Goal: Task Accomplishment & Management: Complete application form

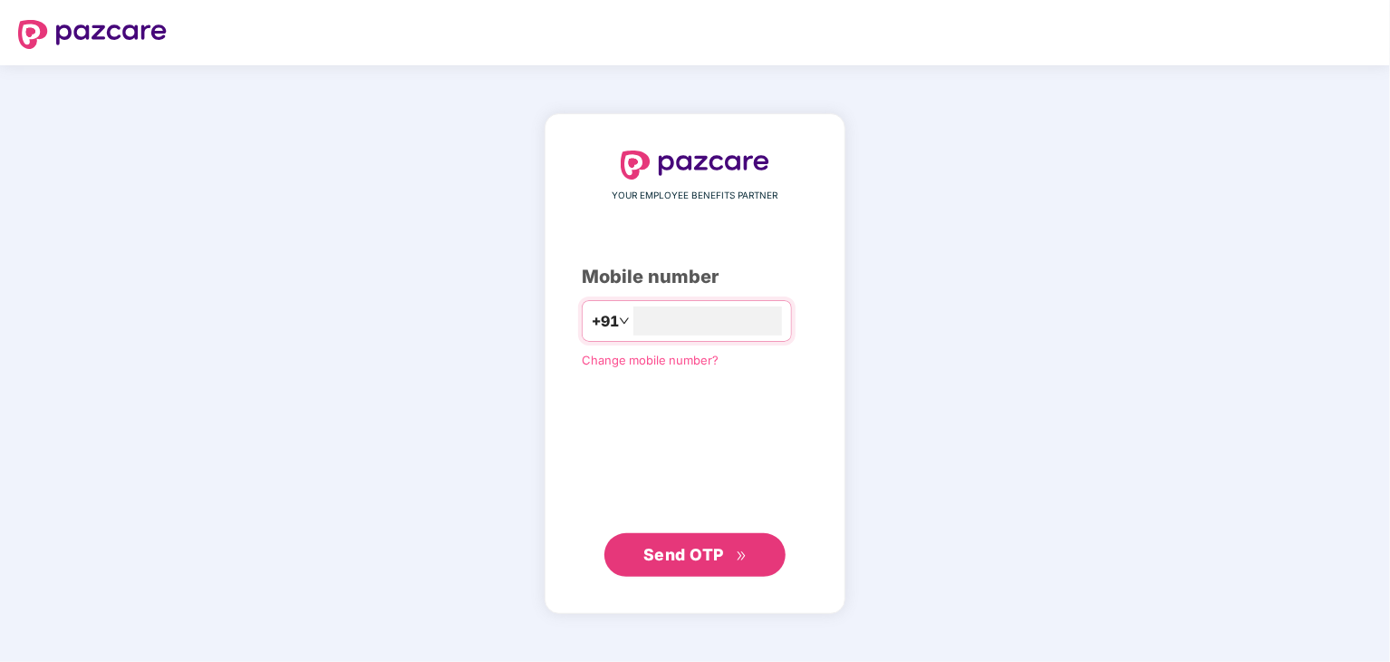
type input "**********"
click at [706, 548] on span "Send OTP" at bounding box center [683, 554] width 81 height 19
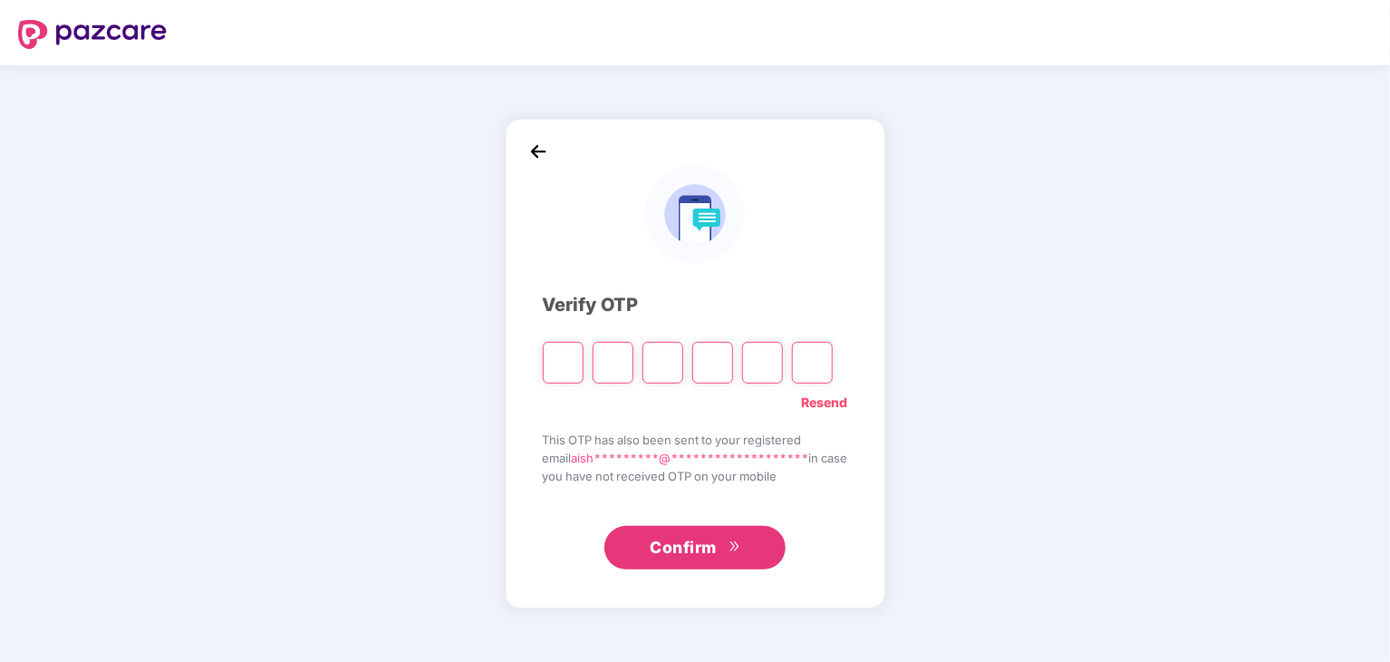
type input "*"
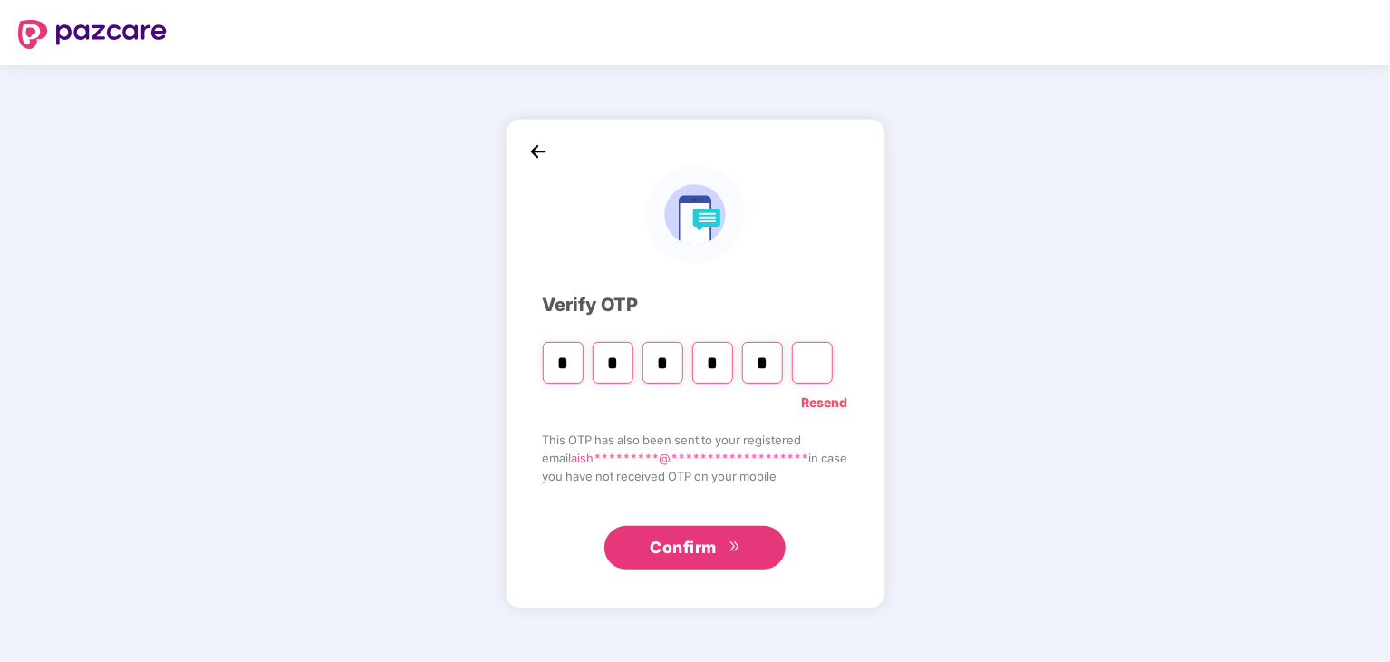
type input "*"
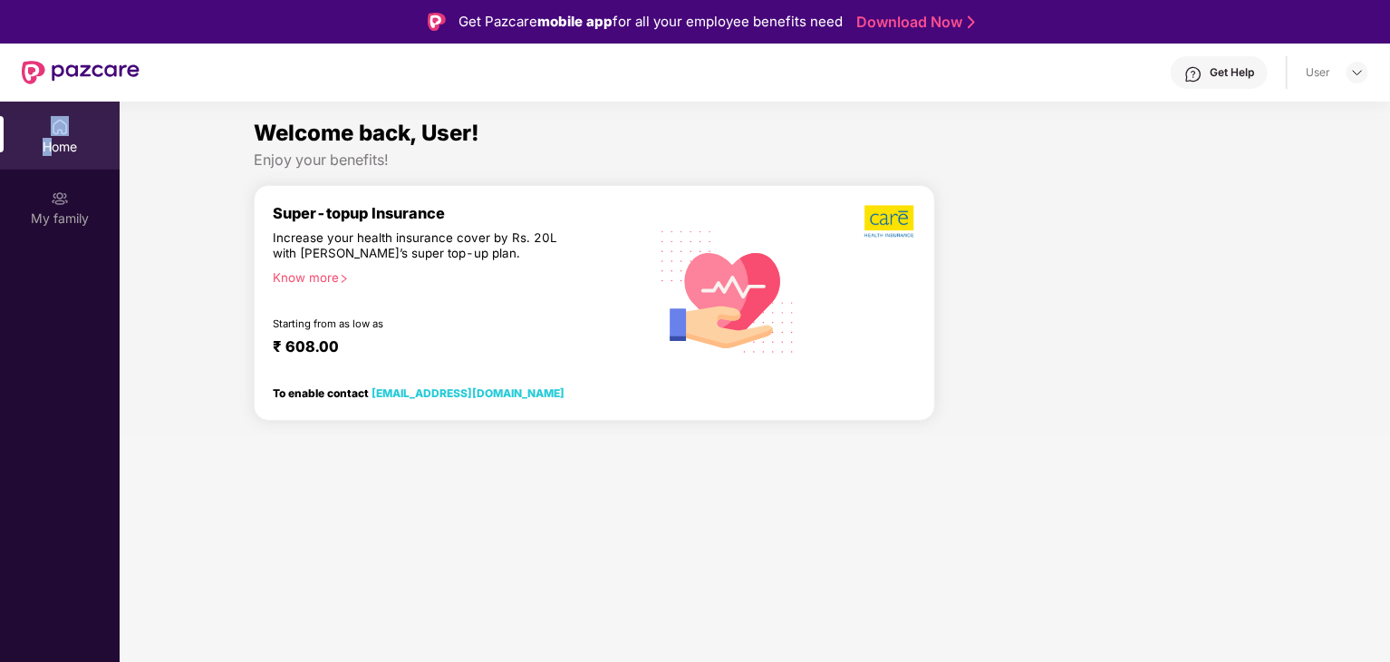
drag, startPoint x: 60, startPoint y: 102, endPoint x: 53, endPoint y: 166, distance: 64.7
click at [53, 166] on div "Home" at bounding box center [60, 136] width 120 height 68
click at [58, 140] on div "Home" at bounding box center [60, 147] width 120 height 18
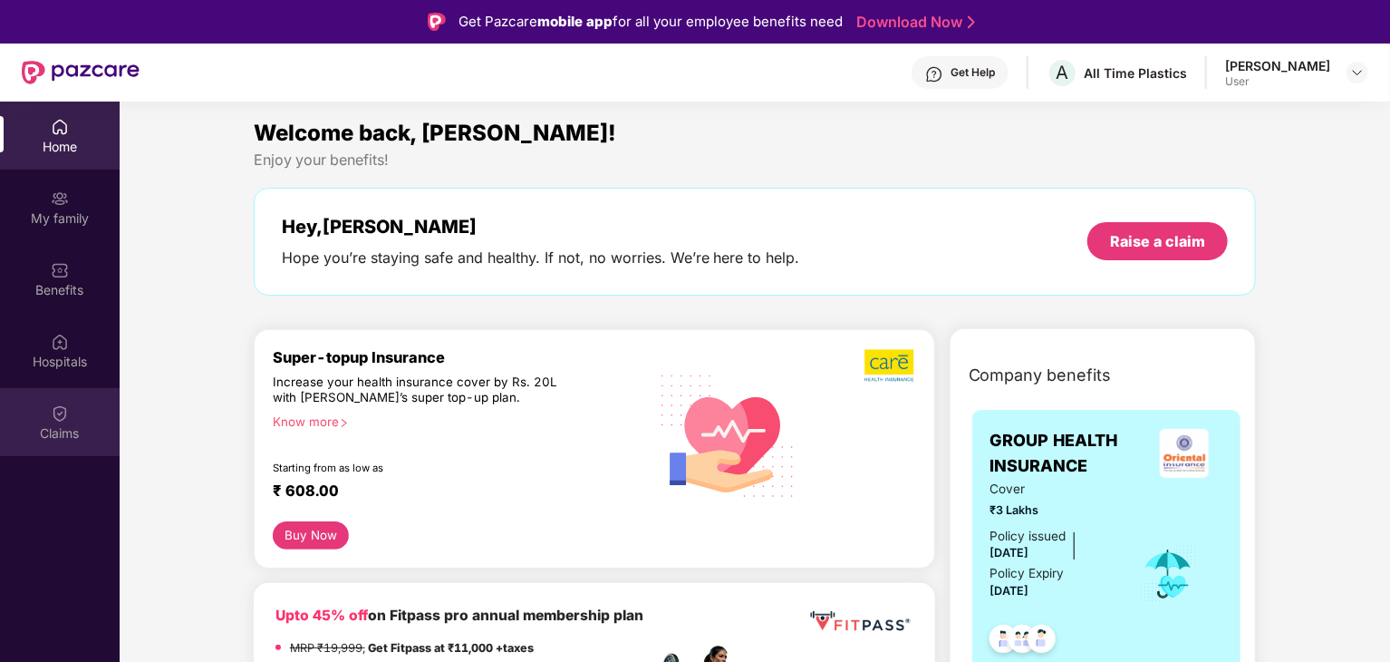
click at [72, 422] on div "Claims" at bounding box center [60, 422] width 120 height 68
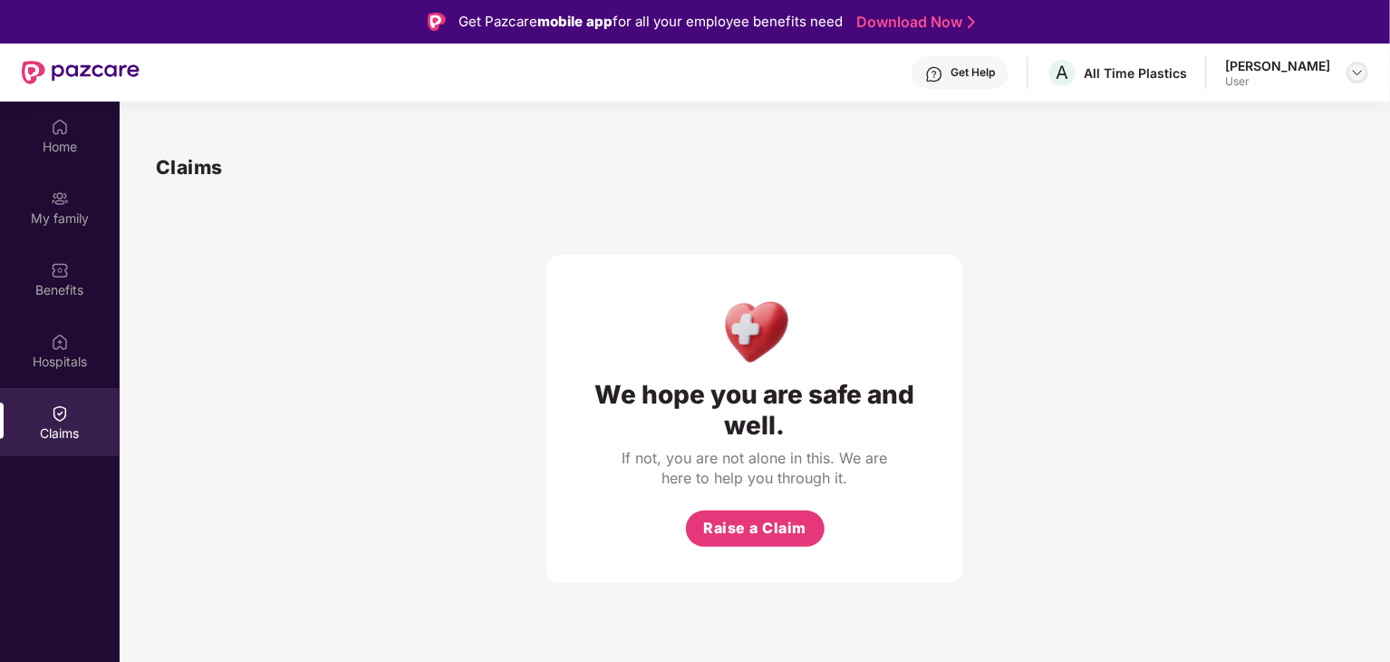
click at [1357, 68] on img at bounding box center [1357, 72] width 15 height 15
click at [975, 260] on div "We hope you are safe and well. If not, you are not alone in this. We are here t…" at bounding box center [755, 382] width 1198 height 401
click at [759, 529] on span "Raise a Claim" at bounding box center [754, 528] width 103 height 23
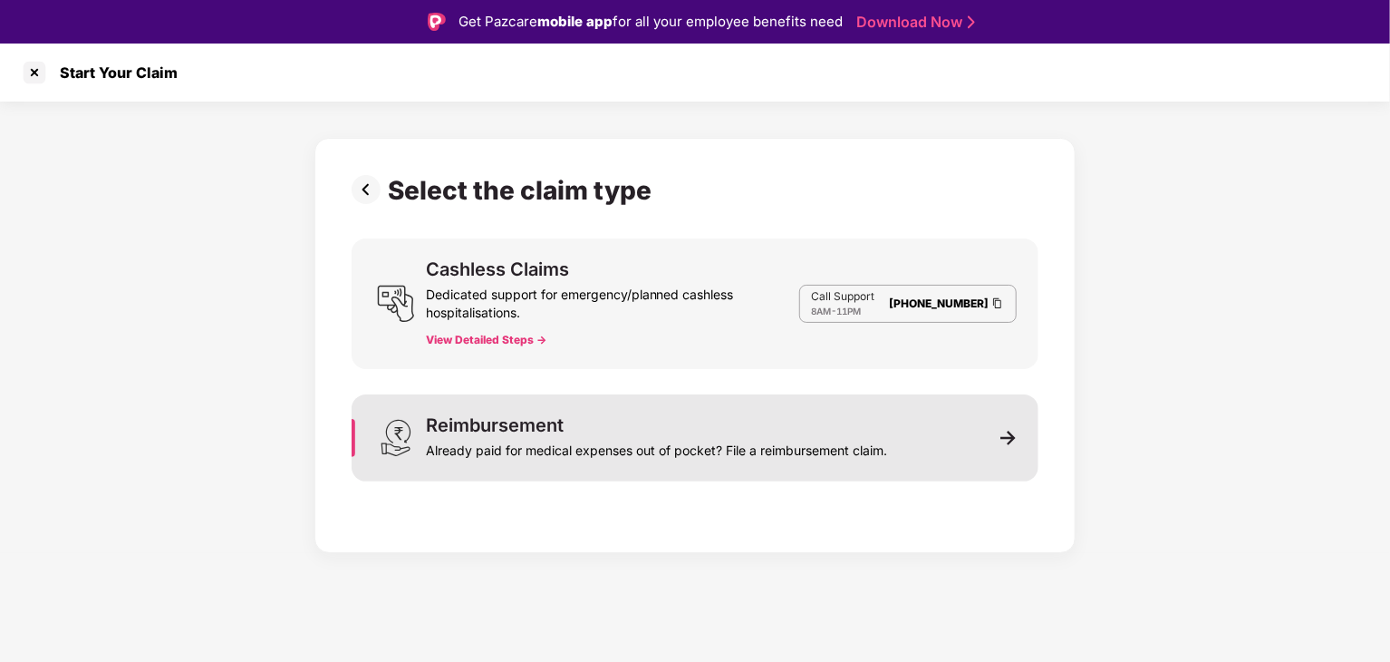
click at [704, 442] on div "Already paid for medical expenses out of pocket? File a reimbursement claim." at bounding box center [656, 446] width 461 height 25
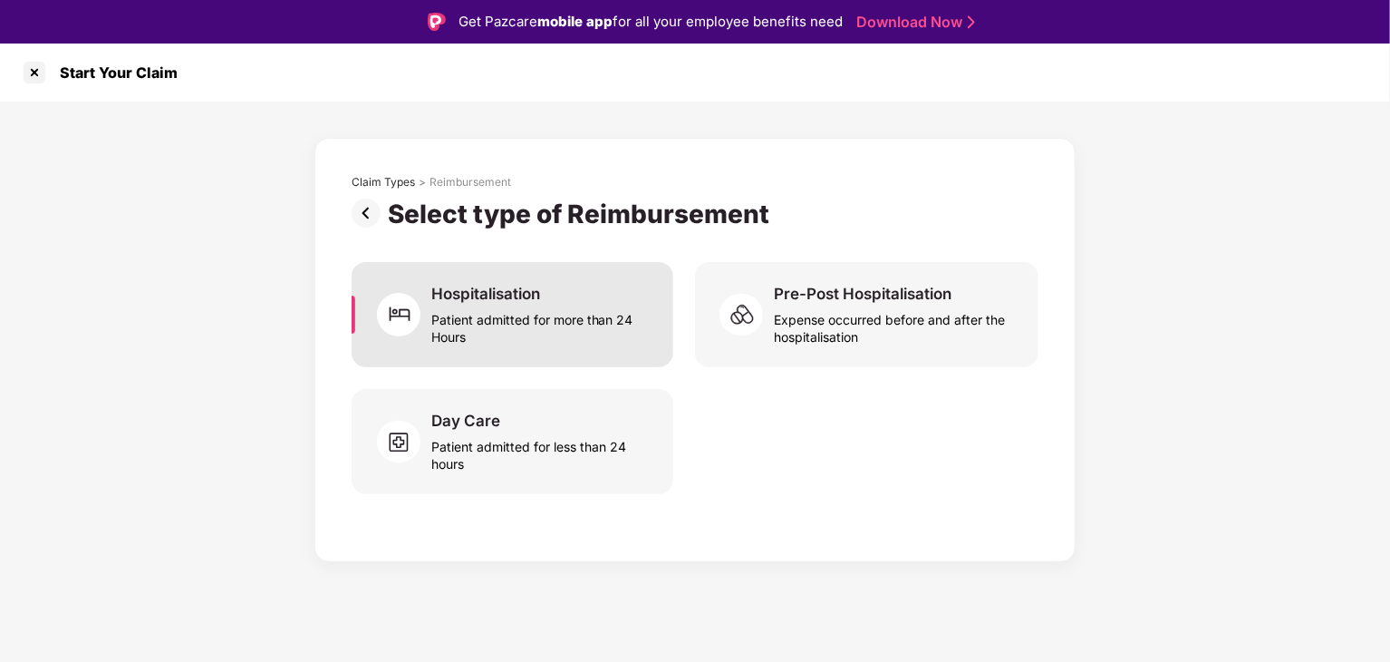
click at [551, 299] on div "Hospitalisation Patient admitted for more than 24 Hours" at bounding box center [541, 315] width 220 height 62
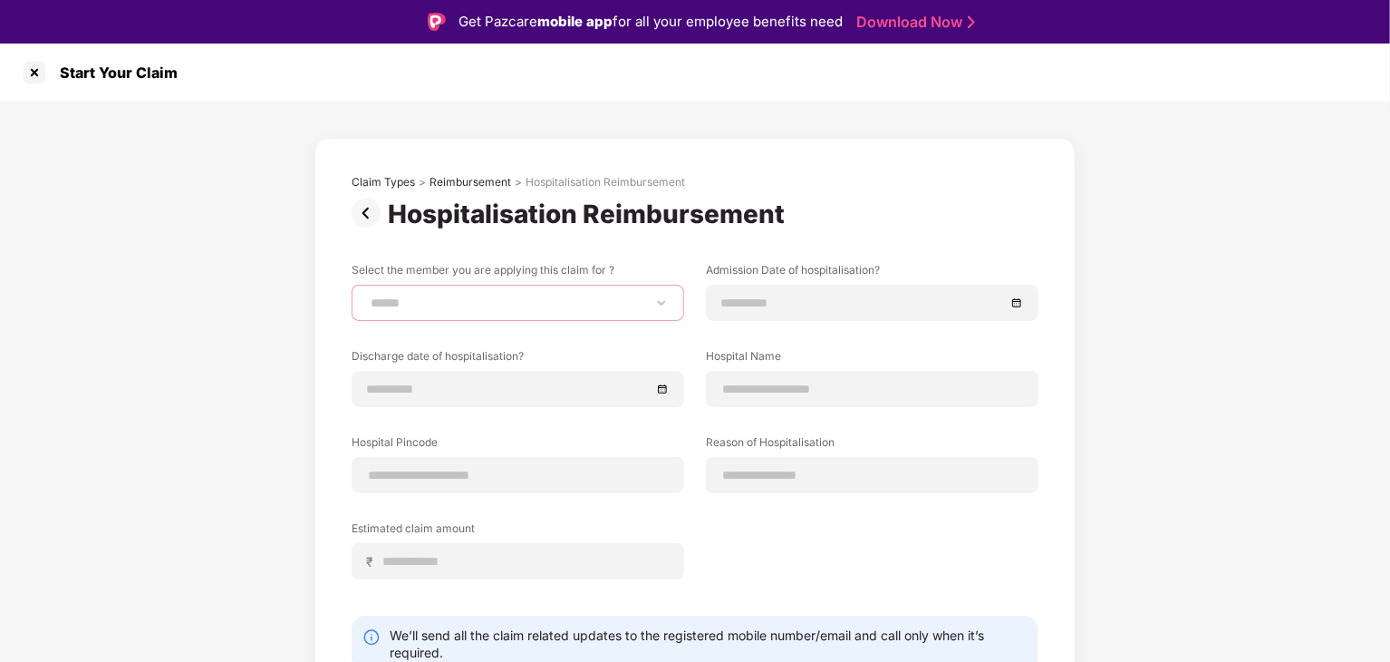
click at [572, 304] on select "**********" at bounding box center [518, 302] width 302 height 15
select select "**********"
click at [367, 295] on select "**********" at bounding box center [518, 302] width 302 height 15
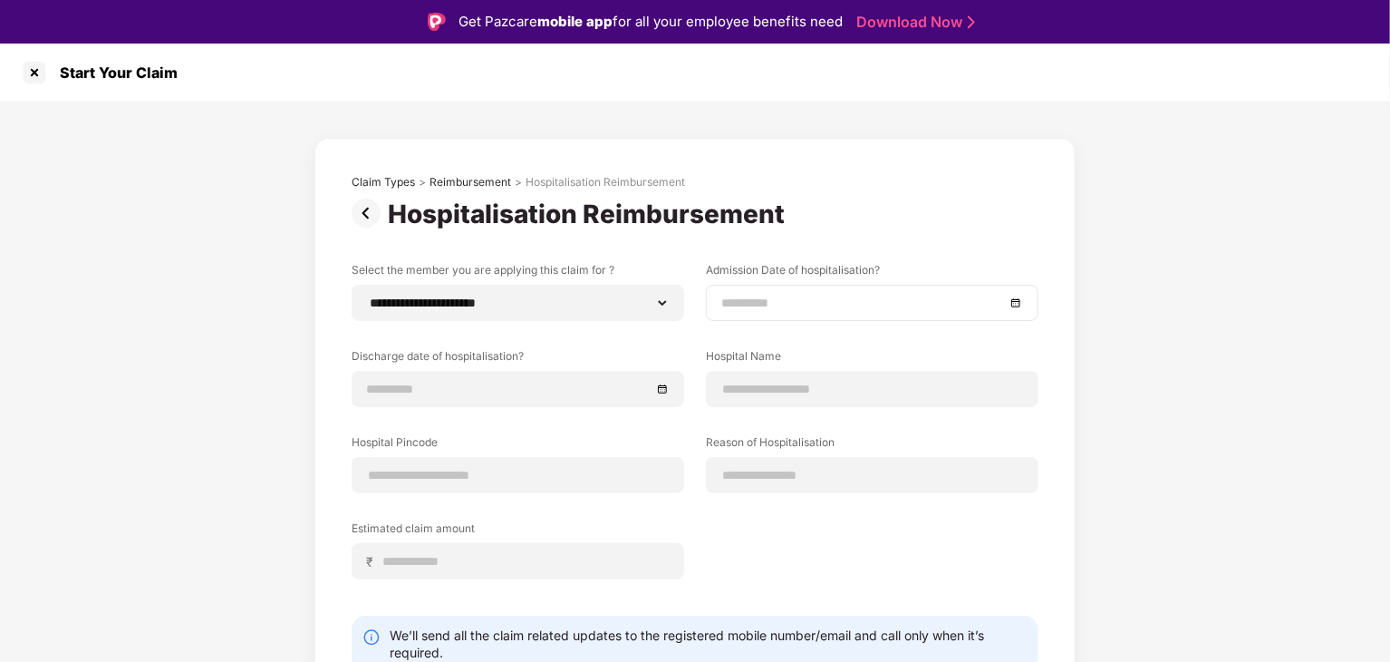
click at [815, 296] on input at bounding box center [863, 303] width 284 height 20
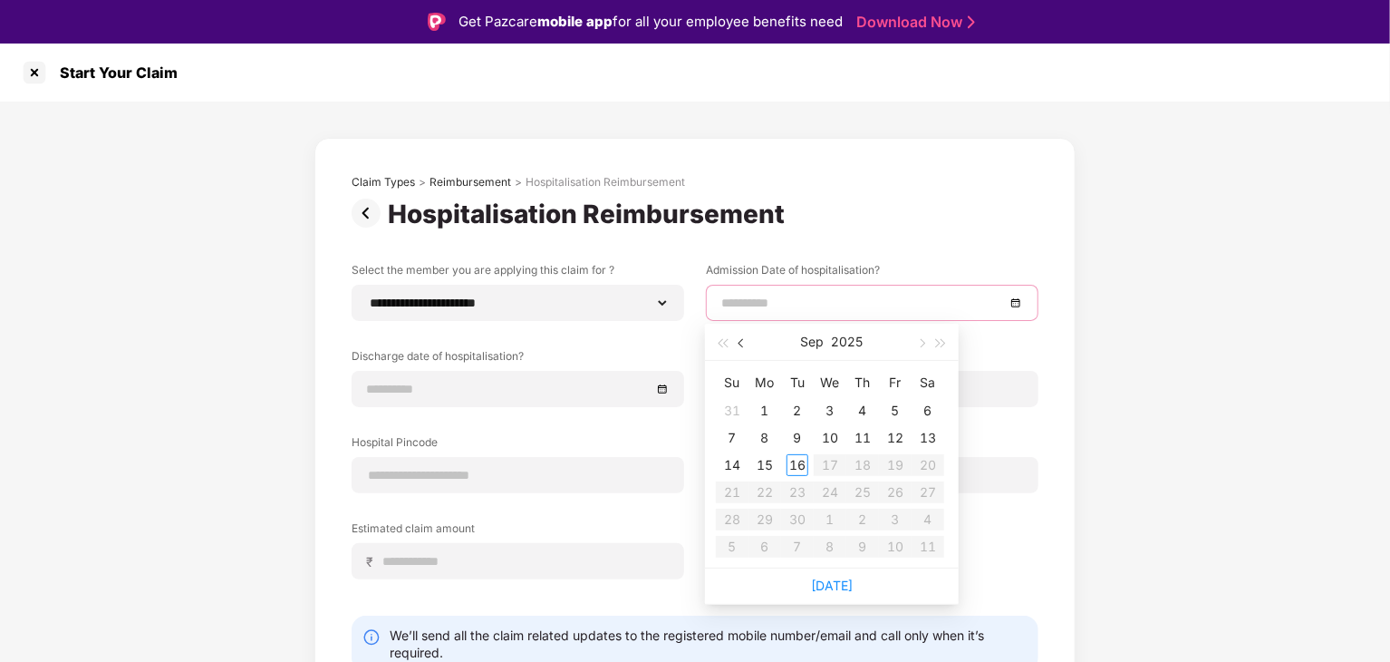
click at [743, 343] on span "button" at bounding box center [743, 343] width 9 height 9
type input "**********"
click at [801, 488] on div "19" at bounding box center [798, 492] width 22 height 22
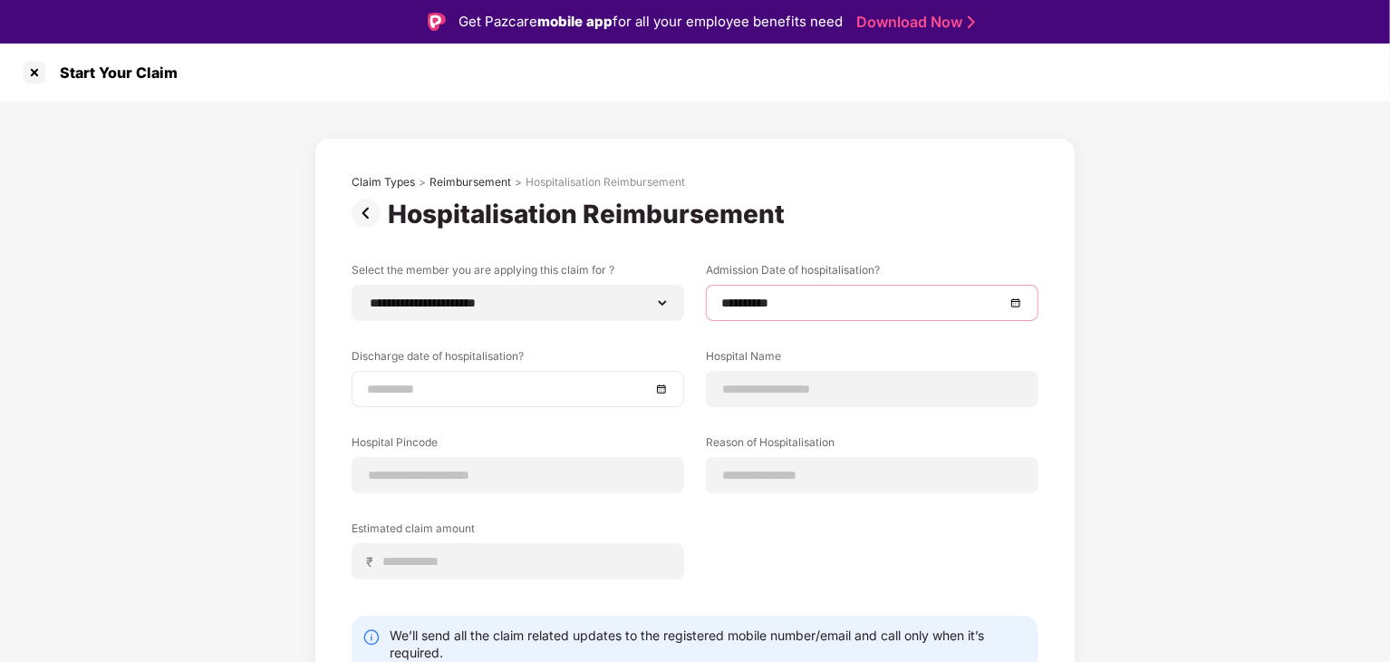
click at [661, 388] on div at bounding box center [518, 389] width 302 height 20
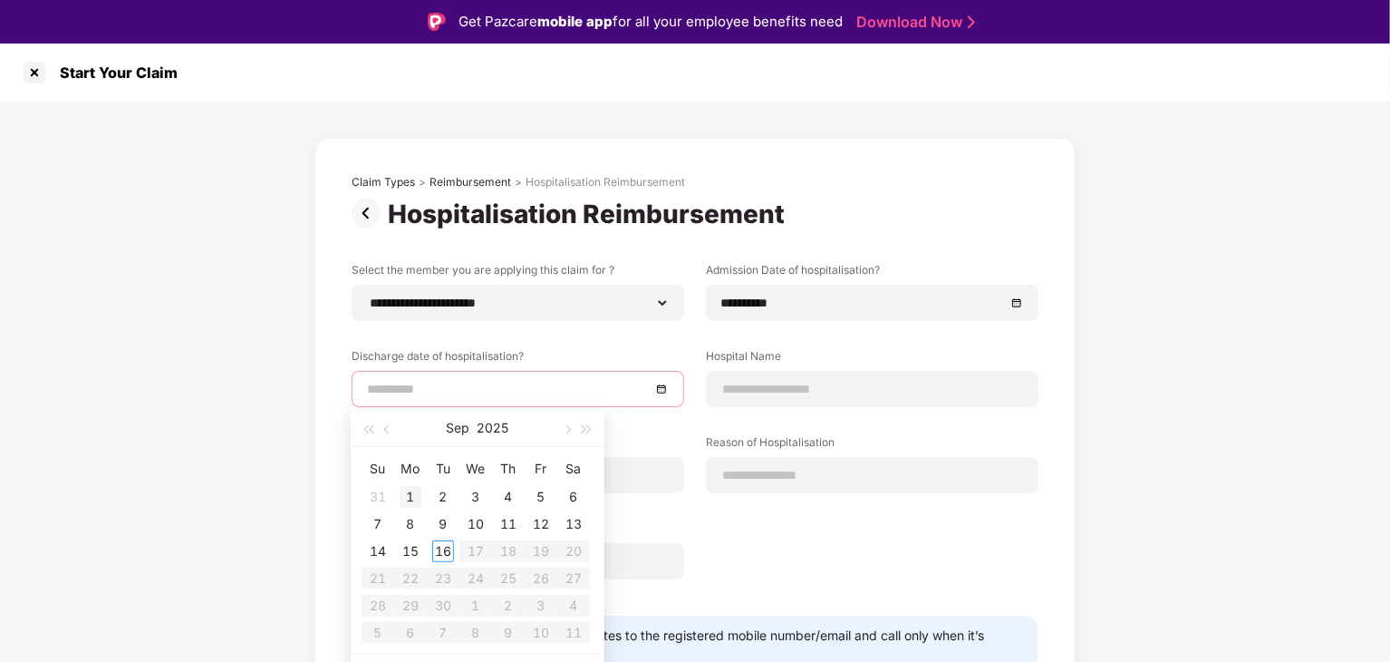
type input "**********"
click at [388, 430] on span "button" at bounding box center [388, 429] width 9 height 9
type input "**********"
click at [569, 579] on div "23" at bounding box center [574, 578] width 22 height 22
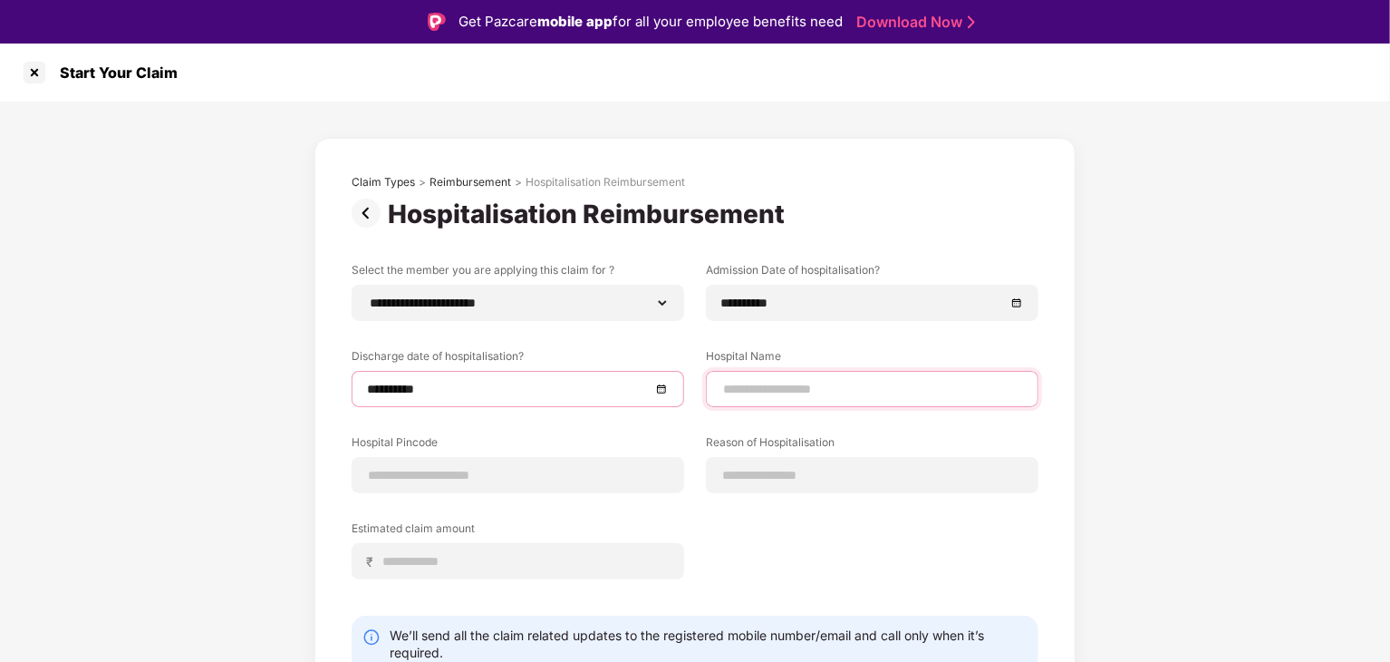
click at [827, 387] on input at bounding box center [872, 389] width 302 height 19
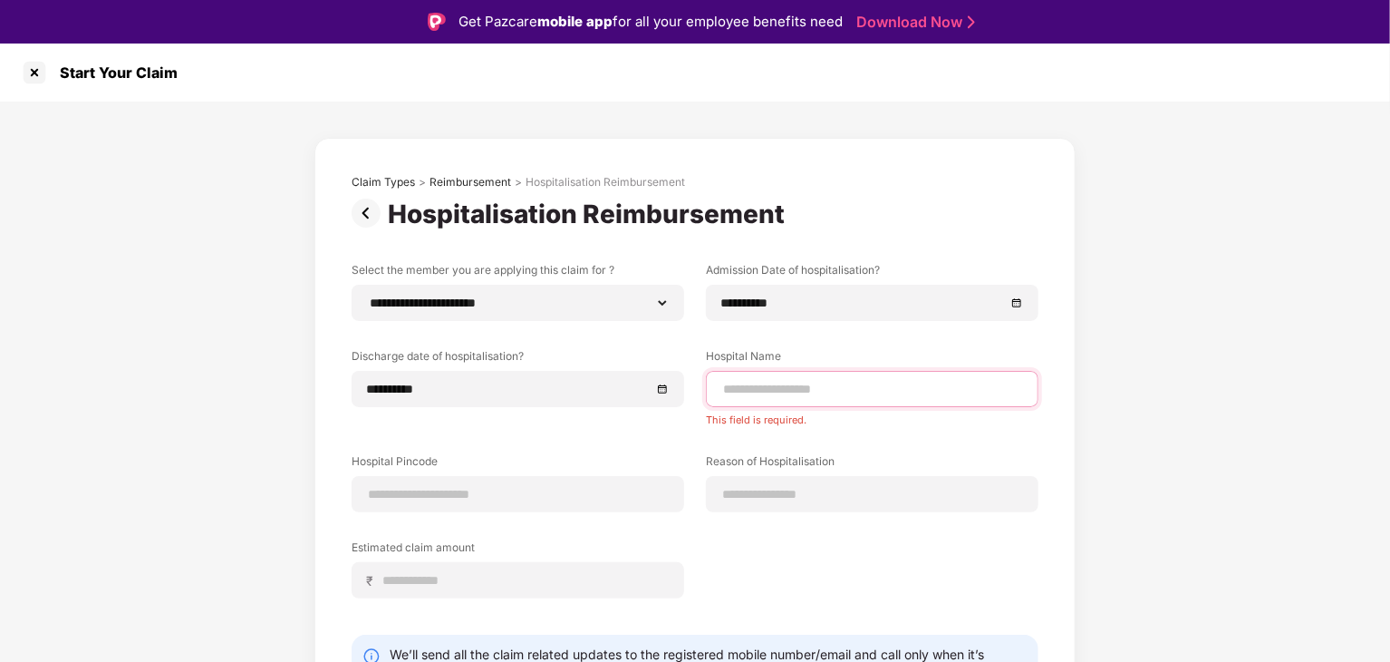
click at [736, 385] on input at bounding box center [872, 389] width 302 height 19
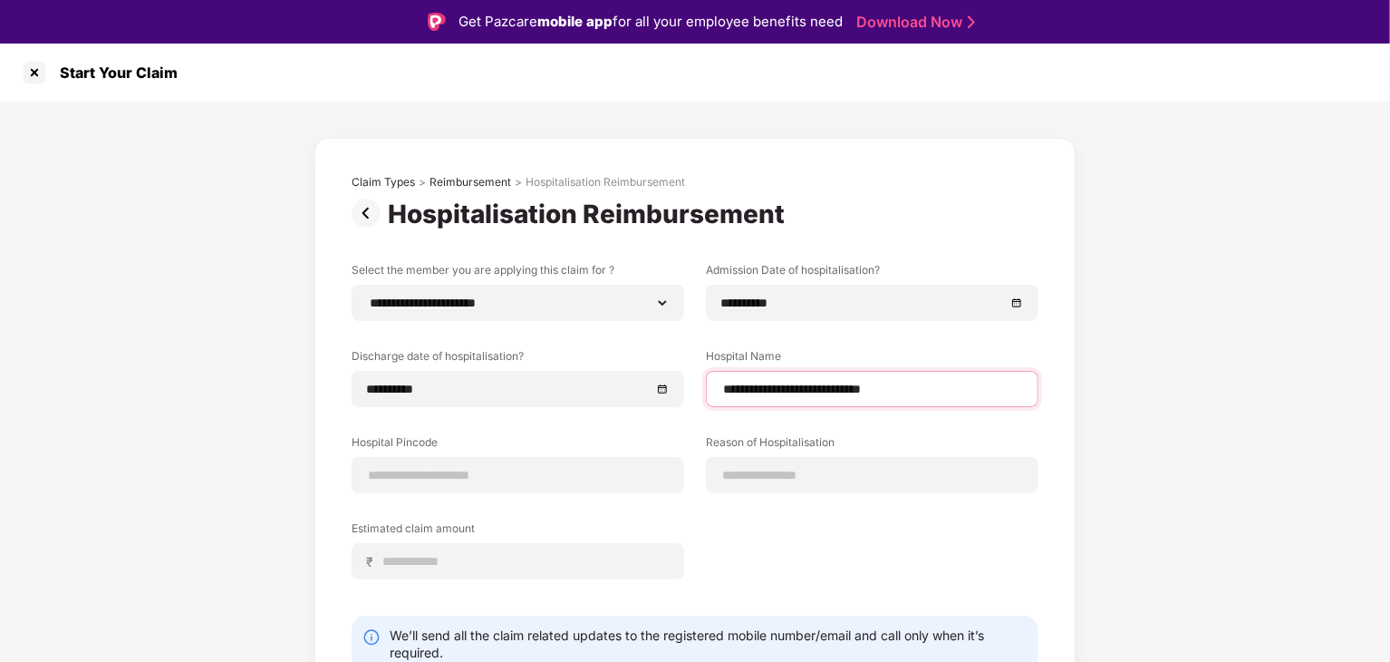
drag, startPoint x: 914, startPoint y: 389, endPoint x: 710, endPoint y: 379, distance: 204.2
click at [710, 379] on div "**********" at bounding box center [872, 389] width 333 height 36
paste input "**********"
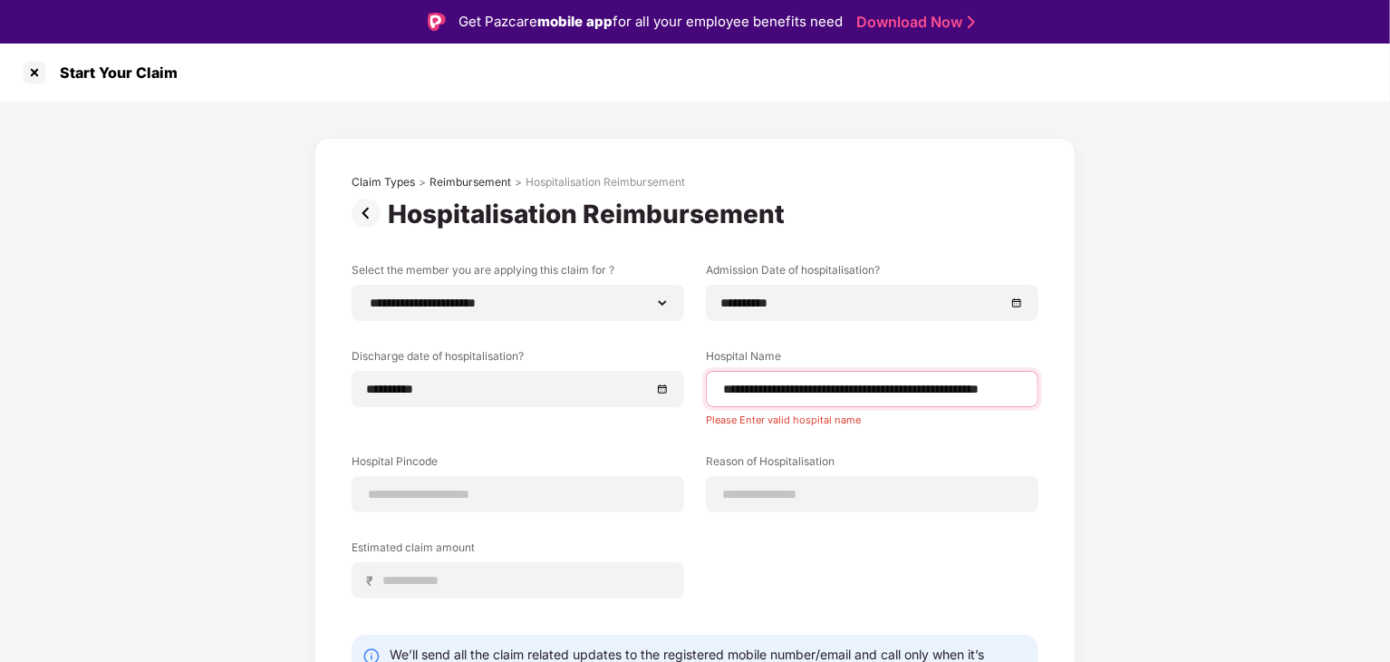
scroll to position [0, 28]
type input "**********"
click at [458, 502] on input at bounding box center [518, 494] width 302 height 19
type input "******"
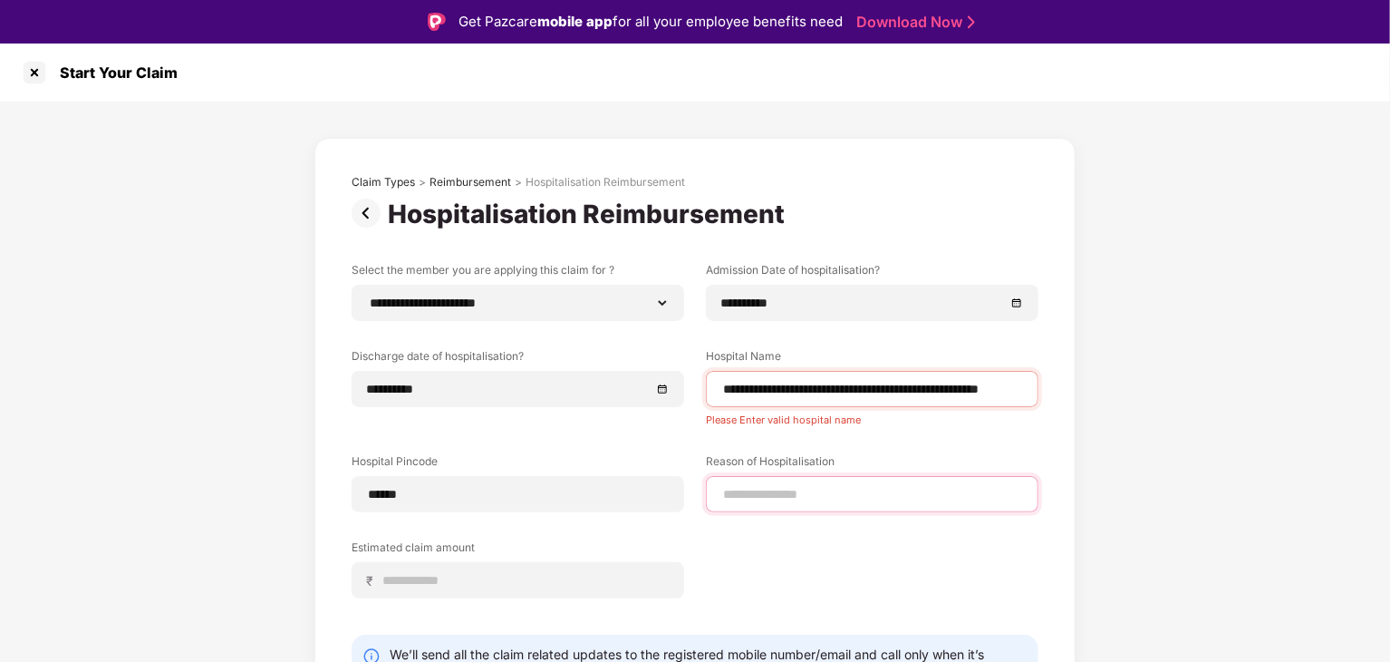
click at [741, 501] on input at bounding box center [872, 494] width 302 height 19
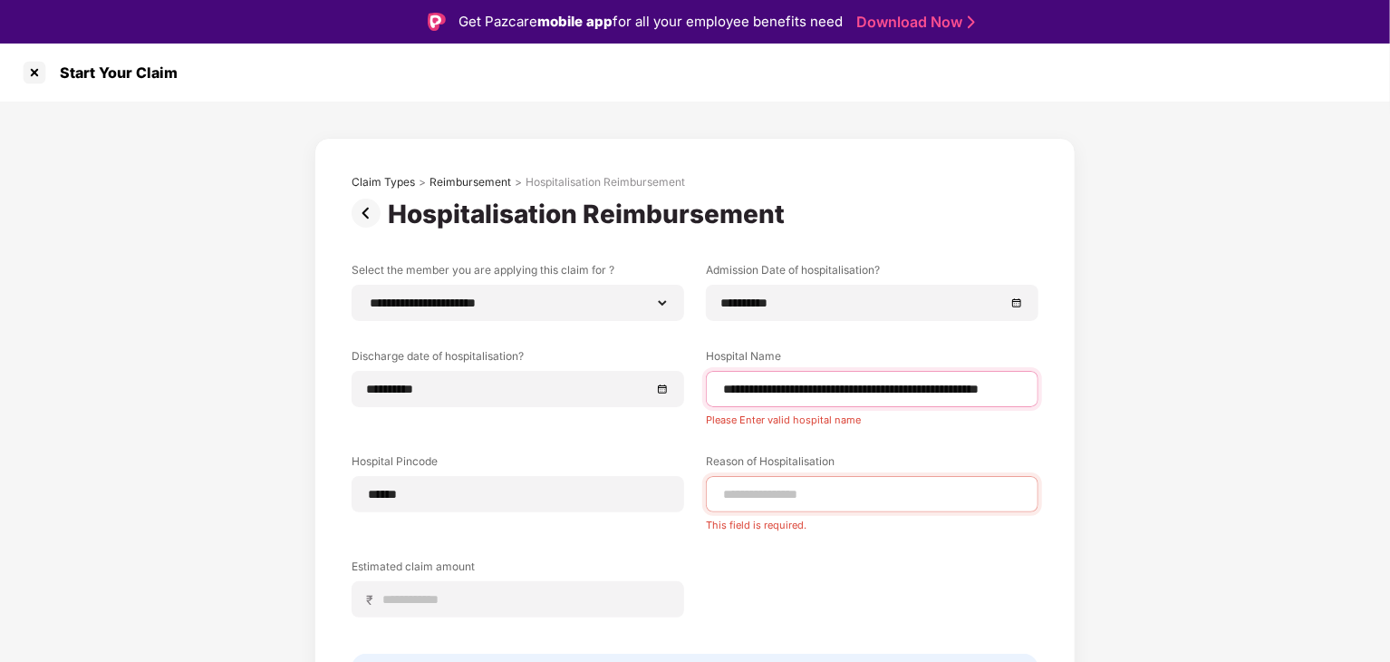
drag, startPoint x: 765, startPoint y: 391, endPoint x: 822, endPoint y: 392, distance: 57.1
click at [822, 392] on input "**********" at bounding box center [872, 389] width 303 height 19
select select "******"
select select "**********"
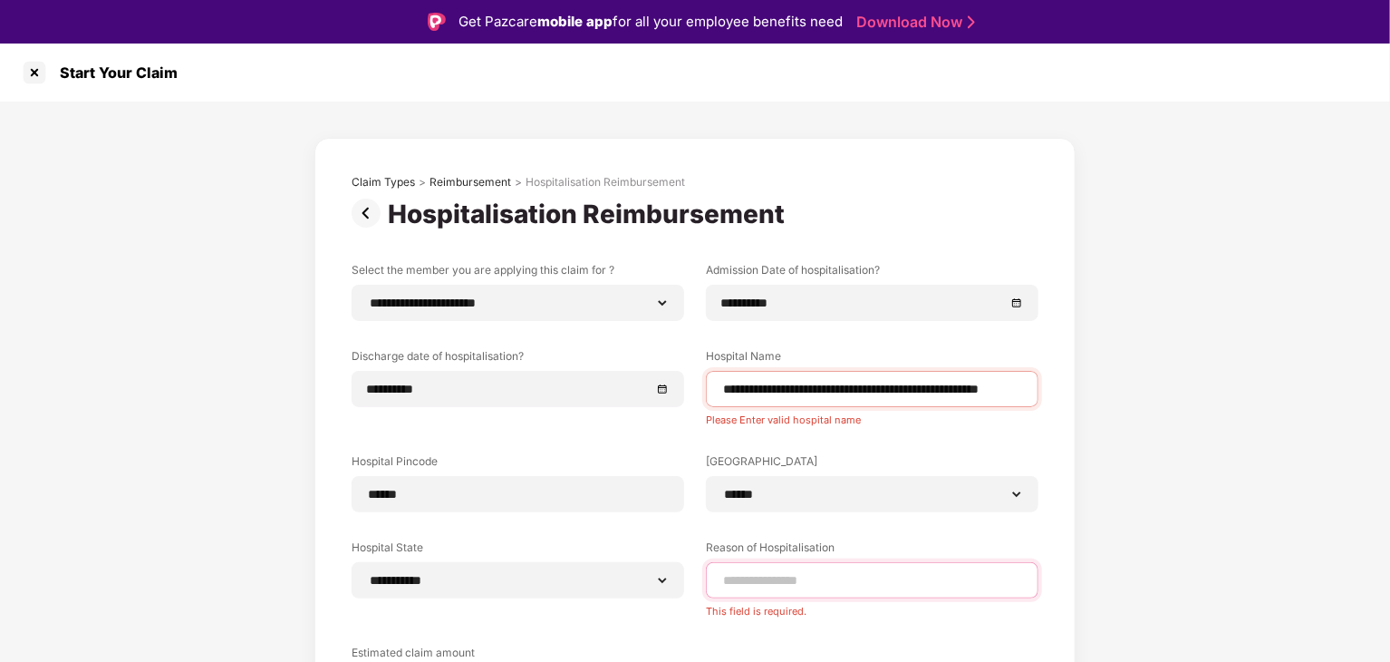
click at [766, 577] on input at bounding box center [872, 580] width 302 height 19
paste input "*********"
type input "*********"
click at [479, 637] on label "Estimated claim amount" at bounding box center [518, 636] width 333 height 23
click at [450, 650] on div "₹" at bounding box center [518, 666] width 333 height 36
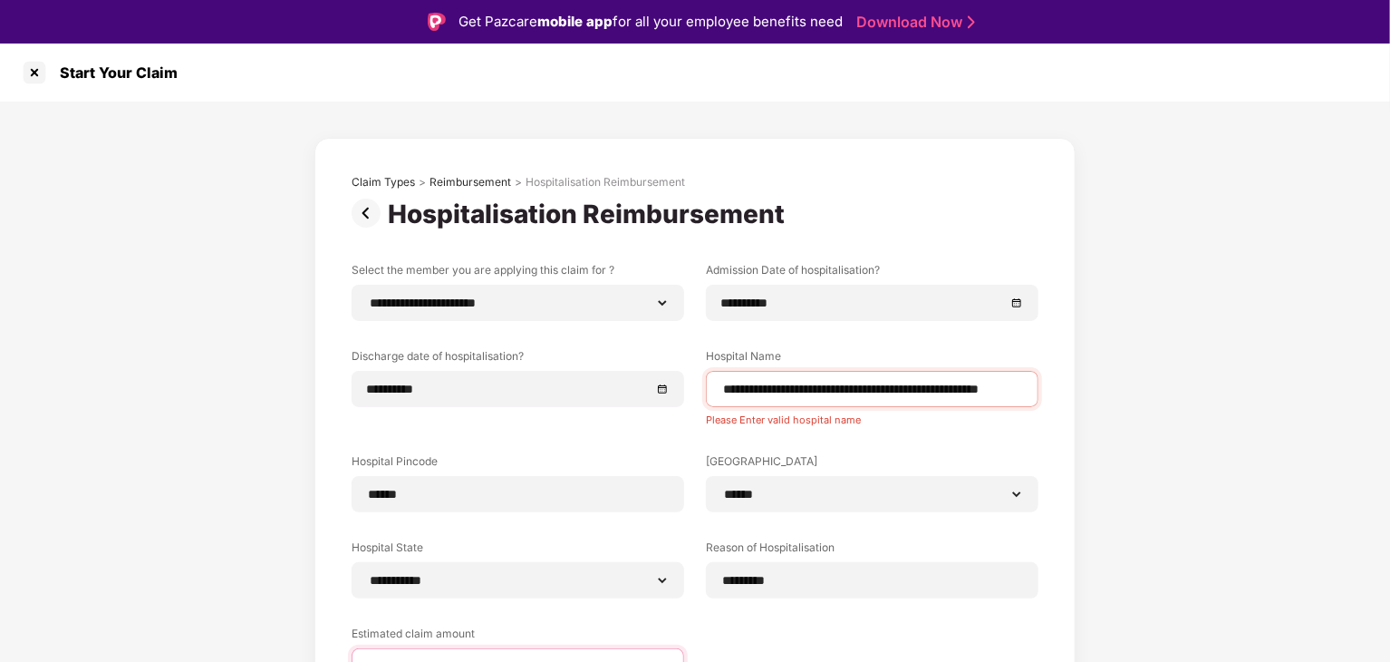
click at [450, 657] on input at bounding box center [525, 666] width 287 height 19
drag, startPoint x: 1387, startPoint y: 342, endPoint x: 1391, endPoint y: 373, distance: 31.9
click at [1389, 373] on html "**********" at bounding box center [695, 331] width 1390 height 662
click at [1184, 454] on div "**********" at bounding box center [695, 505] width 1390 height 806
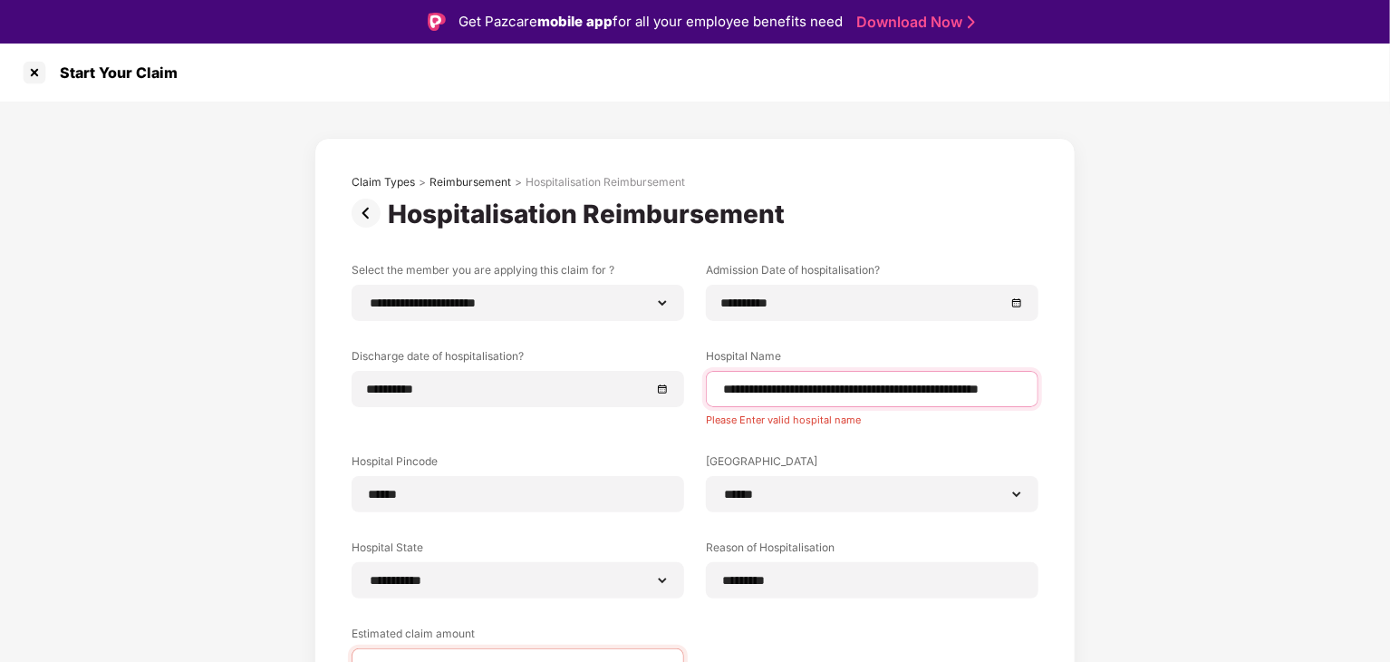
click at [947, 392] on input "**********" at bounding box center [872, 389] width 303 height 19
click at [722, 390] on input "**********" at bounding box center [872, 389] width 303 height 19
click at [964, 386] on input "**********" at bounding box center [872, 389] width 303 height 19
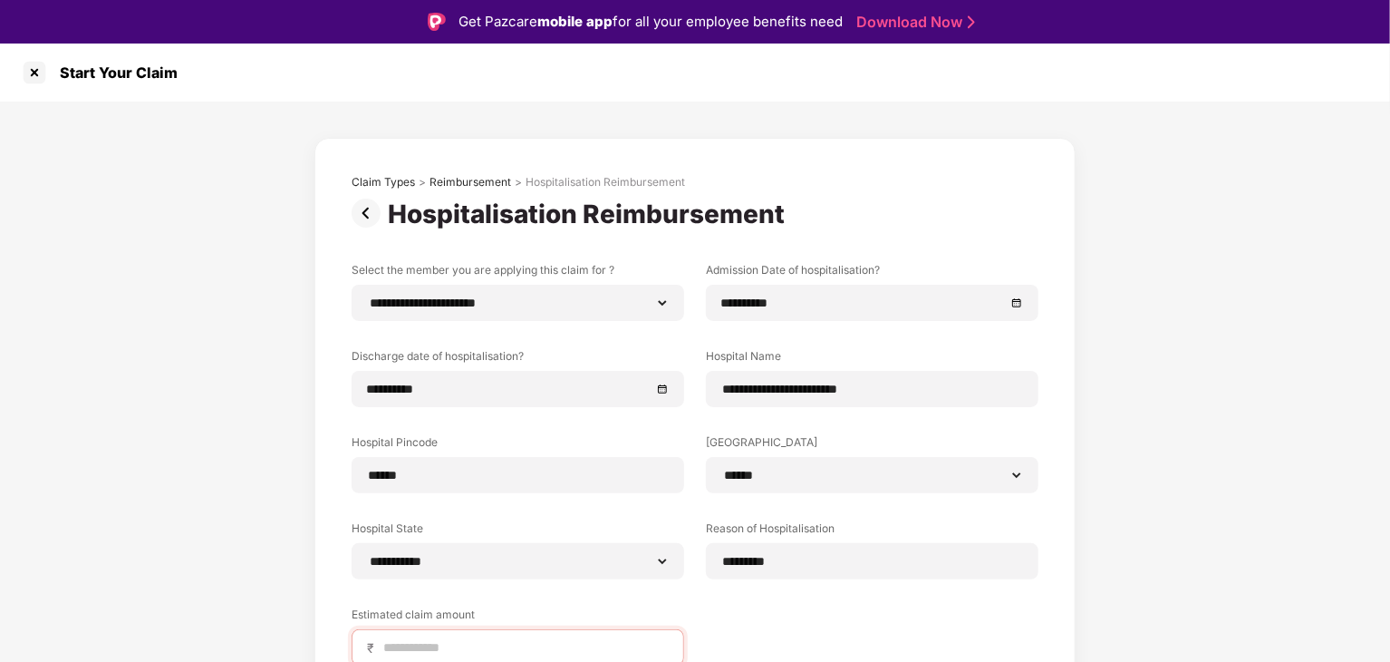
click at [988, 439] on label "[GEOGRAPHIC_DATA]" at bounding box center [872, 445] width 333 height 23
click at [939, 392] on input "**********" at bounding box center [872, 389] width 303 height 19
type input "*"
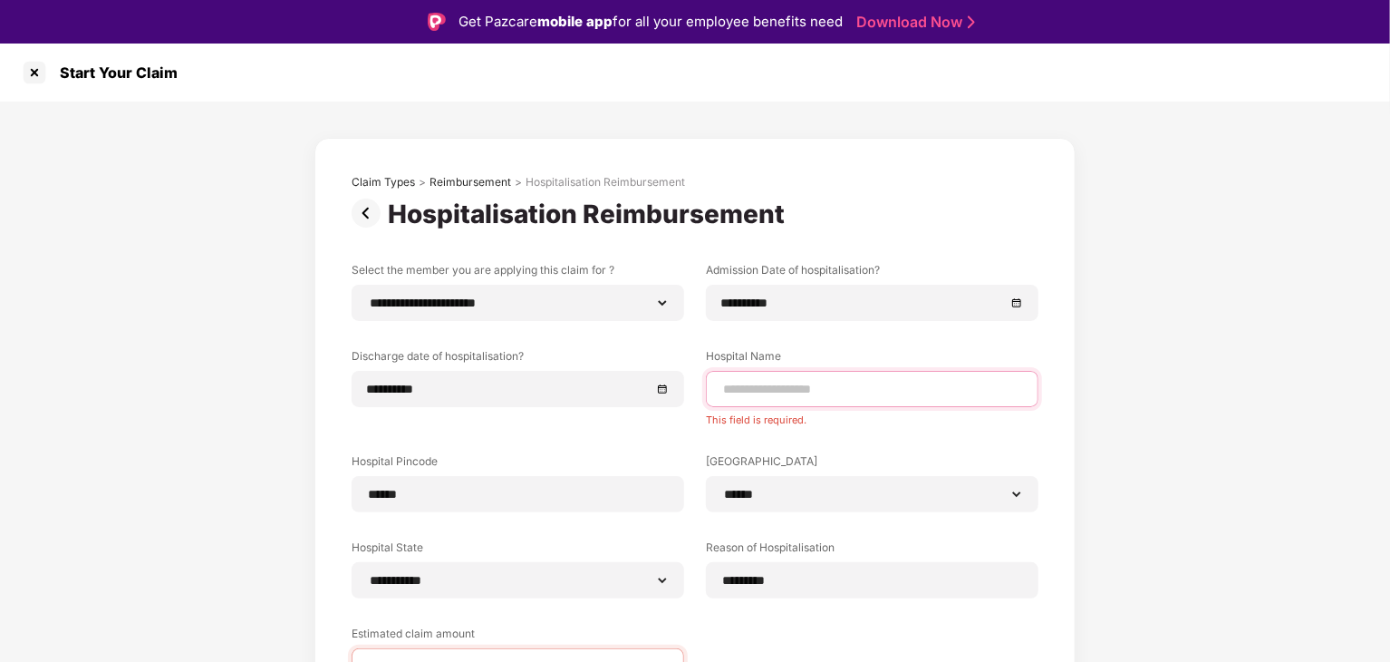
paste input "*********"
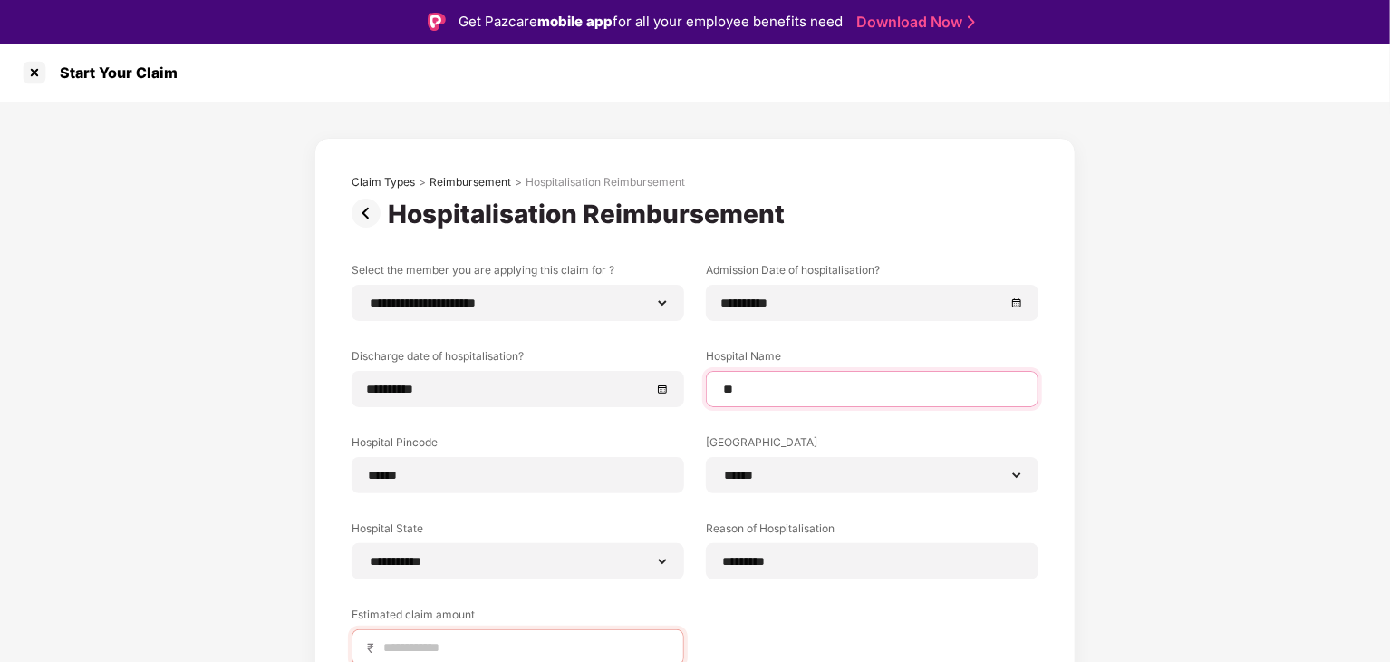
type input "*"
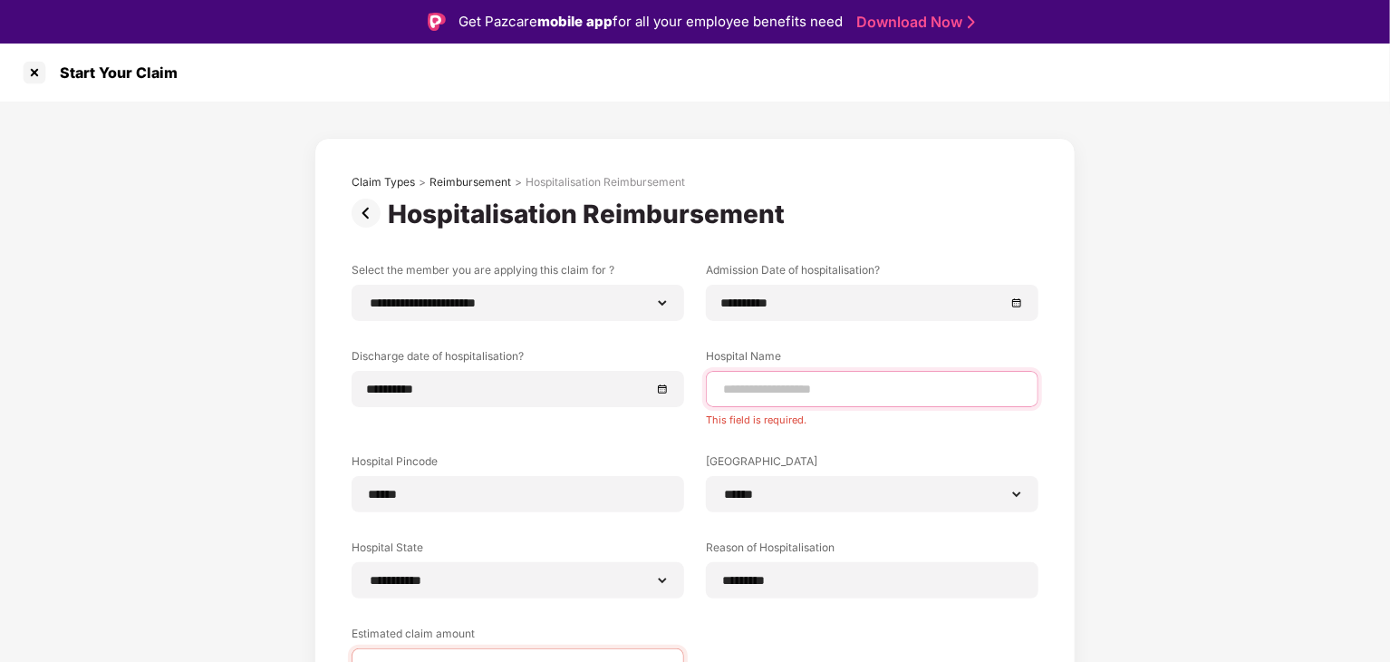
click at [790, 382] on input at bounding box center [872, 389] width 303 height 19
paste input "**********"
click at [725, 387] on input "**********" at bounding box center [872, 389] width 303 height 19
click at [1005, 392] on input "**********" at bounding box center [872, 389] width 303 height 19
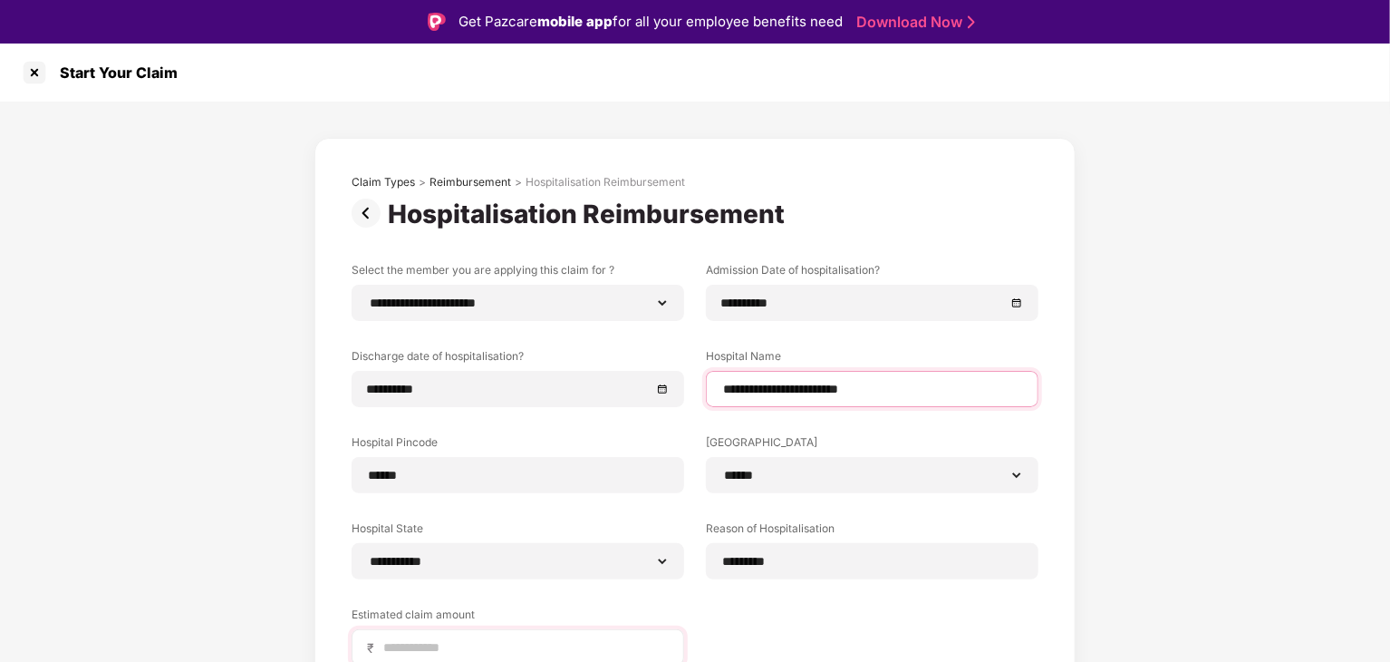
type input "**********"
click at [577, 639] on input at bounding box center [525, 647] width 287 height 19
click at [520, 649] on input at bounding box center [525, 647] width 287 height 19
type input "******"
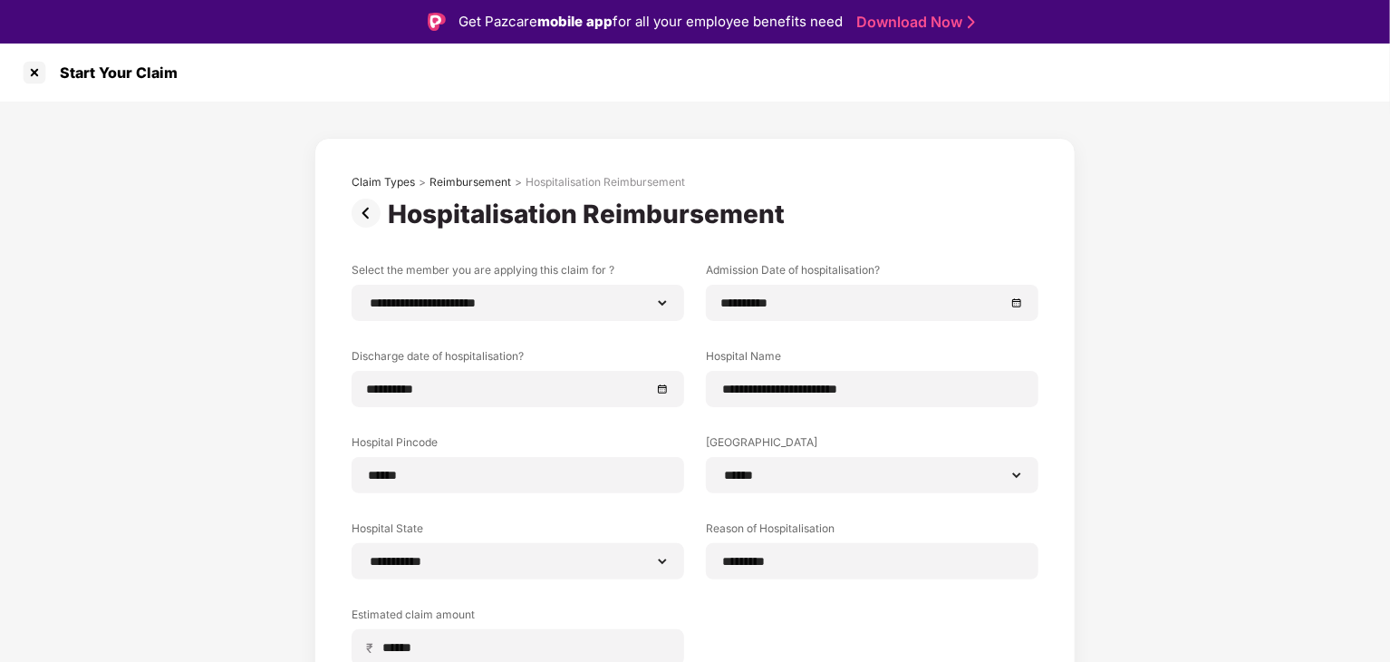
drag, startPoint x: 1388, startPoint y: 563, endPoint x: 1378, endPoint y: 606, distance: 44.8
click at [1389, 601] on html "**********" at bounding box center [695, 331] width 1390 height 662
click at [1358, 613] on div "**********" at bounding box center [695, 486] width 1390 height 768
click at [1310, 459] on div "**********" at bounding box center [695, 486] width 1390 height 768
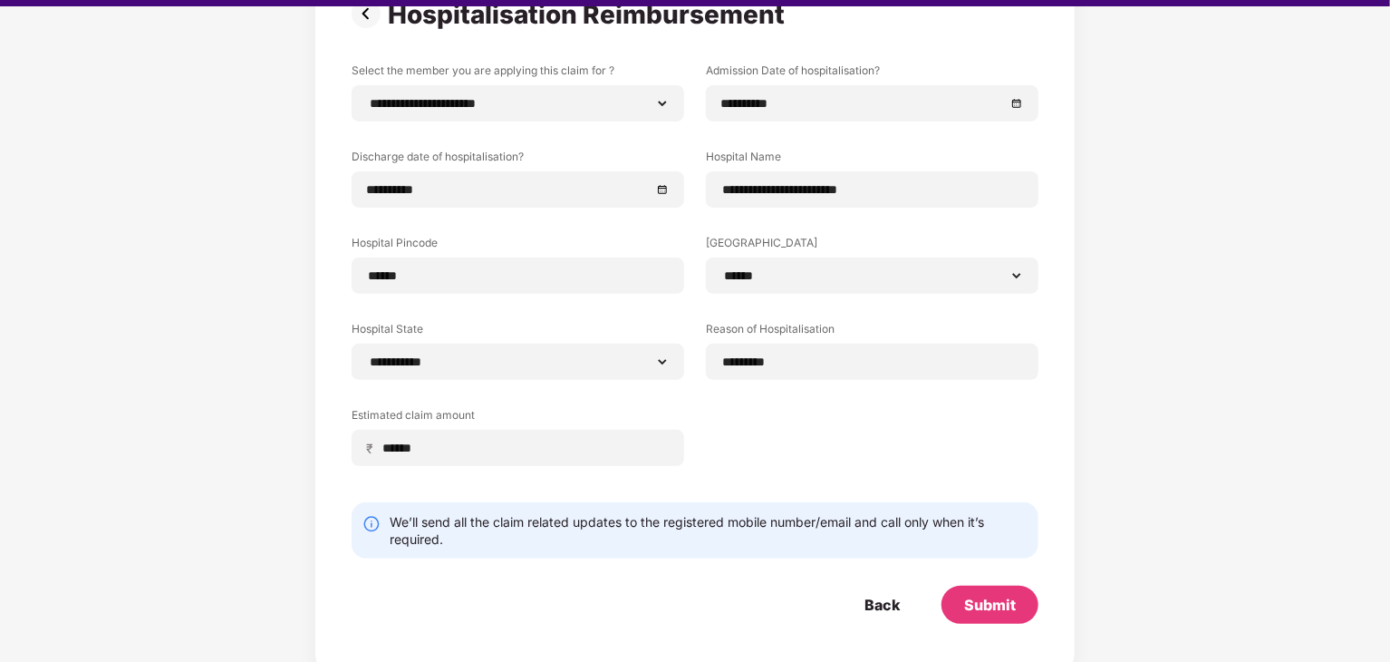
scroll to position [44, 0]
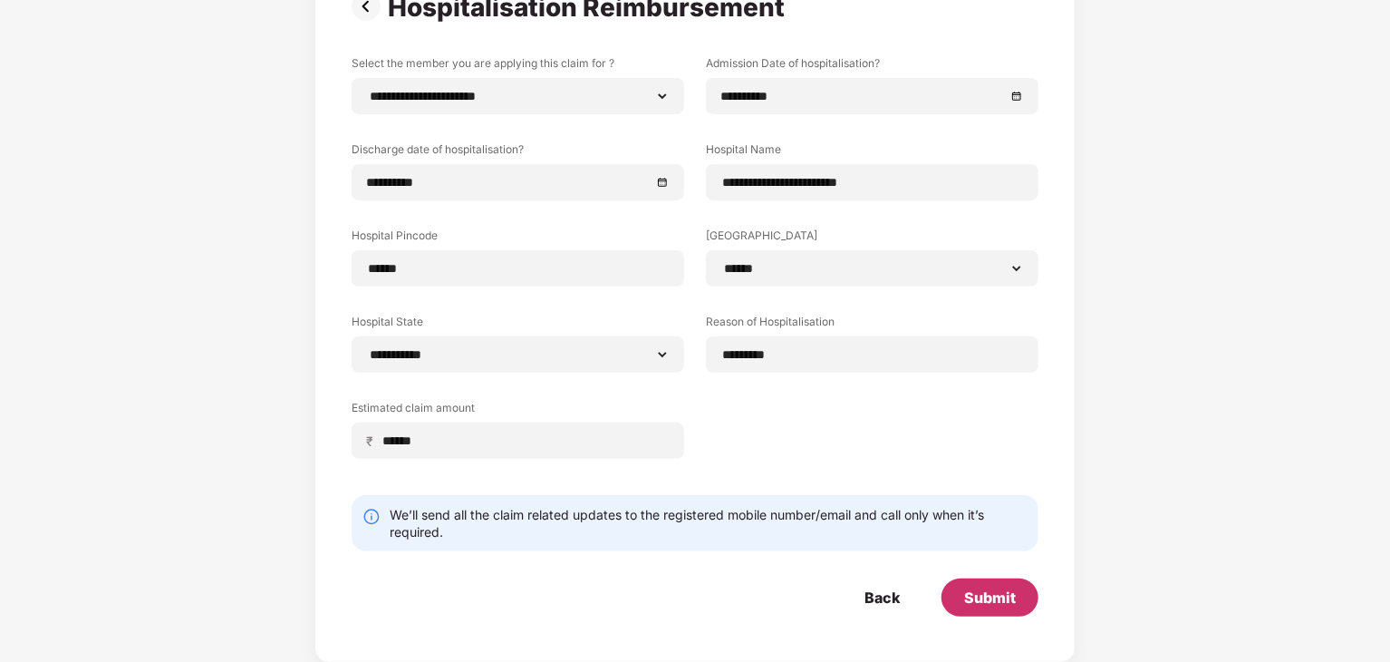
click at [993, 594] on div "Submit" at bounding box center [990, 597] width 52 height 20
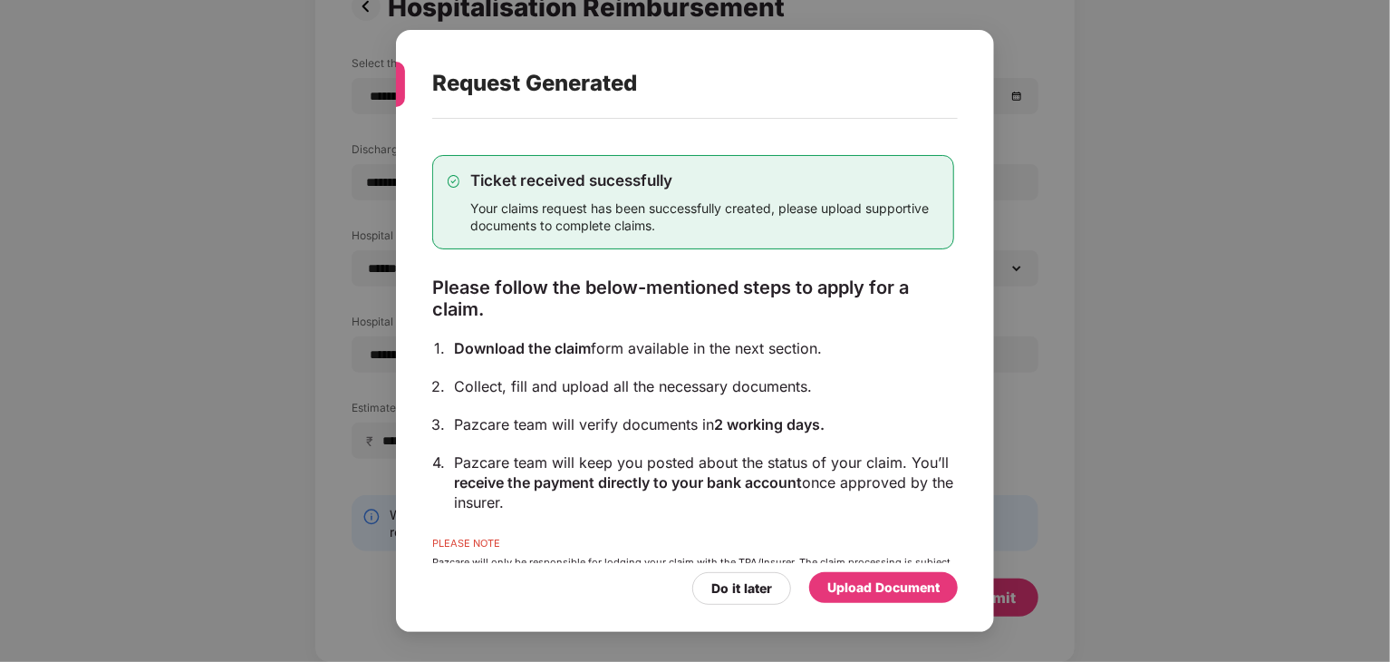
click at [852, 407] on div "Ticket received sucessfully Your claims request has been successfully created, …" at bounding box center [693, 378] width 522 height 501
click at [766, 479] on span "receive the payment directly to your bank account" at bounding box center [628, 482] width 348 height 18
click at [653, 426] on div "Pazcare team will verify documents in 2 working days." at bounding box center [704, 424] width 500 height 20
click at [556, 557] on div "Pazcare will only be responsible for lodging your claim with the TPA/Insurer. T…" at bounding box center [693, 579] width 522 height 47
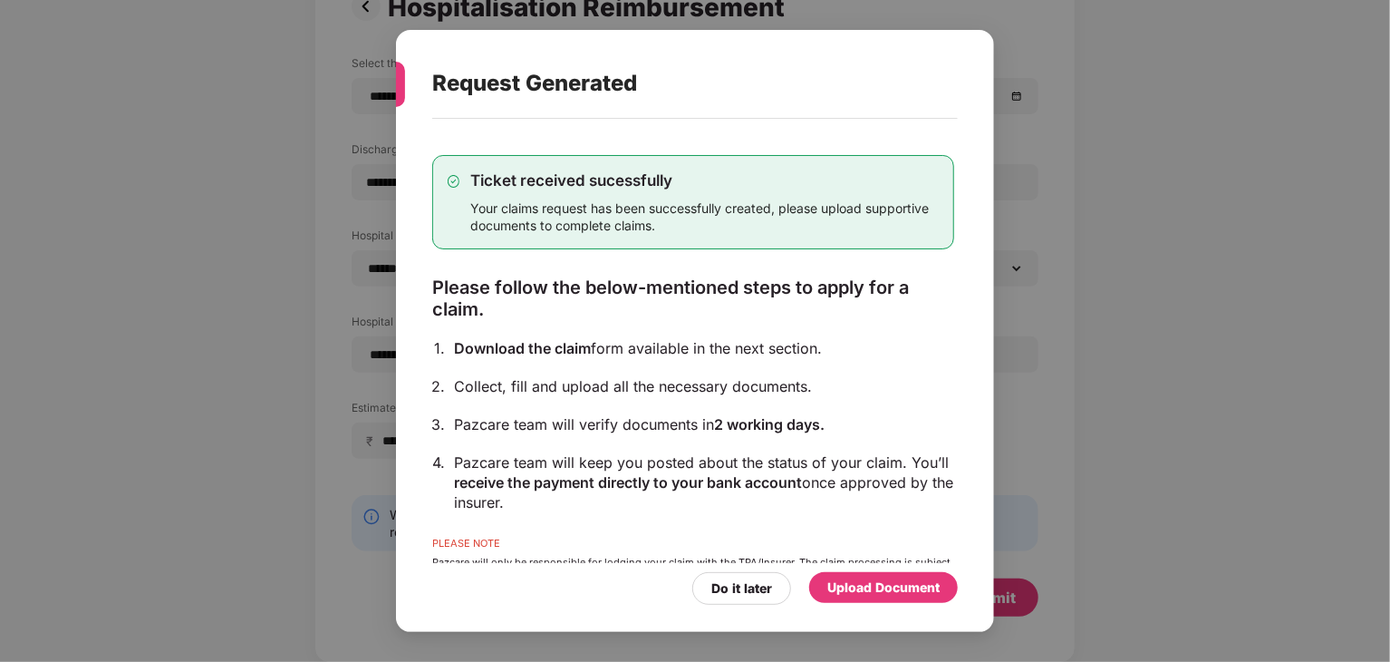
click at [540, 461] on div "Pazcare team will keep you posted about the status of your claim. You’ll receiv…" at bounding box center [704, 482] width 500 height 60
click at [398, 85] on div at bounding box center [396, 84] width 18 height 45
drag, startPoint x: 398, startPoint y: 85, endPoint x: 400, endPoint y: 200, distance: 115.1
click at [400, 200] on div "Request Generated Ticket received sucessfully Your claims request has been succ…" at bounding box center [695, 331] width 598 height 603
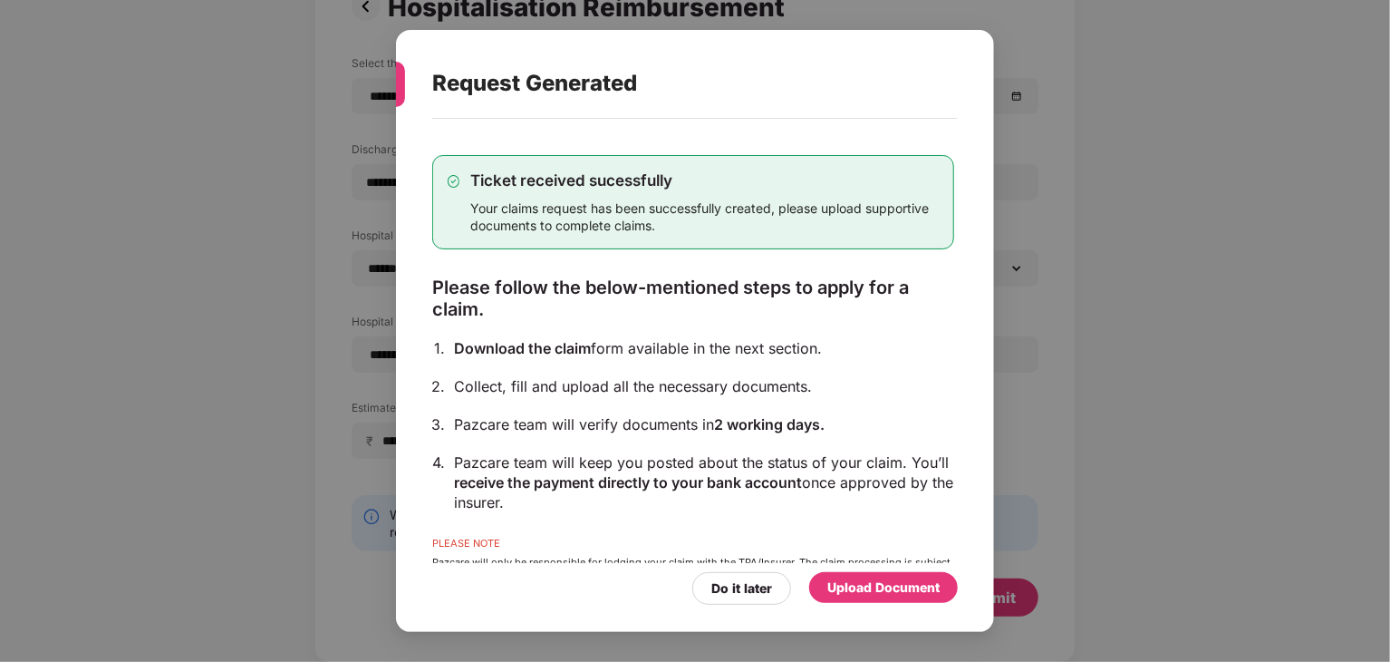
click at [860, 349] on div "Download the claim form available in the next section." at bounding box center [704, 348] width 500 height 20
click at [875, 592] on div "Upload Document" at bounding box center [883, 587] width 112 height 20
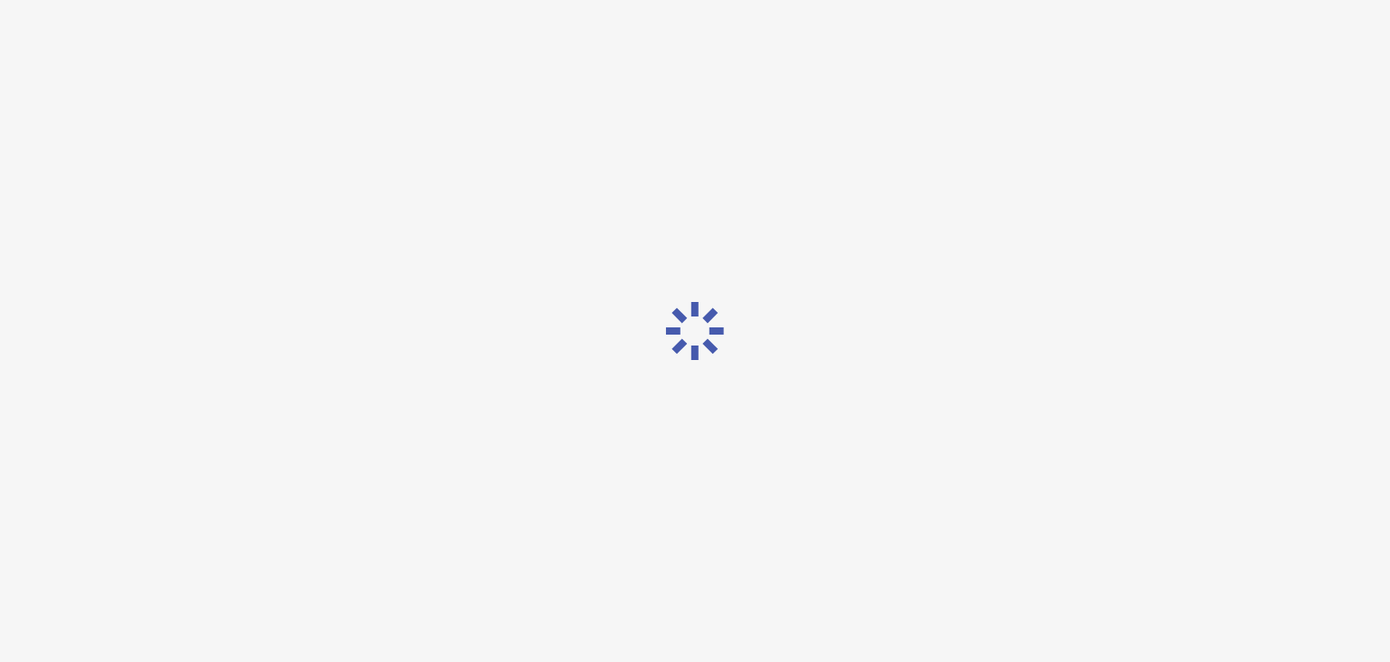
scroll to position [0, 0]
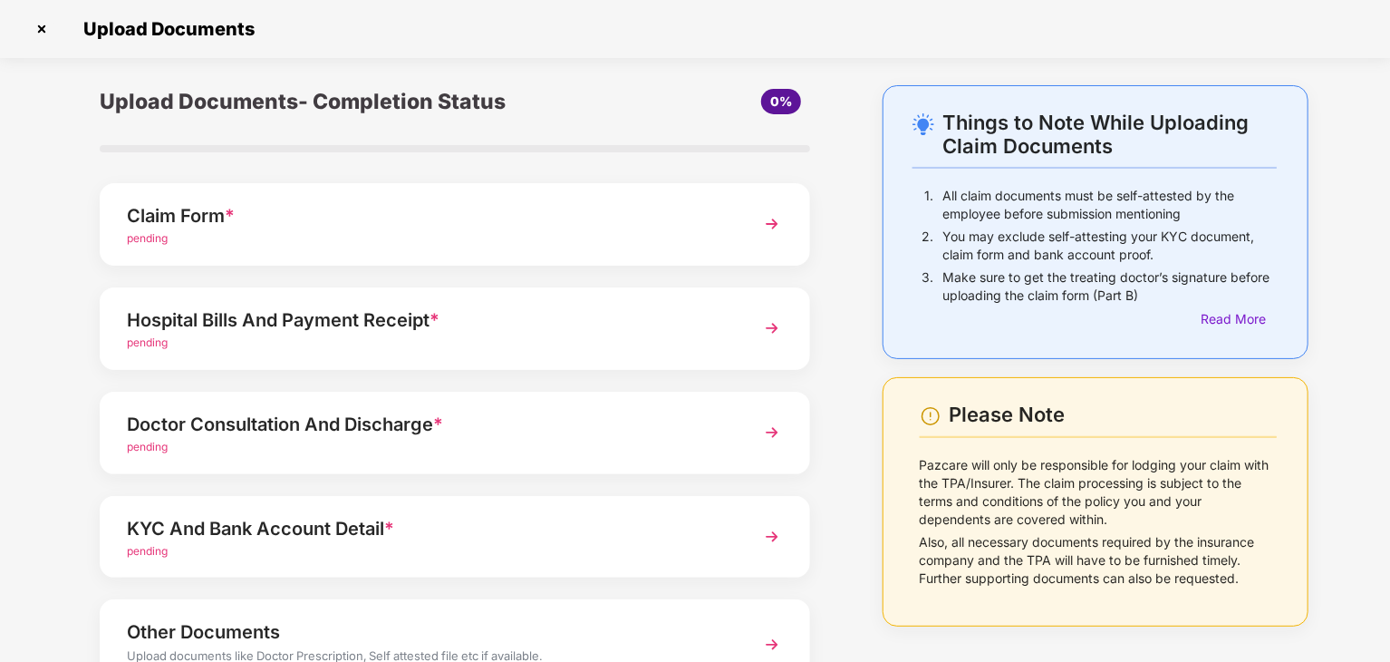
click at [771, 220] on img at bounding box center [772, 224] width 33 height 33
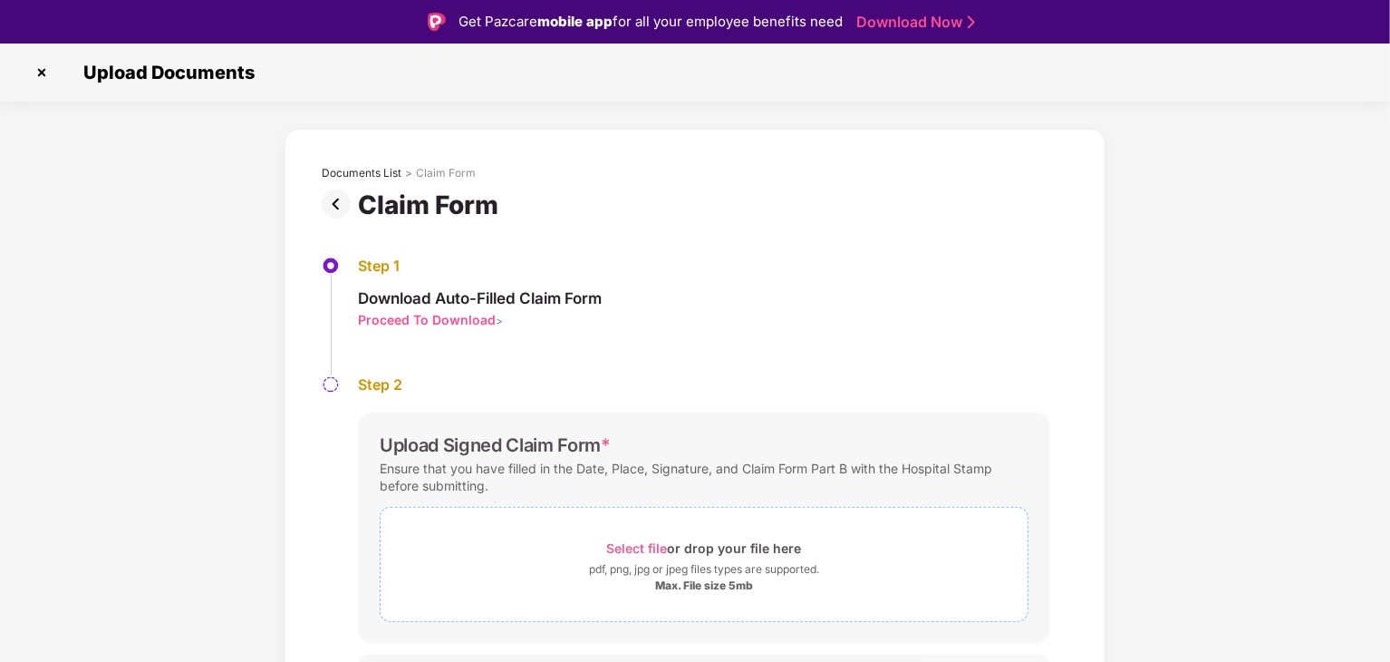
click at [645, 548] on span "Select file" at bounding box center [637, 547] width 61 height 15
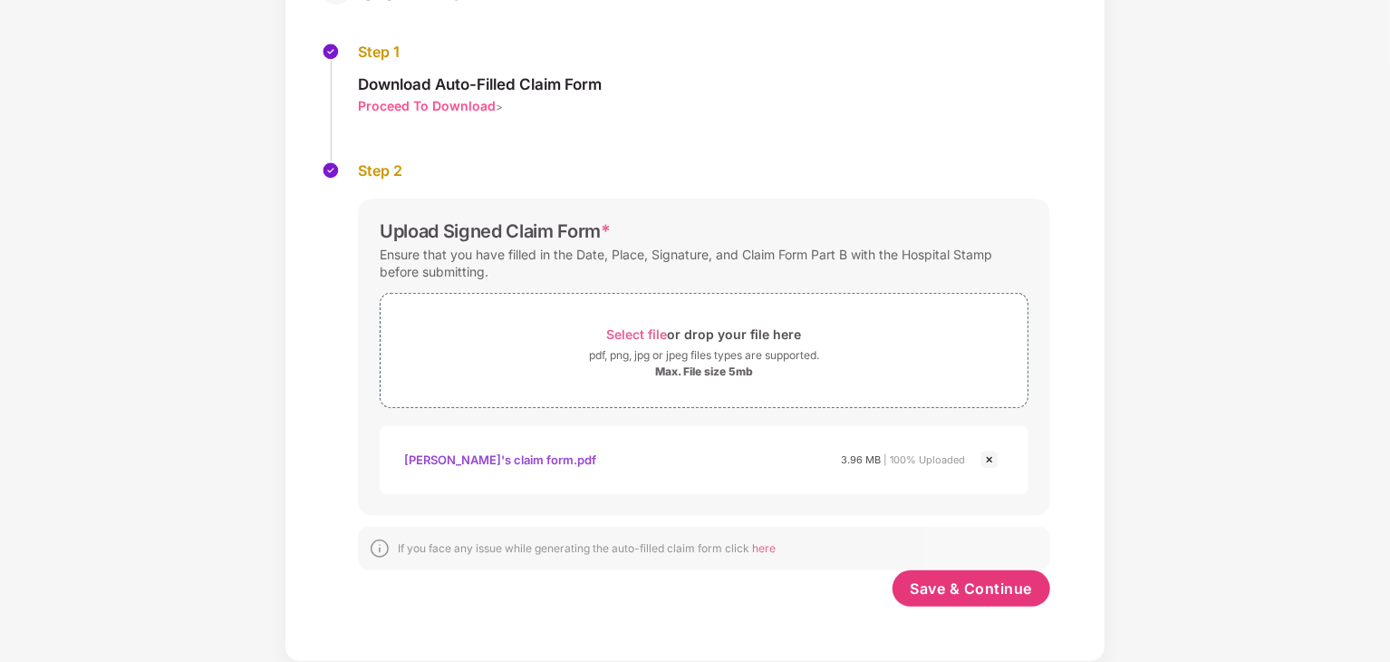
scroll to position [170, 0]
click at [987, 597] on button "Save & Continue" at bounding box center [972, 588] width 159 height 36
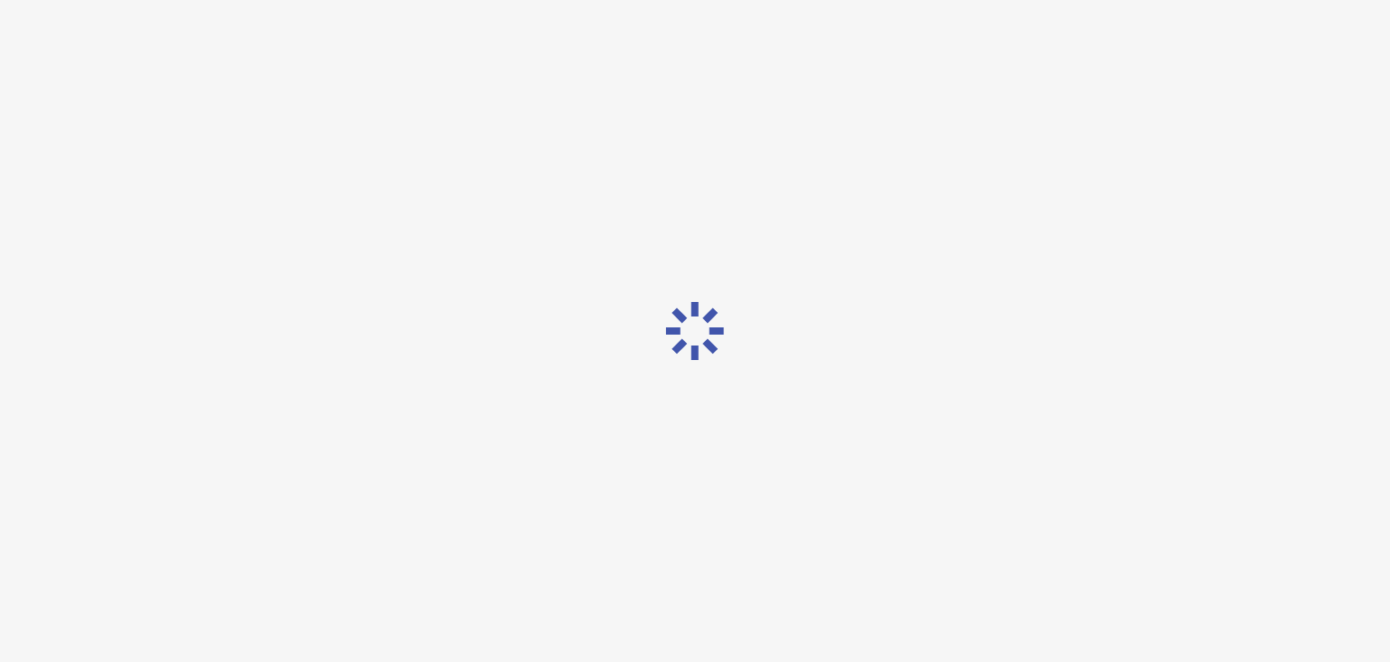
scroll to position [0, 0]
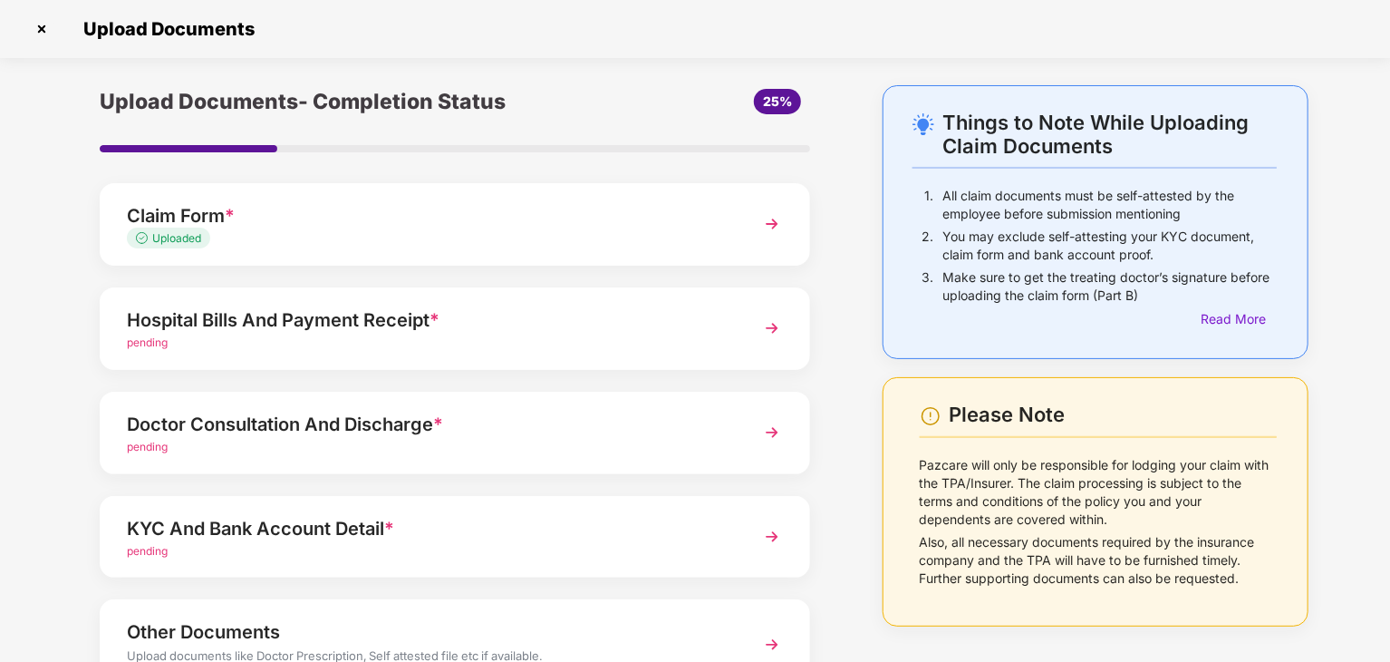
click at [772, 325] on img at bounding box center [772, 328] width 33 height 33
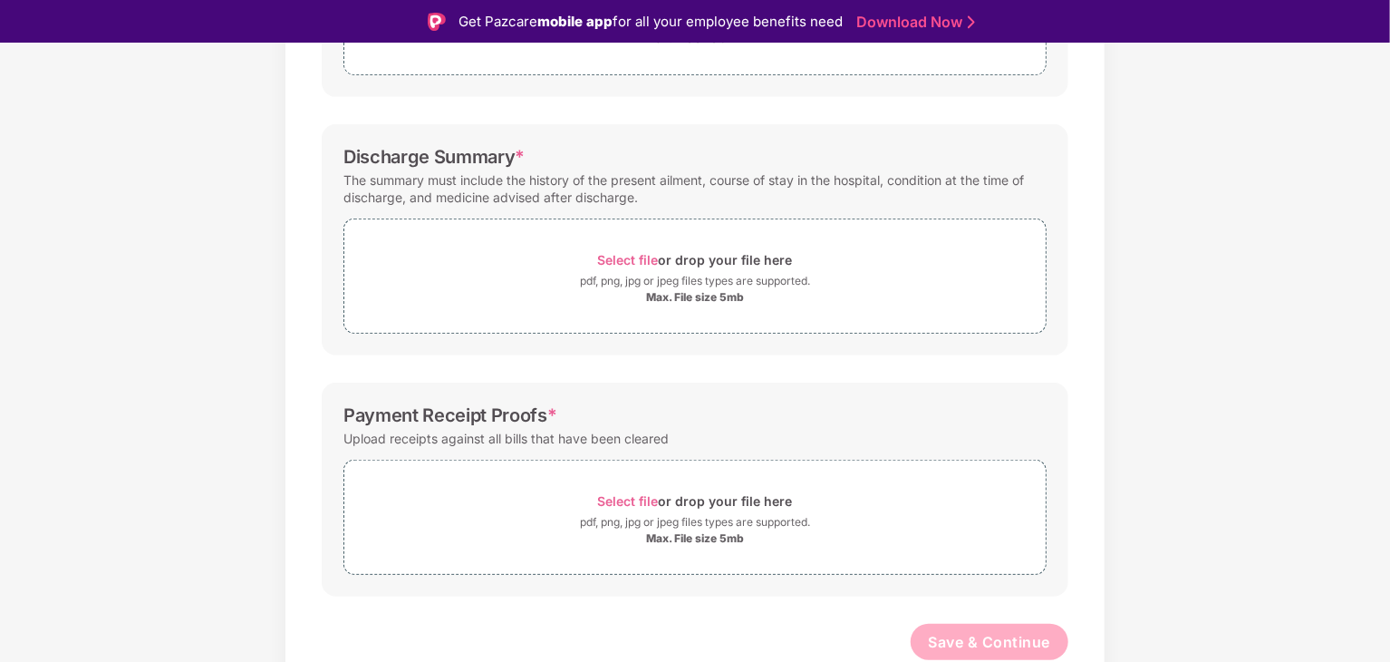
click at [1358, 531] on div "Documents List > Hospital bills and Payment receipt Hospital bills and Payment …" at bounding box center [695, 198] width 1390 height 1016
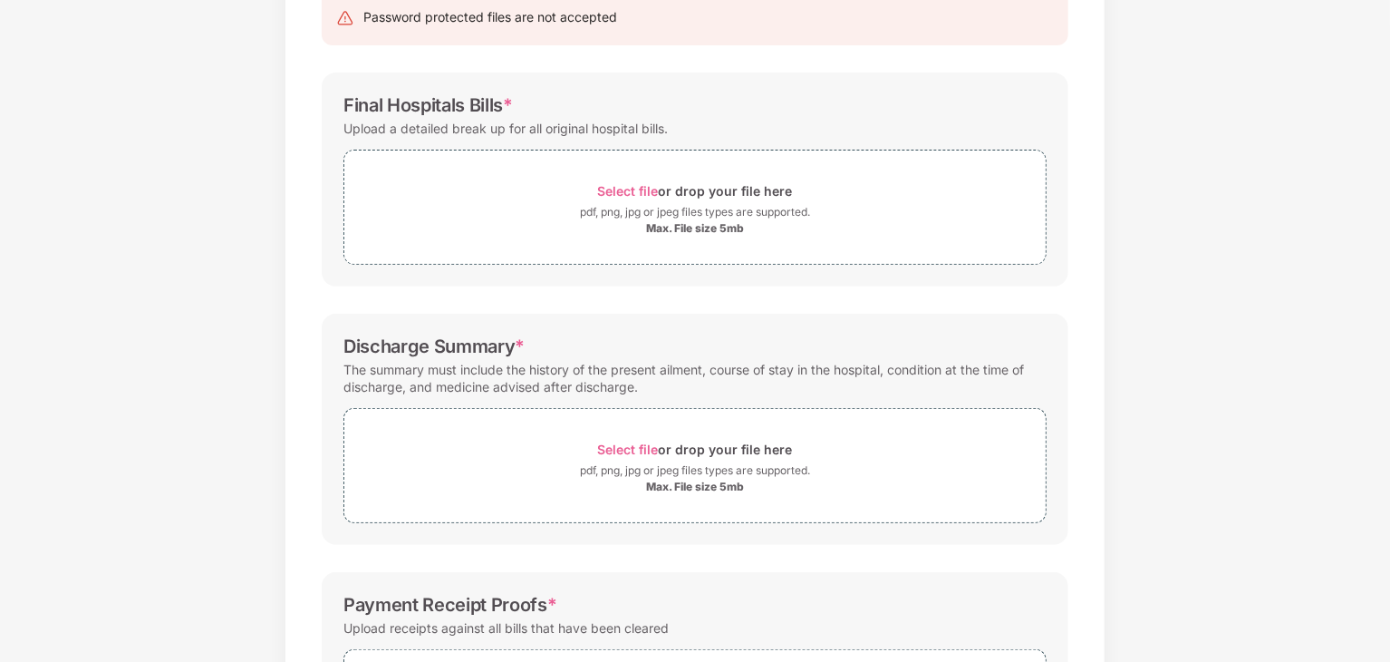
scroll to position [221, 0]
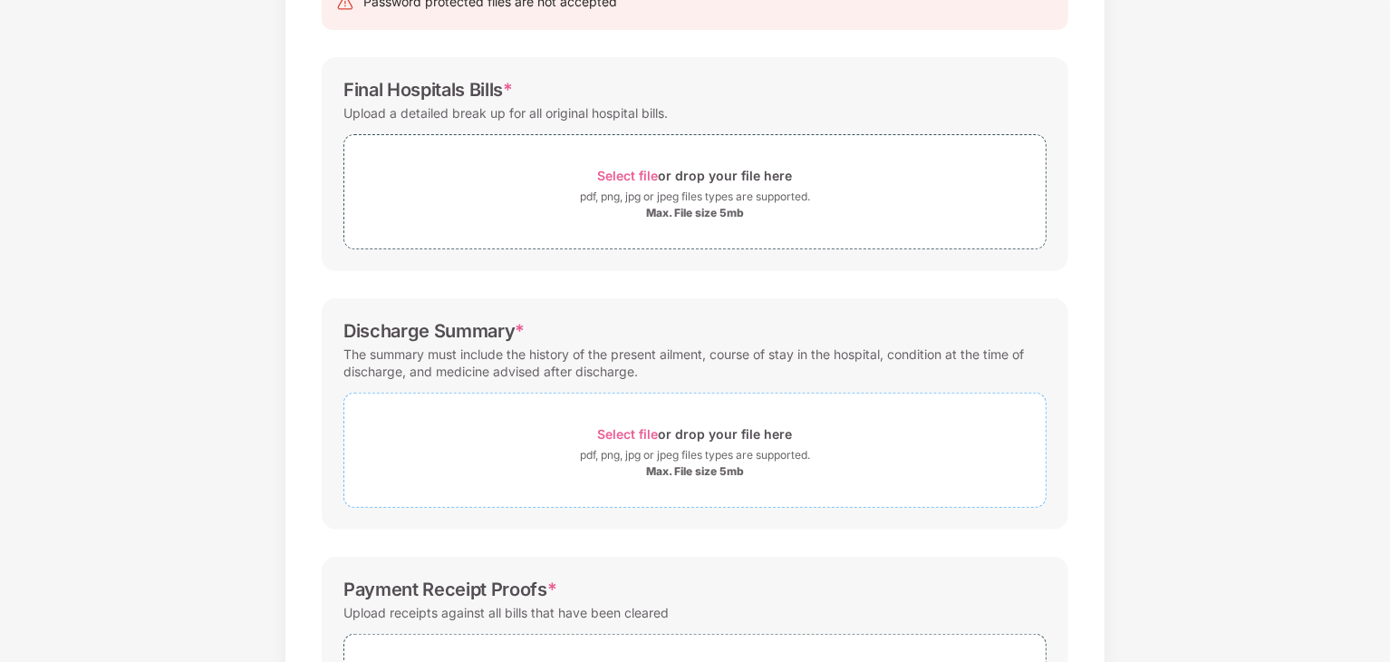
click at [634, 432] on span "Select file" at bounding box center [628, 433] width 61 height 15
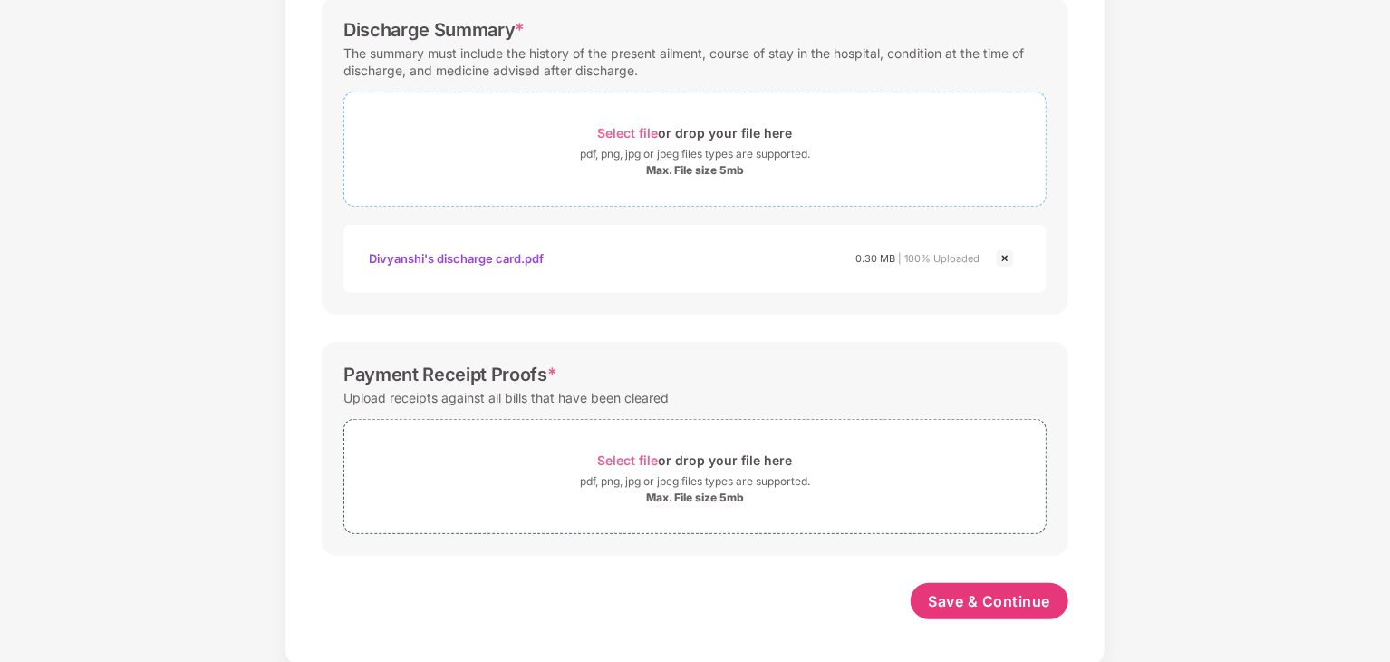
scroll to position [525, 0]
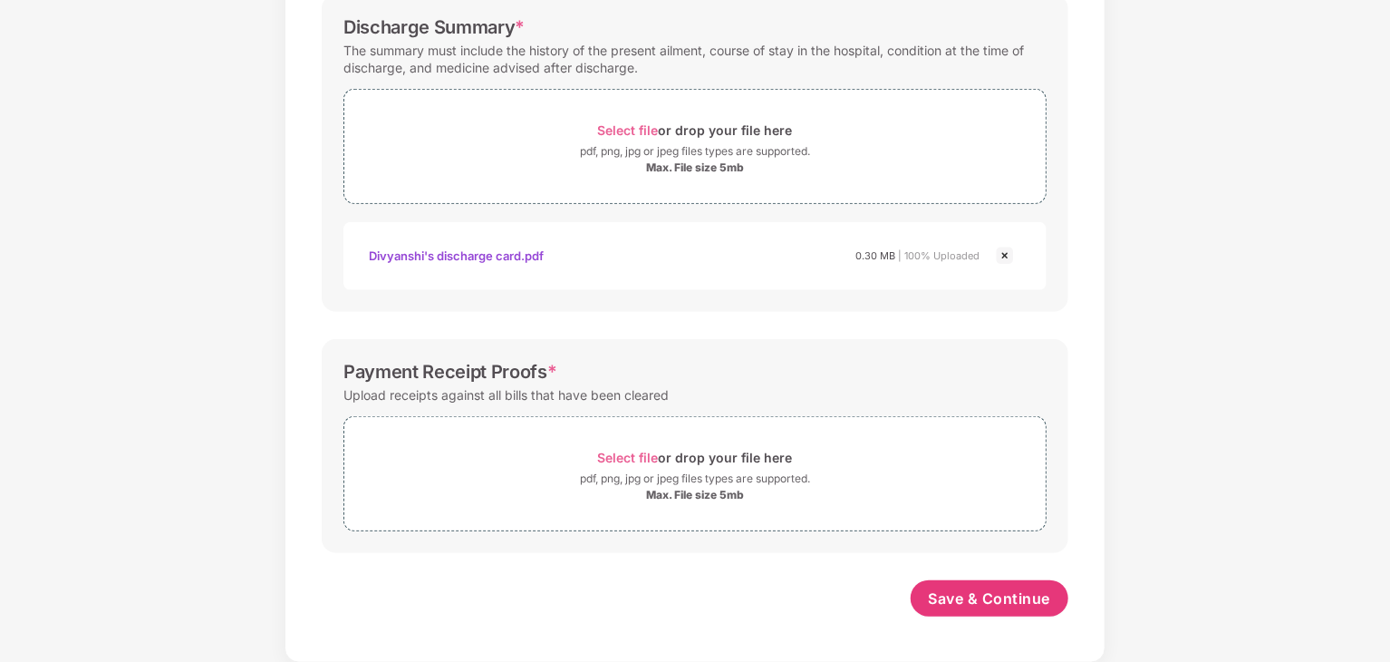
click at [1200, 119] on div "Documents List > Hospital bills and Payment receipt Hospital bills and Payment …" at bounding box center [695, 111] width 1390 height 1102
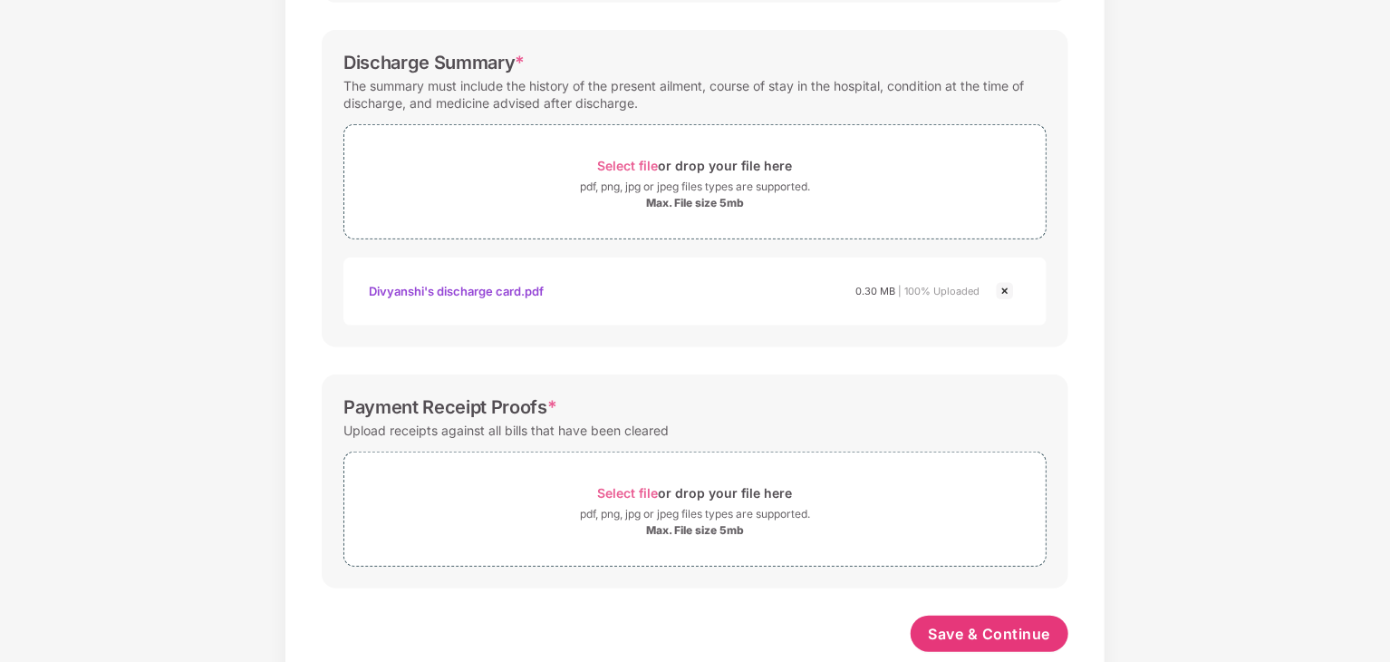
scroll to position [488, 0]
click at [939, 649] on button "Save & Continue" at bounding box center [990, 634] width 159 height 36
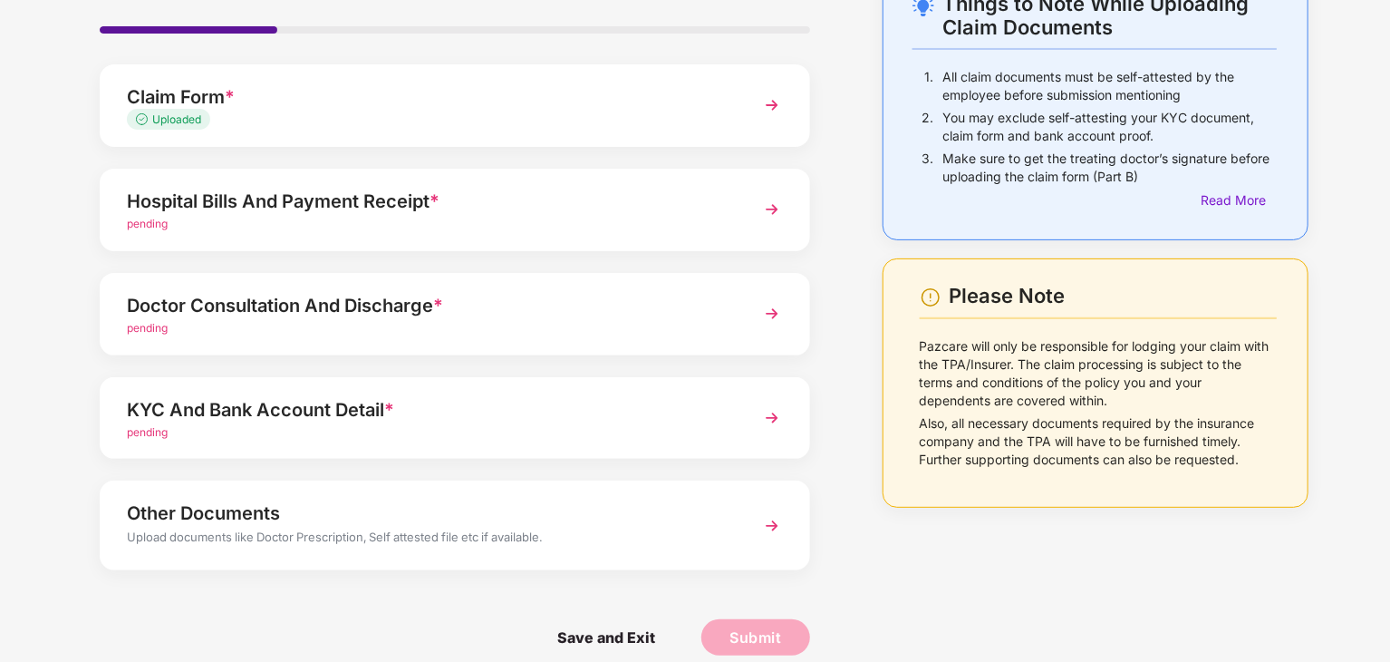
scroll to position [140, 0]
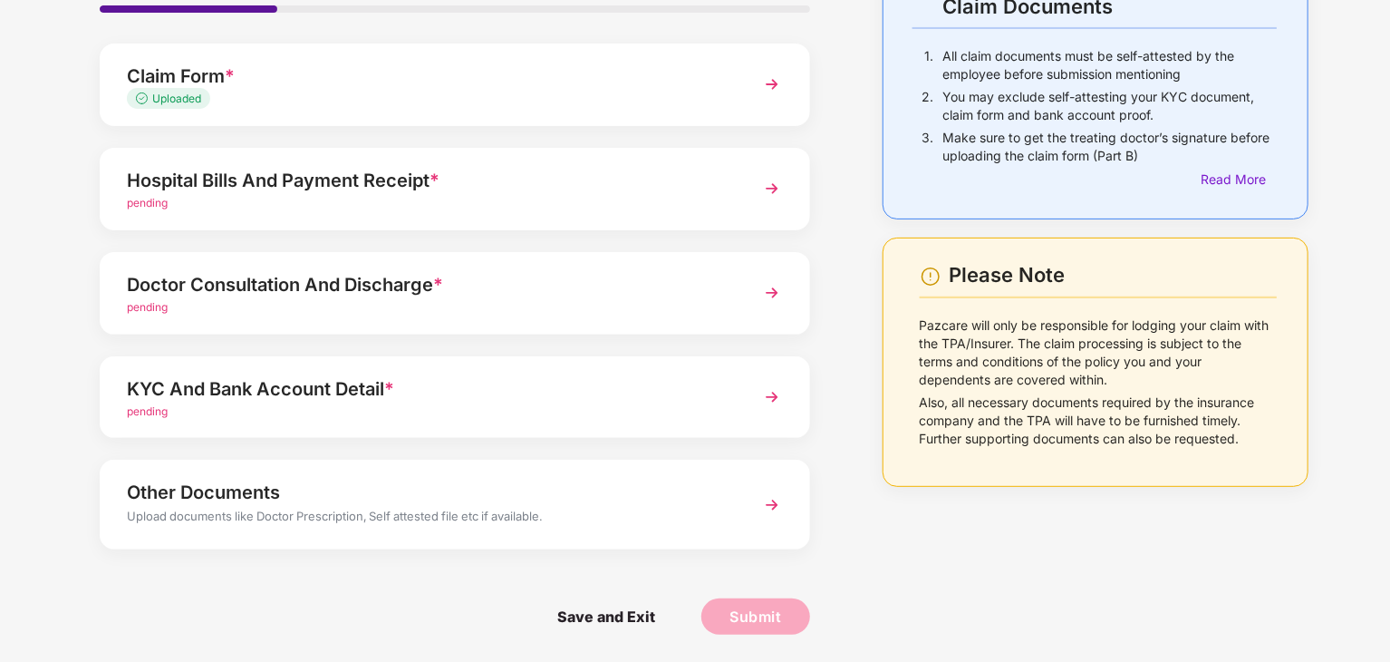
click at [769, 394] on img at bounding box center [772, 397] width 33 height 33
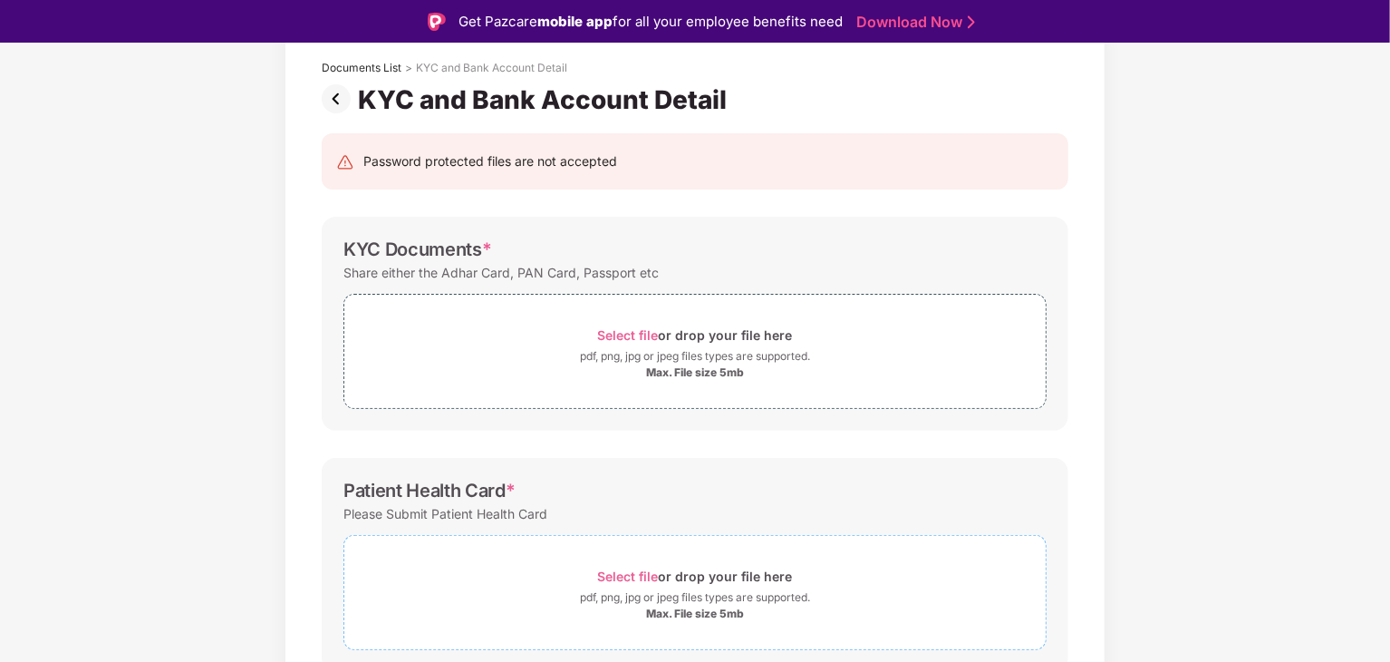
scroll to position [103, 0]
click at [613, 338] on span "Select file" at bounding box center [628, 336] width 61 height 15
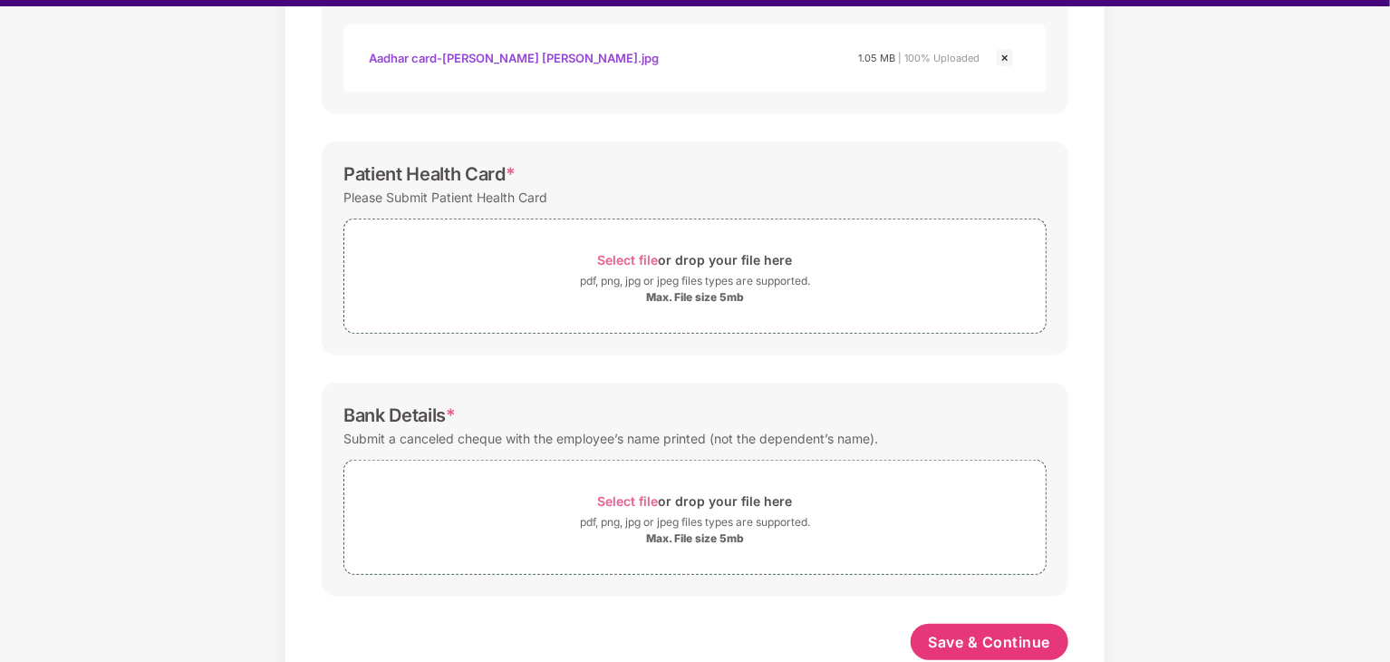
scroll to position [435, 0]
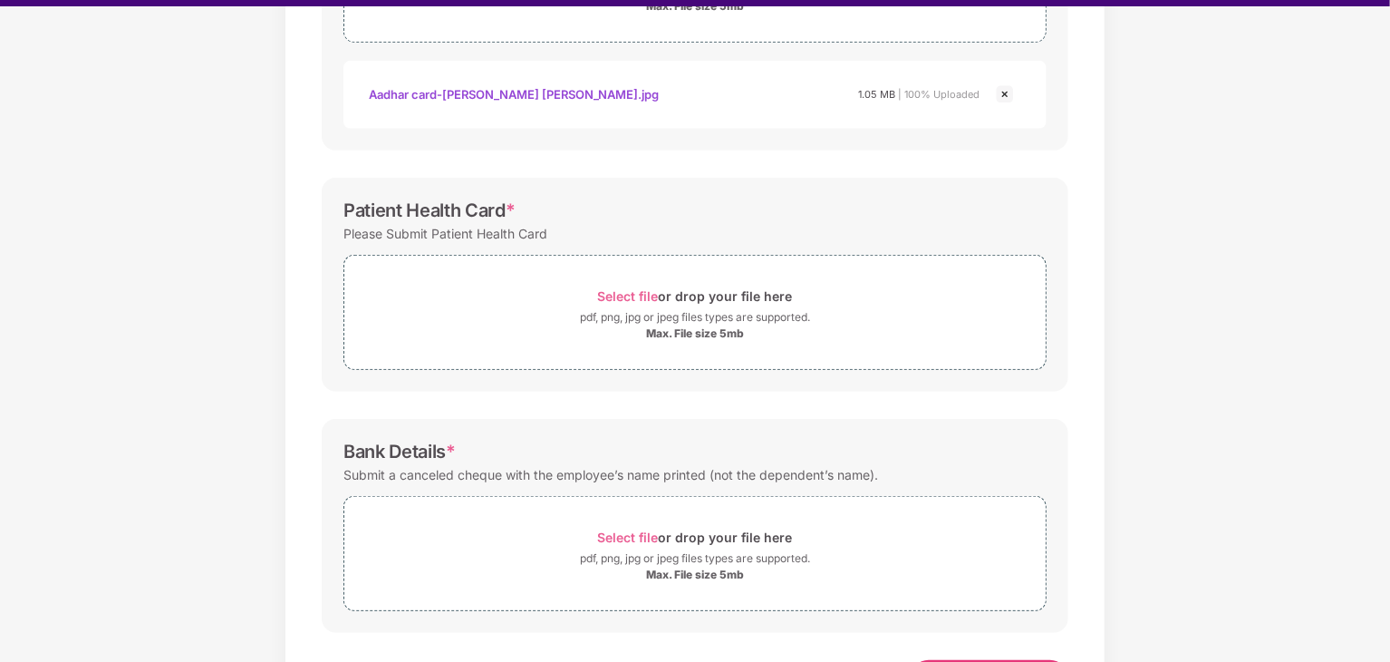
click at [1225, 364] on div "Documents List > KYC and Bank Account Detail KYC and Bank Account Detail Passwo…" at bounding box center [695, 199] width 1390 height 1085
click at [631, 298] on span "Select file" at bounding box center [628, 295] width 61 height 15
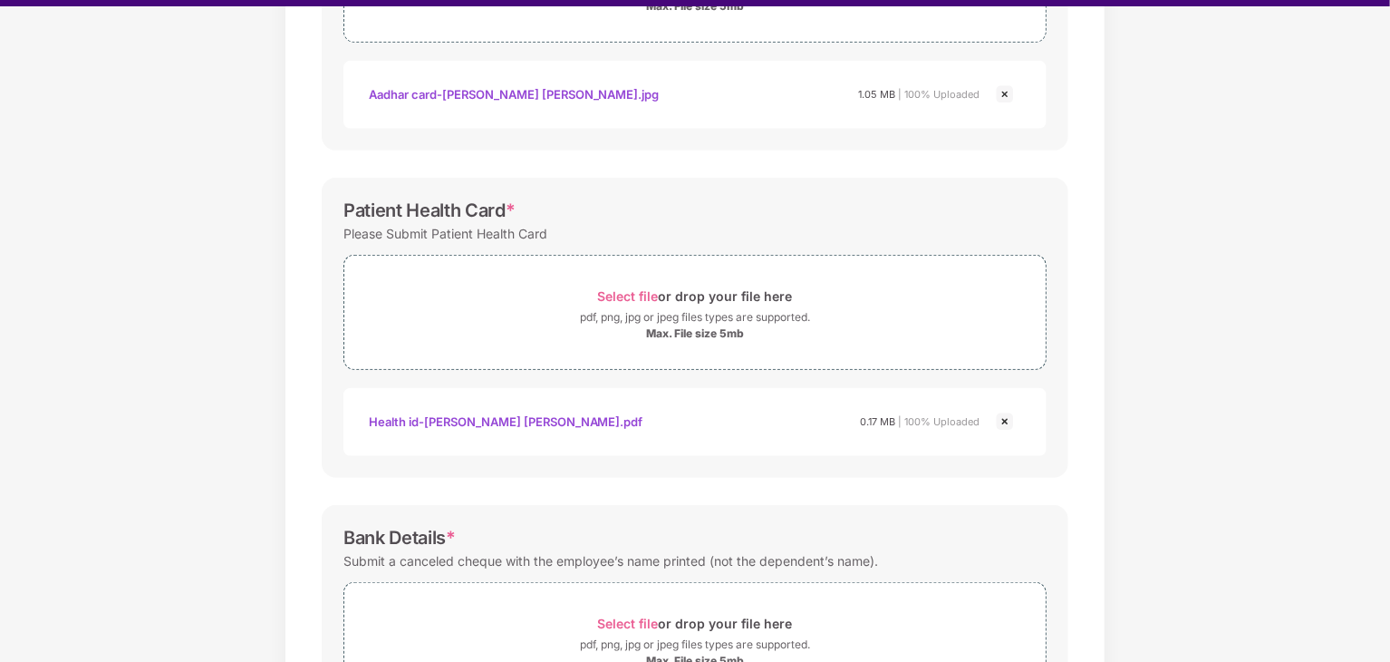
click at [1388, 639] on div "Documents List > KYC and Bank Account Detail KYC and Bank Account Detail Passwo…" at bounding box center [695, 242] width 1390 height 1171
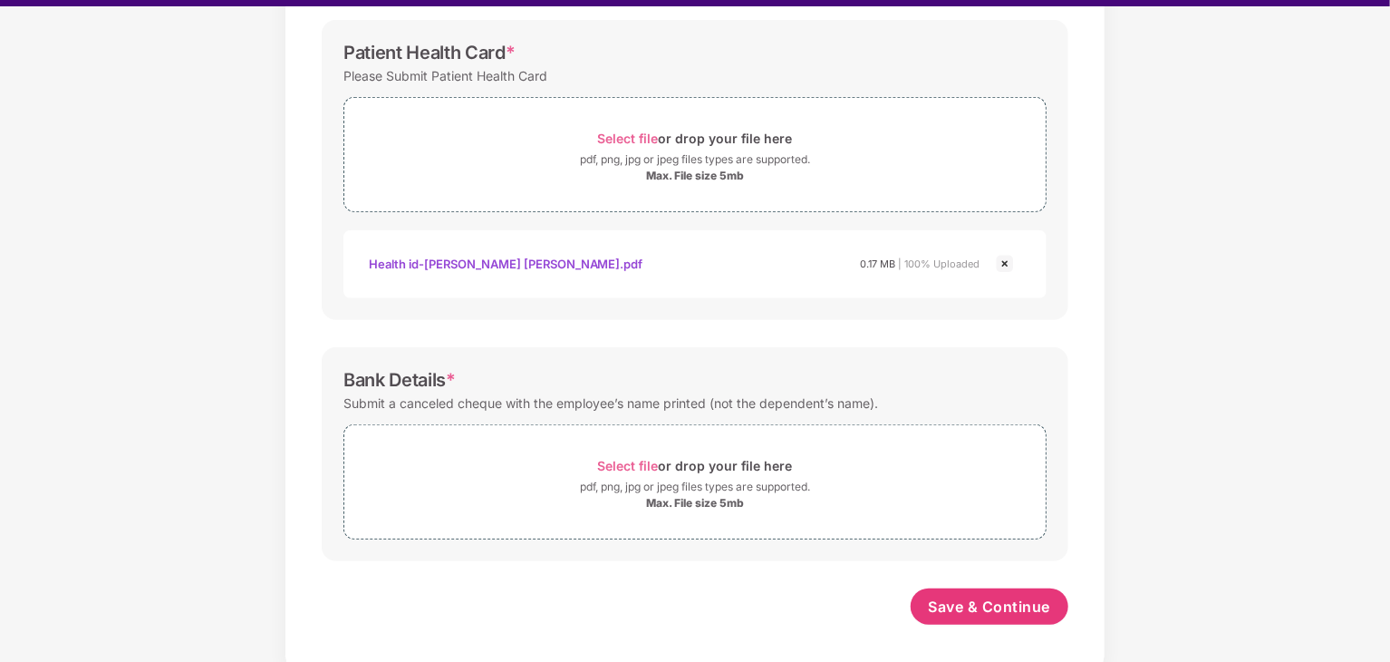
scroll to position [44, 0]
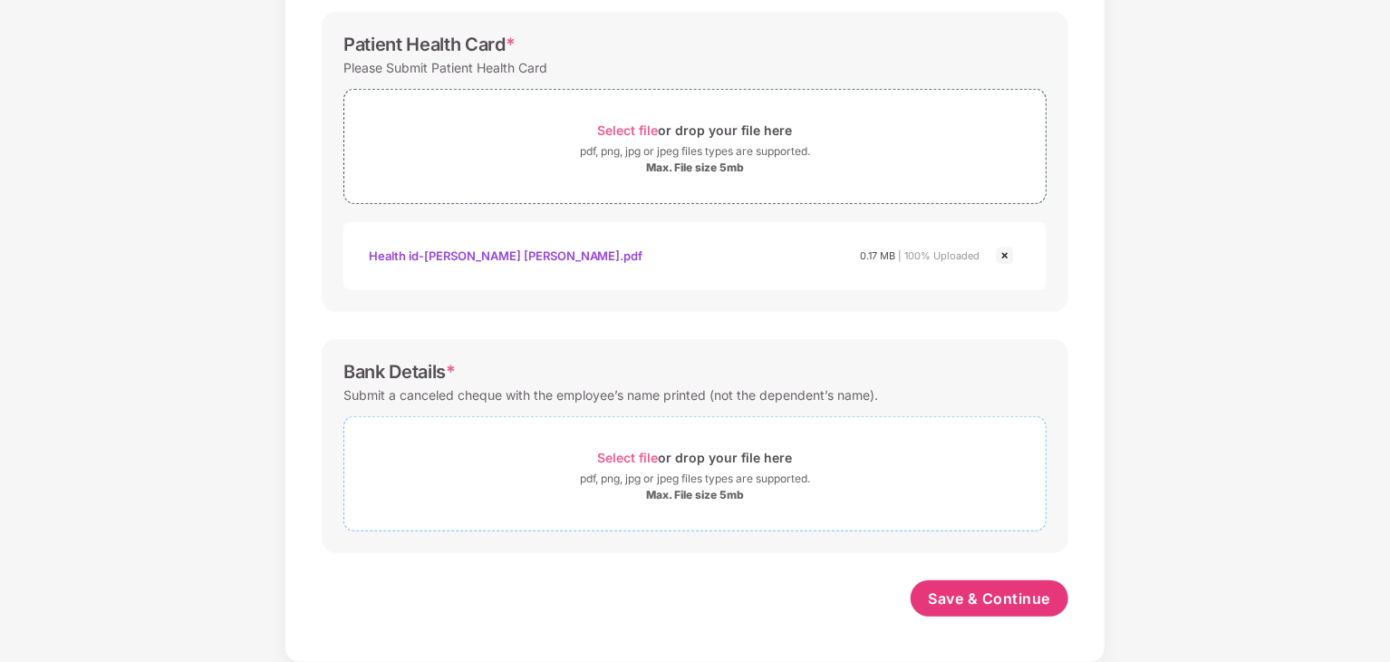
click at [628, 455] on span "Select file" at bounding box center [628, 457] width 61 height 15
click at [530, 579] on div "Bank passbook-[PERSON_NAME].jpg" at bounding box center [473, 582] width 208 height 31
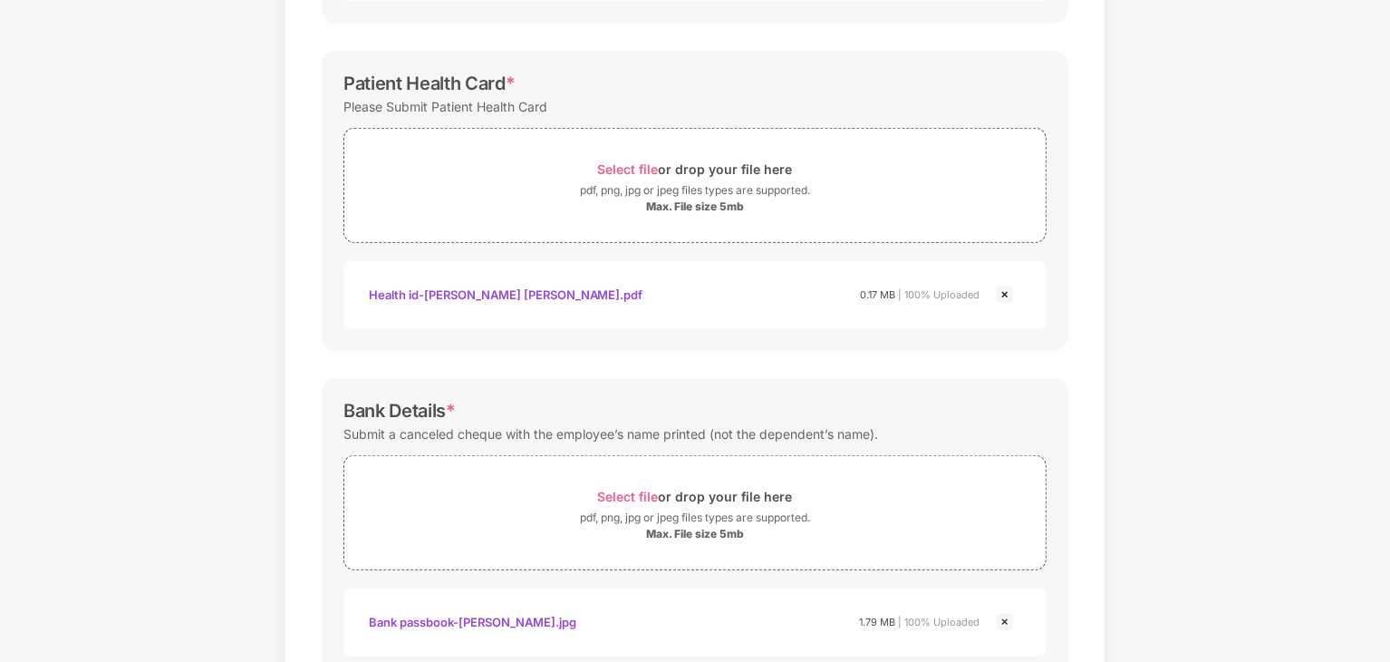
scroll to position [679, 0]
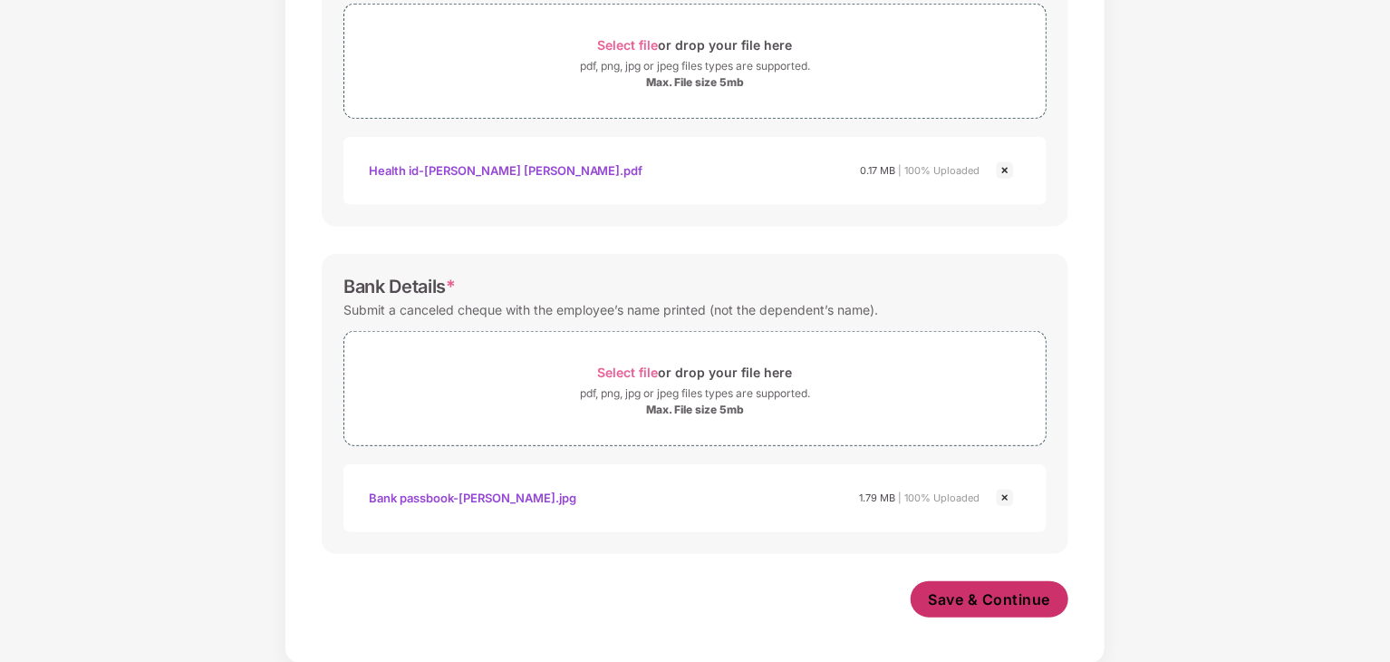
click at [1050, 602] on button "Save & Continue" at bounding box center [990, 599] width 159 height 36
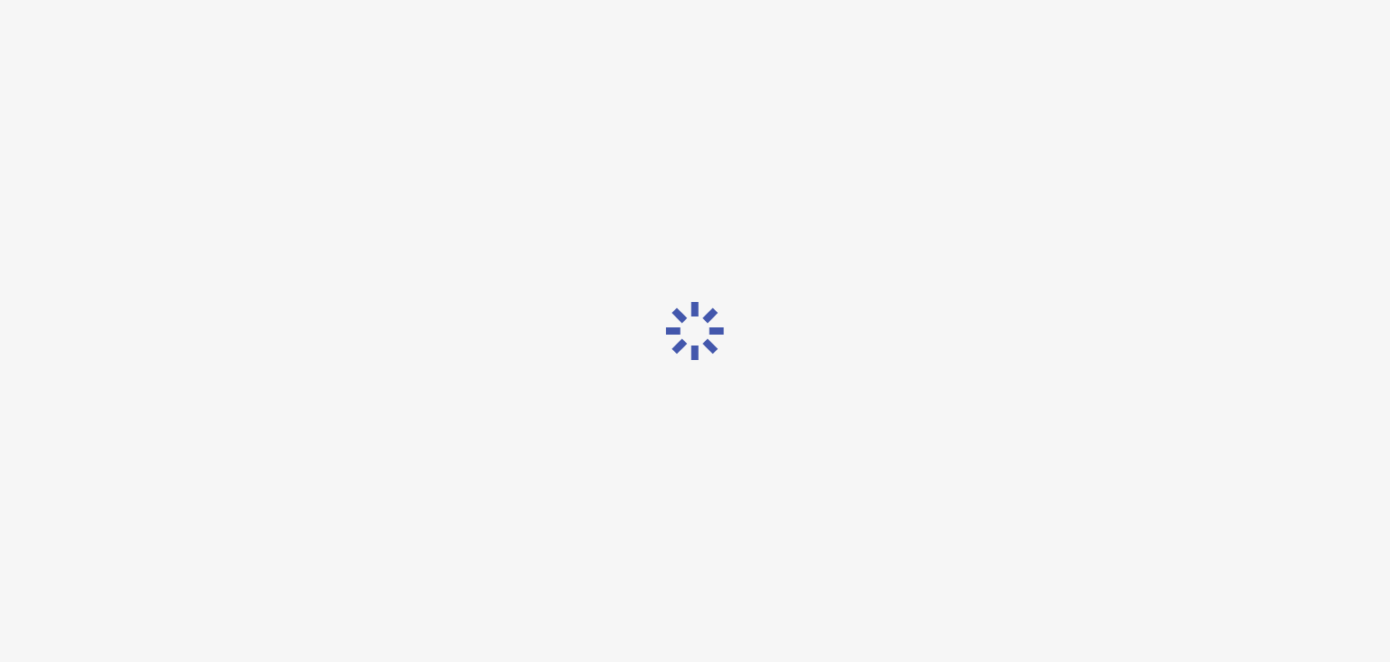
scroll to position [0, 0]
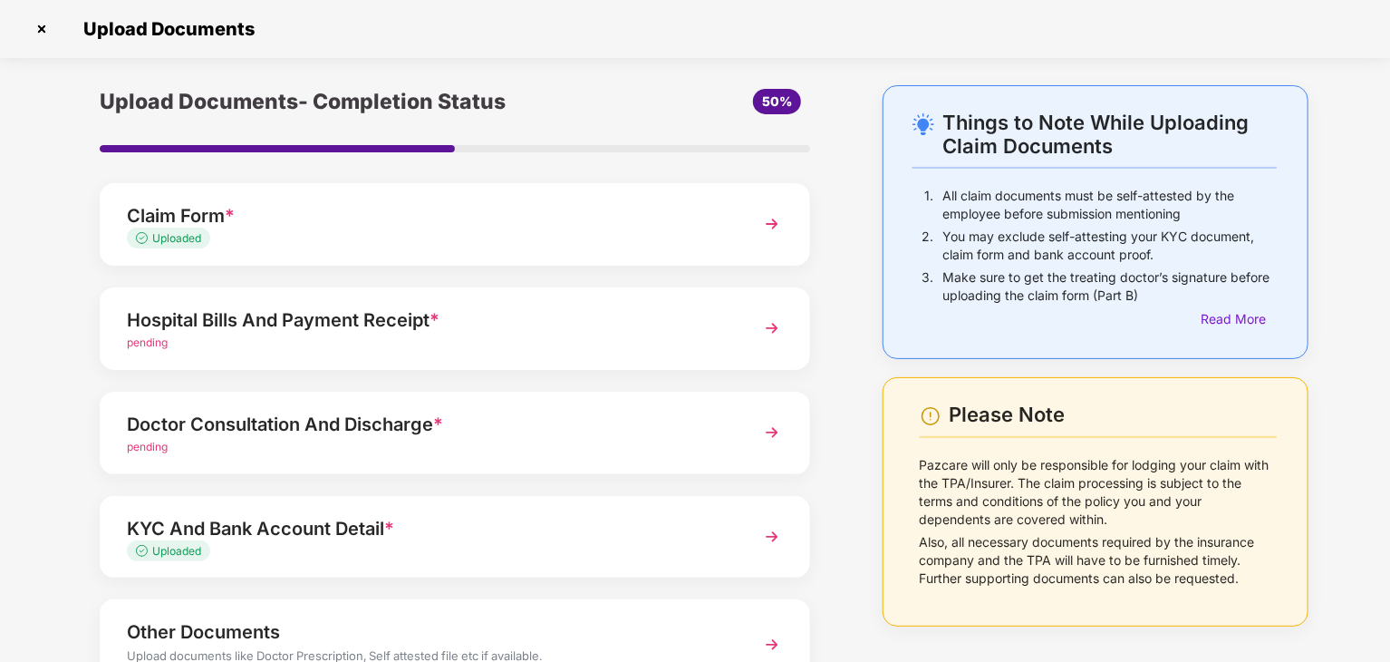
click at [1385, 611] on div "Things to Note While Uploading Claim Documents 1. All claim documents must be s…" at bounding box center [695, 443] width 1390 height 716
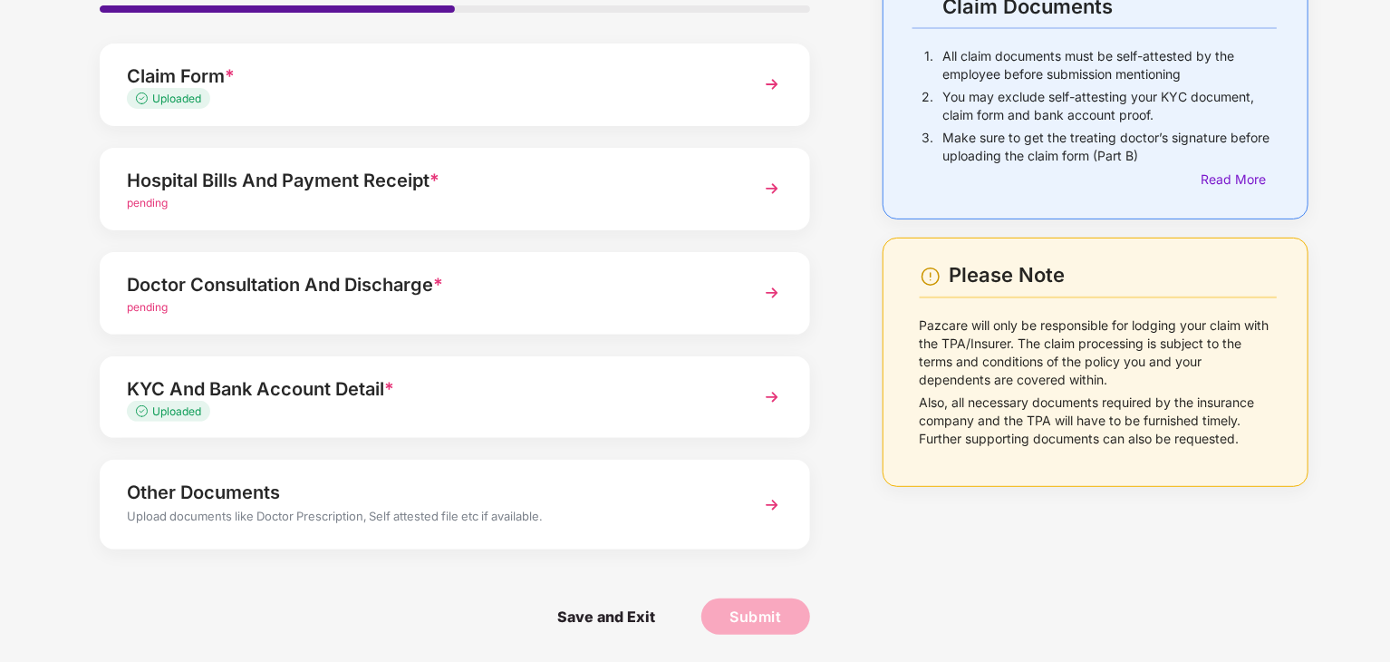
click at [769, 498] on img at bounding box center [772, 504] width 33 height 33
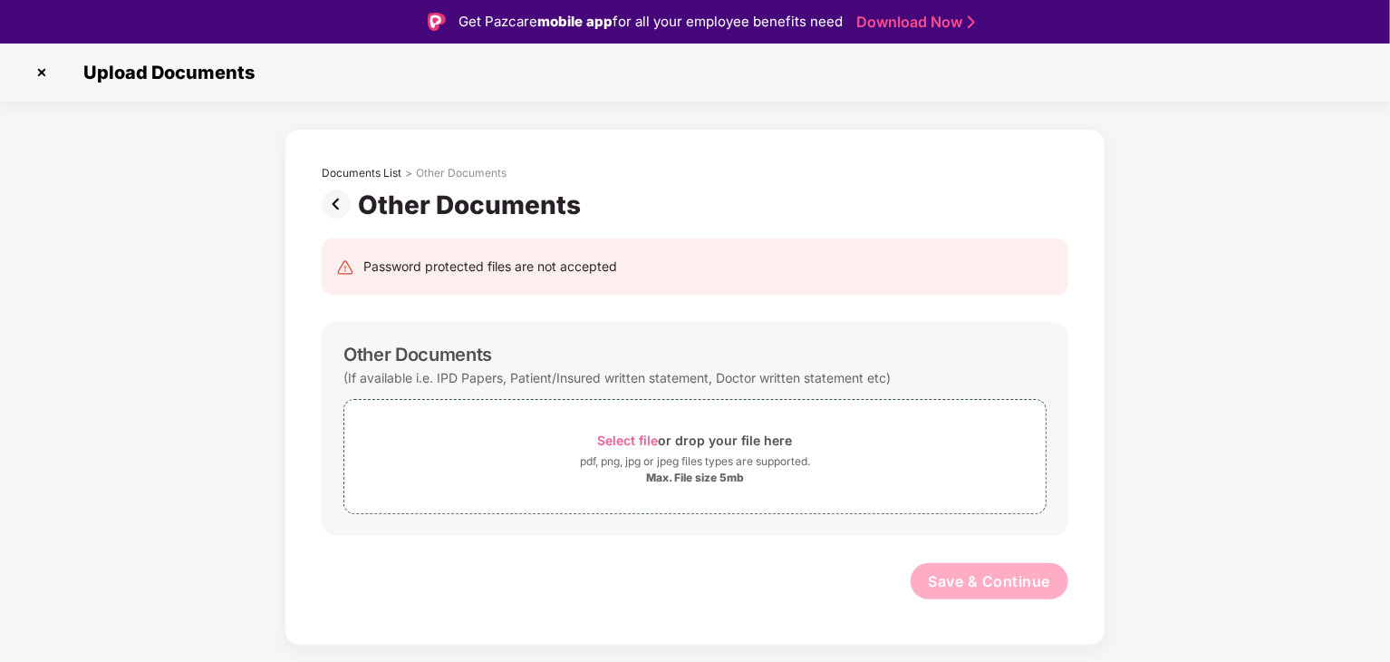
click at [334, 200] on img at bounding box center [340, 203] width 36 height 29
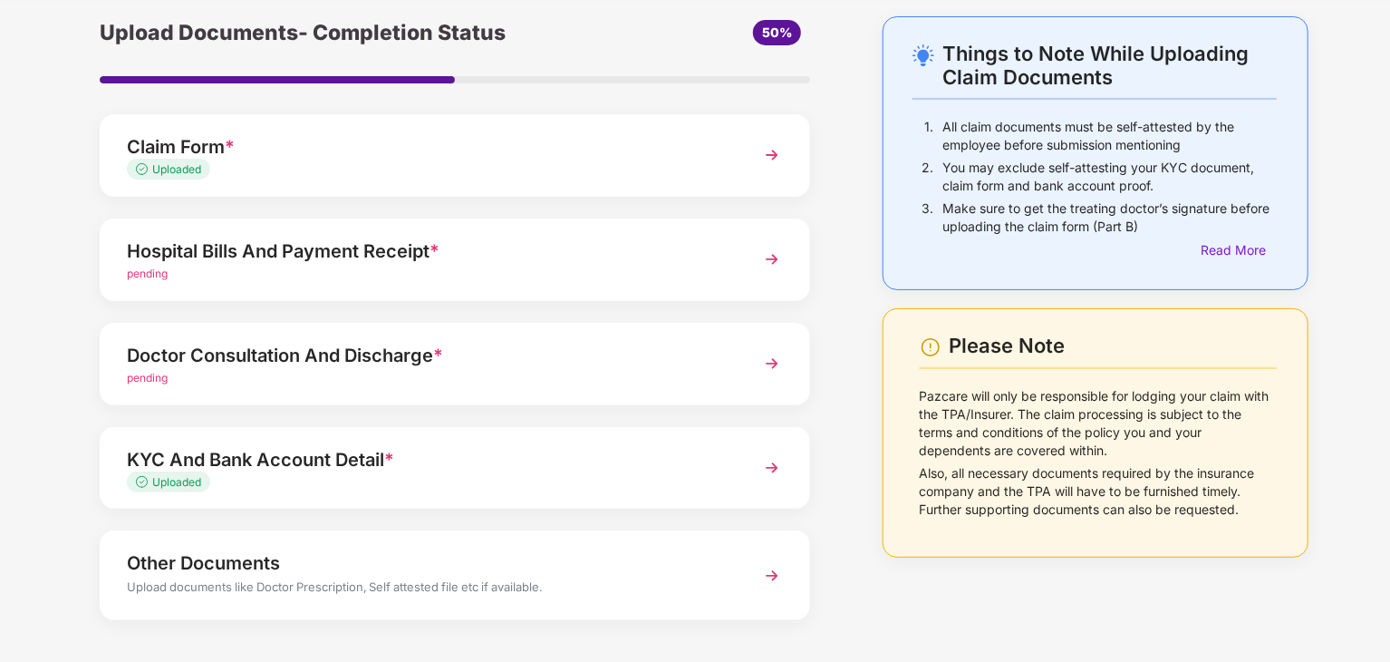
scroll to position [67, 0]
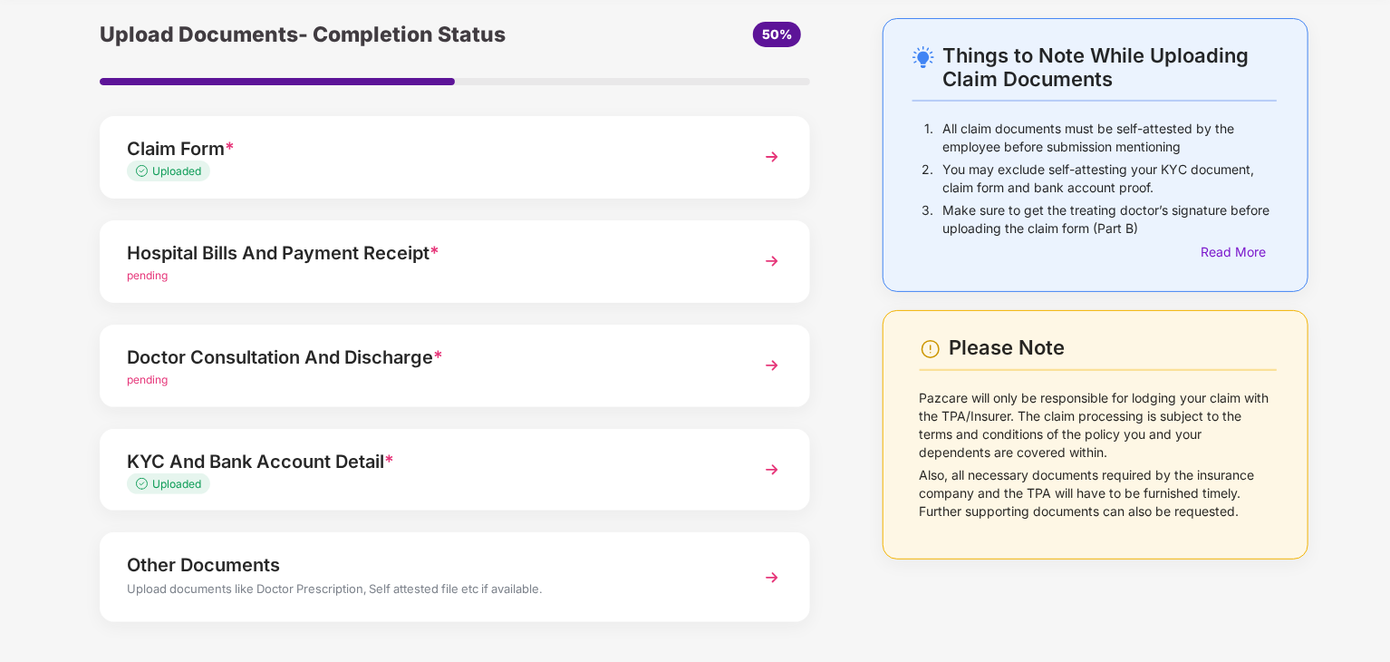
click at [770, 574] on img at bounding box center [772, 577] width 33 height 33
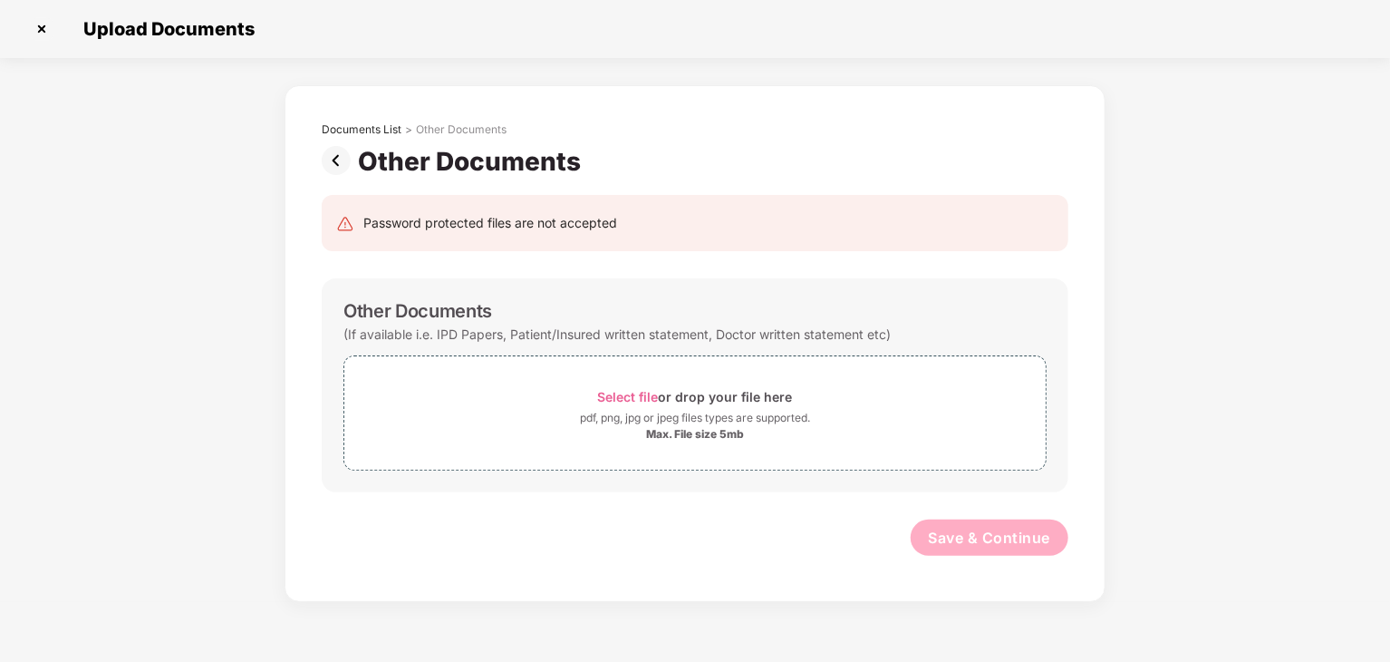
scroll to position [0, 0]
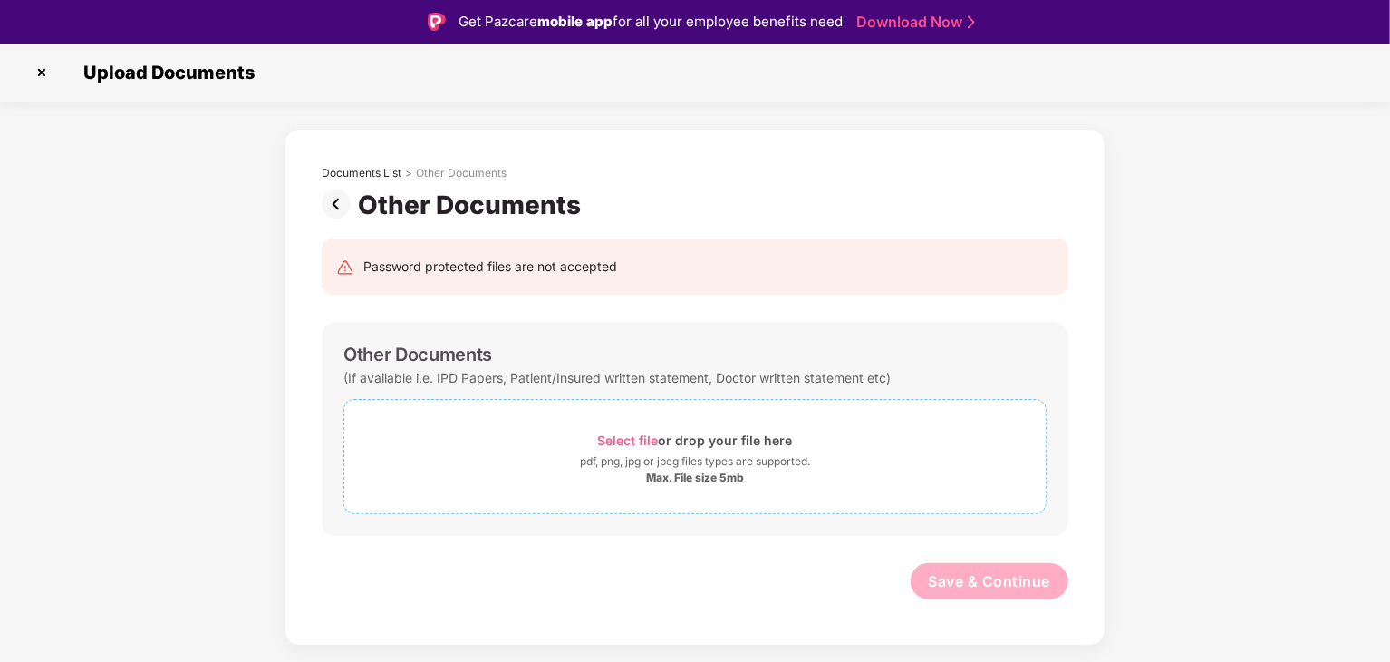
click at [627, 440] on span "Select file" at bounding box center [628, 439] width 61 height 15
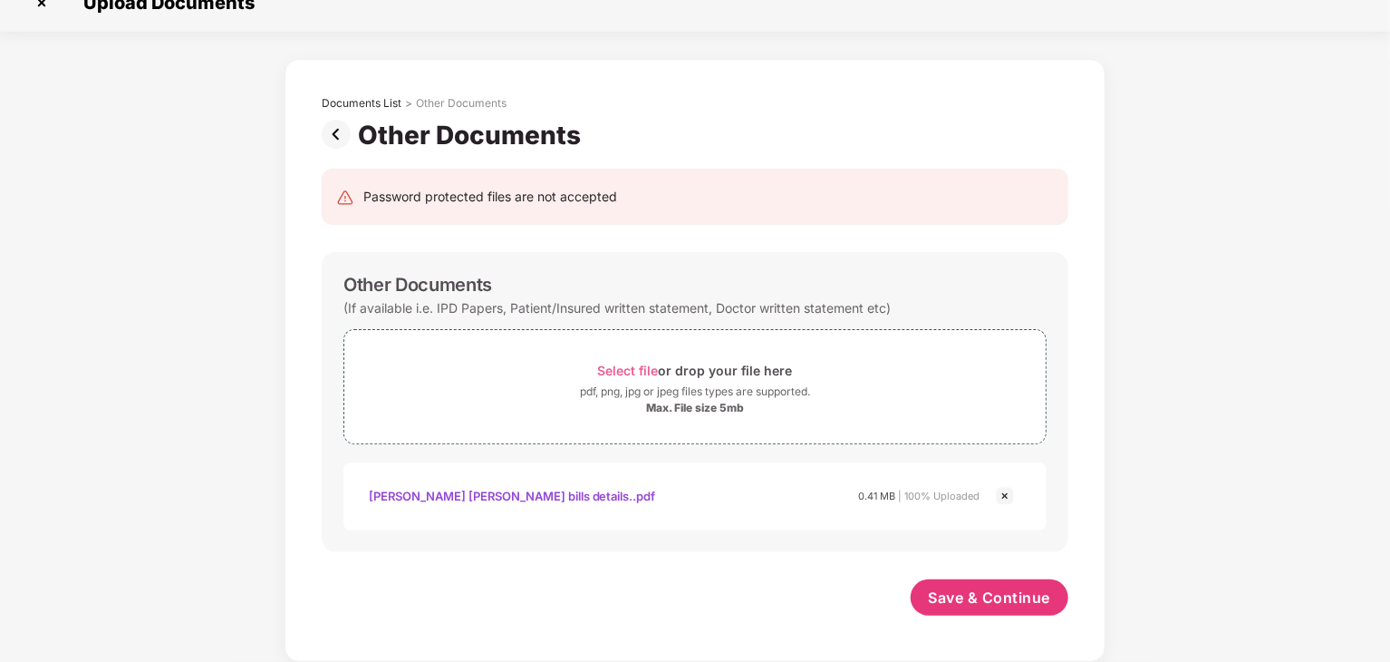
scroll to position [25, 0]
click at [971, 594] on span "Save & Continue" at bounding box center [990, 598] width 122 height 20
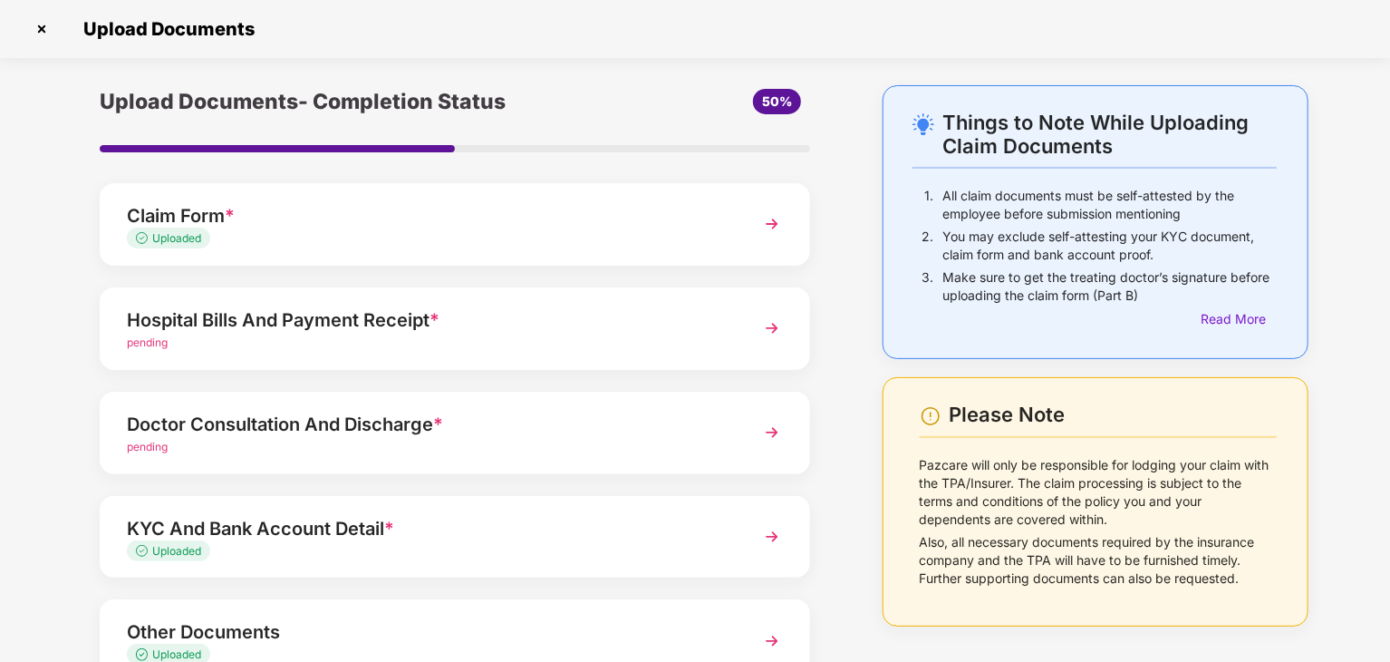
click at [766, 535] on img at bounding box center [772, 536] width 33 height 33
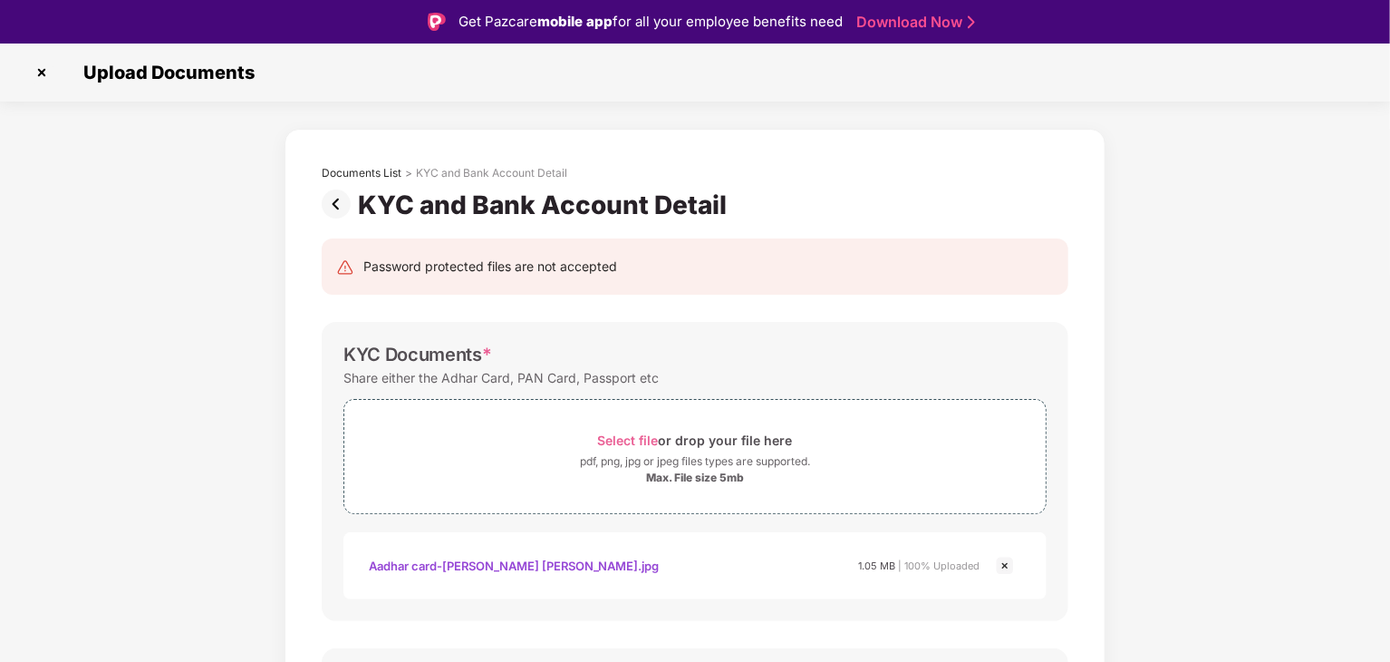
click at [1003, 563] on img at bounding box center [1005, 566] width 22 height 22
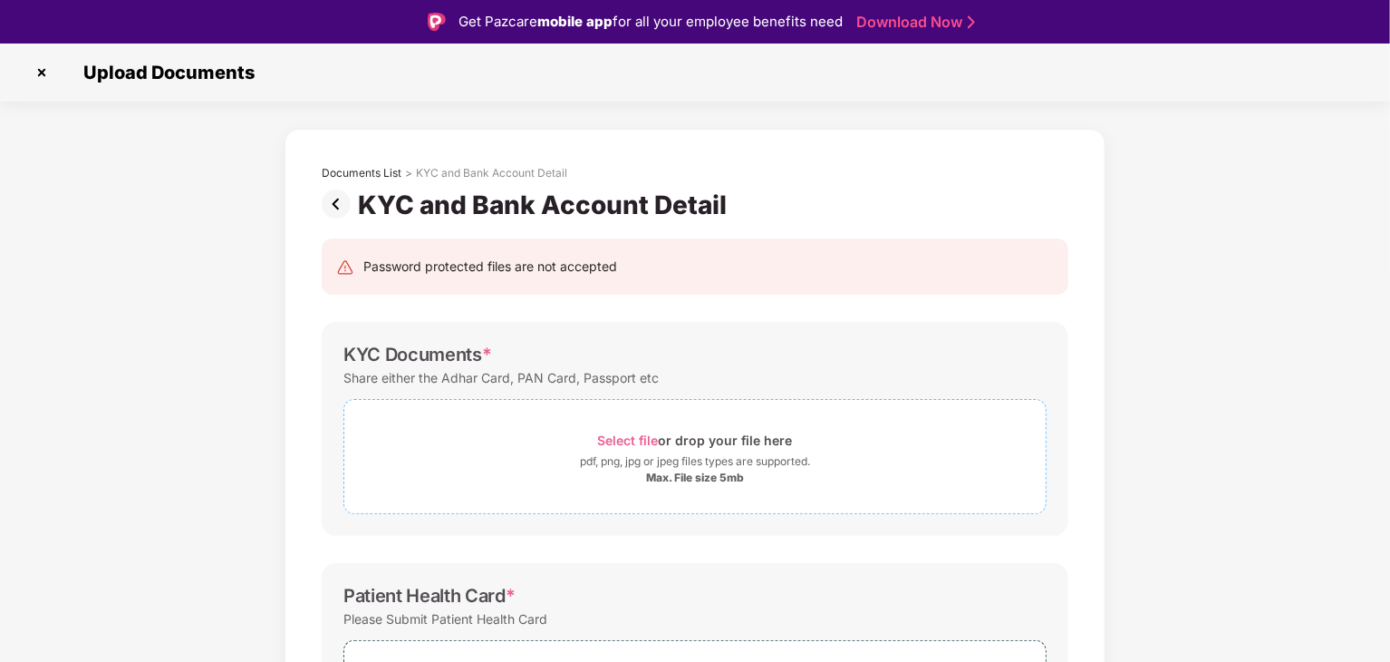
click at [629, 440] on span "Select file" at bounding box center [628, 439] width 61 height 15
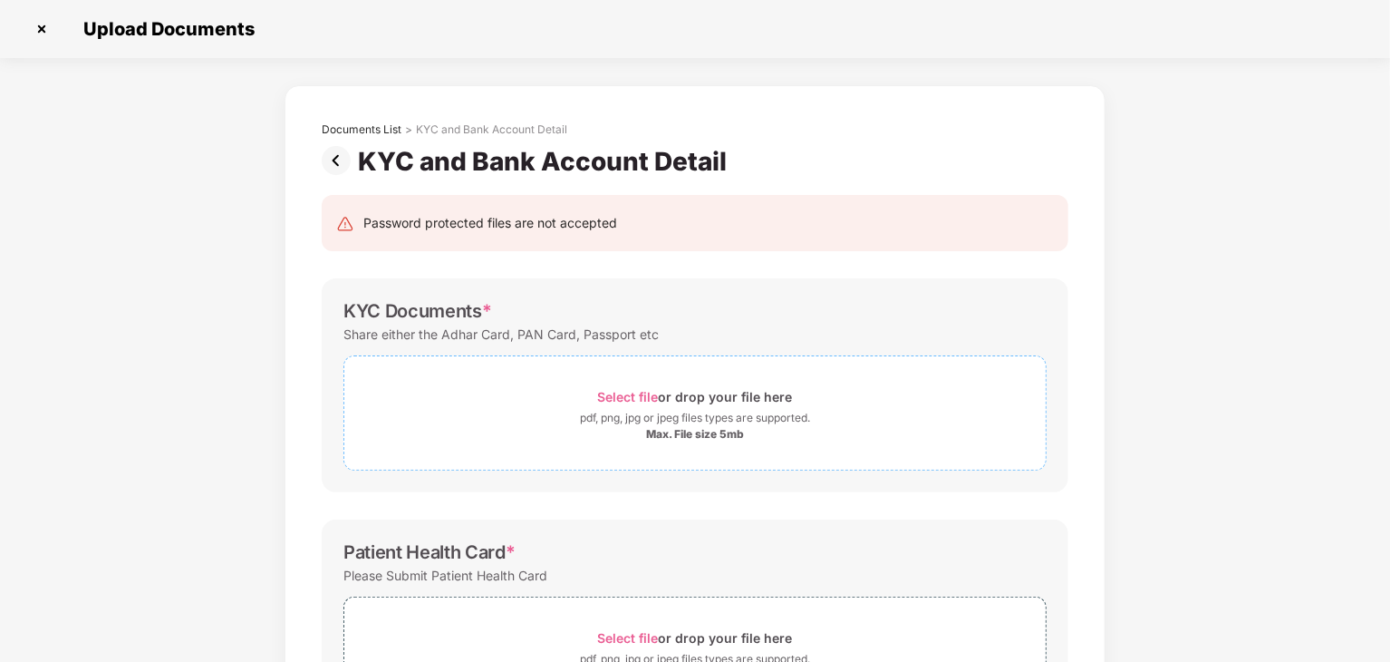
click at [614, 395] on span "Select file" at bounding box center [628, 396] width 61 height 15
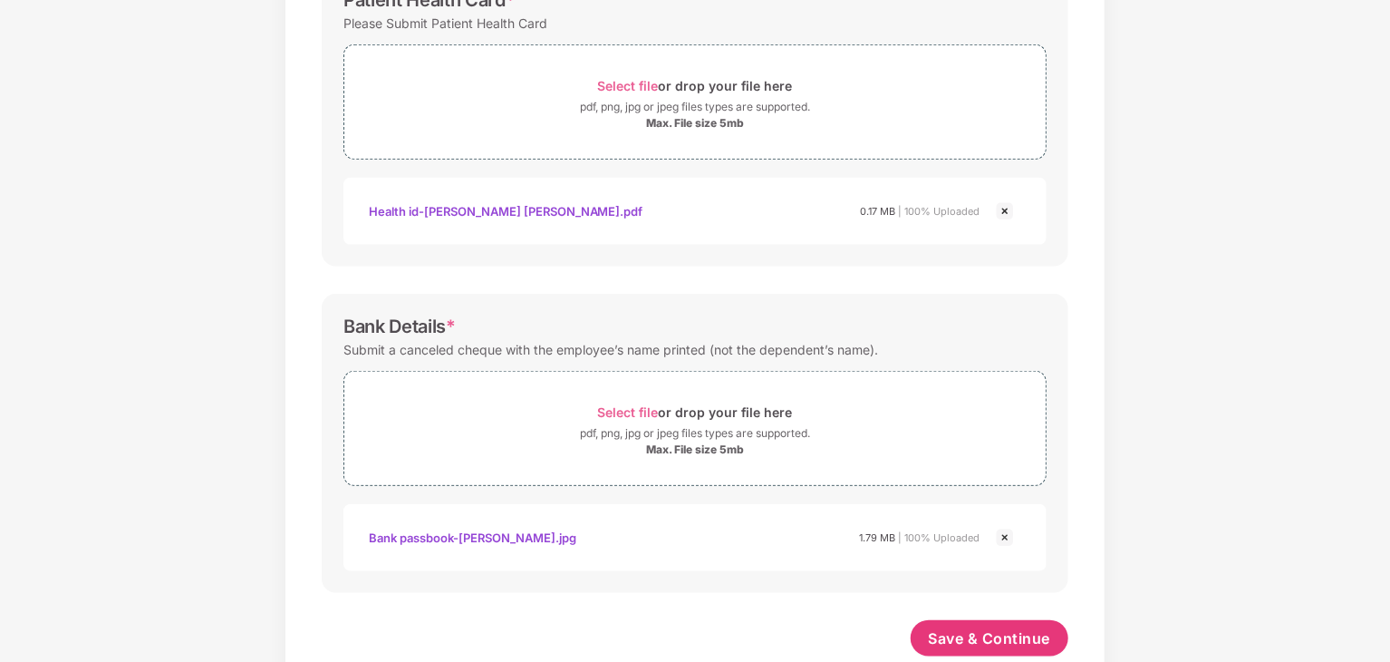
scroll to position [696, 0]
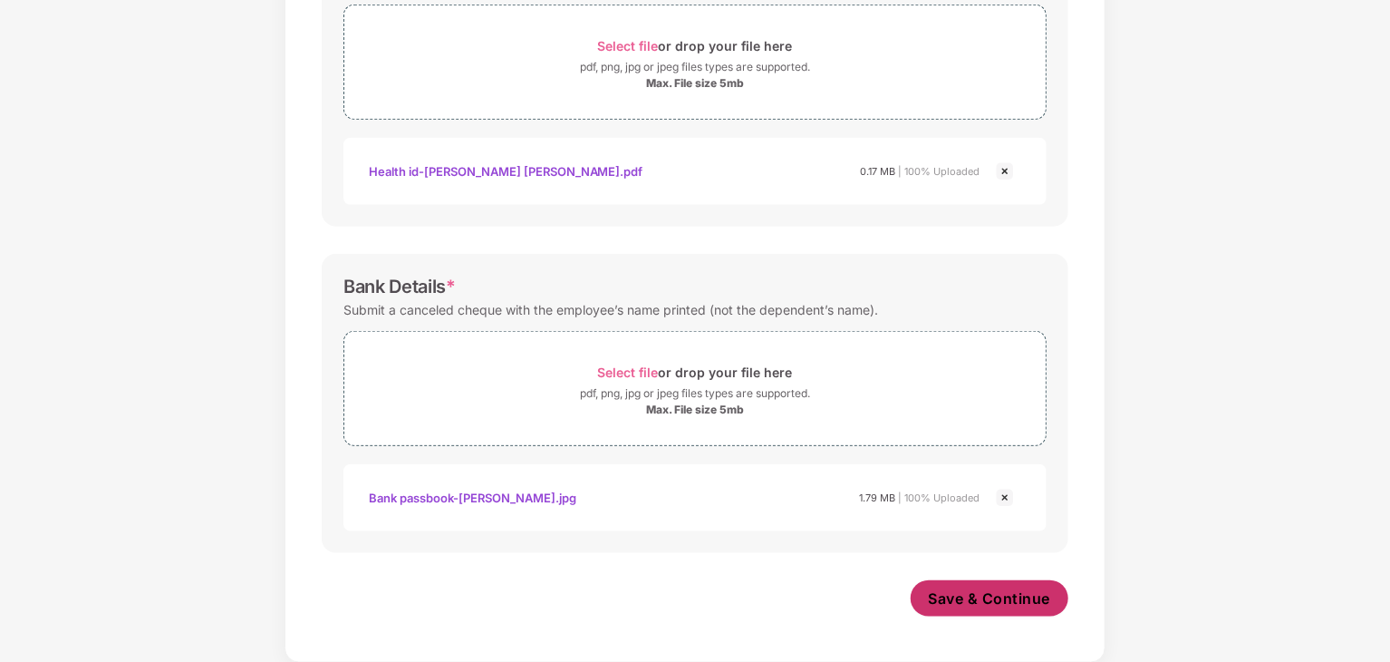
click at [1008, 595] on span "Save & Continue" at bounding box center [990, 598] width 122 height 20
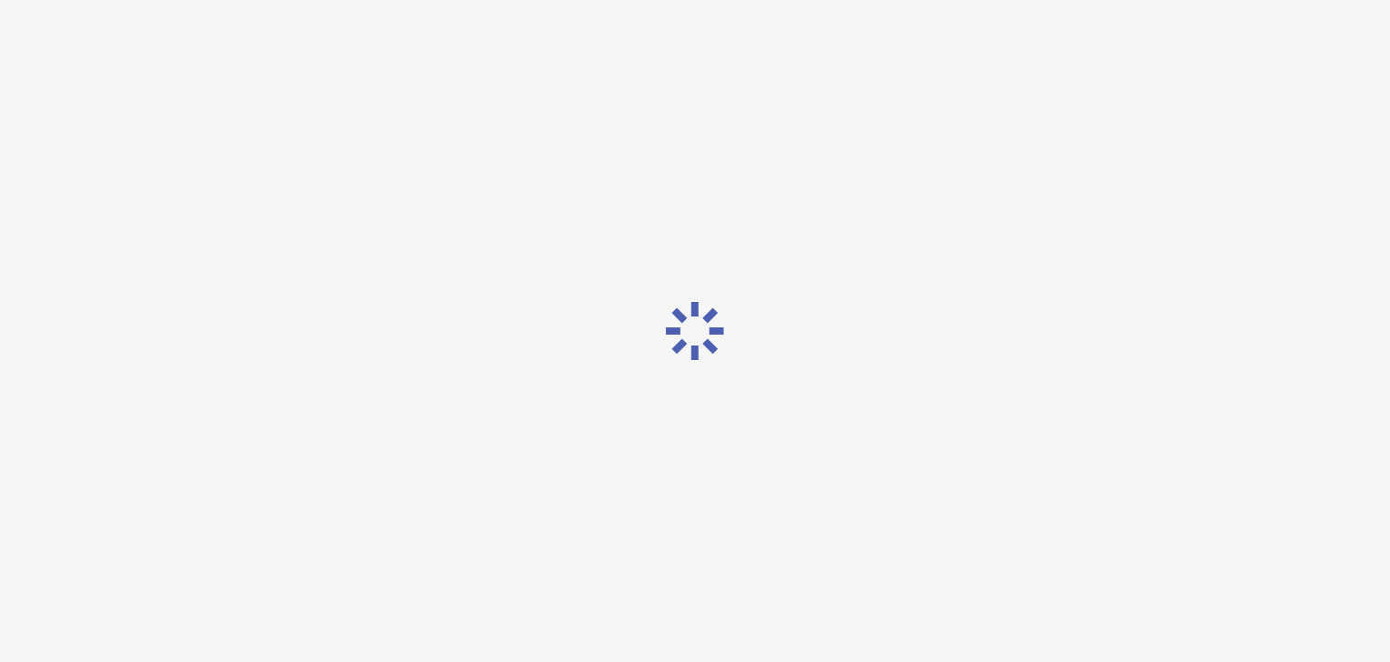
scroll to position [0, 0]
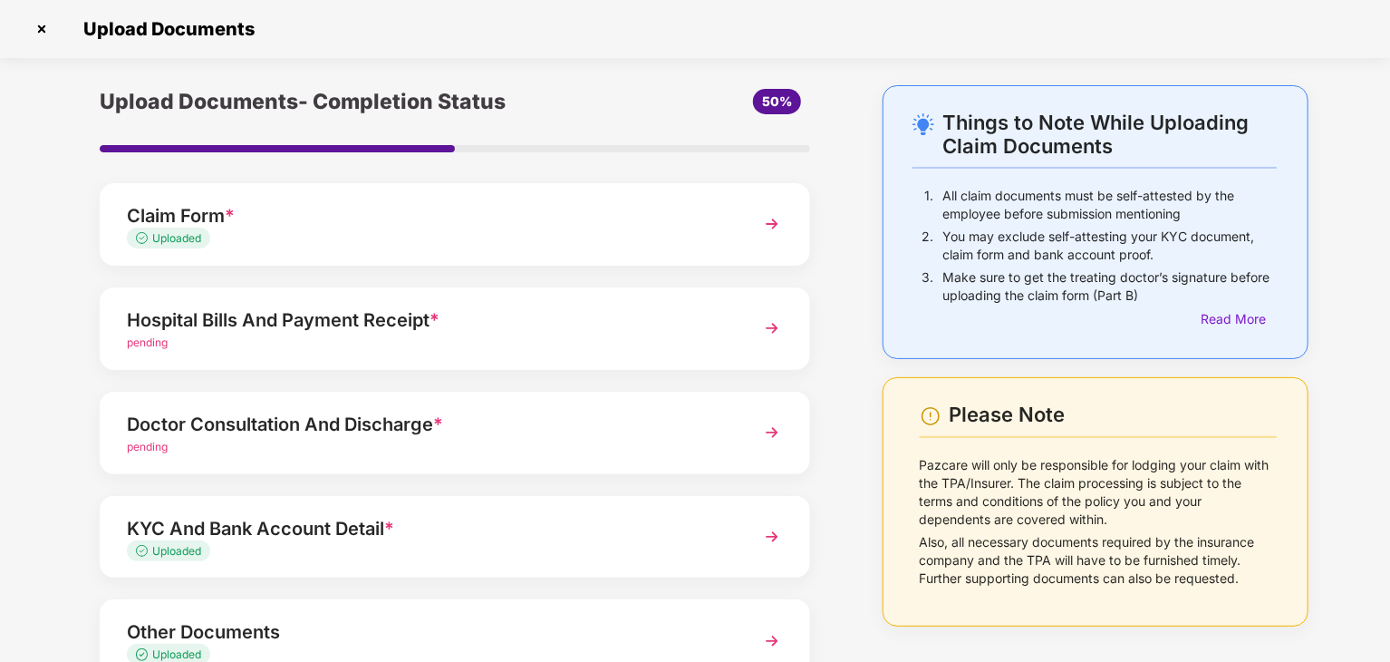
click at [774, 640] on img at bounding box center [772, 640] width 33 height 33
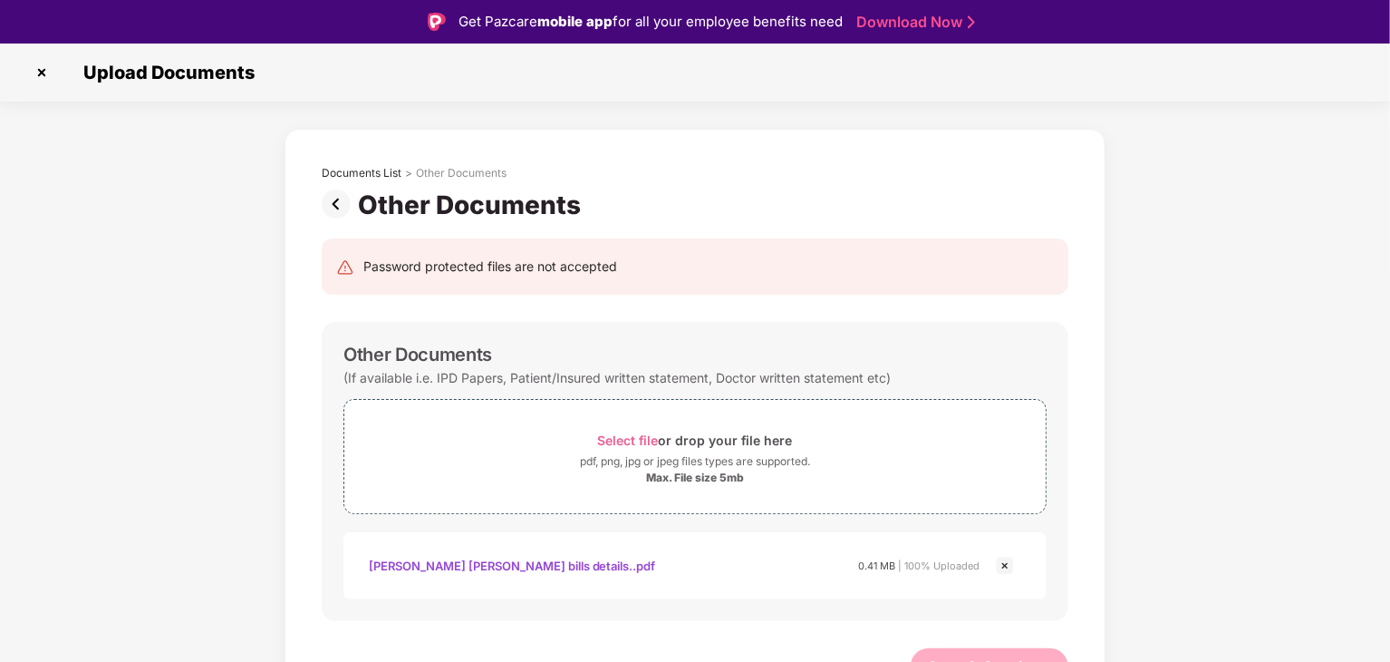
click at [337, 204] on img at bounding box center [340, 203] width 36 height 29
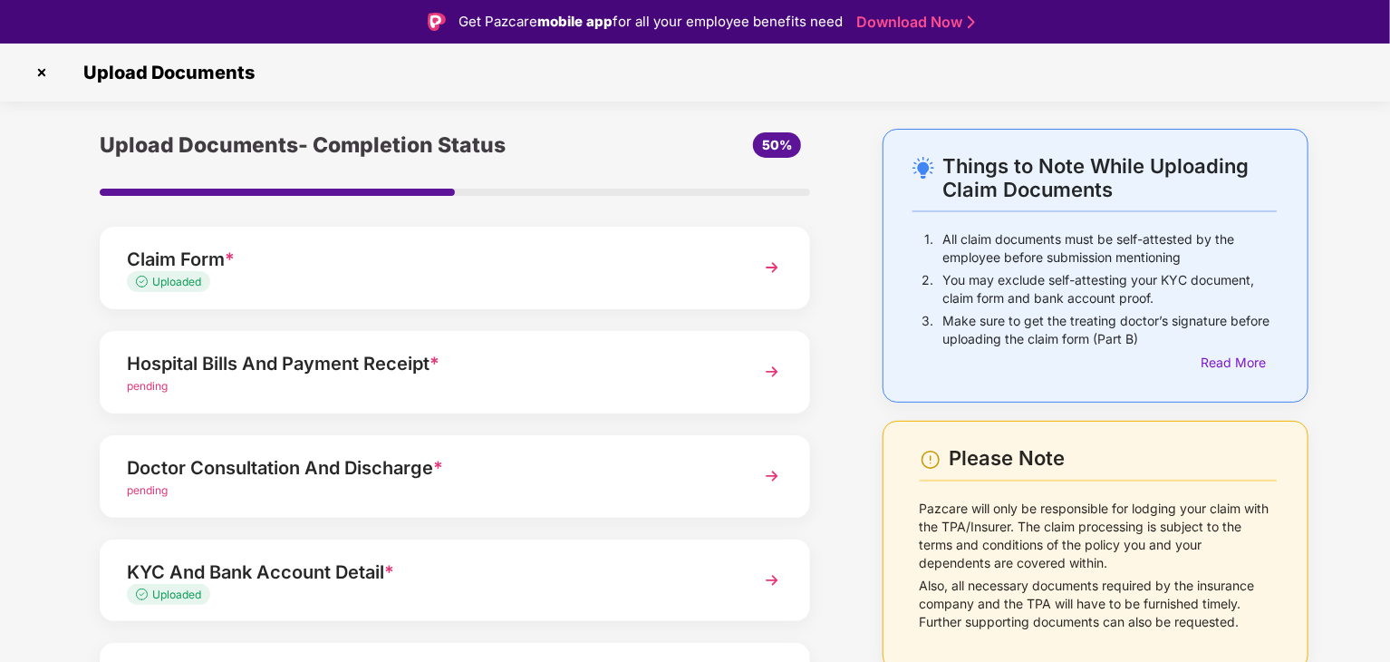
click at [770, 372] on img at bounding box center [772, 371] width 33 height 33
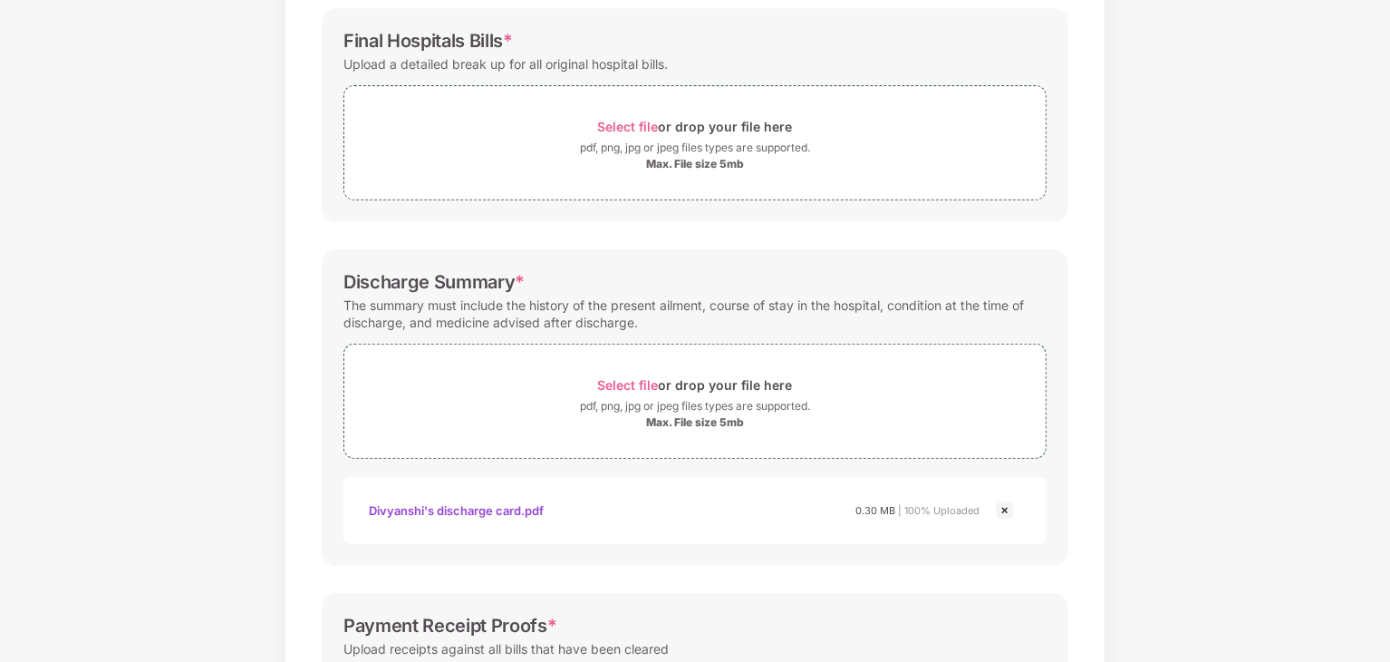
scroll to position [124, 0]
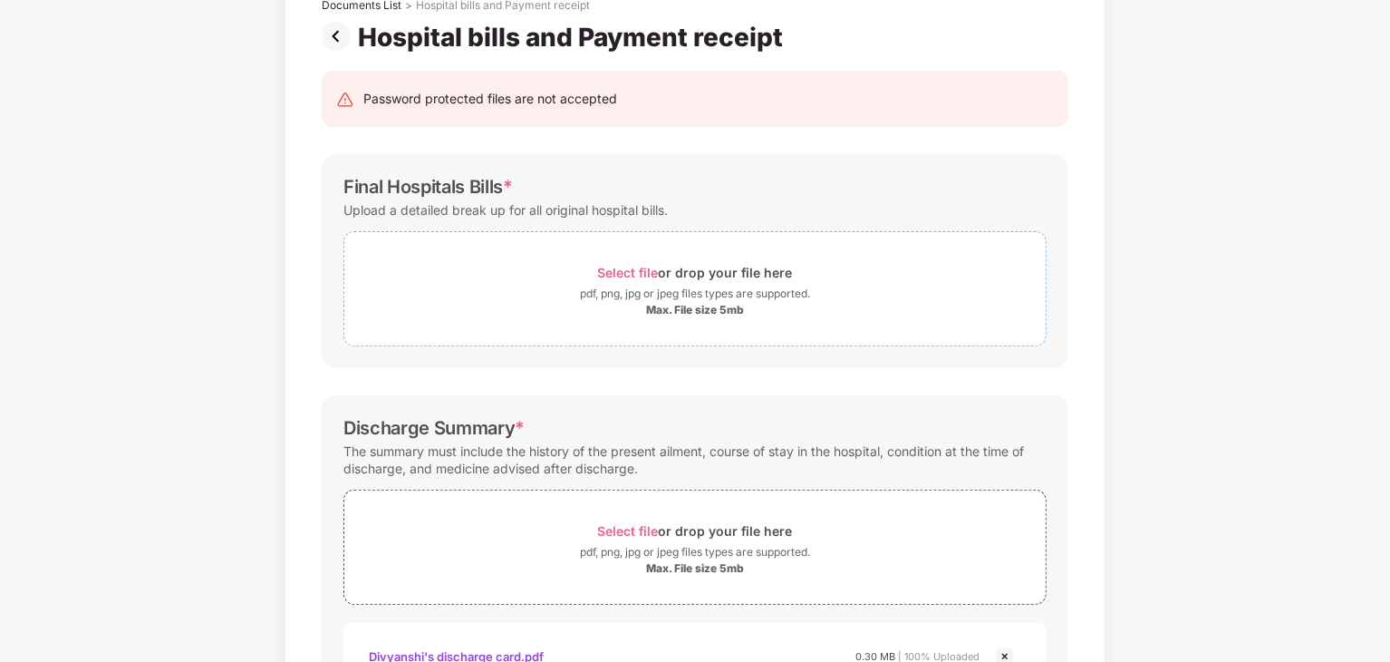
click at [624, 268] on span "Select file" at bounding box center [628, 272] width 61 height 15
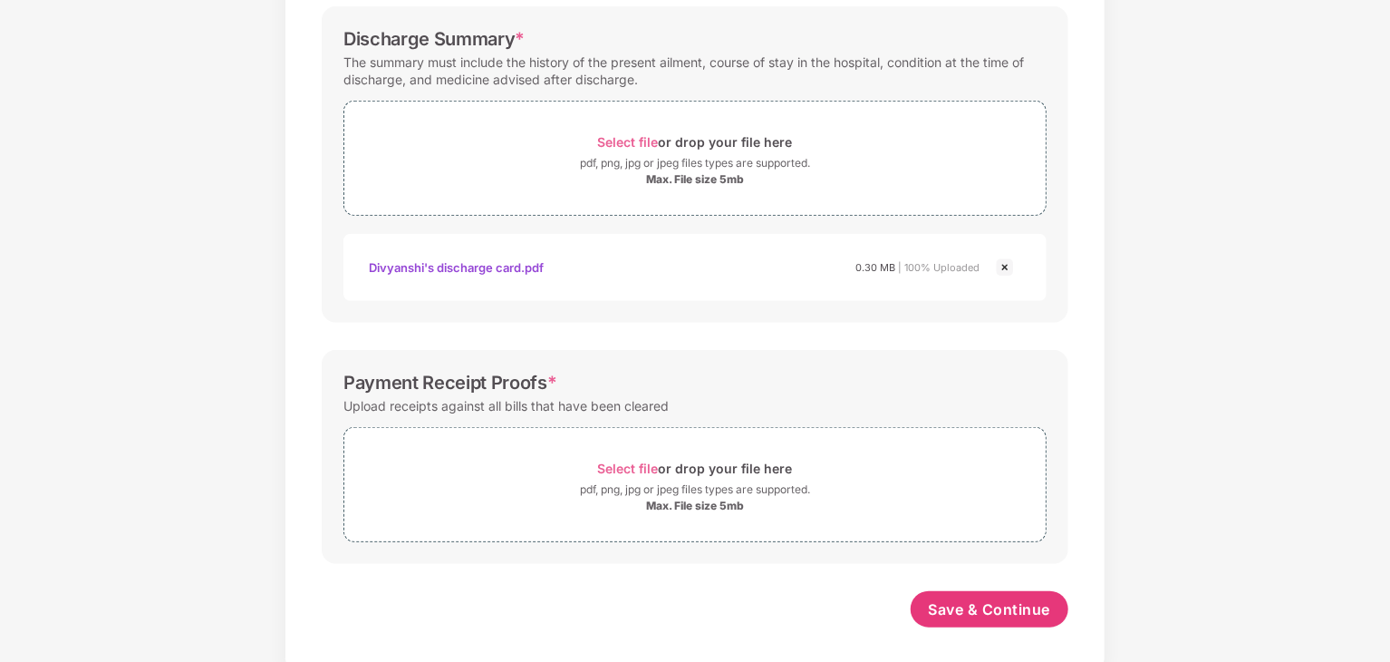
scroll to position [630, 0]
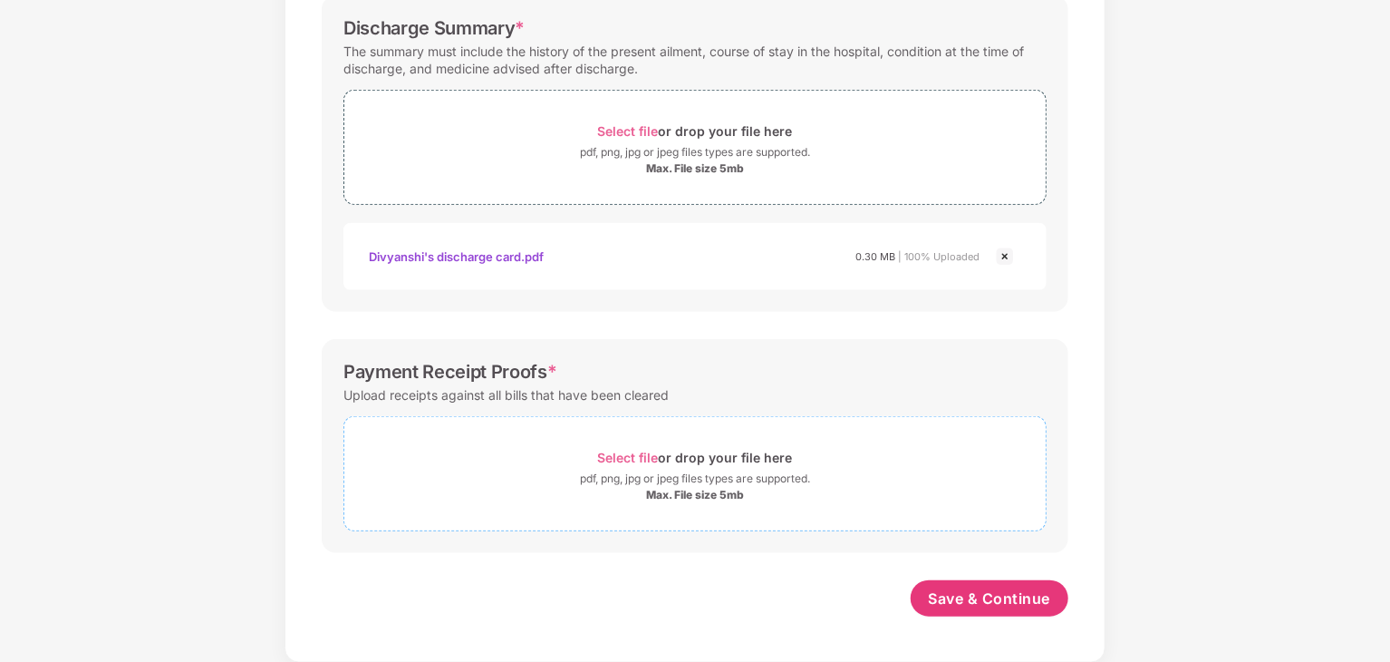
click at [637, 454] on span "Select file" at bounding box center [628, 457] width 61 height 15
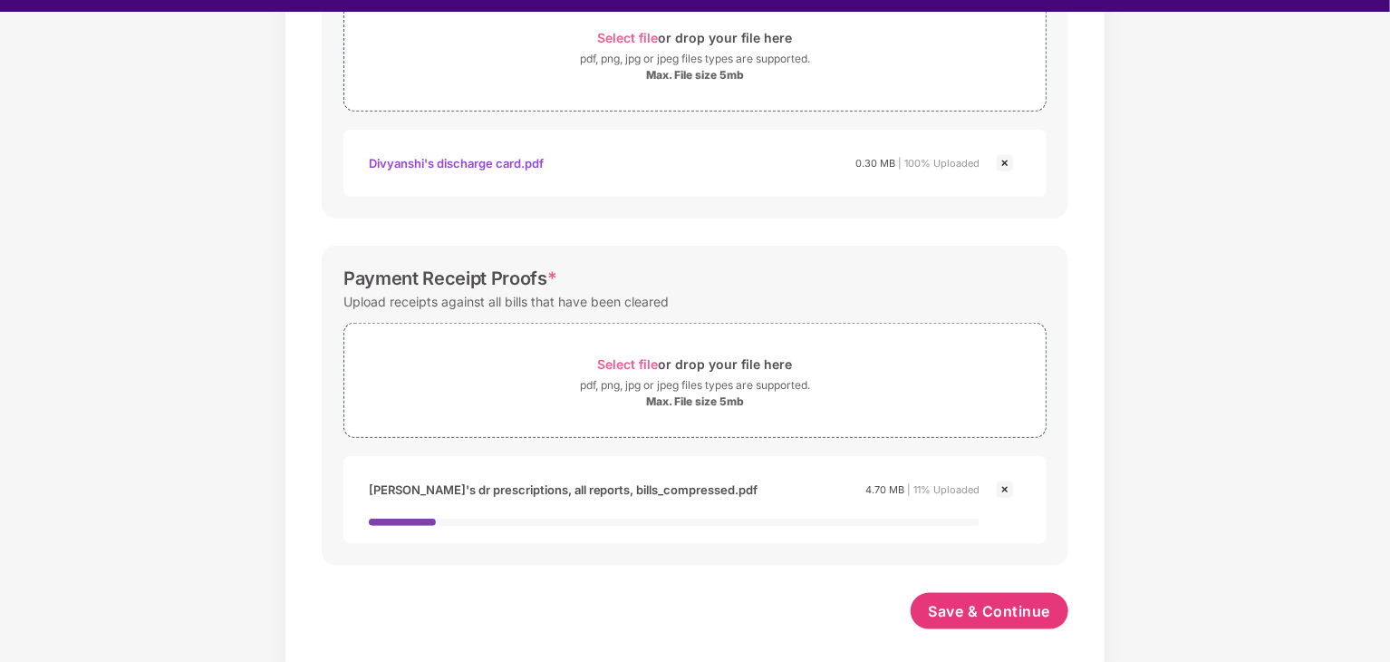
scroll to position [44, 0]
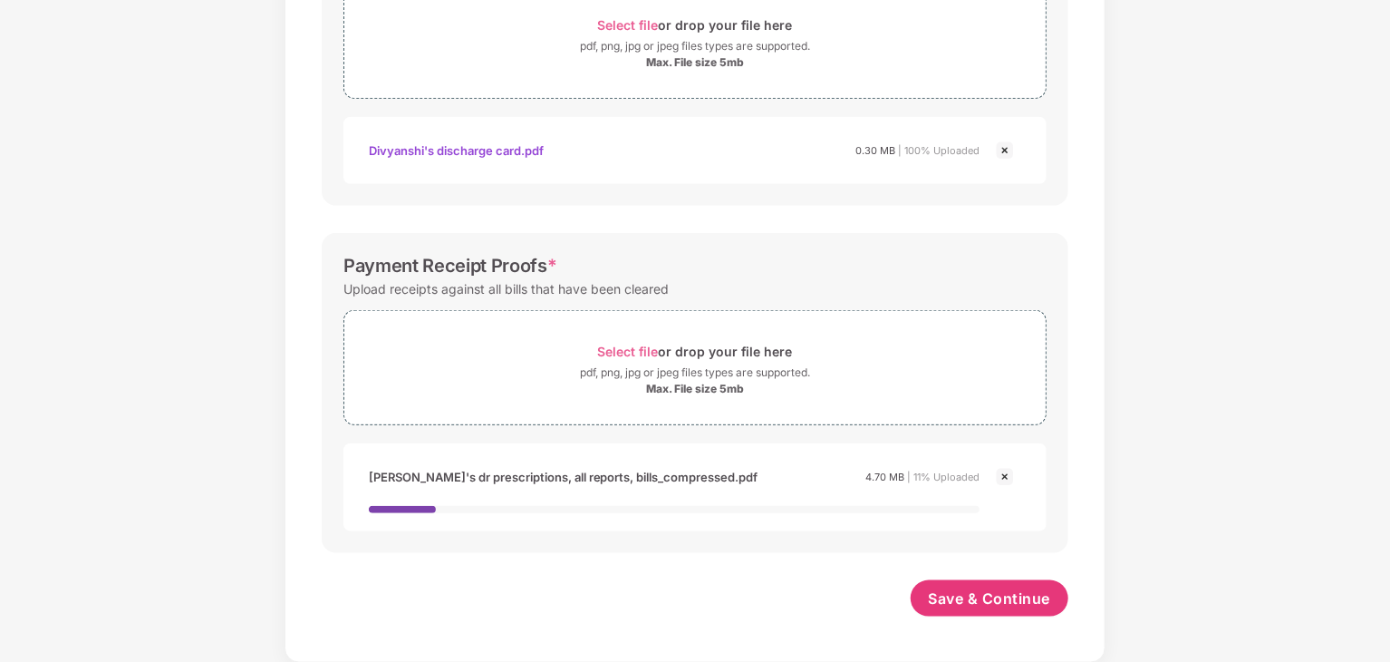
click at [1004, 475] on img at bounding box center [1005, 477] width 22 height 22
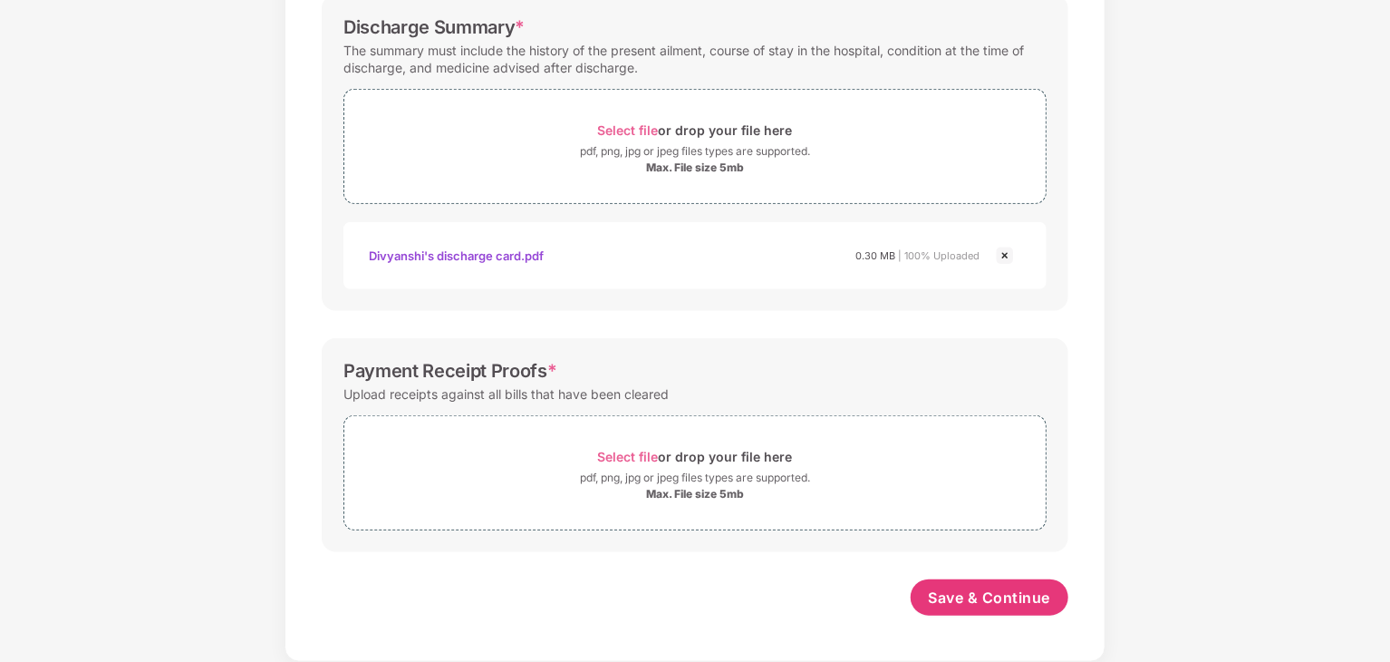
scroll to position [630, 0]
click at [1271, 136] on div "Documents List > Hospital bills and Payment receipt Hospital bills and Payment …" at bounding box center [695, 58] width 1390 height 1207
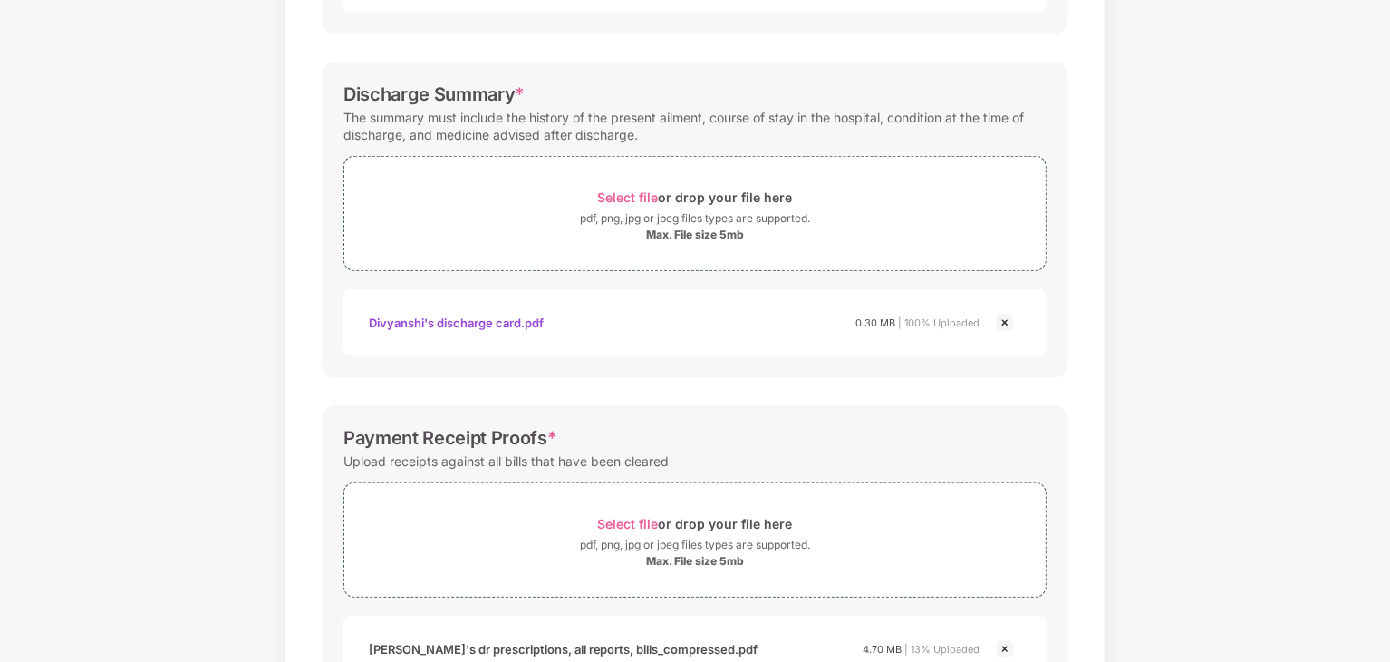
scroll to position [736, 0]
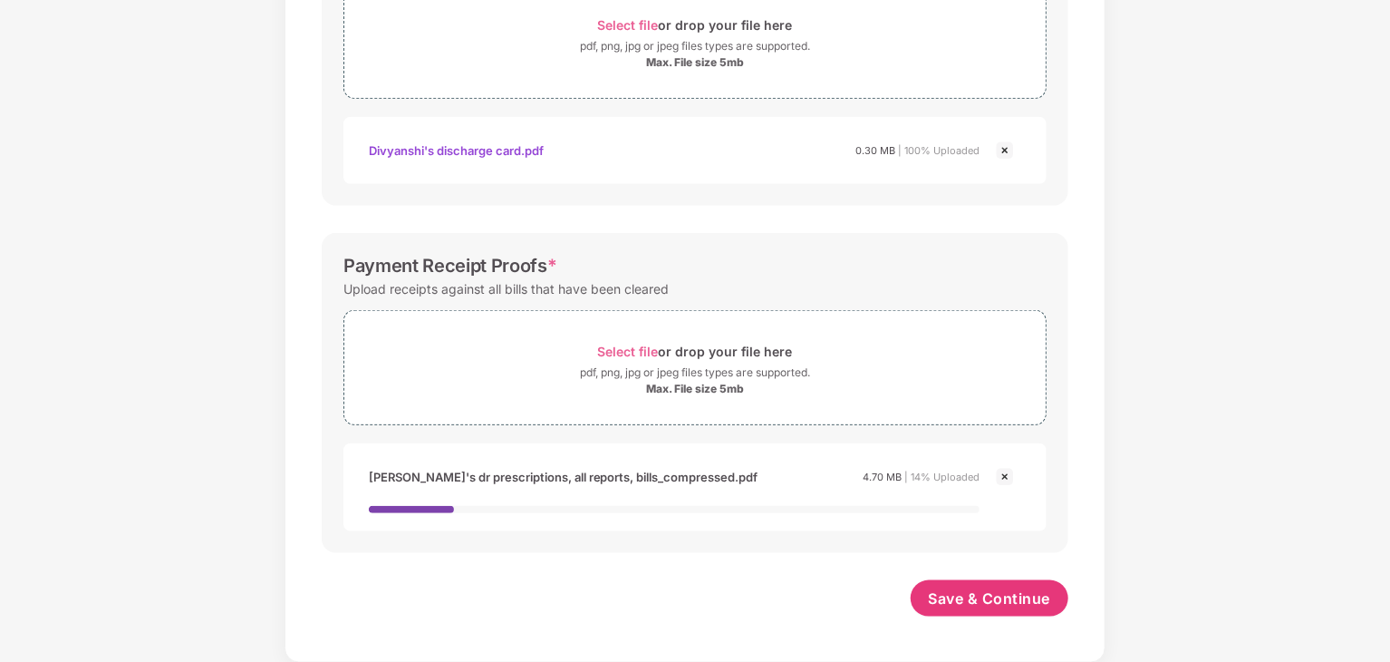
click at [1003, 474] on img at bounding box center [1005, 477] width 22 height 22
click at [1001, 472] on img at bounding box center [1005, 477] width 22 height 22
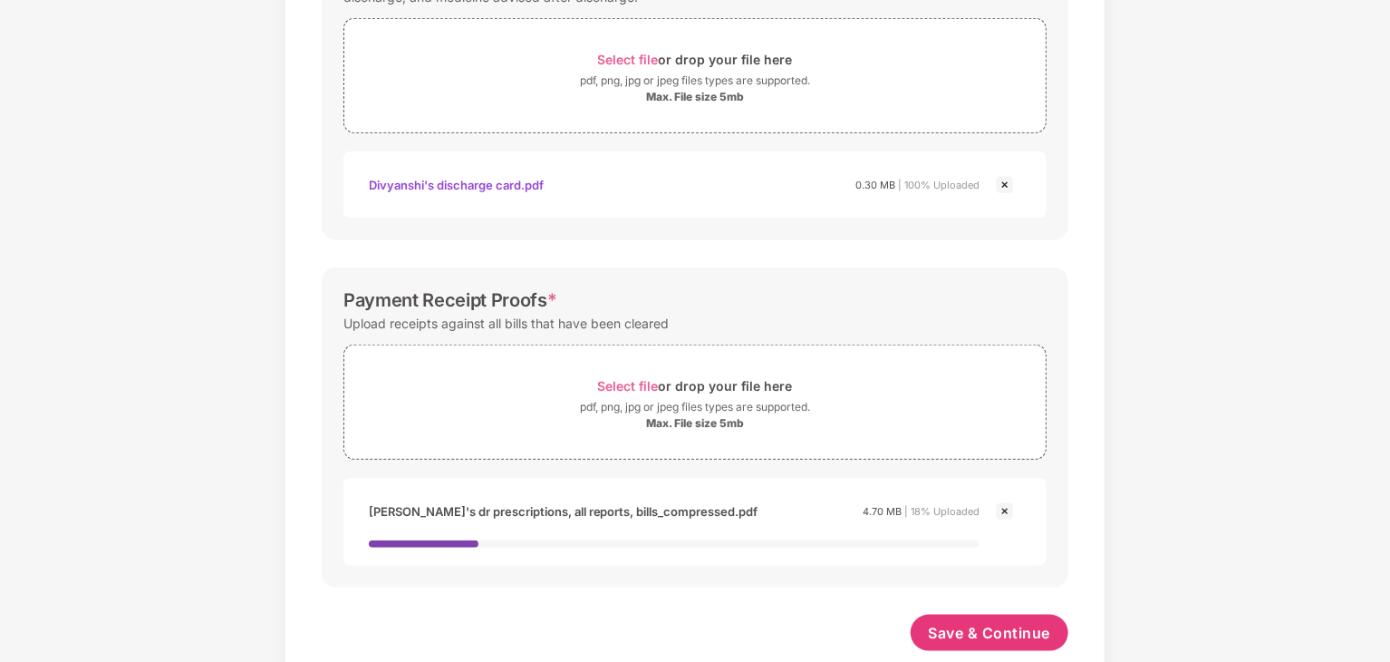
scroll to position [700, 0]
click at [1004, 508] on img at bounding box center [1005, 513] width 22 height 22
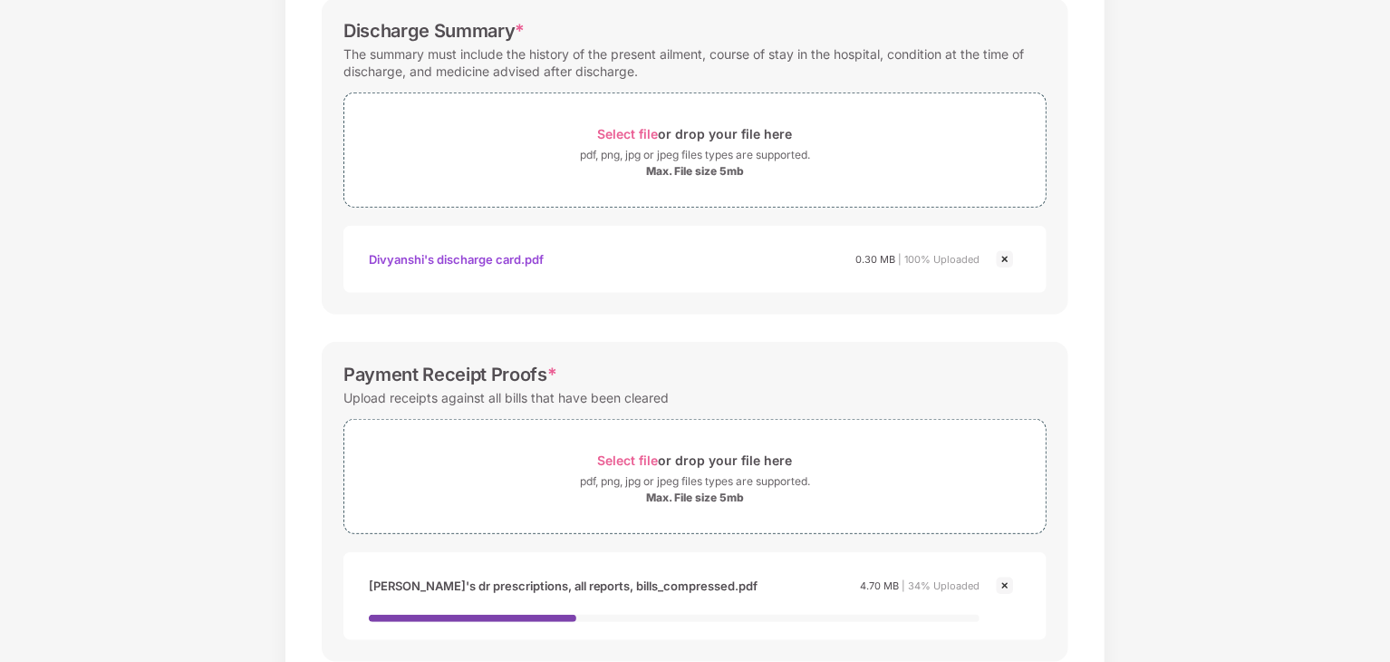
scroll to position [663, 0]
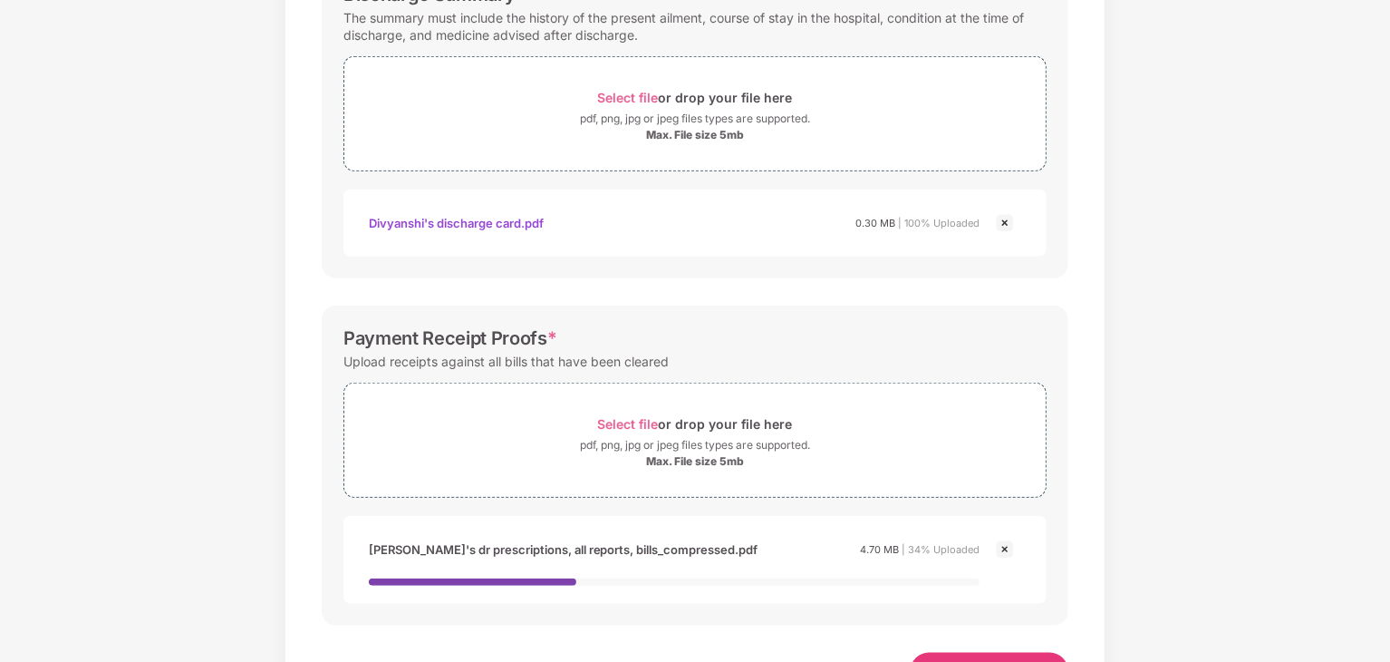
click at [1003, 545] on img at bounding box center [1005, 549] width 22 height 22
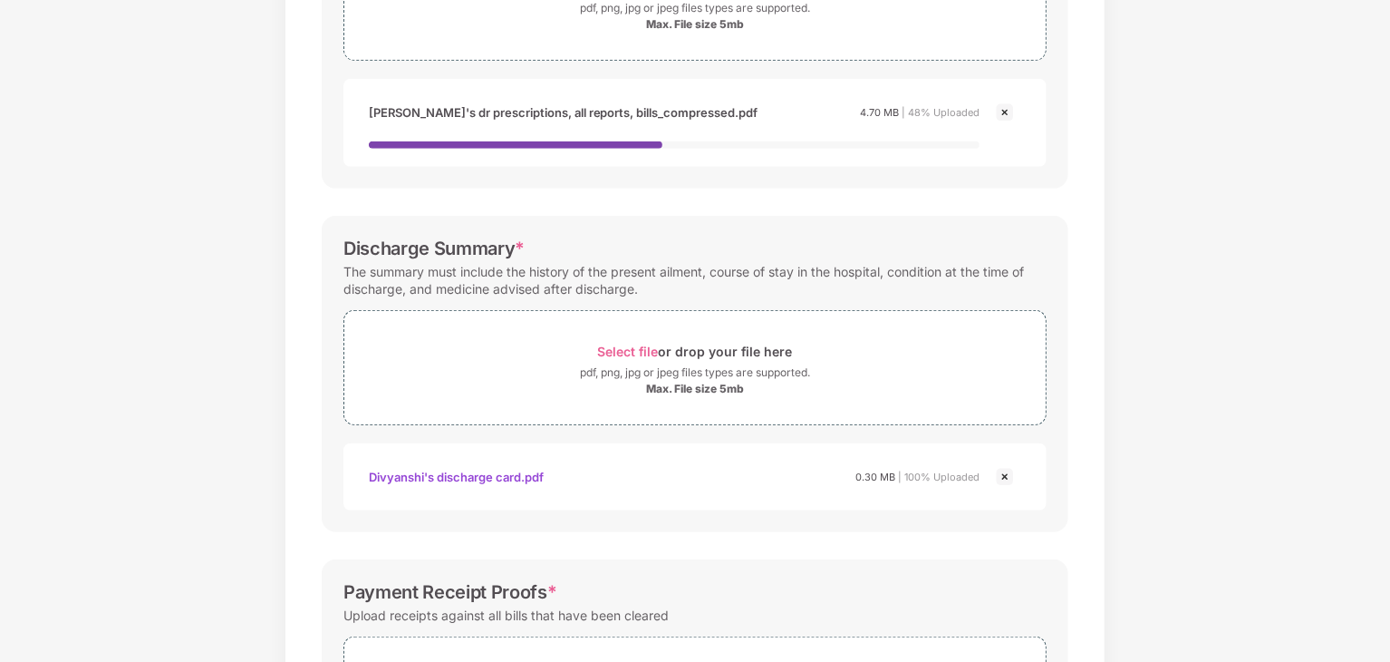
scroll to position [446, 0]
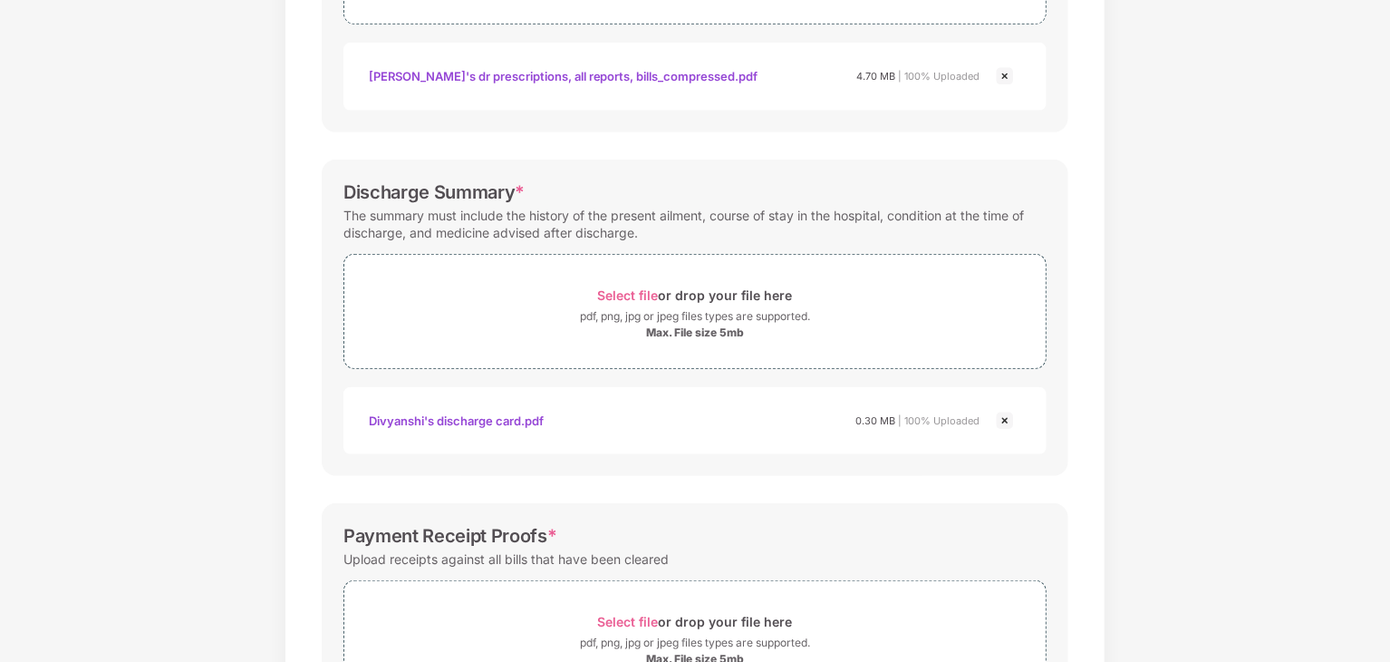
click at [1385, 627] on div "Documents List > Hospital bills and Payment receipt Hospital bills and Payment …" at bounding box center [695, 275] width 1390 height 1273
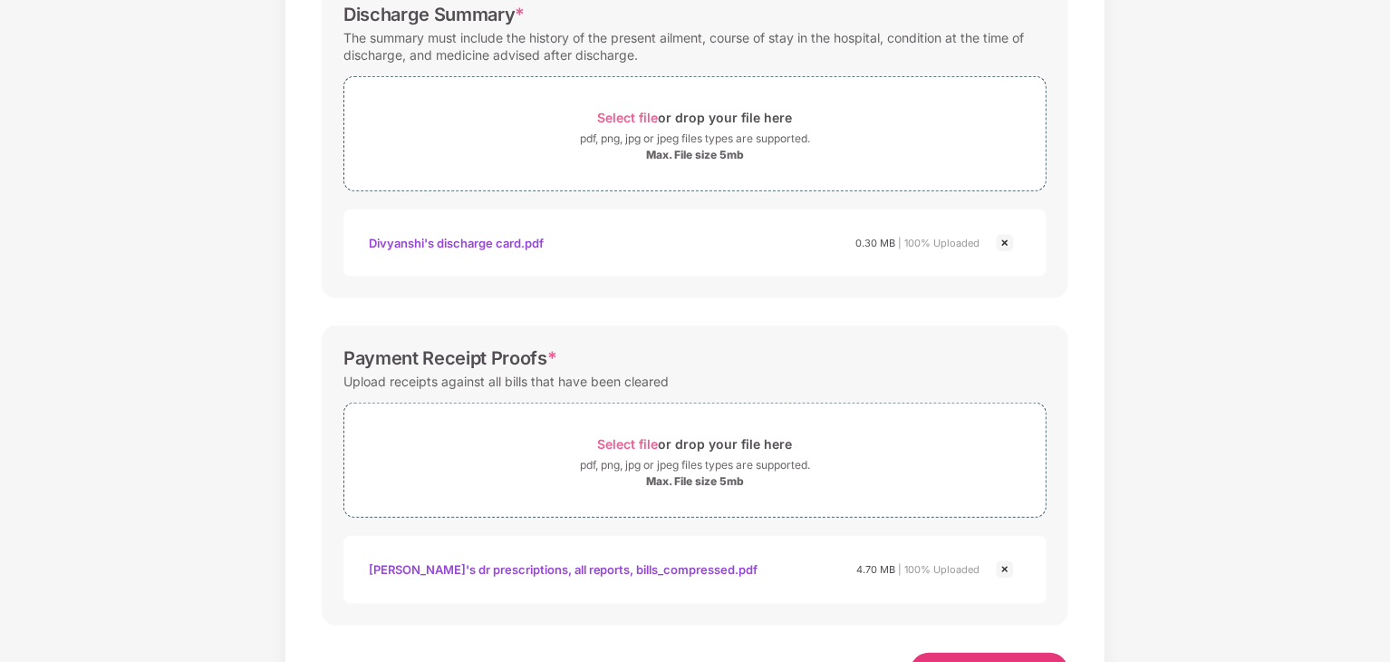
scroll to position [663, 0]
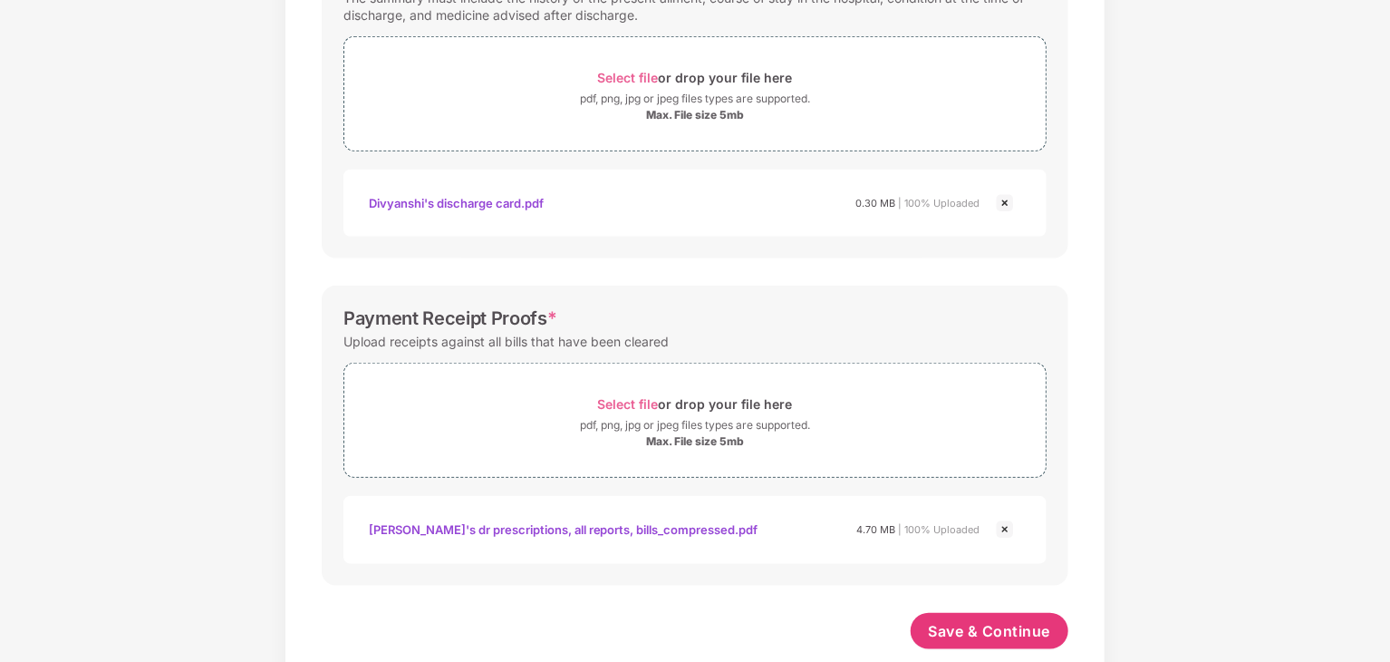
click at [656, 526] on div "Divyanshi's dr prescriptions, all reports, bills_compressed.pdf" at bounding box center [564, 529] width 390 height 31
click at [947, 623] on span "Save & Continue" at bounding box center [990, 631] width 122 height 20
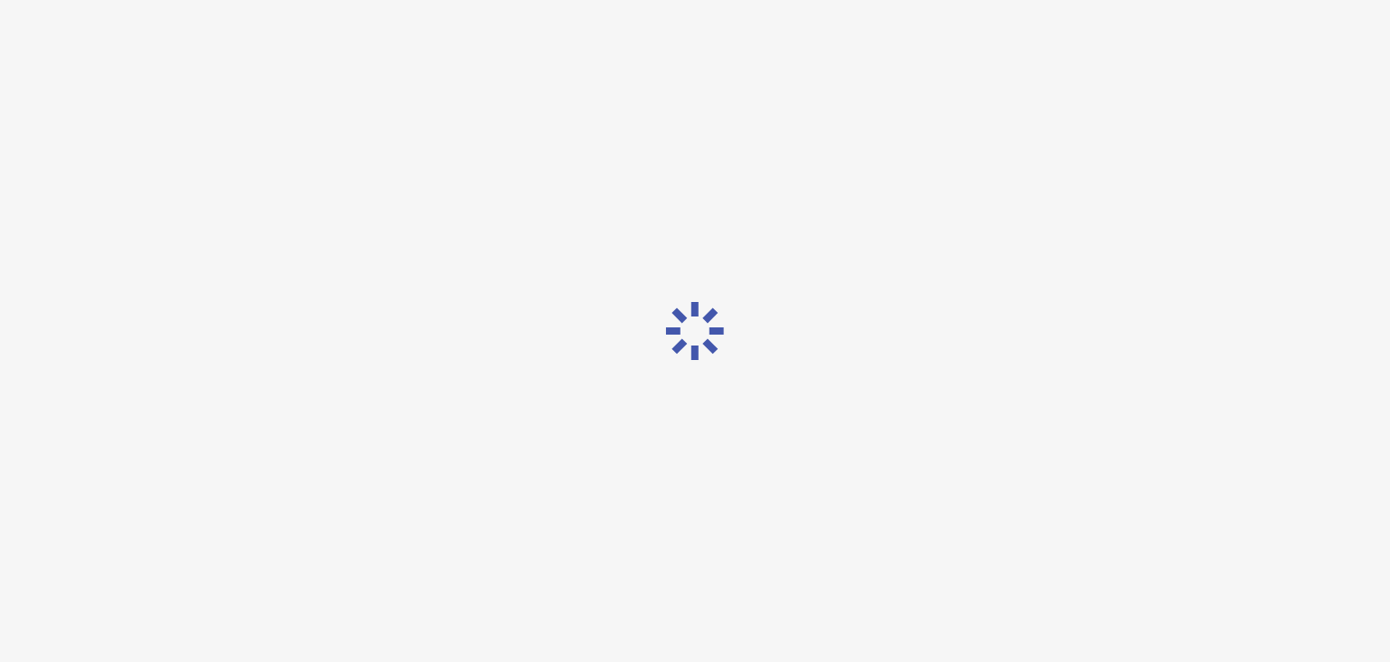
scroll to position [0, 0]
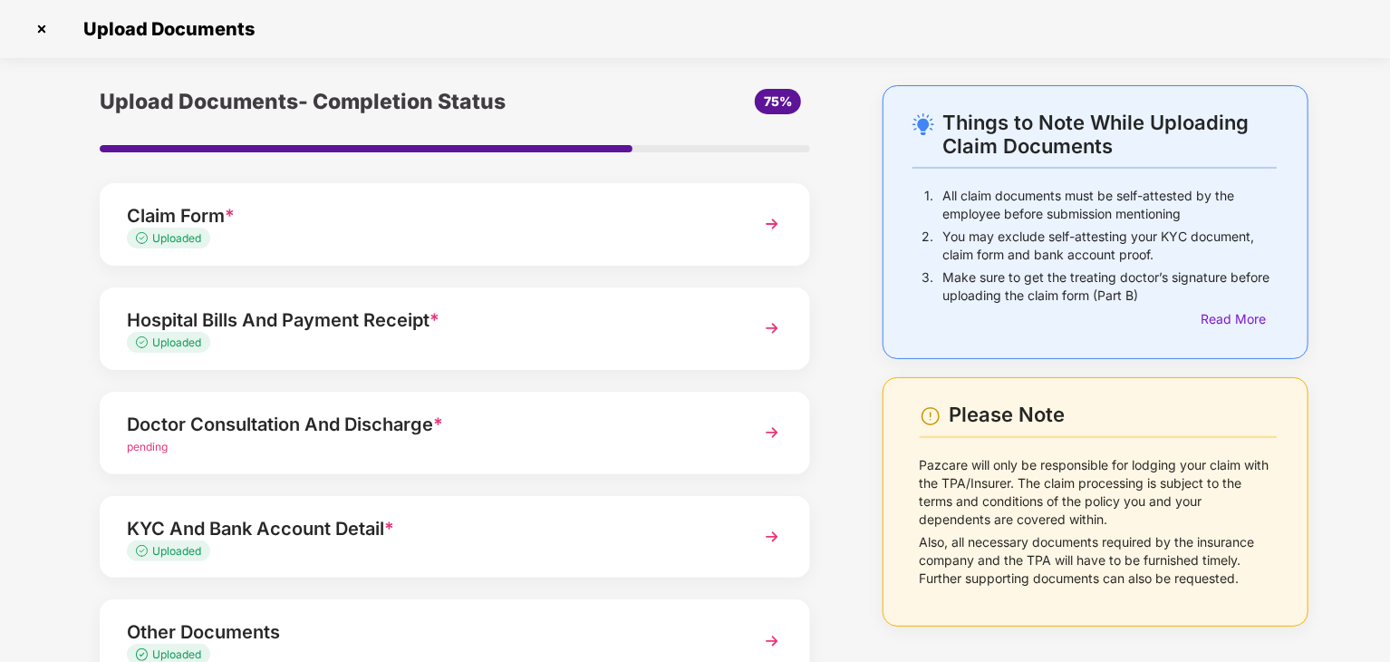
click at [769, 428] on img at bounding box center [772, 432] width 33 height 33
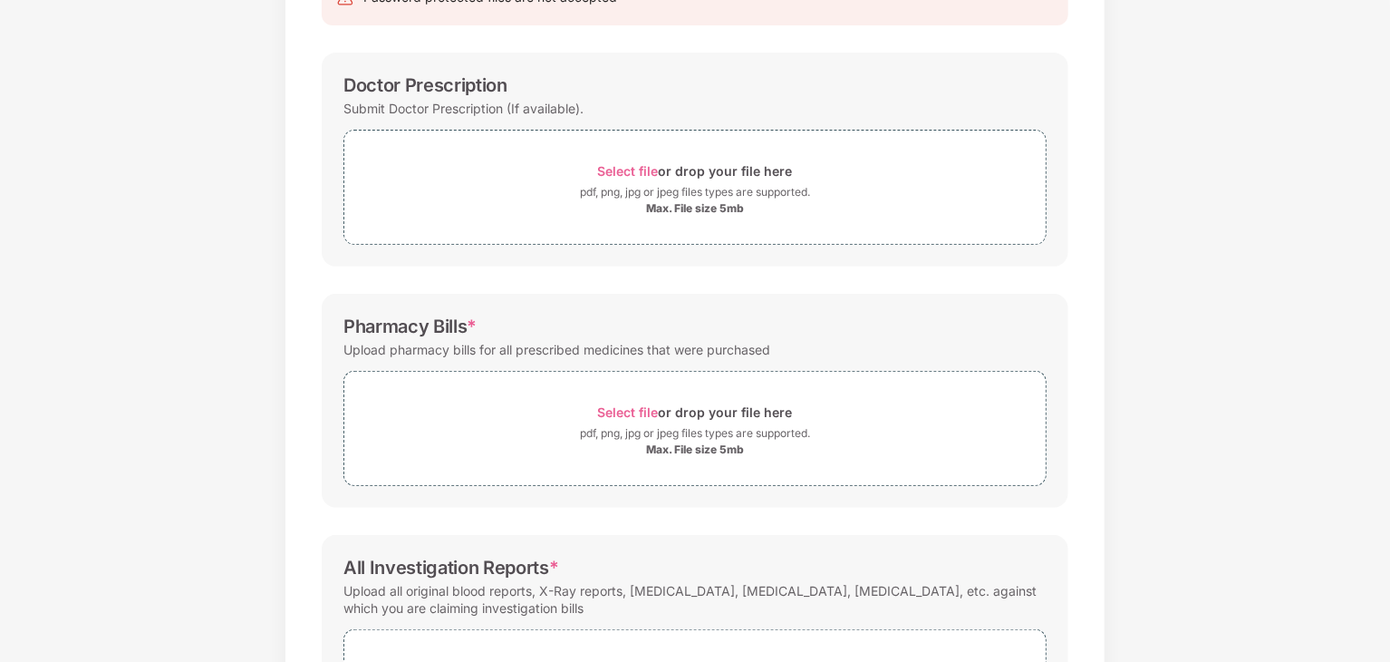
scroll to position [185, 0]
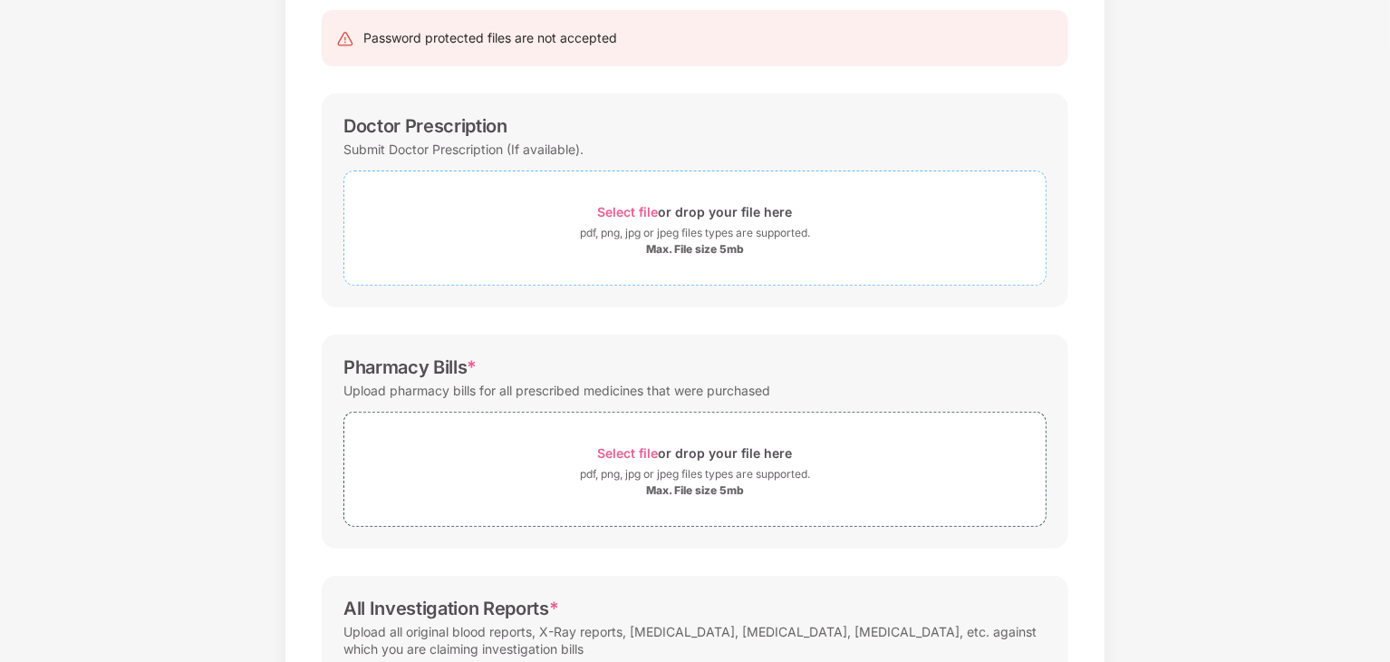
click at [643, 207] on span "Select file" at bounding box center [628, 211] width 61 height 15
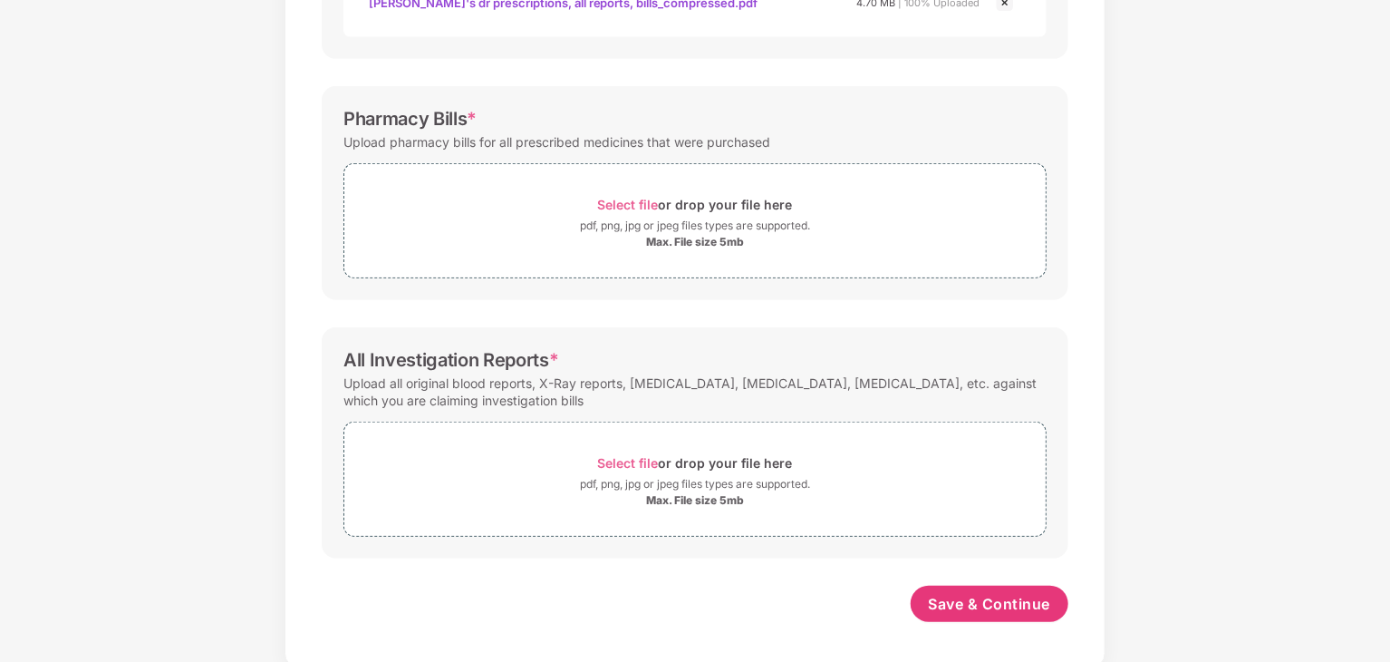
scroll to position [525, 0]
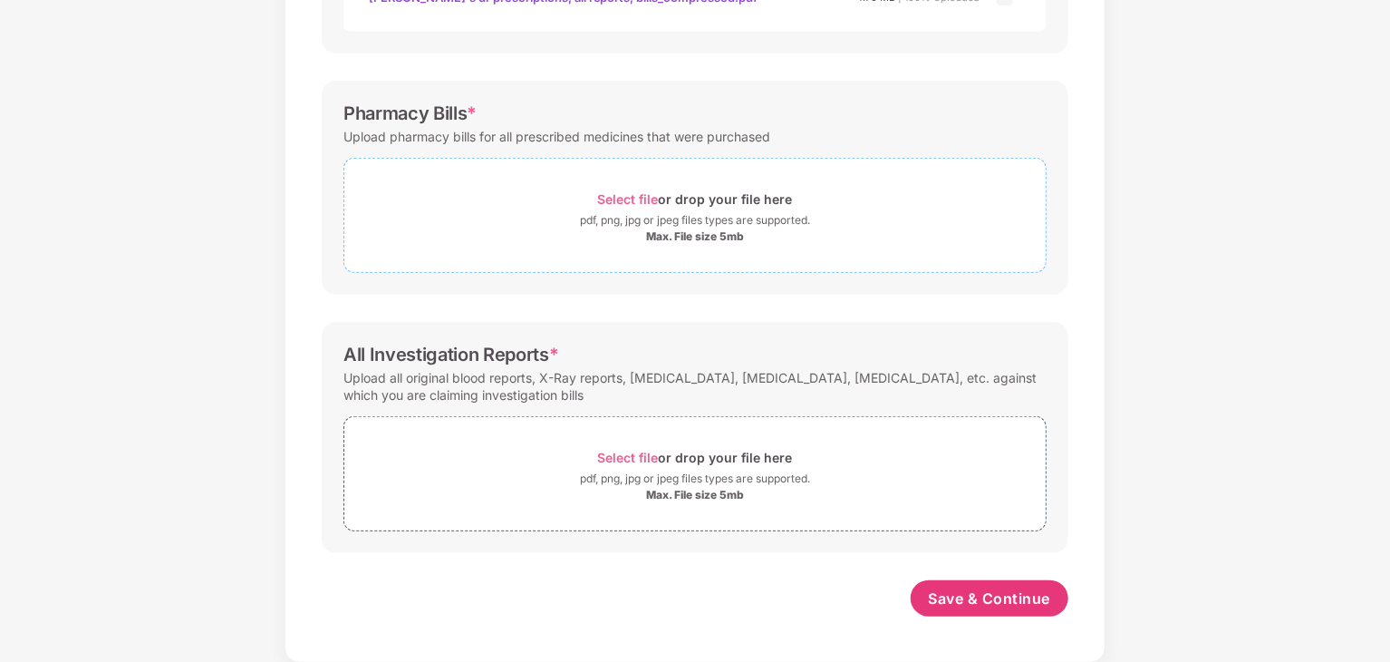
click at [630, 193] on span "Select file" at bounding box center [628, 198] width 61 height 15
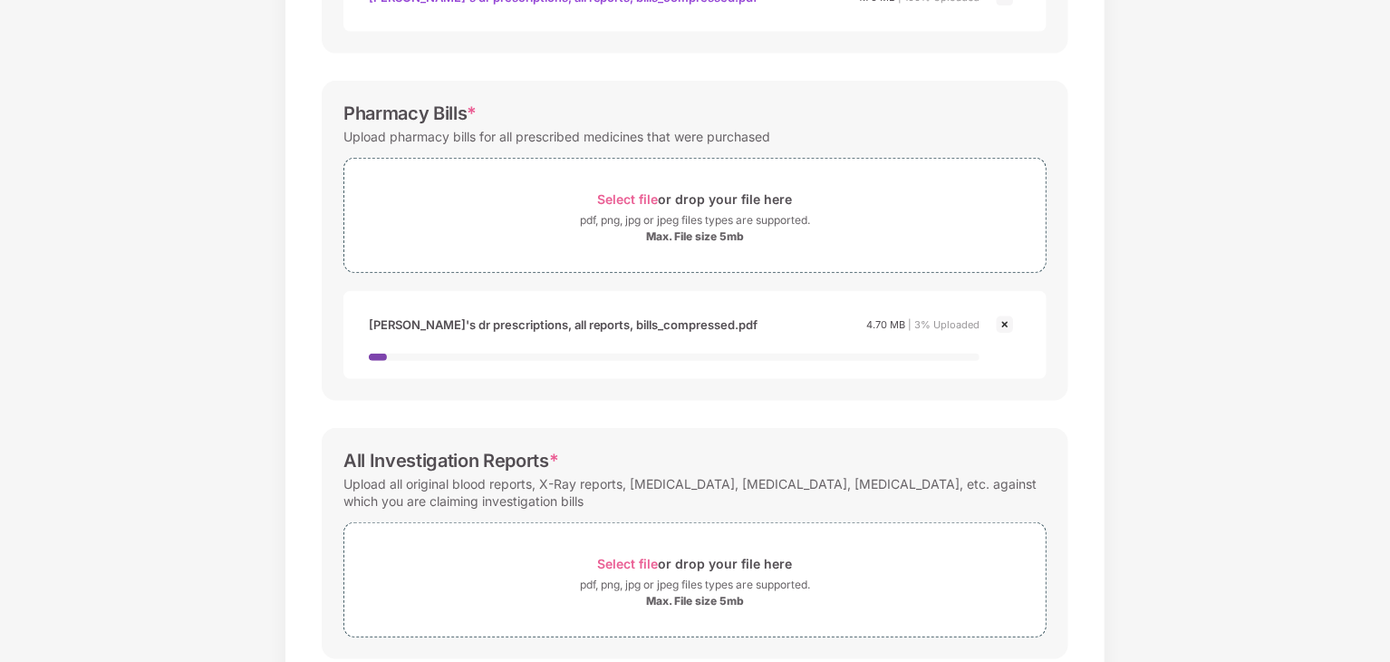
click at [1271, 511] on div "Documents List > Doctor consultation and discharge summary Doctor consultation …" at bounding box center [695, 164] width 1390 height 1208
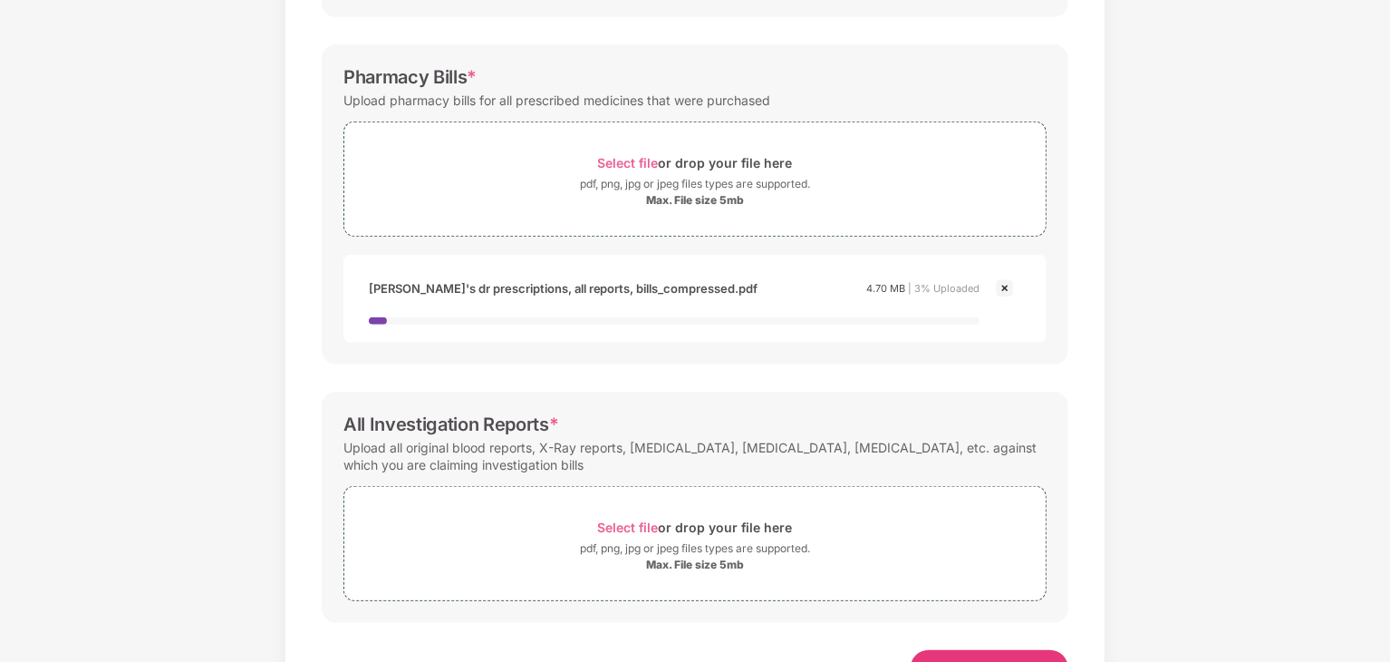
scroll to position [631, 0]
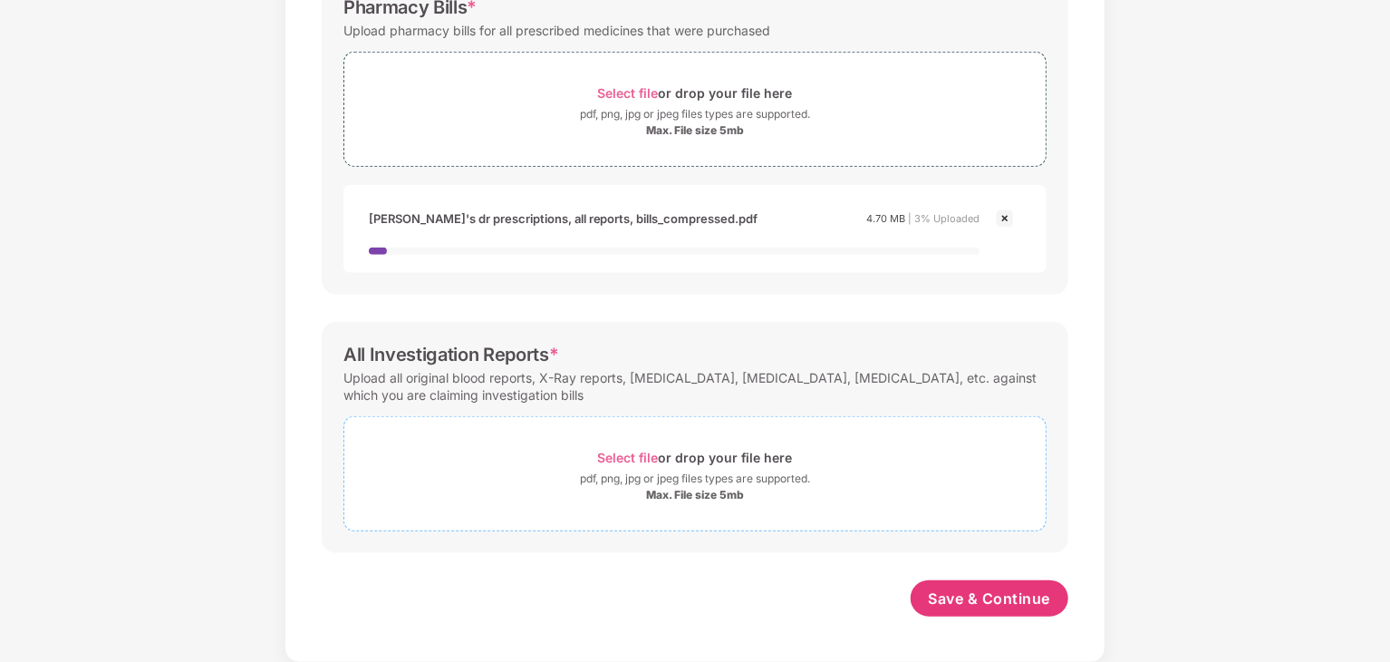
click at [627, 455] on span "Select file" at bounding box center [628, 457] width 61 height 15
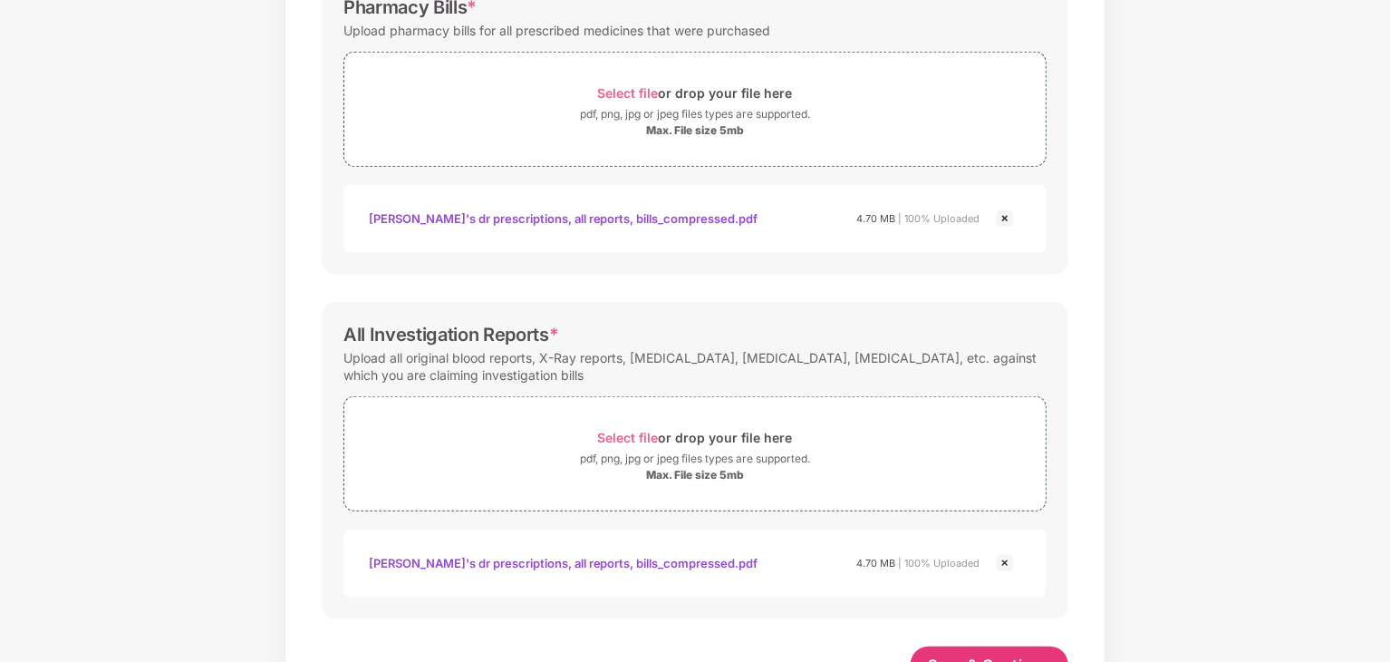
click at [1327, 48] on div "Documents List > Doctor consultation and discharge summary Doctor consultation …" at bounding box center [695, 91] width 1390 height 1274
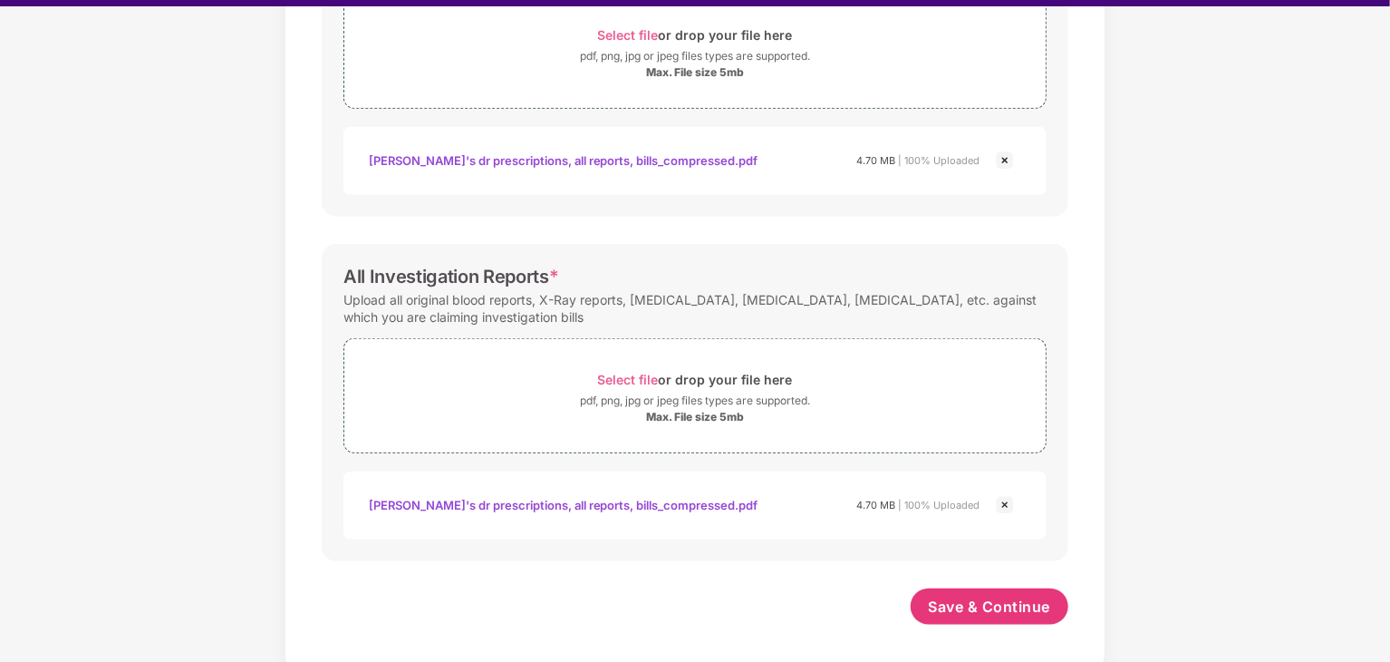
scroll to position [44, 0]
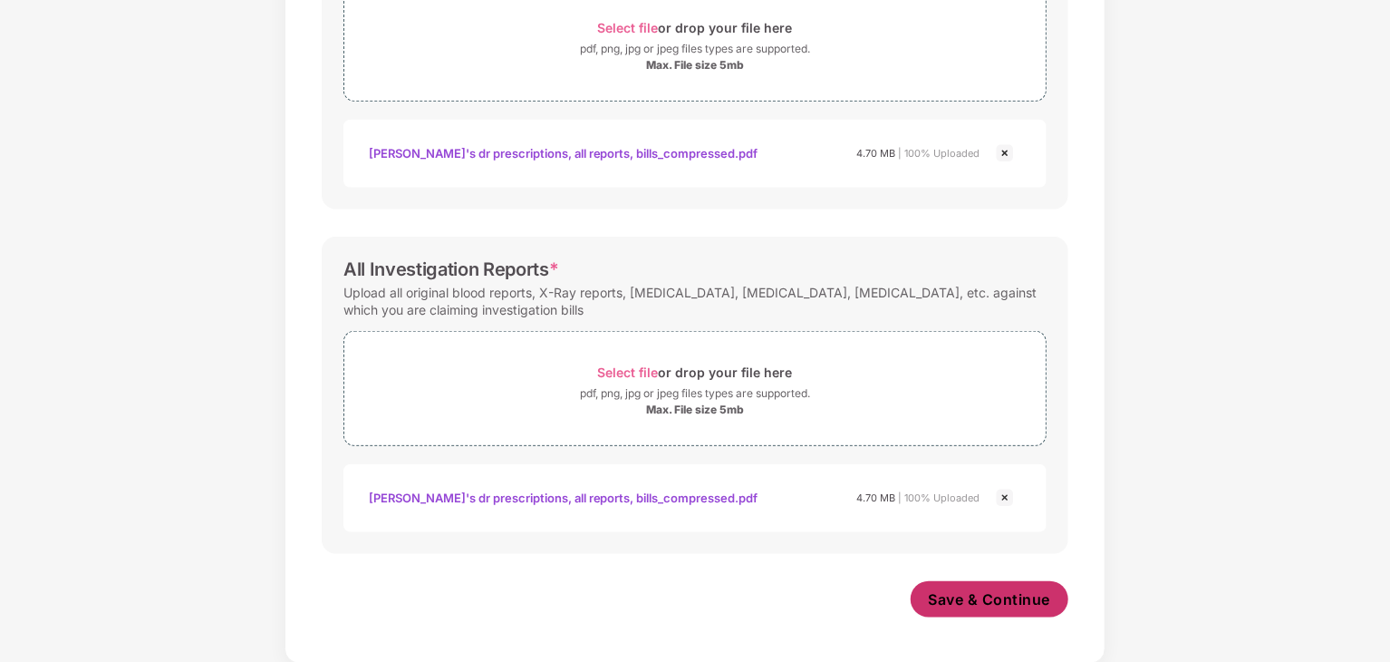
click at [950, 595] on span "Save & Continue" at bounding box center [990, 599] width 122 height 20
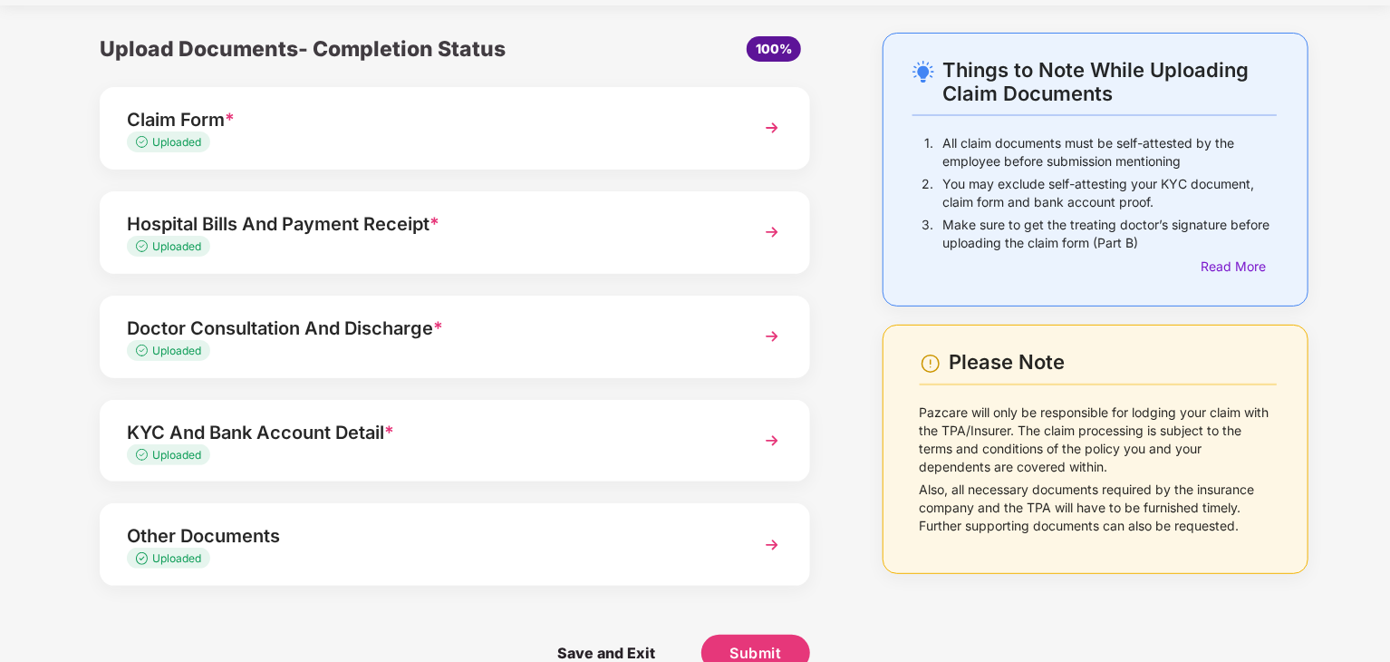
scroll to position [89, 0]
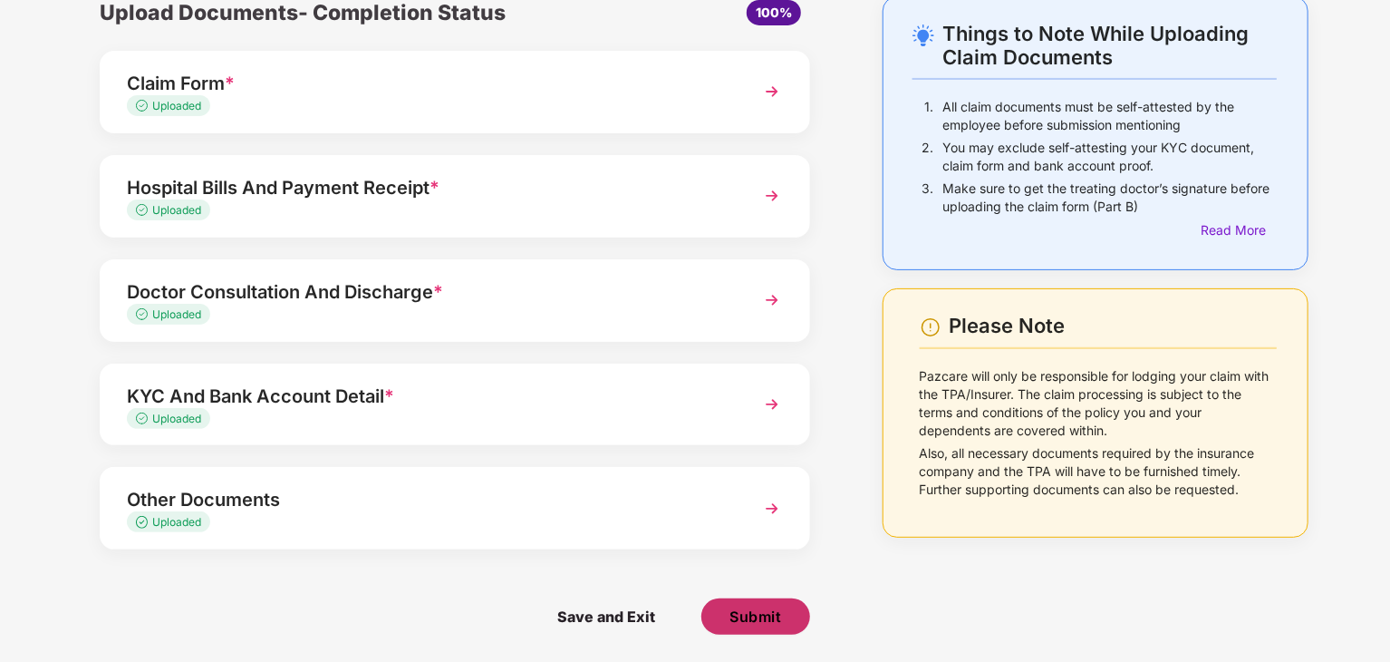
click at [735, 611] on span "Submit" at bounding box center [756, 616] width 52 height 20
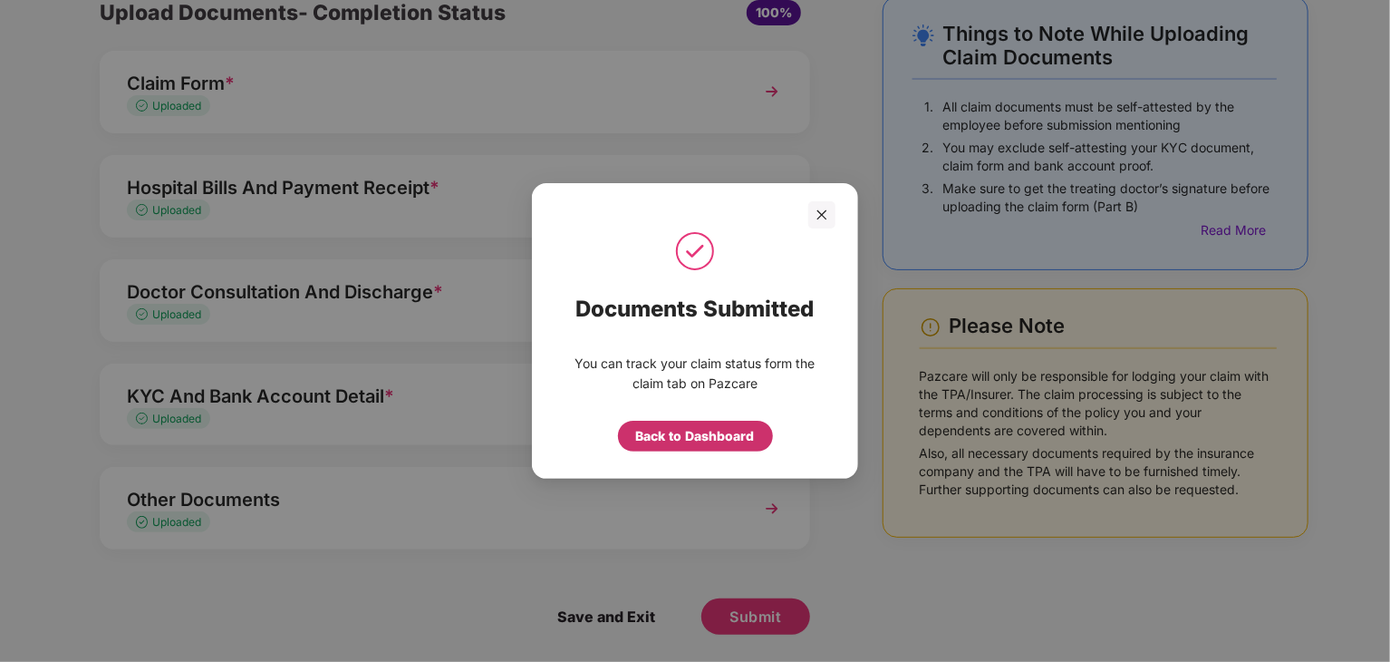
click at [671, 426] on div "Back to Dashboard" at bounding box center [695, 436] width 119 height 20
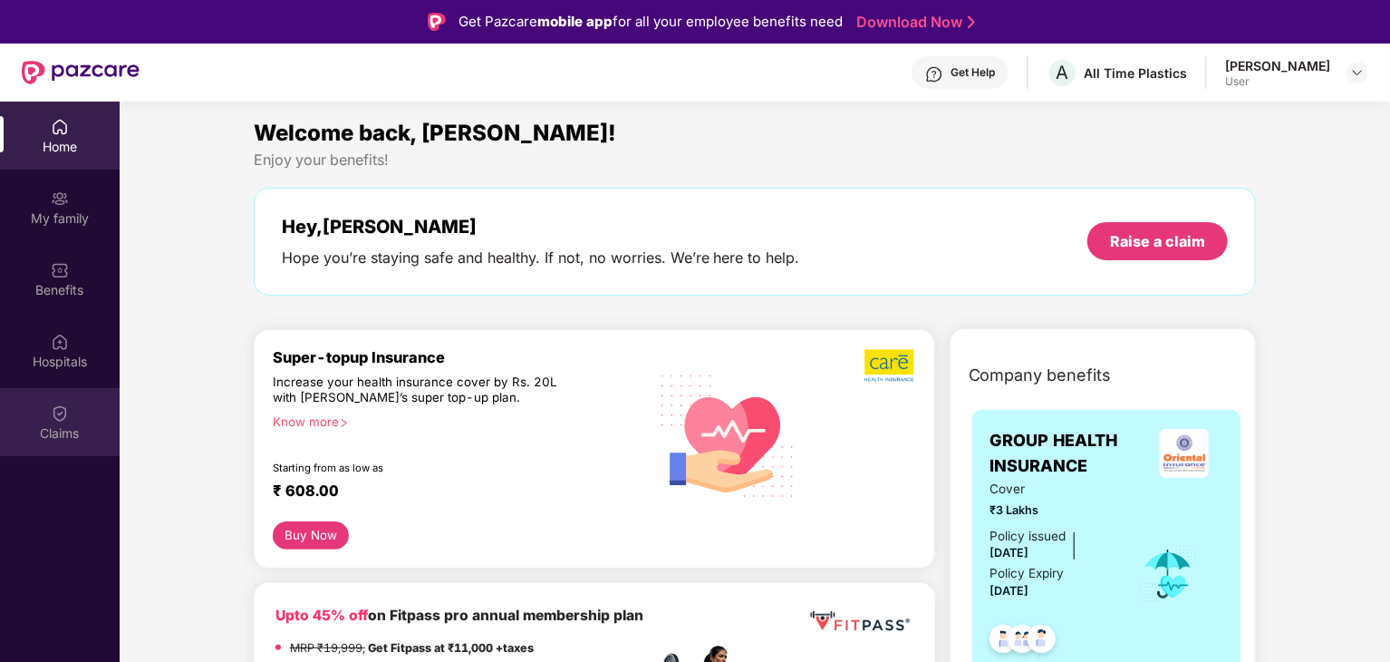
click at [49, 429] on div "Claims" at bounding box center [60, 433] width 120 height 18
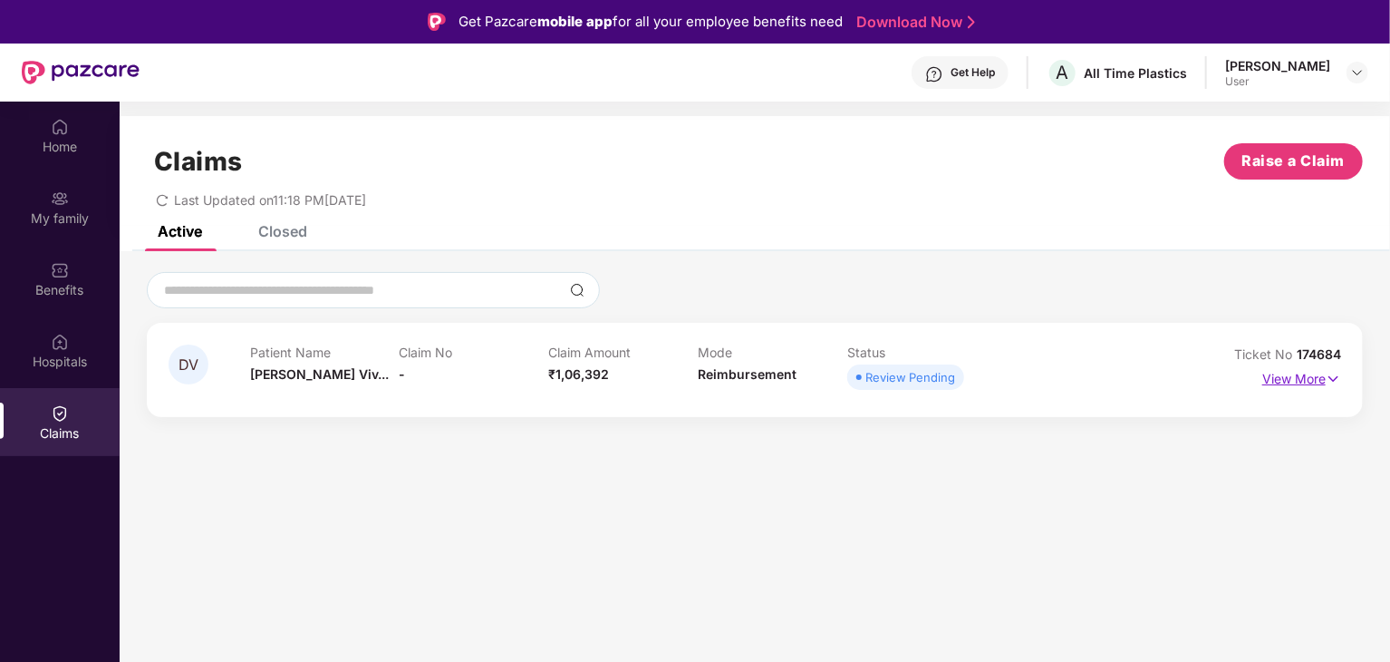
click at [1329, 376] on img at bounding box center [1333, 379] width 15 height 20
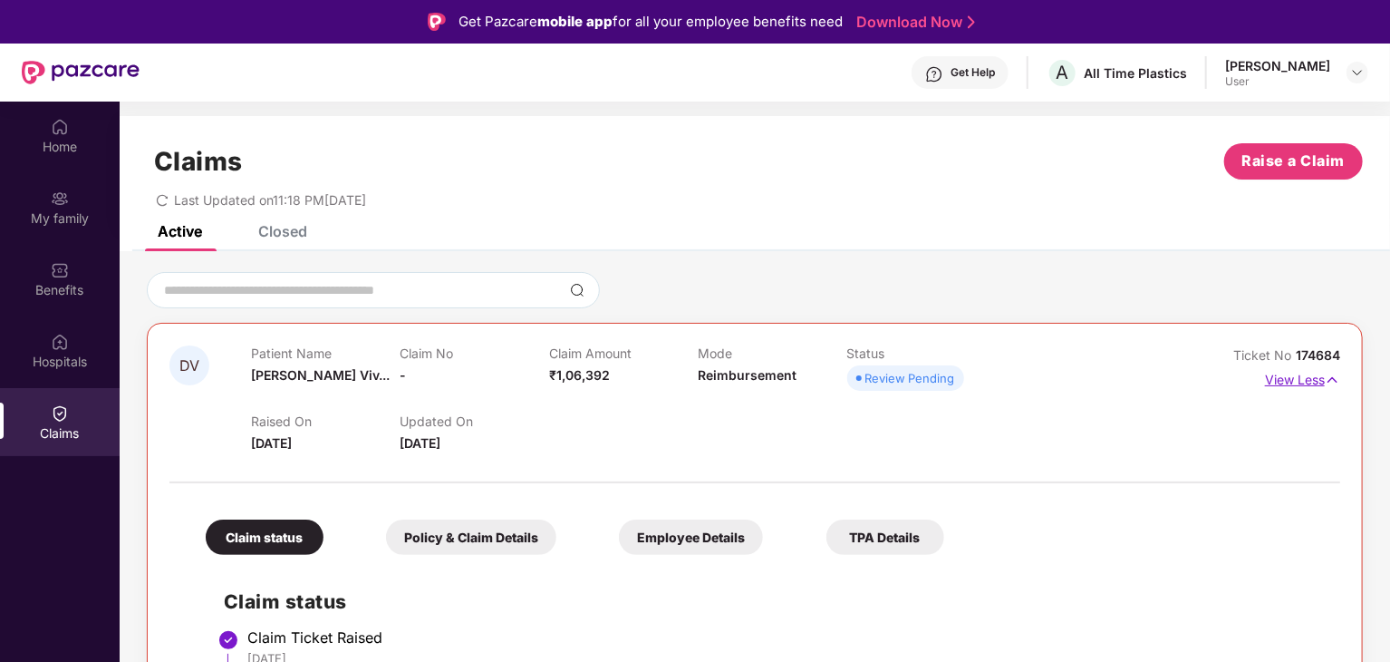
click at [1308, 378] on p "View Less" at bounding box center [1302, 377] width 75 height 24
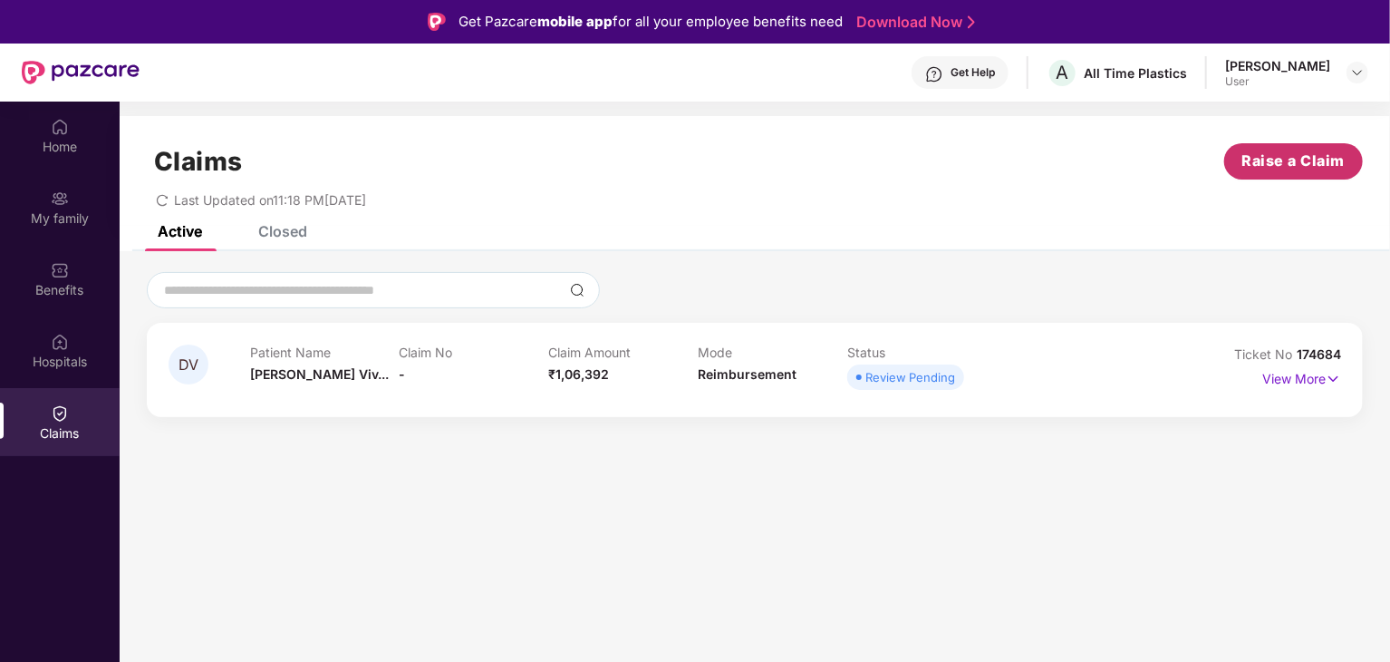
click at [1265, 164] on span "Raise a Claim" at bounding box center [1293, 161] width 103 height 23
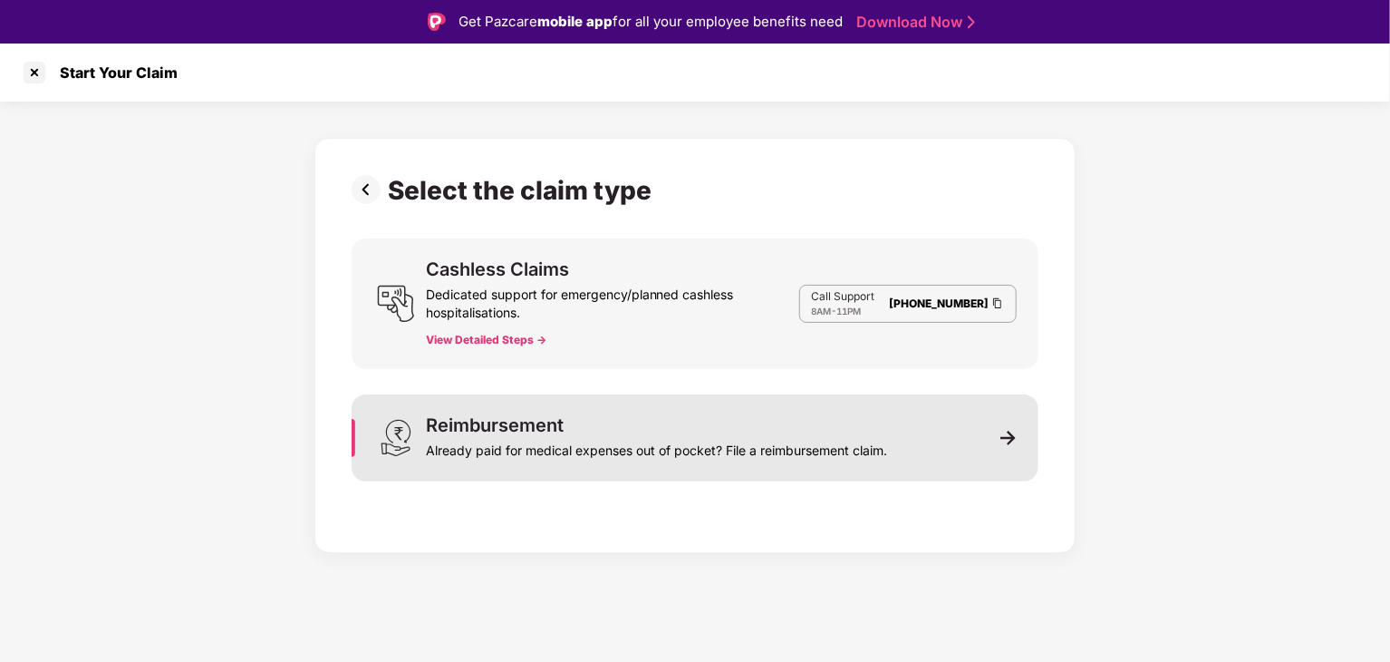
click at [804, 429] on div "Reimbursement Already paid for medical expenses out of pocket? File a reimburse…" at bounding box center [656, 438] width 461 height 44
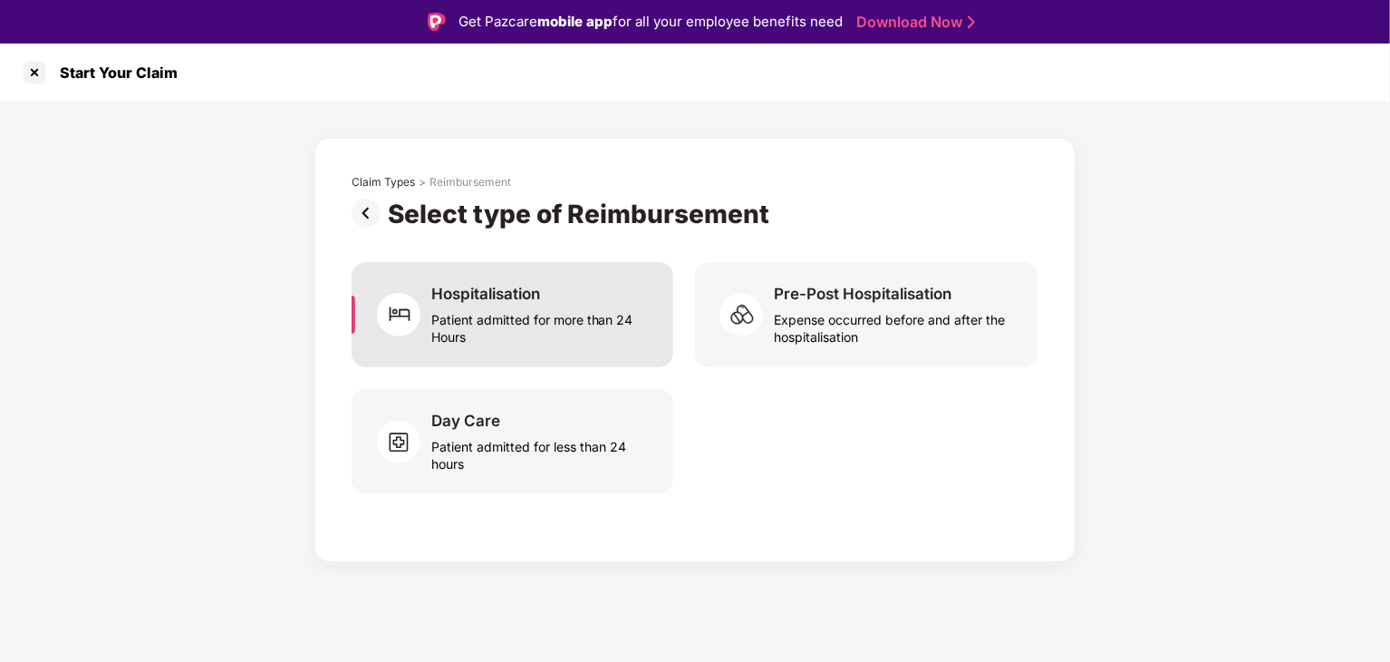
click at [551, 308] on div "Patient admitted for more than 24 Hours" at bounding box center [541, 325] width 220 height 42
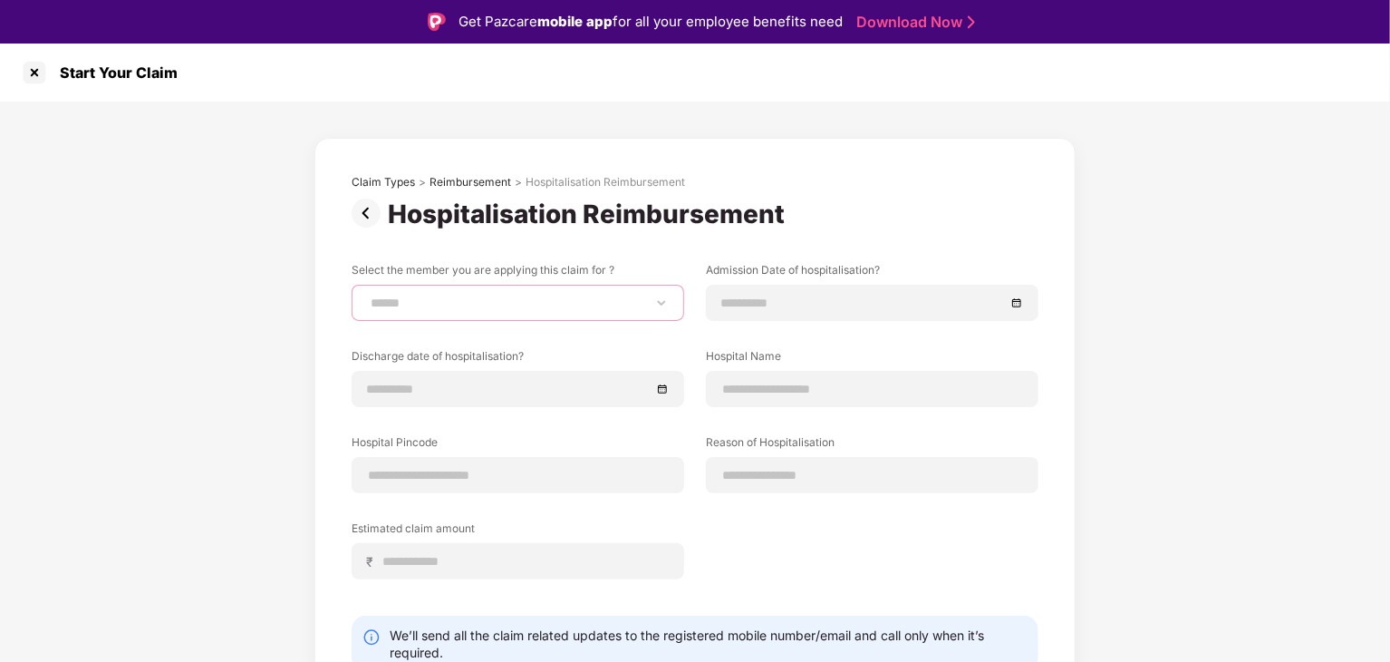
click at [551, 308] on select "**********" at bounding box center [518, 302] width 302 height 15
select select "**********"
click at [367, 295] on select "**********" at bounding box center [518, 302] width 302 height 15
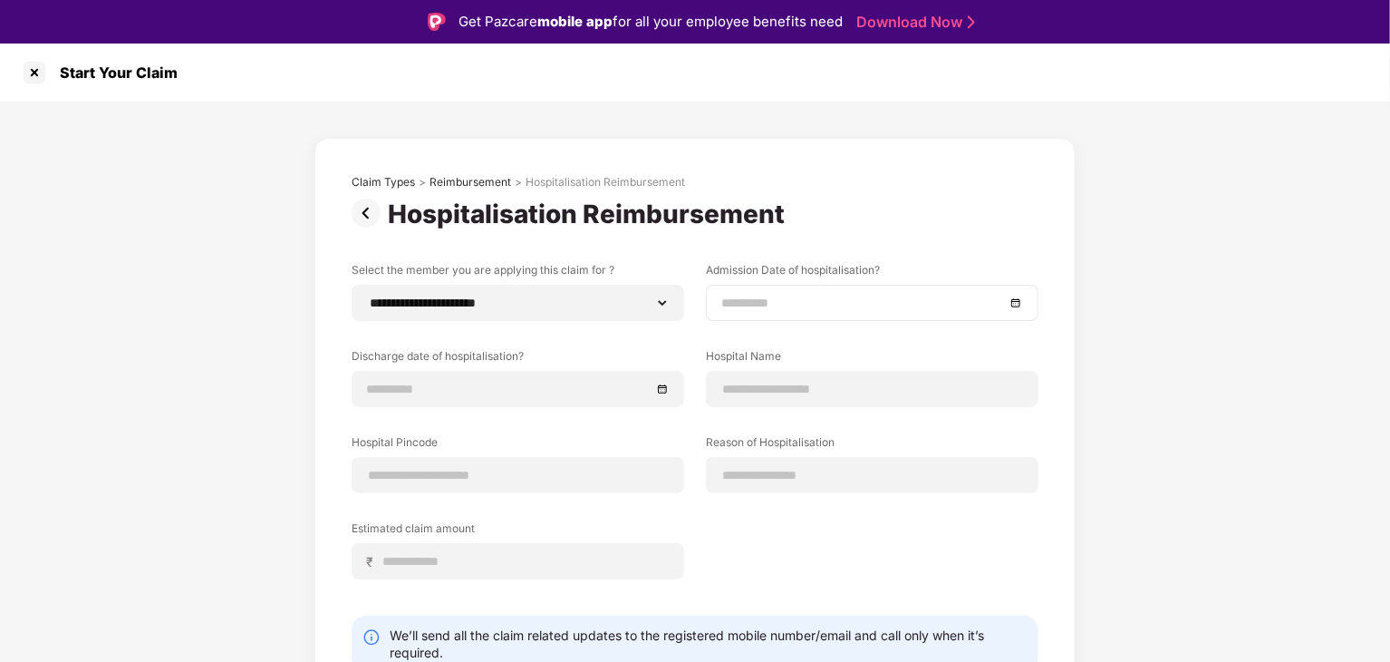
click at [794, 301] on input at bounding box center [863, 303] width 284 height 20
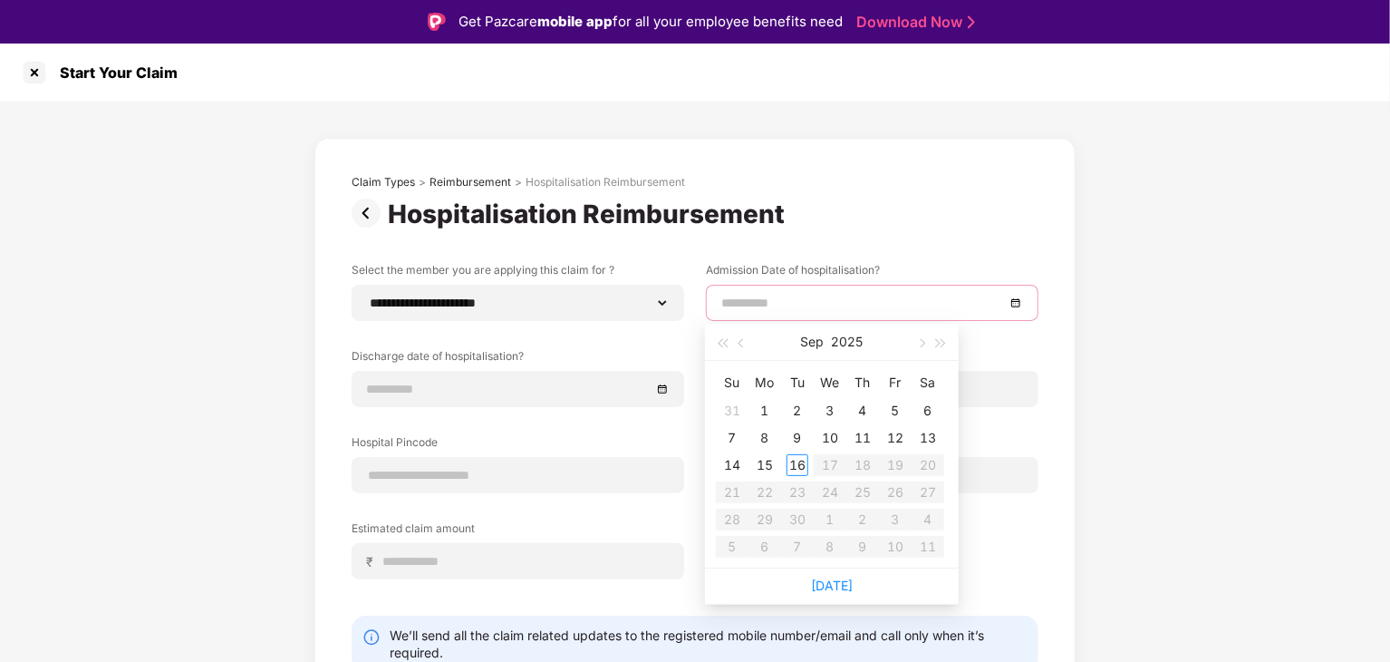
type input "**********"
click at [740, 343] on span "button" at bounding box center [743, 343] width 9 height 9
type input "**********"
click at [923, 490] on div "23" at bounding box center [928, 492] width 22 height 22
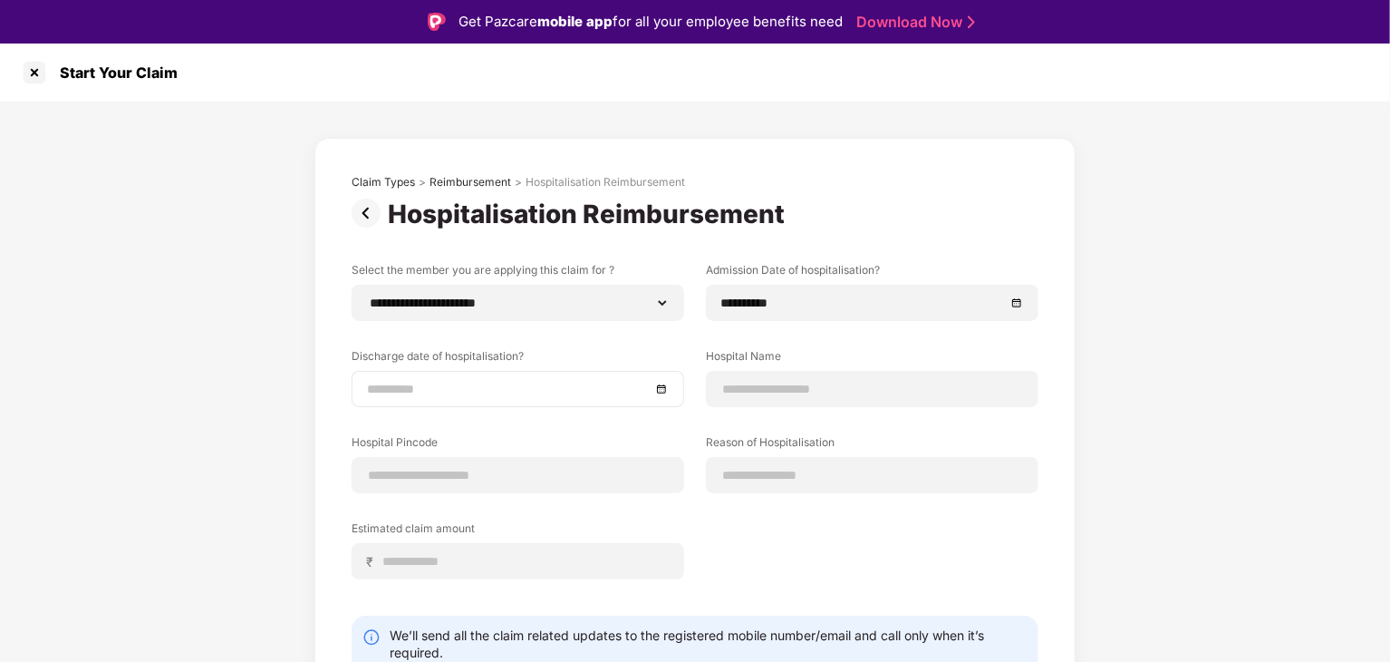
click at [662, 388] on div at bounding box center [518, 389] width 302 height 20
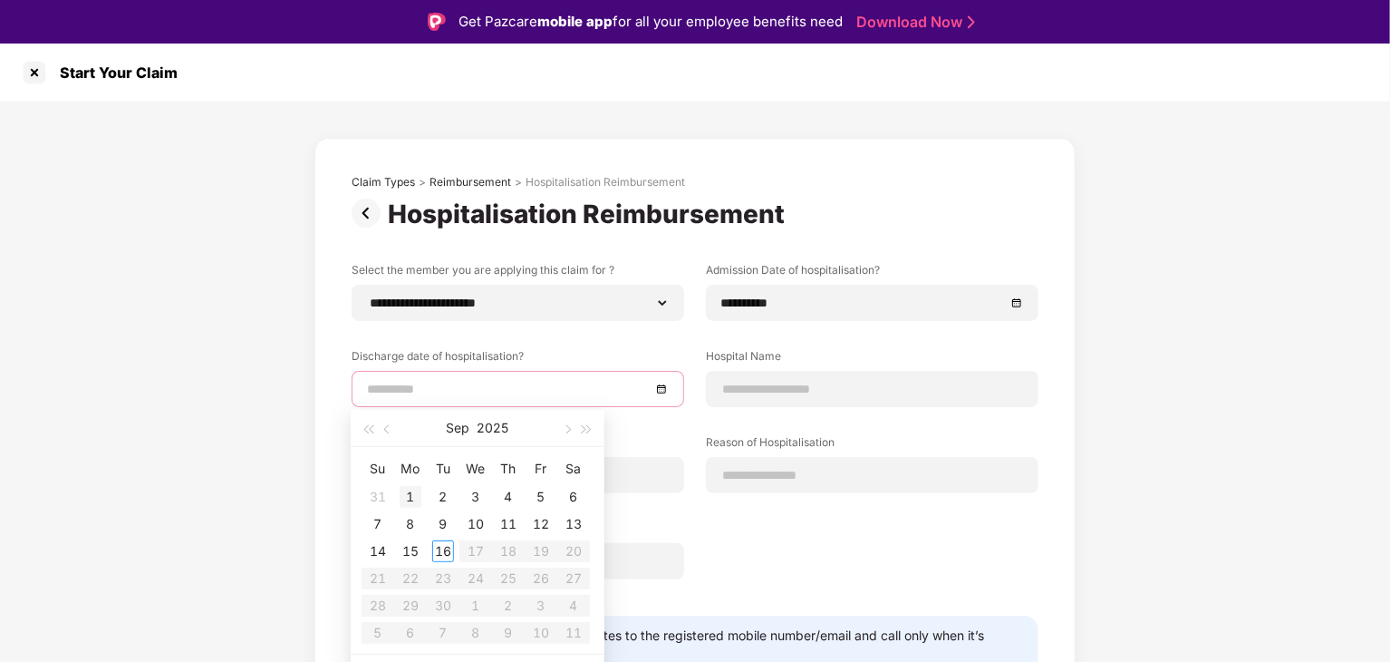
type input "**********"
click at [391, 430] on button "button" at bounding box center [388, 428] width 20 height 36
type input "**********"
click at [410, 604] on div "25" at bounding box center [411, 606] width 22 height 22
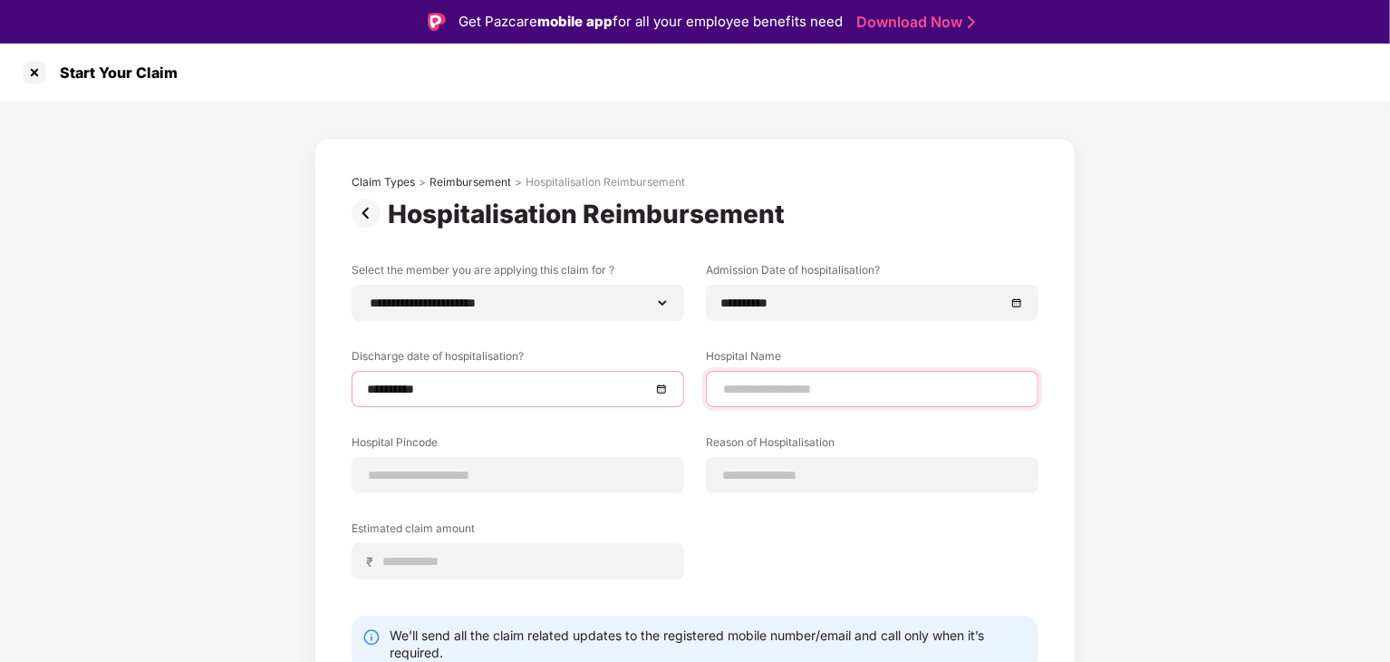
click at [794, 388] on input at bounding box center [872, 389] width 302 height 19
click at [756, 387] on input "*******" at bounding box center [872, 389] width 302 height 19
drag, startPoint x: 773, startPoint y: 389, endPoint x: 707, endPoint y: 388, distance: 66.2
click at [707, 388] on div "******" at bounding box center [872, 389] width 333 height 36
paste input "**********"
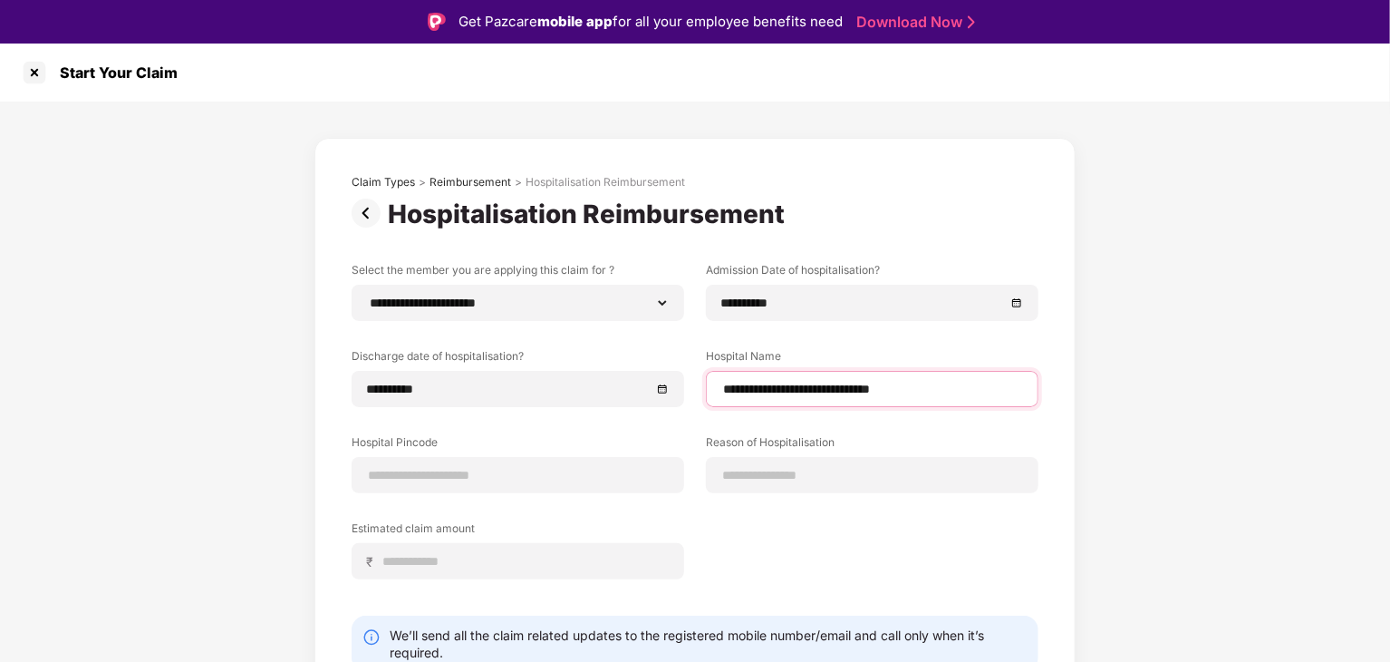
type input "**********"
click at [683, 424] on div "**********" at bounding box center [695, 434] width 687 height 344
click at [436, 481] on input at bounding box center [518, 475] width 302 height 19
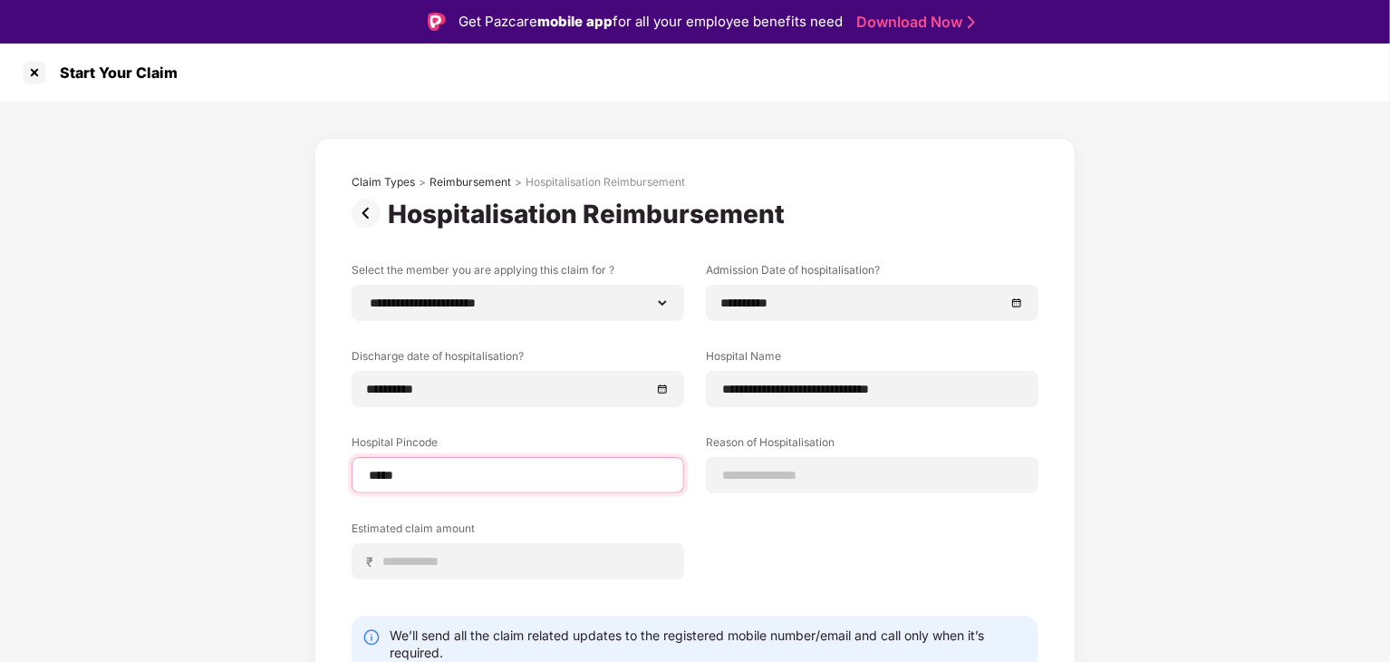
type input "******"
select select "******"
select select "**********"
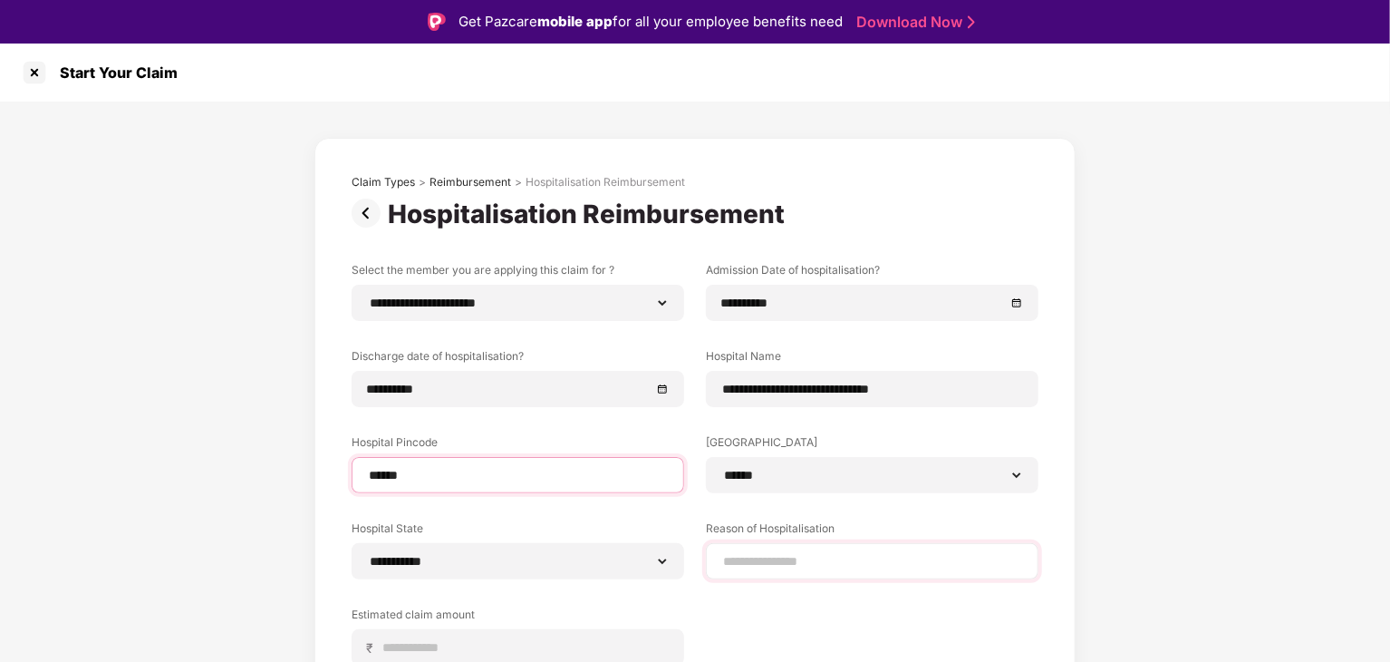
type input "******"
click at [840, 567] on input at bounding box center [872, 561] width 302 height 19
type input "*******"
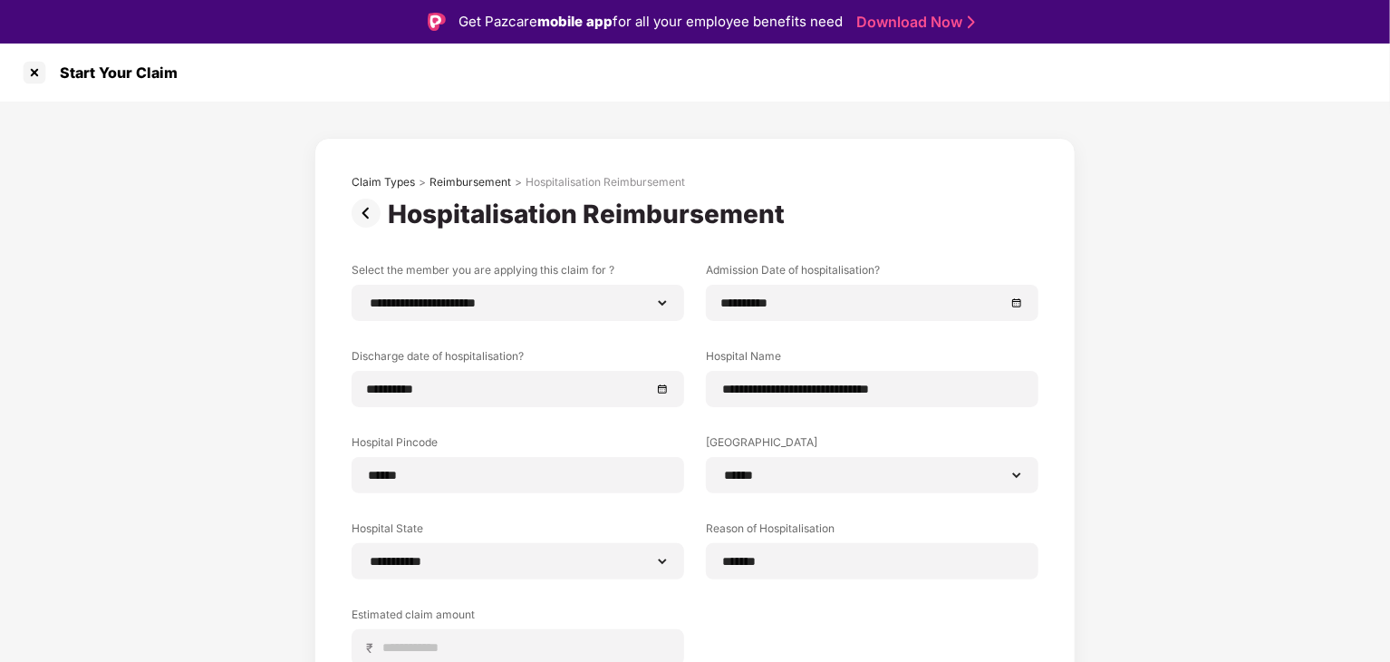
click at [729, 632] on div "**********" at bounding box center [695, 477] width 687 height 430
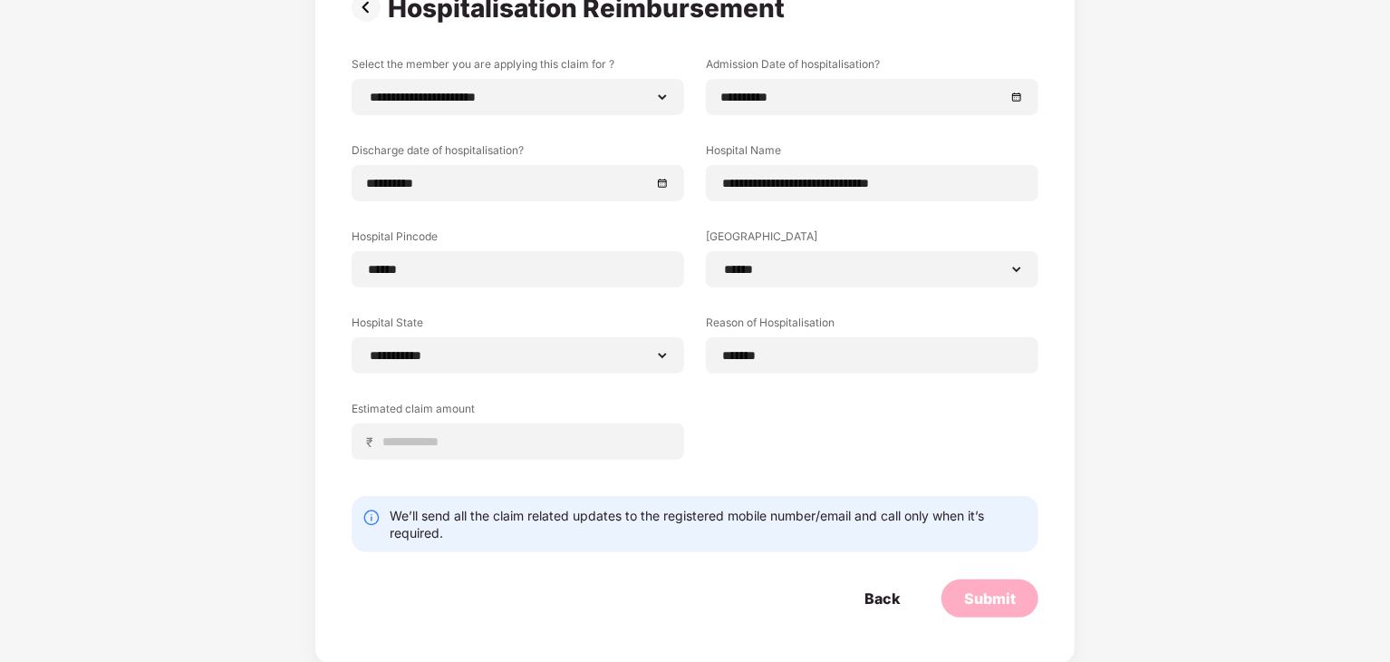
scroll to position [163, 0]
click at [437, 454] on div "₹" at bounding box center [518, 440] width 333 height 36
click at [526, 443] on input at bounding box center [525, 440] width 287 height 19
type input "*****"
click at [734, 434] on div "**********" at bounding box center [695, 270] width 687 height 430
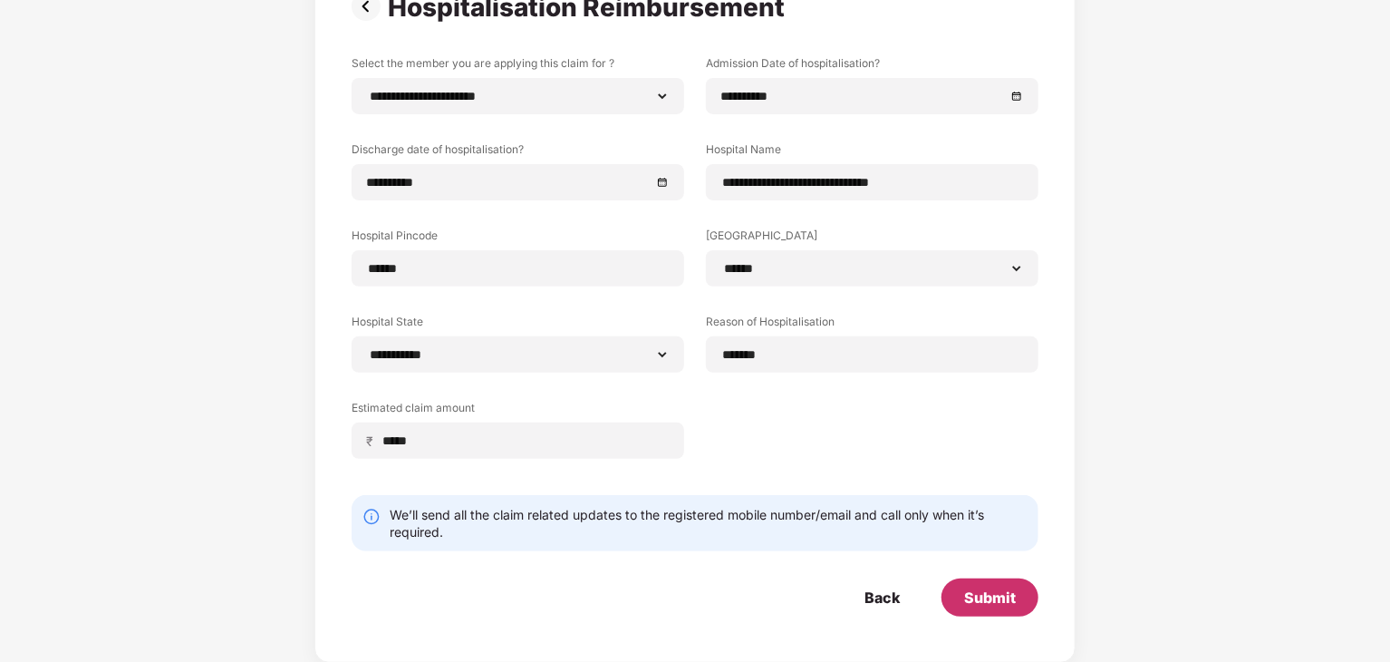
click at [989, 592] on div "Submit" at bounding box center [990, 597] width 52 height 20
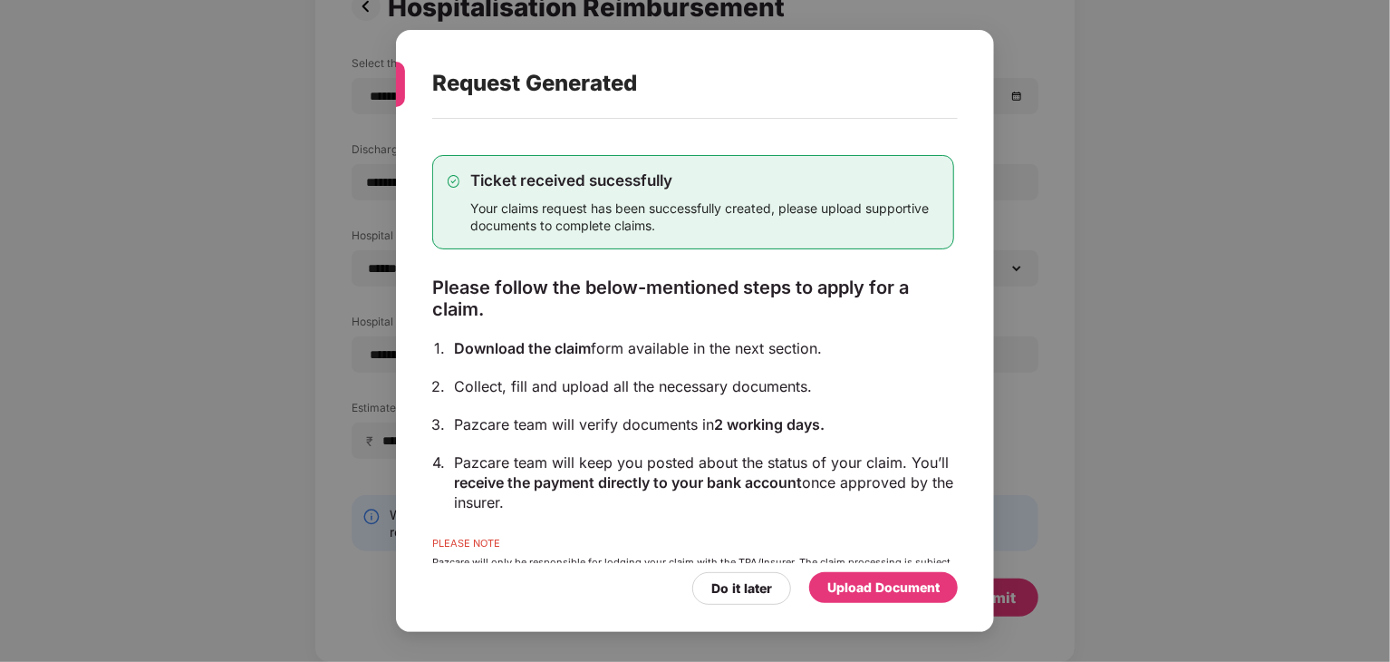
click at [895, 592] on div "Upload Document" at bounding box center [883, 587] width 112 height 20
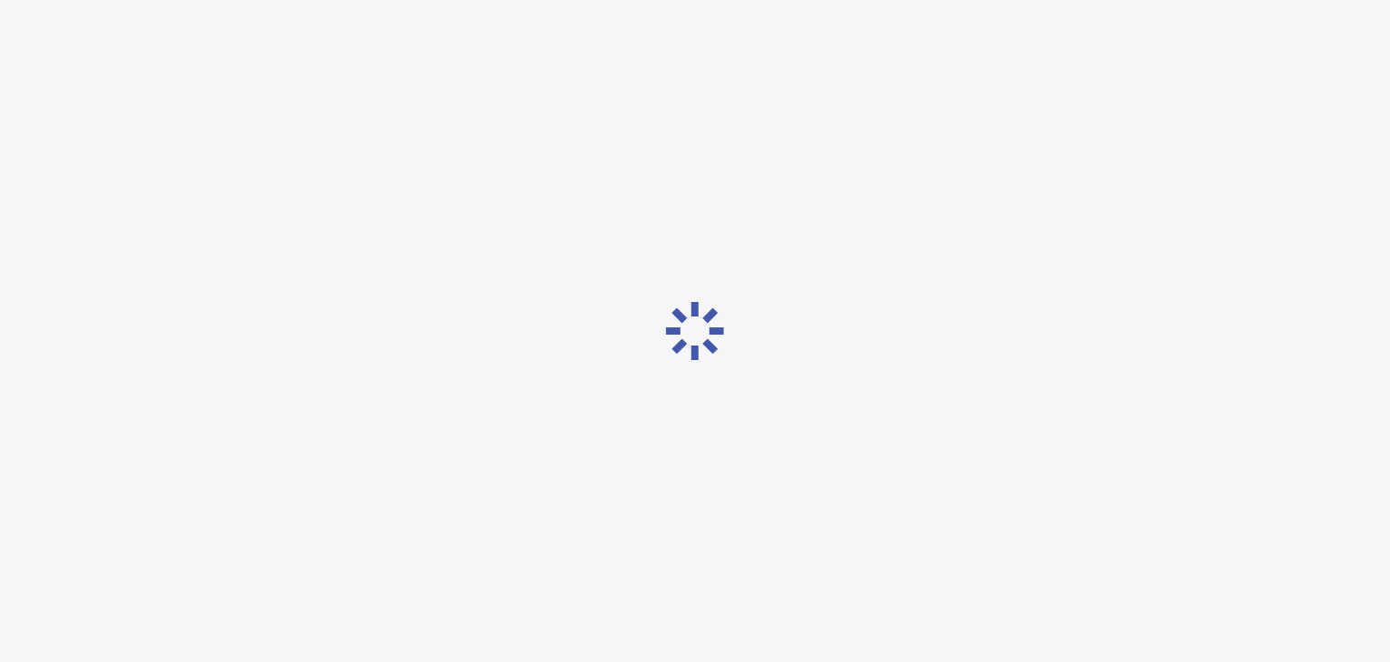
scroll to position [0, 0]
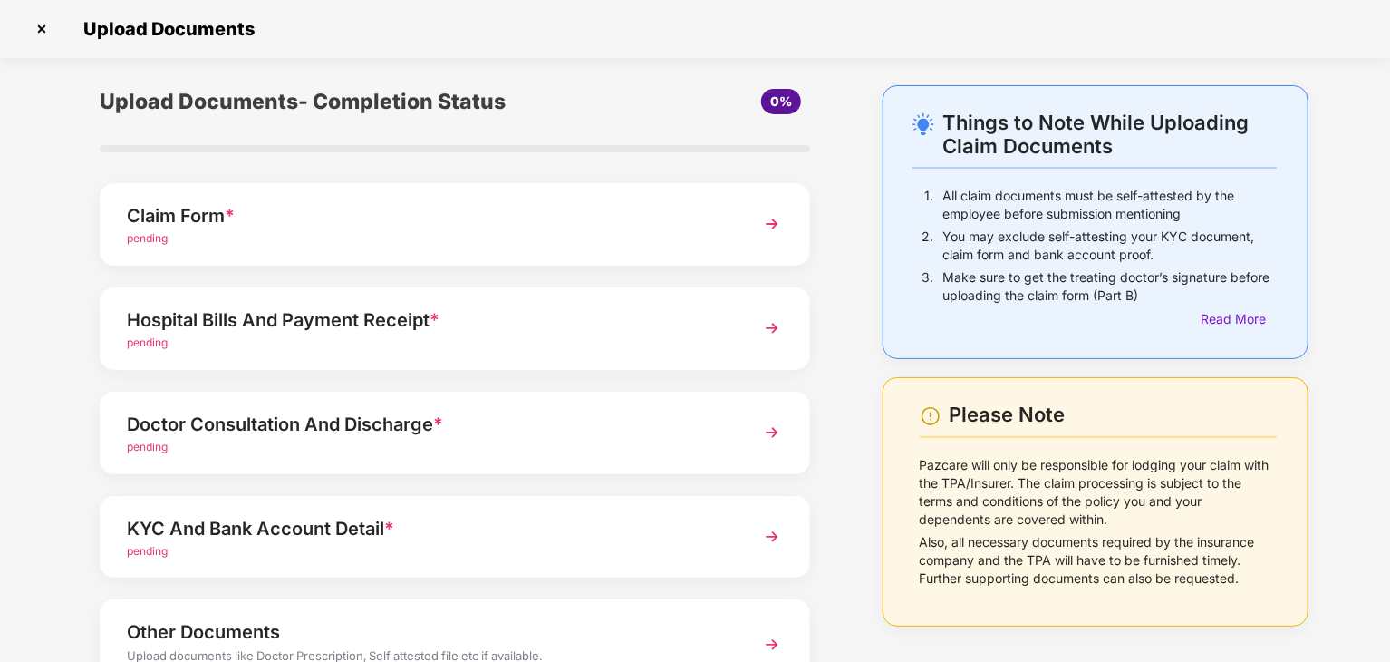
click at [772, 220] on img at bounding box center [772, 224] width 33 height 33
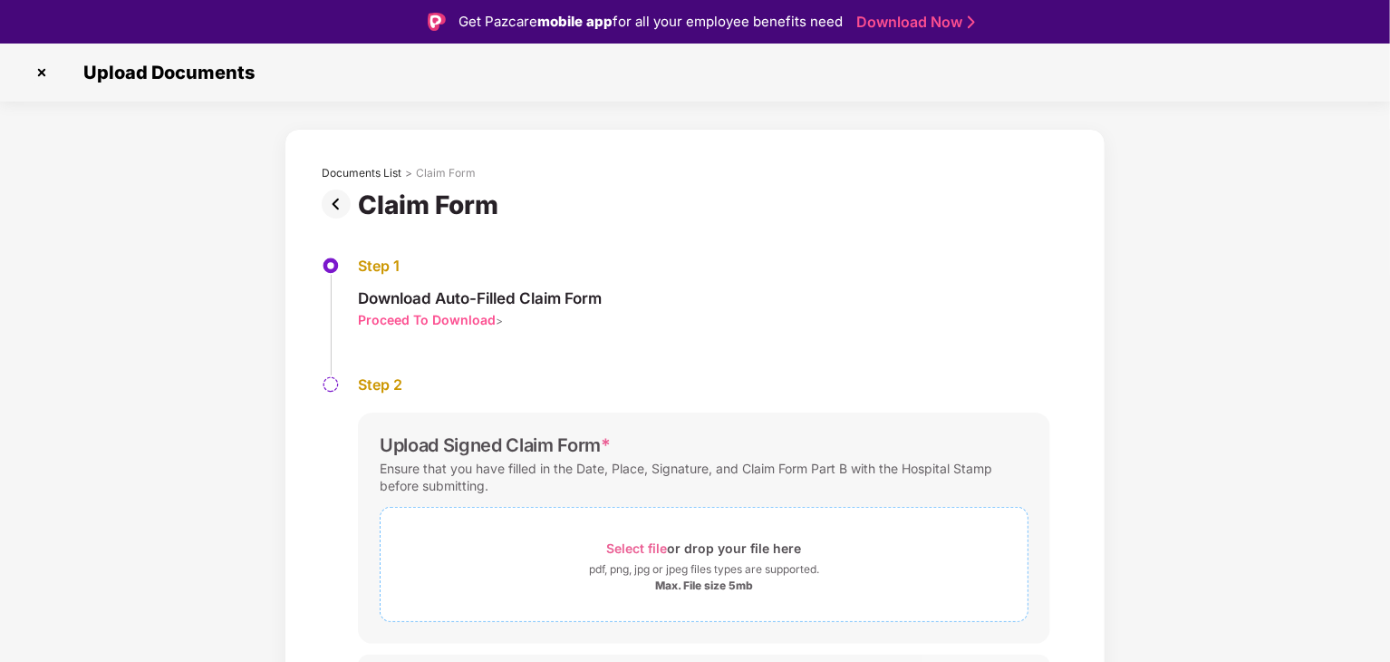
click at [634, 548] on span "Select file" at bounding box center [637, 547] width 61 height 15
click at [1259, 533] on div "Documents List > Claim Form Claim Form Step 1 Download Auto-Filled Claim Form P…" at bounding box center [695, 512] width 1390 height 767
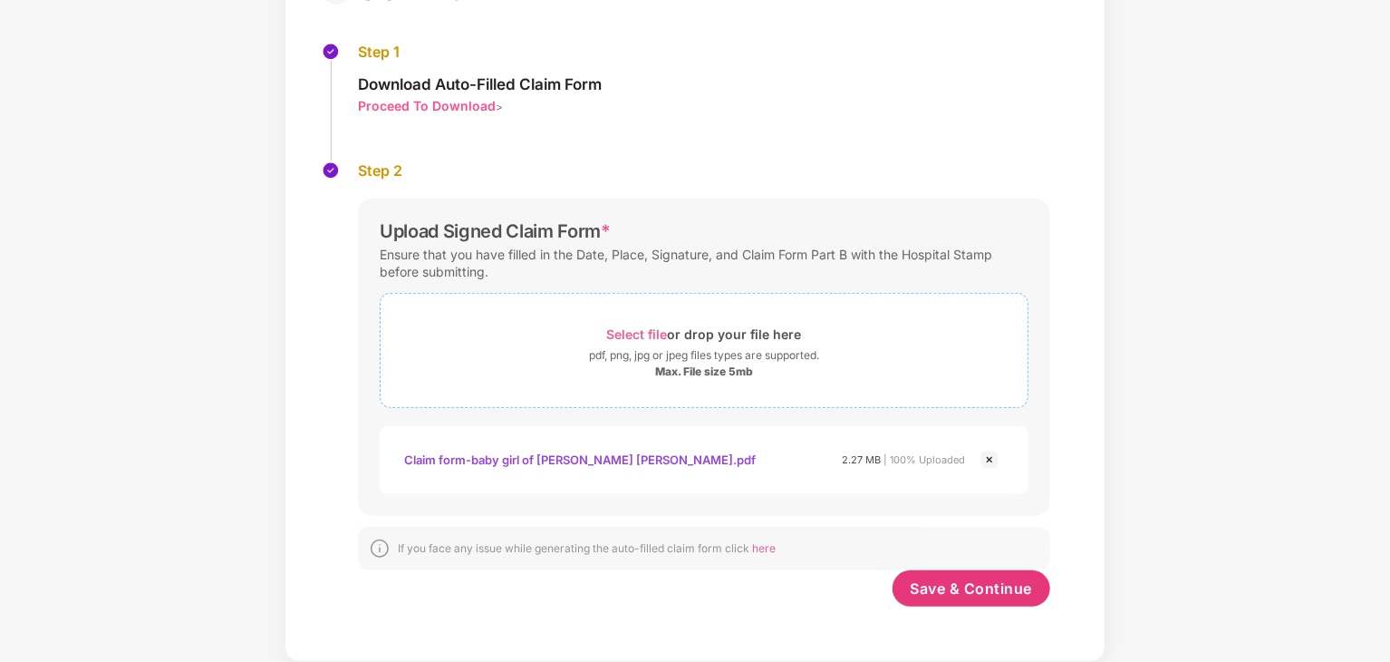
scroll to position [170, 0]
click at [926, 595] on span "Save & Continue" at bounding box center [972, 588] width 122 height 20
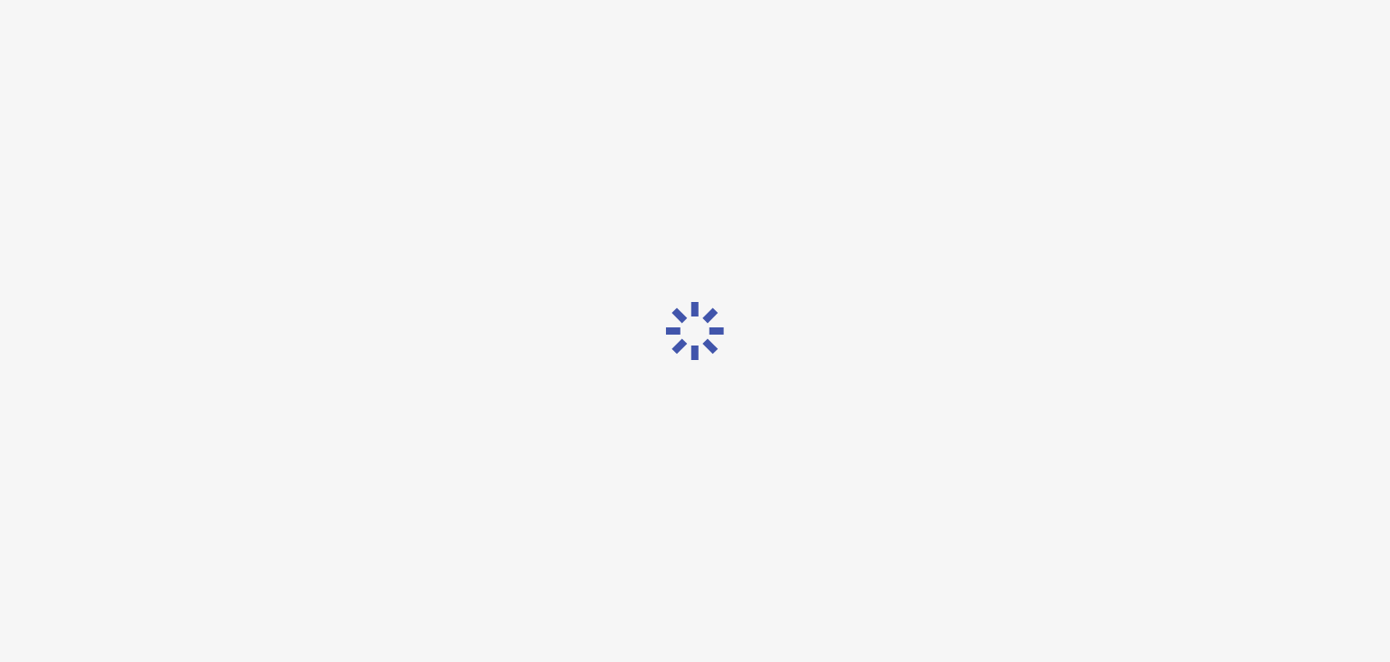
scroll to position [0, 0]
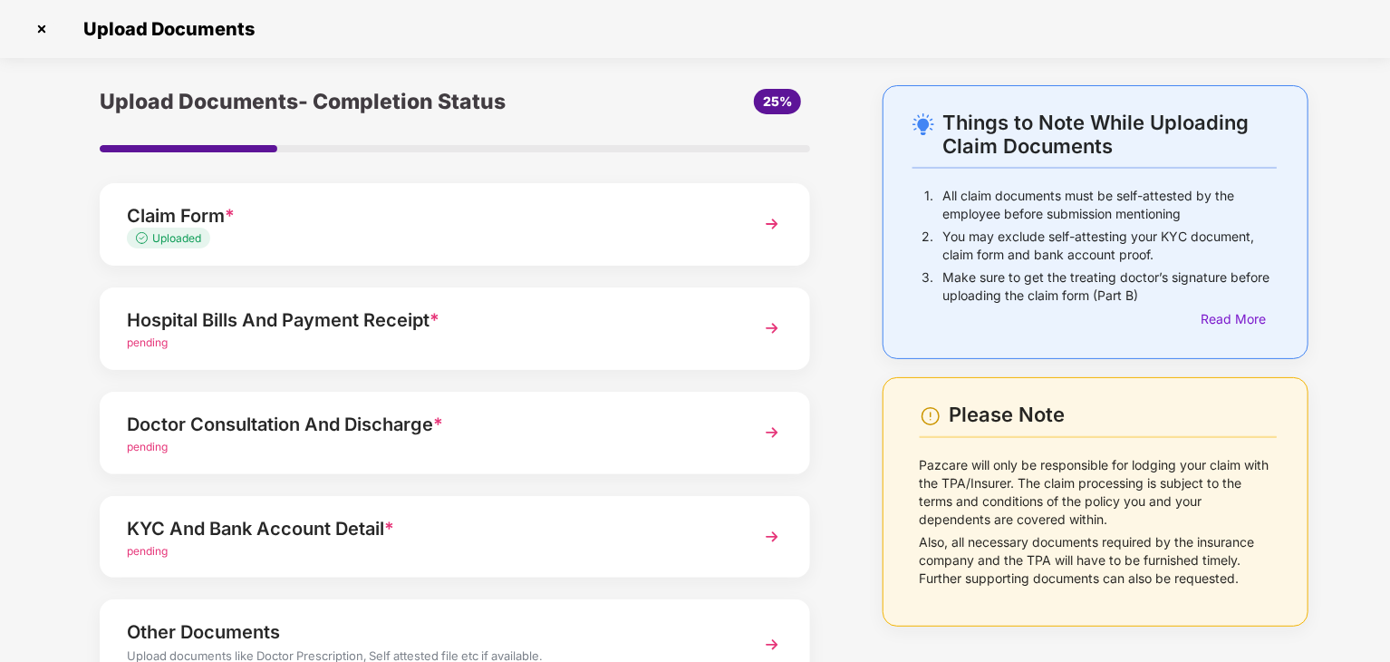
click at [769, 535] on img at bounding box center [772, 536] width 33 height 33
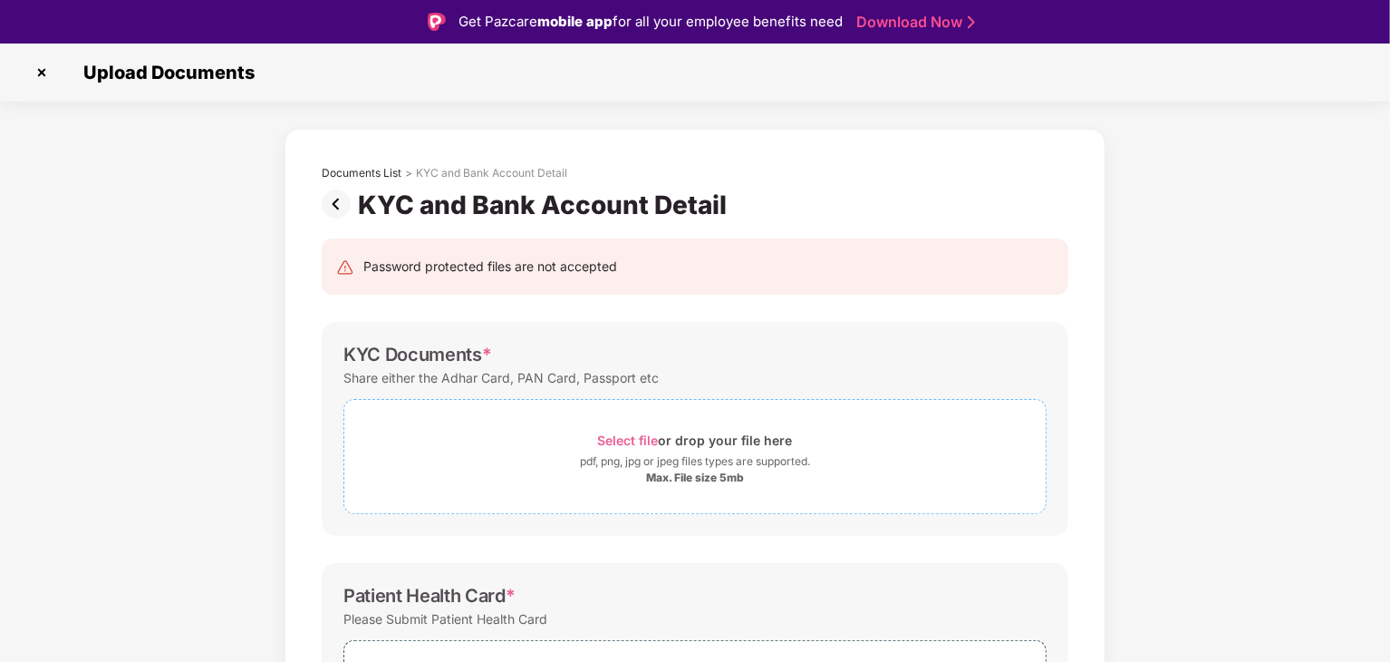
click at [624, 443] on span "Select file" at bounding box center [628, 439] width 61 height 15
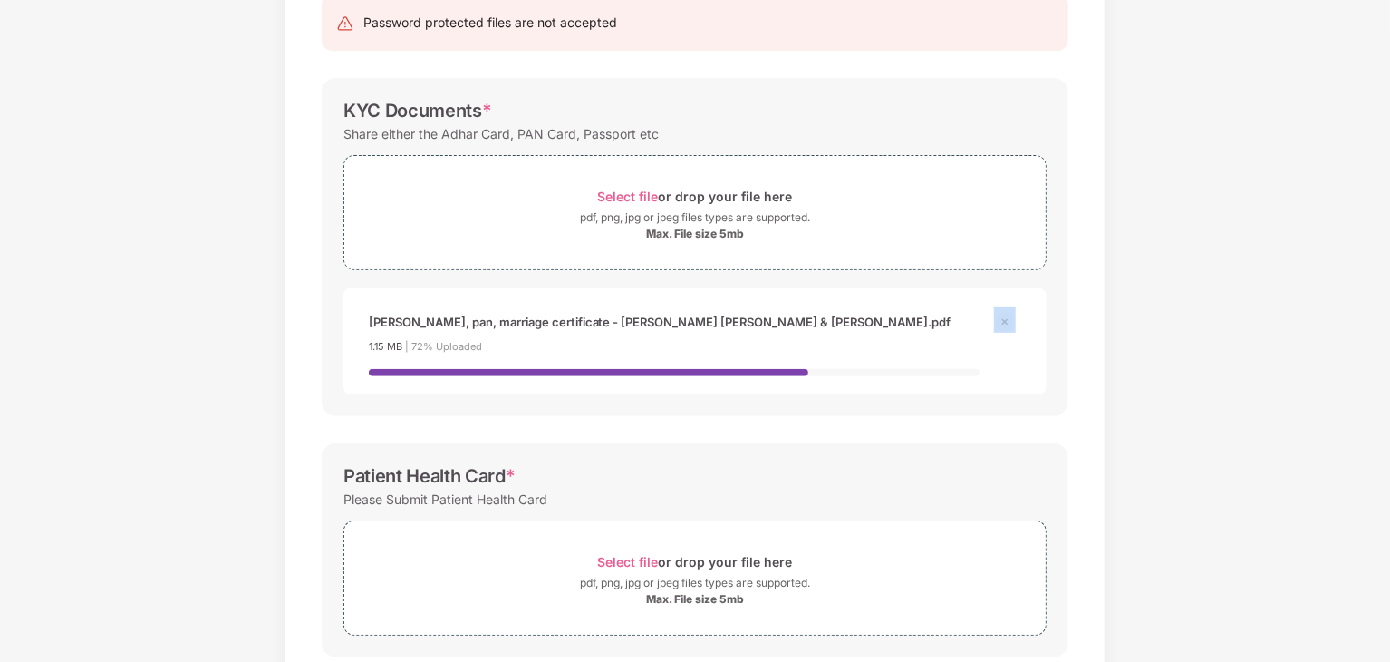
scroll to position [309, 0]
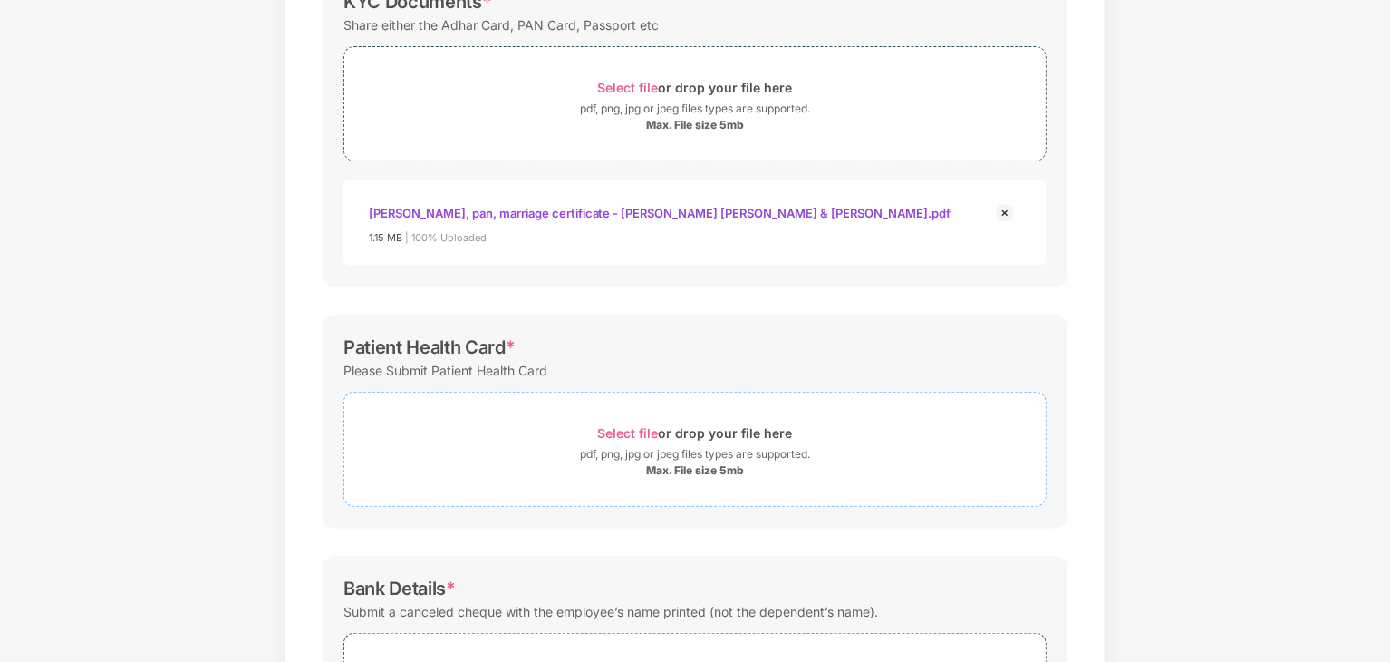
click at [624, 436] on span "Select file" at bounding box center [628, 432] width 61 height 15
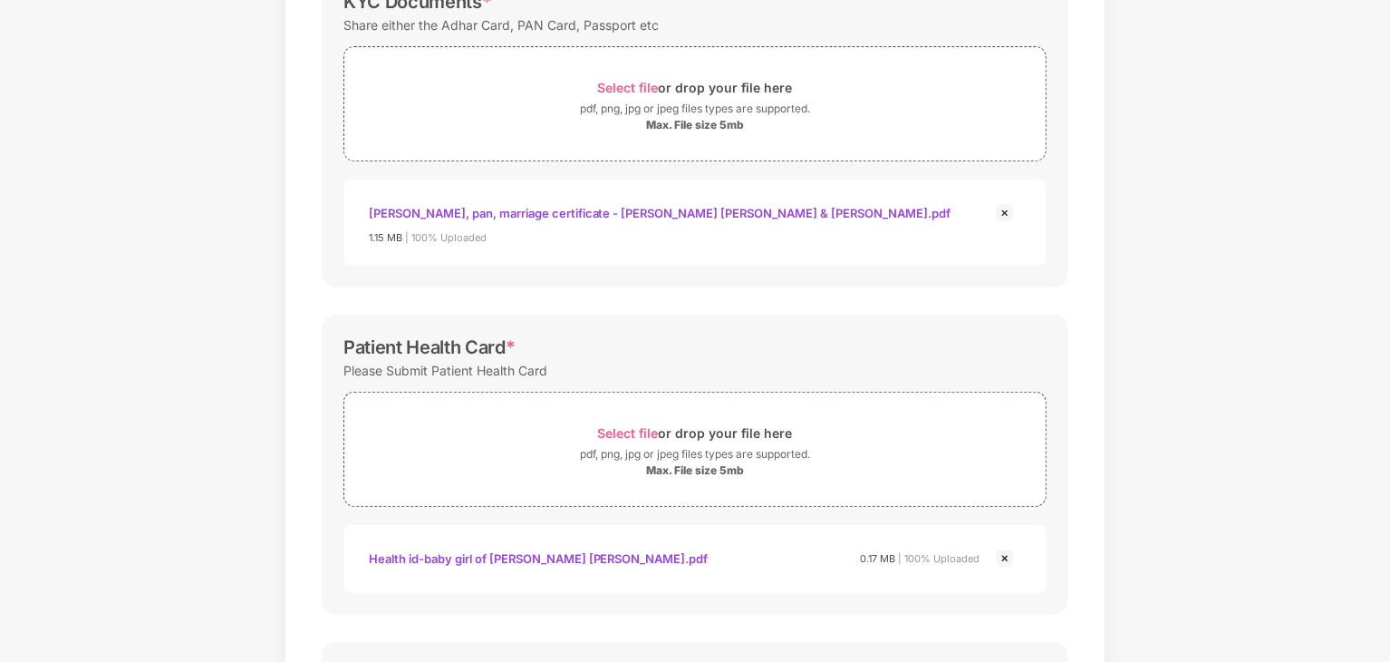
click at [392, 552] on div "Health id-baby girl of [PERSON_NAME] [PERSON_NAME].pdf" at bounding box center [539, 558] width 340 height 31
click at [1249, 372] on div "Documents List > KYC and Bank Account Detail KYC and Bank Account Detail Passwo…" at bounding box center [695, 370] width 1390 height 1189
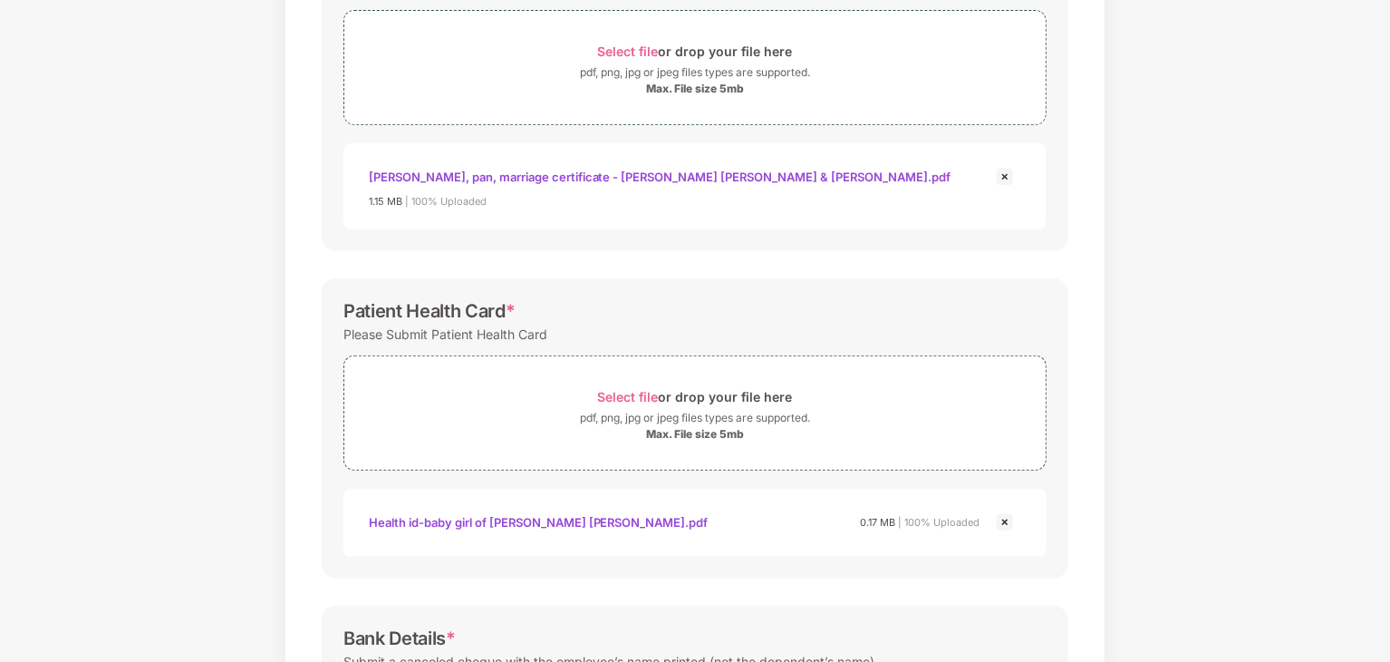
scroll to position [612, 0]
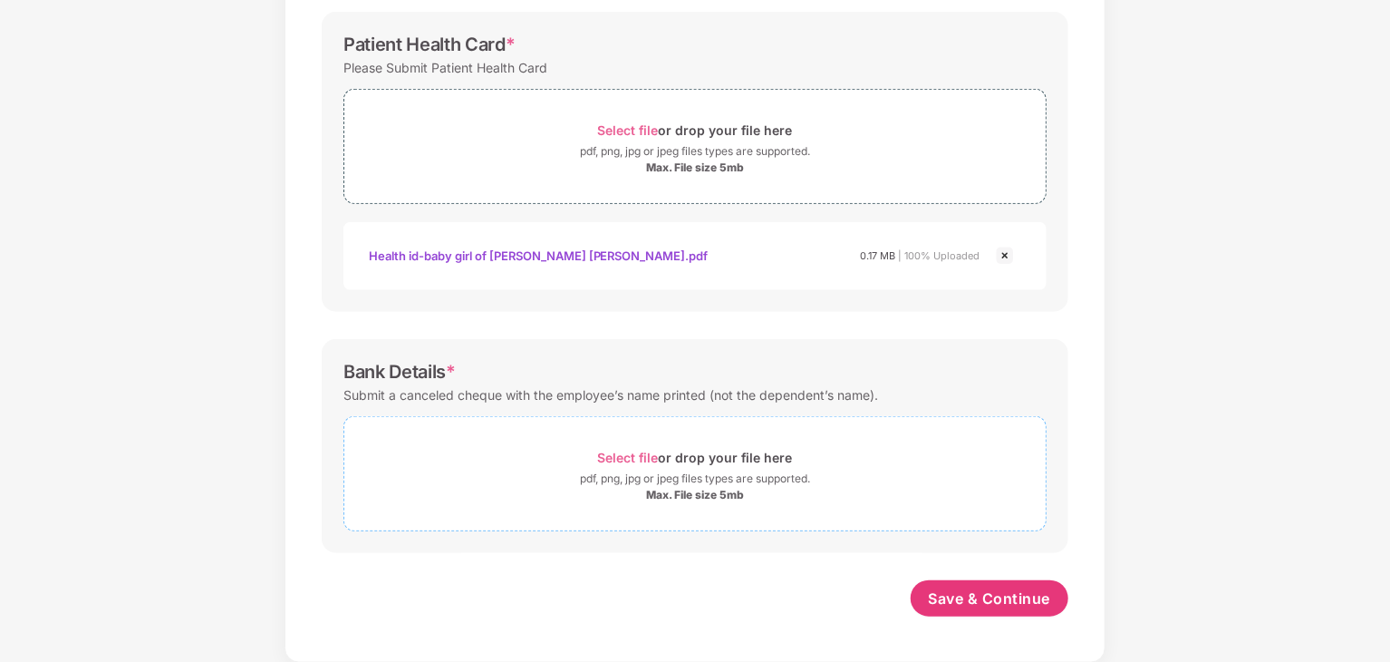
click at [624, 456] on span "Select file" at bounding box center [628, 457] width 61 height 15
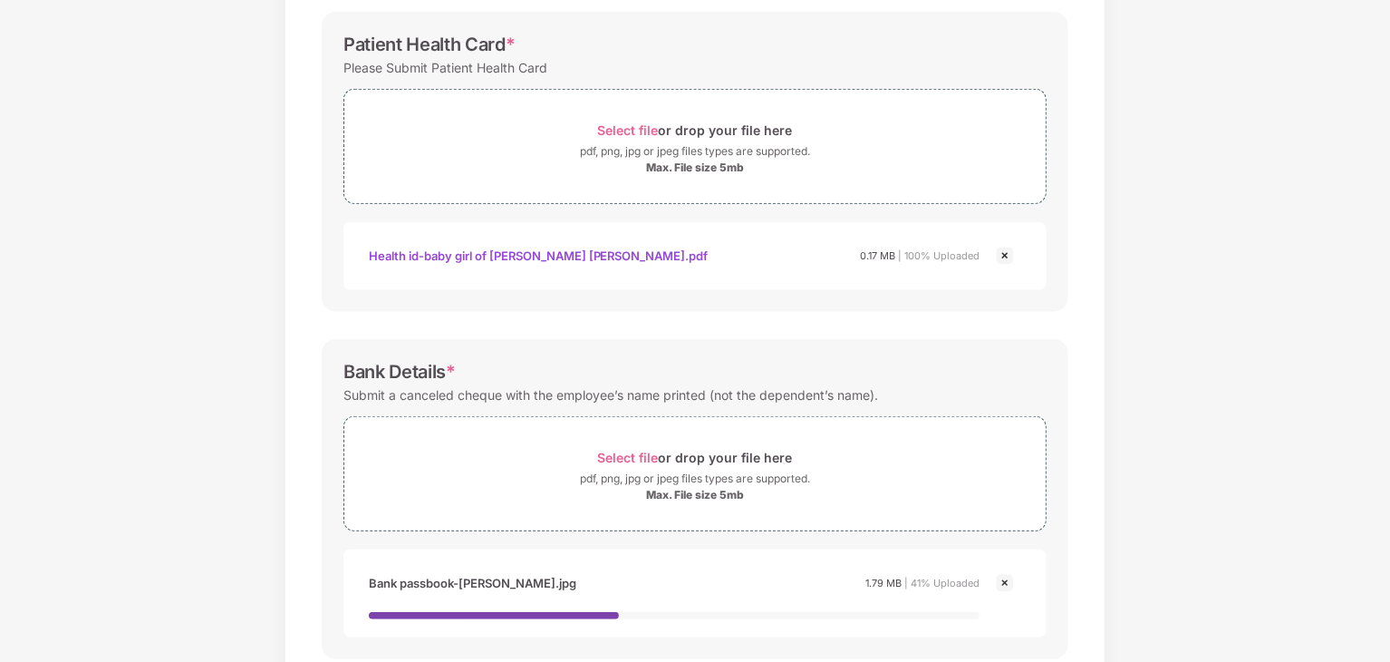
click at [1225, 523] on div "Documents List > KYC and Bank Account Detail KYC and Bank Account Detail Passwo…" at bounding box center [695, 120] width 1390 height 1295
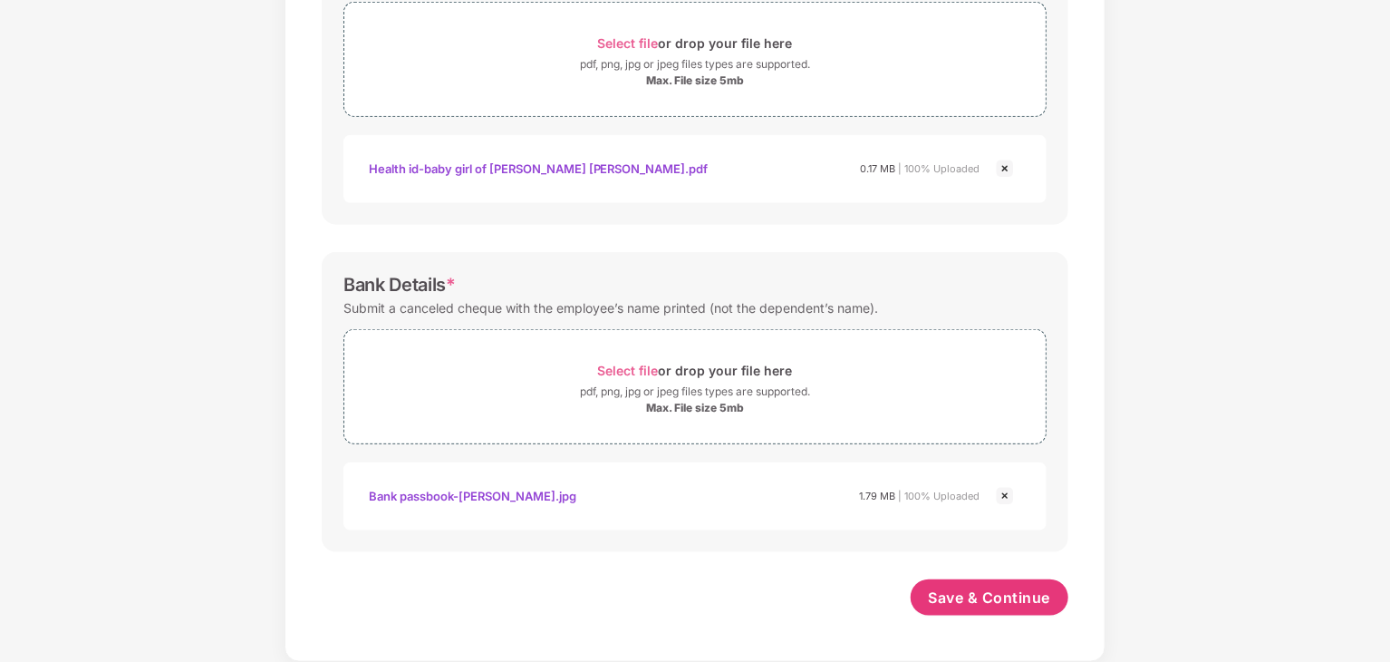
scroll to position [697, 0]
click at [954, 595] on span "Save & Continue" at bounding box center [990, 599] width 122 height 20
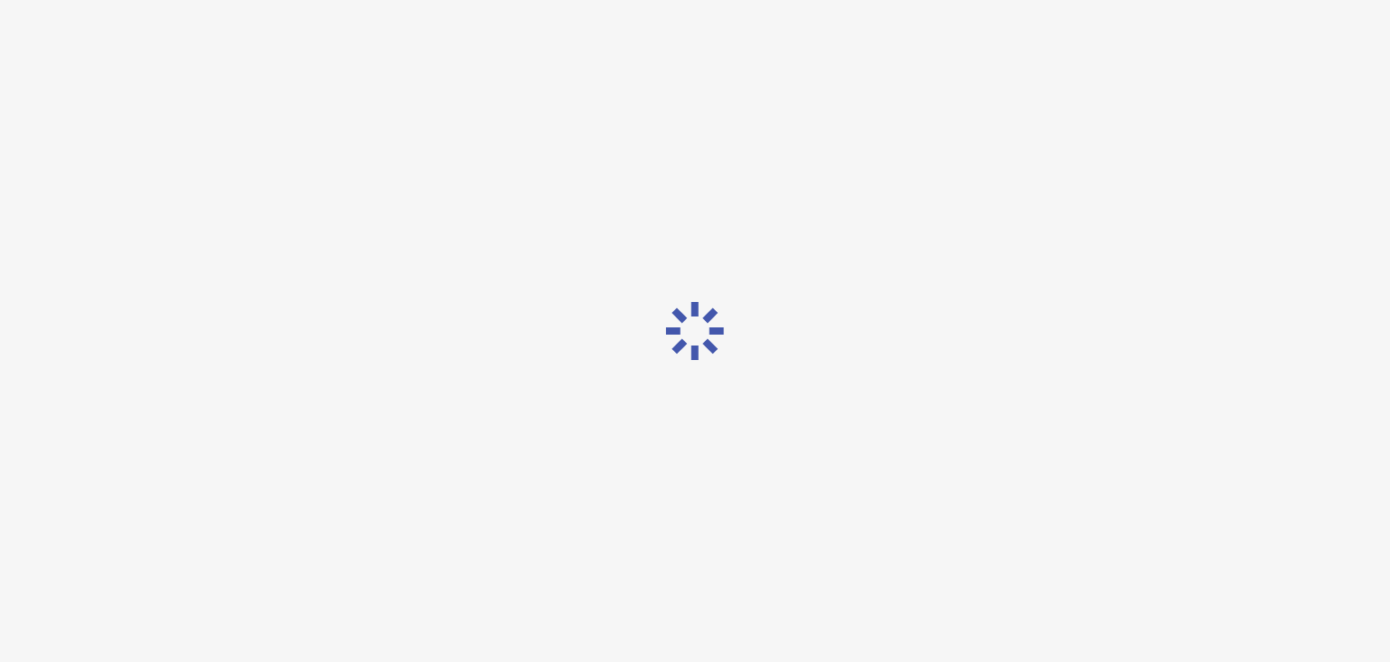
scroll to position [0, 0]
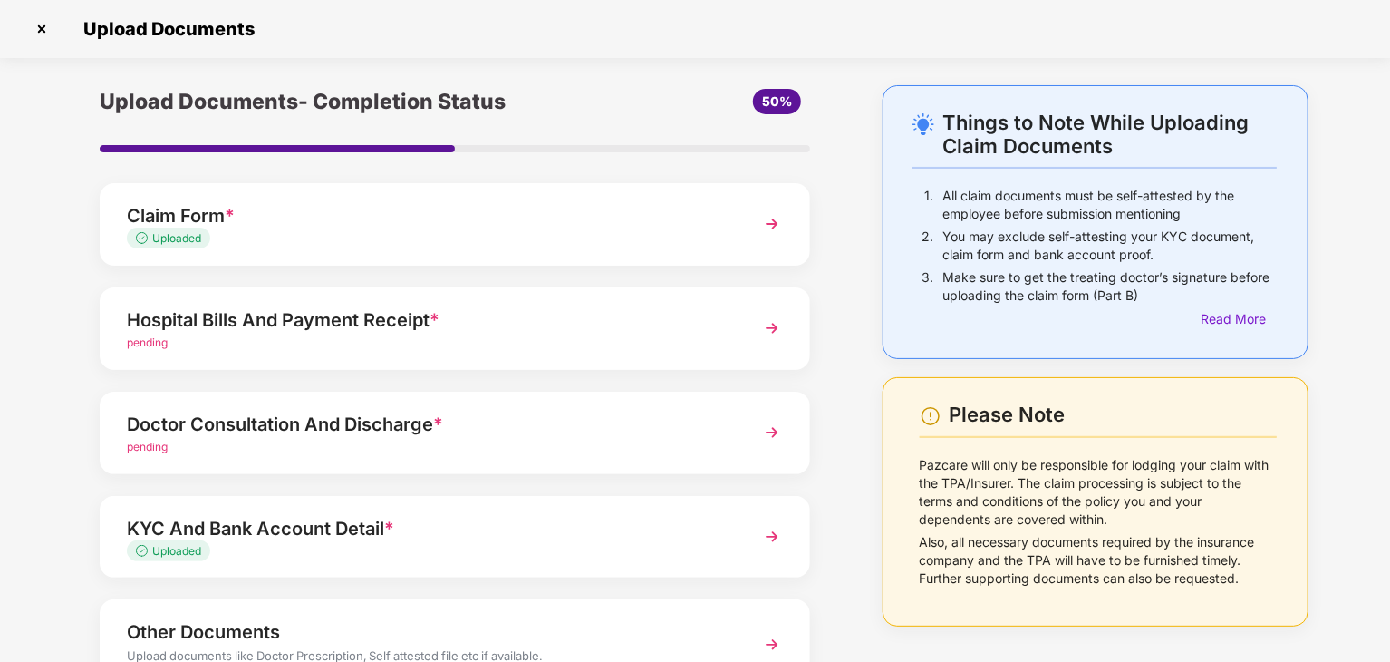
click at [765, 643] on img at bounding box center [772, 644] width 33 height 33
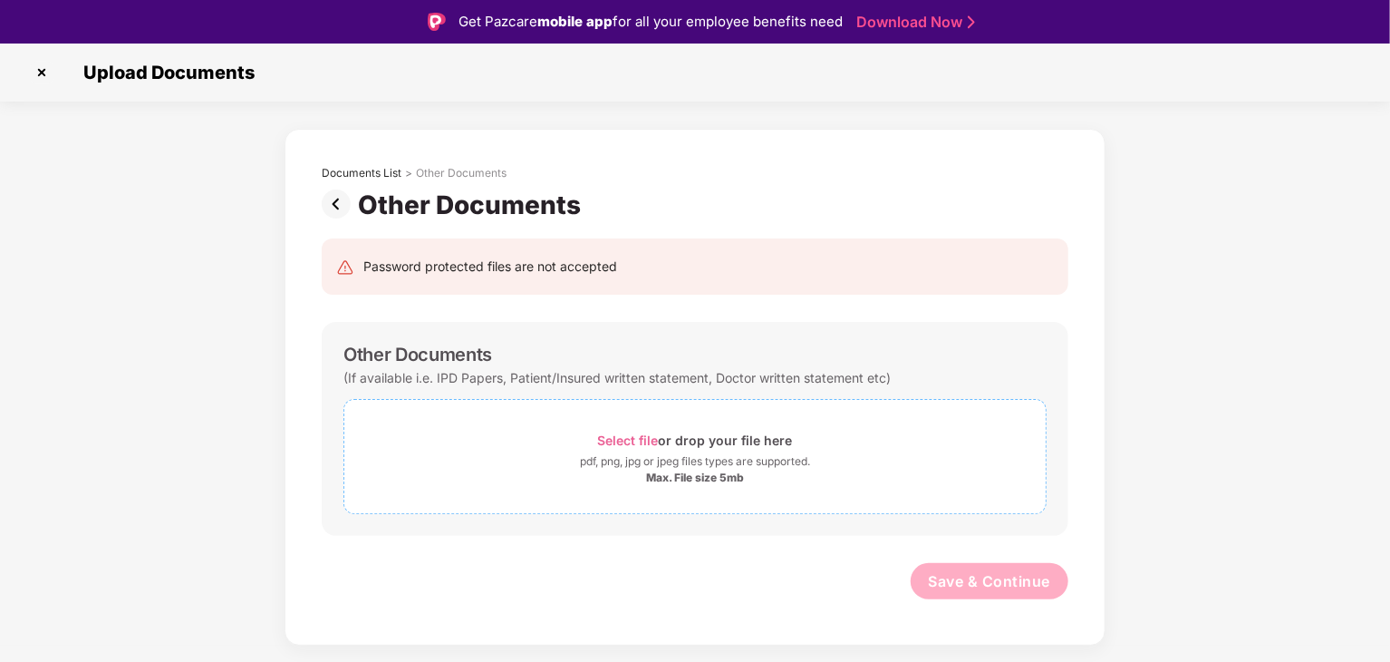
click at [625, 440] on span "Select file" at bounding box center [628, 439] width 61 height 15
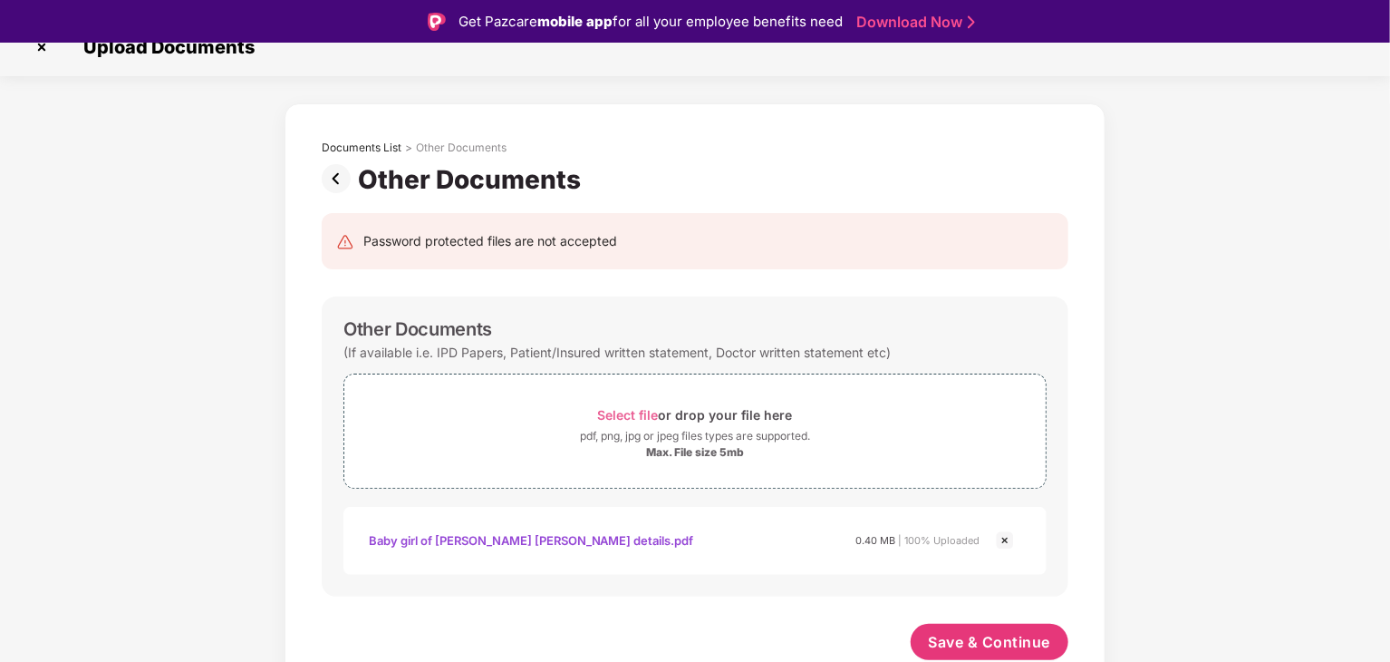
scroll to position [36, 0]
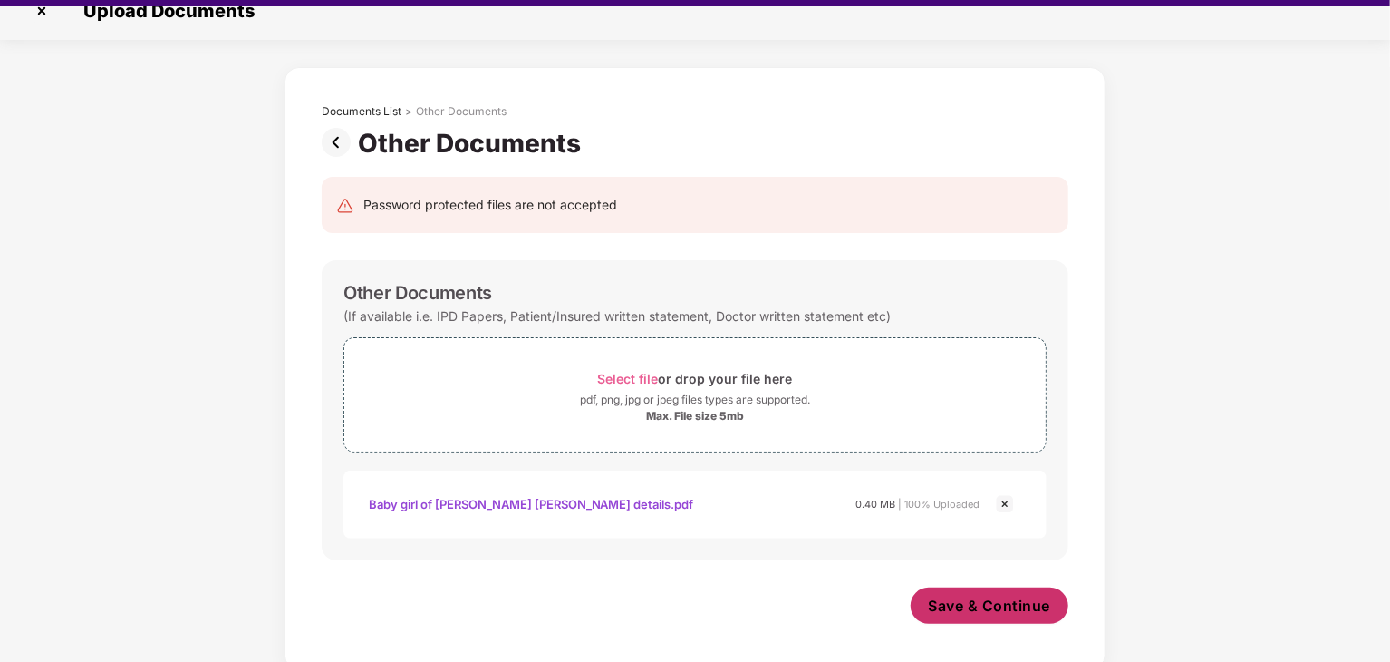
click at [1011, 605] on span "Save & Continue" at bounding box center [990, 605] width 122 height 20
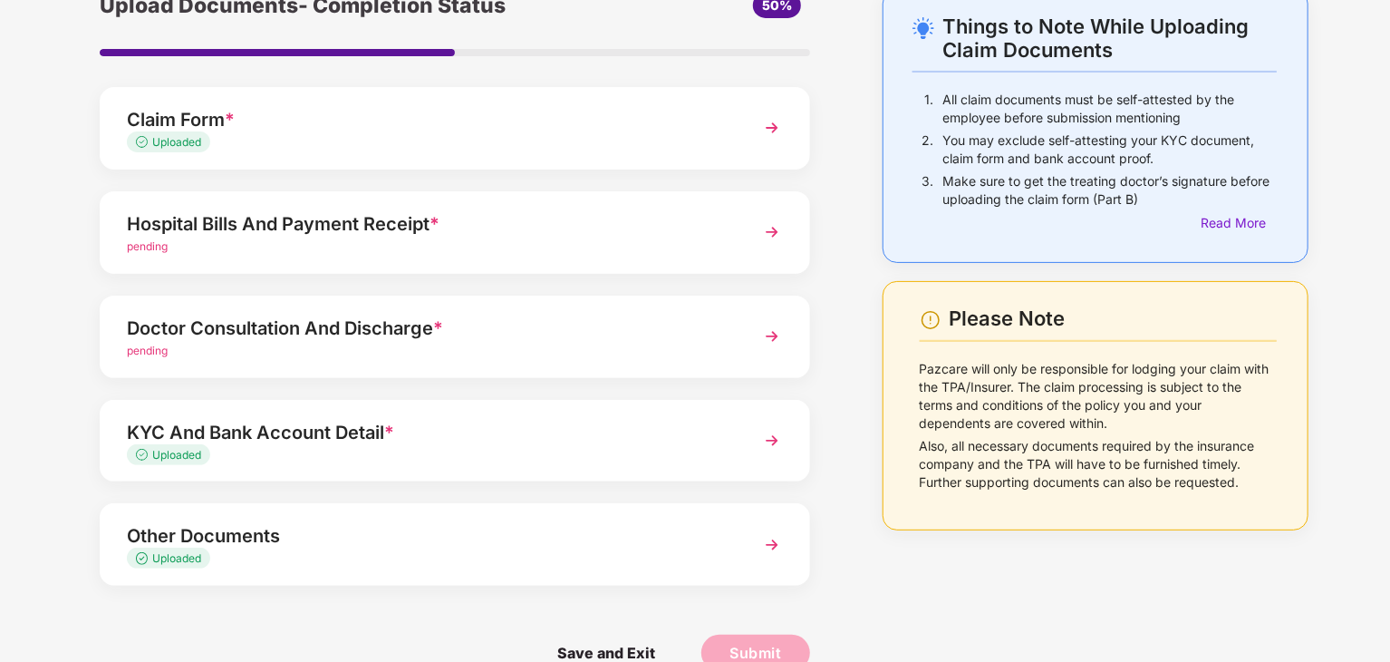
scroll to position [60, 0]
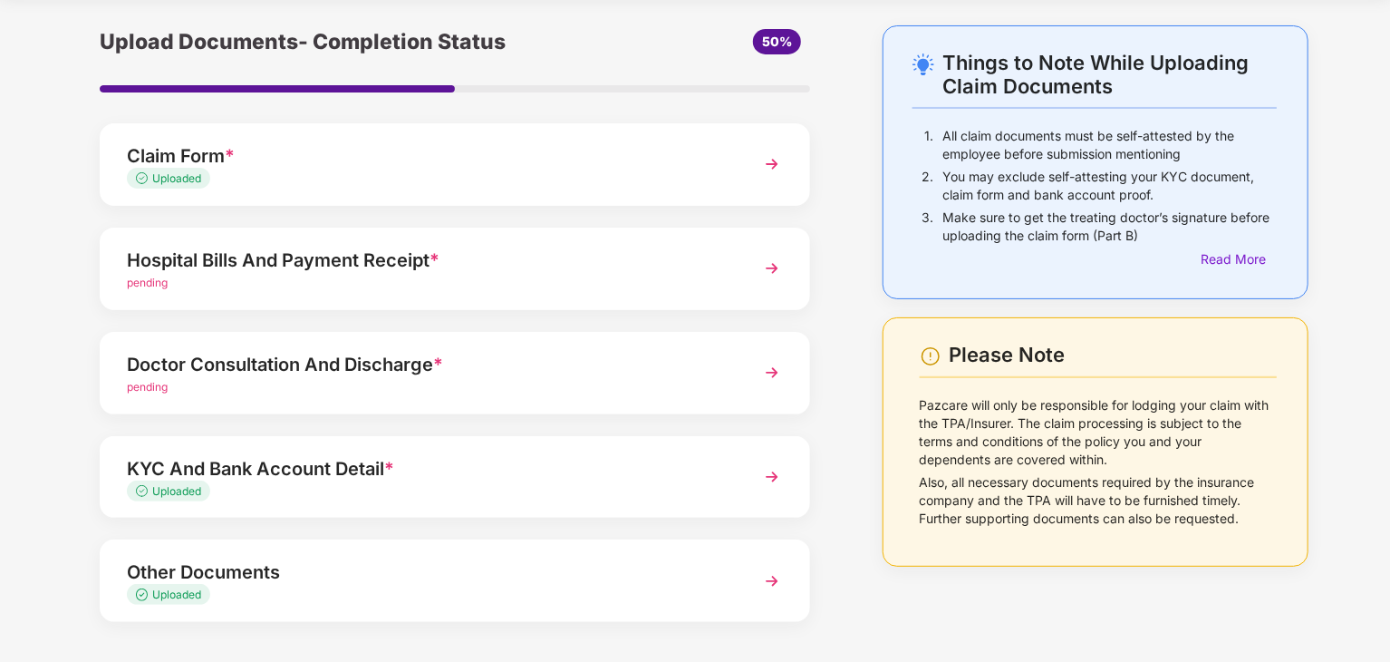
click at [772, 264] on img at bounding box center [772, 268] width 33 height 33
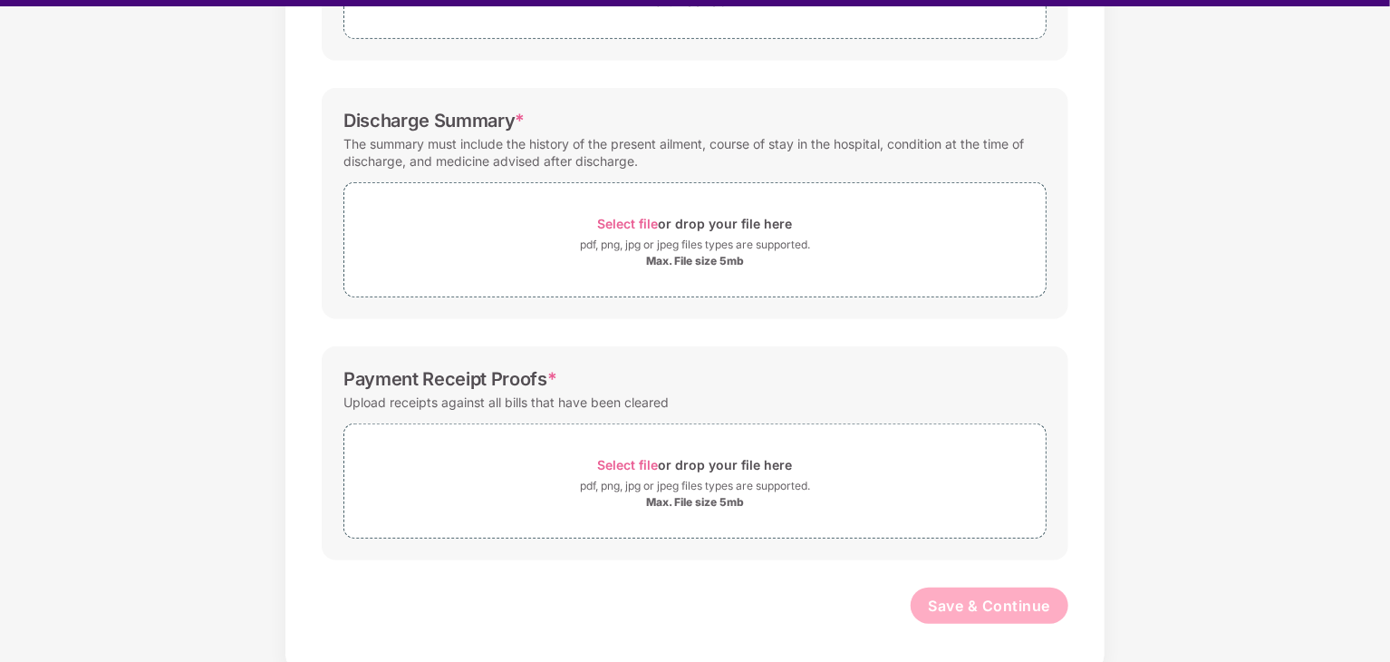
scroll to position [44, 0]
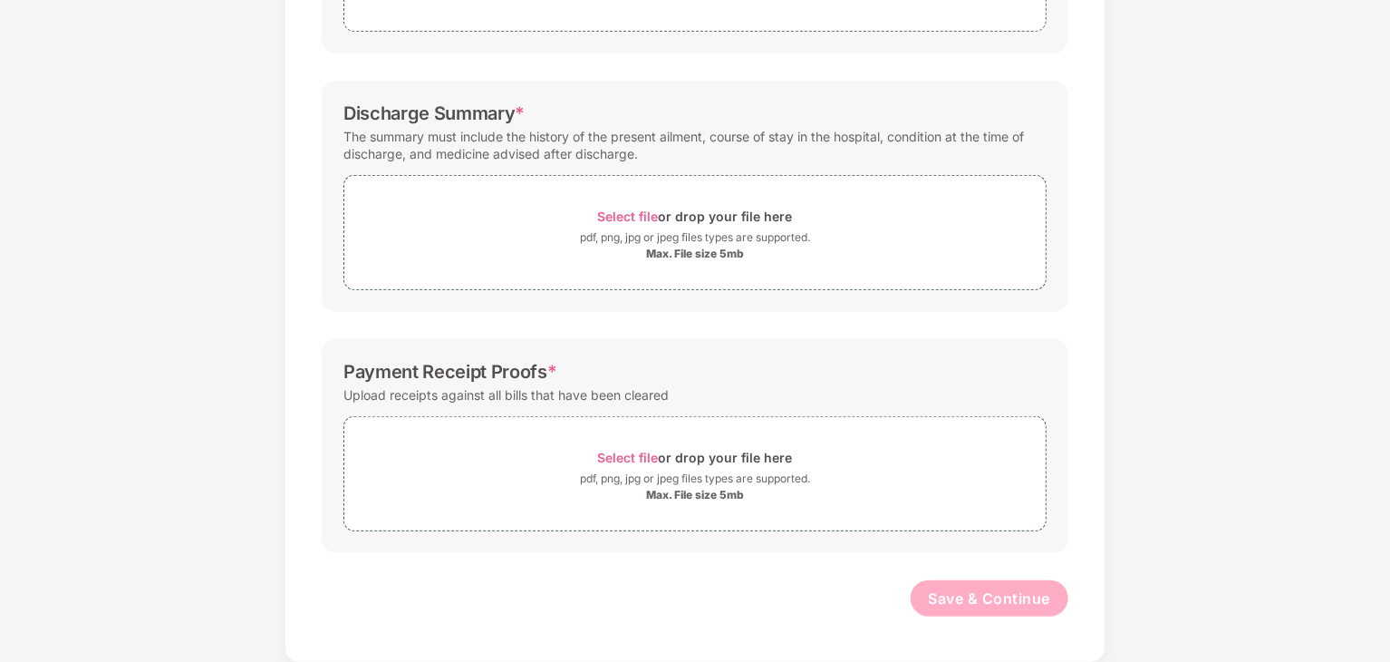
click at [1135, 59] on div "Documents List > Hospital bills and Payment receipt Hospital bills and Payment …" at bounding box center [695, 155] width 1390 height 1016
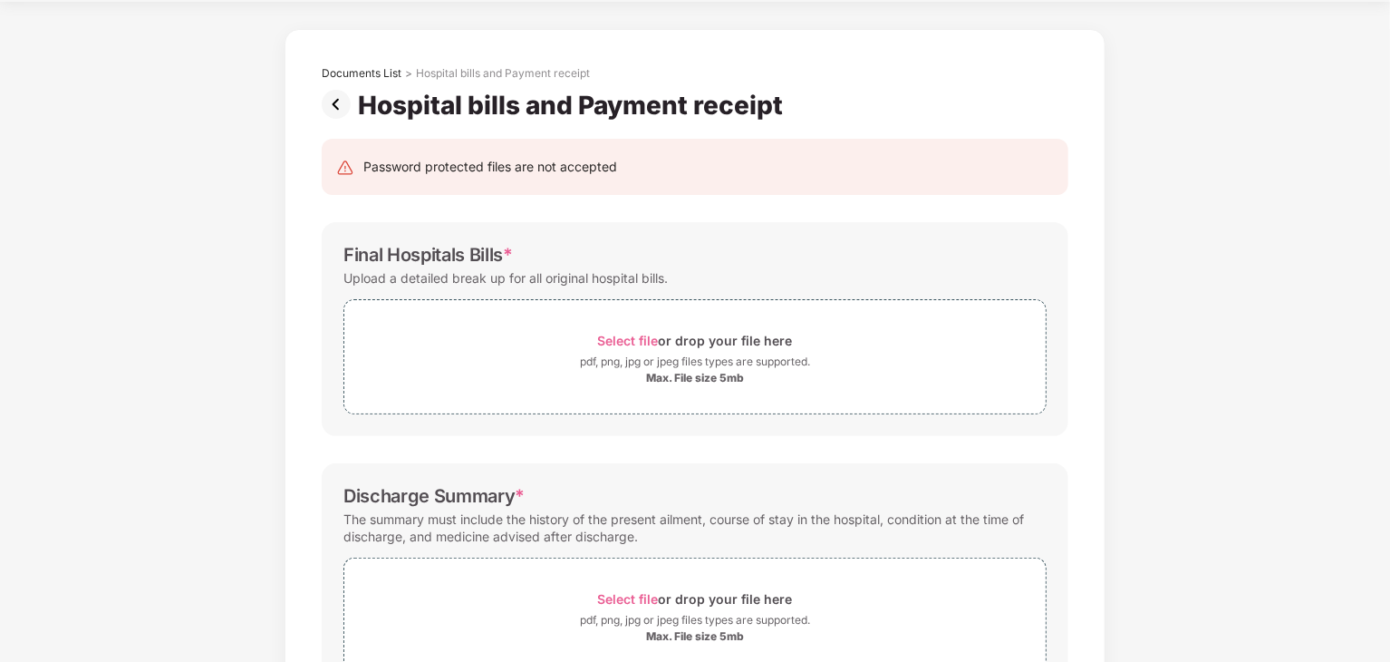
scroll to position [40, 0]
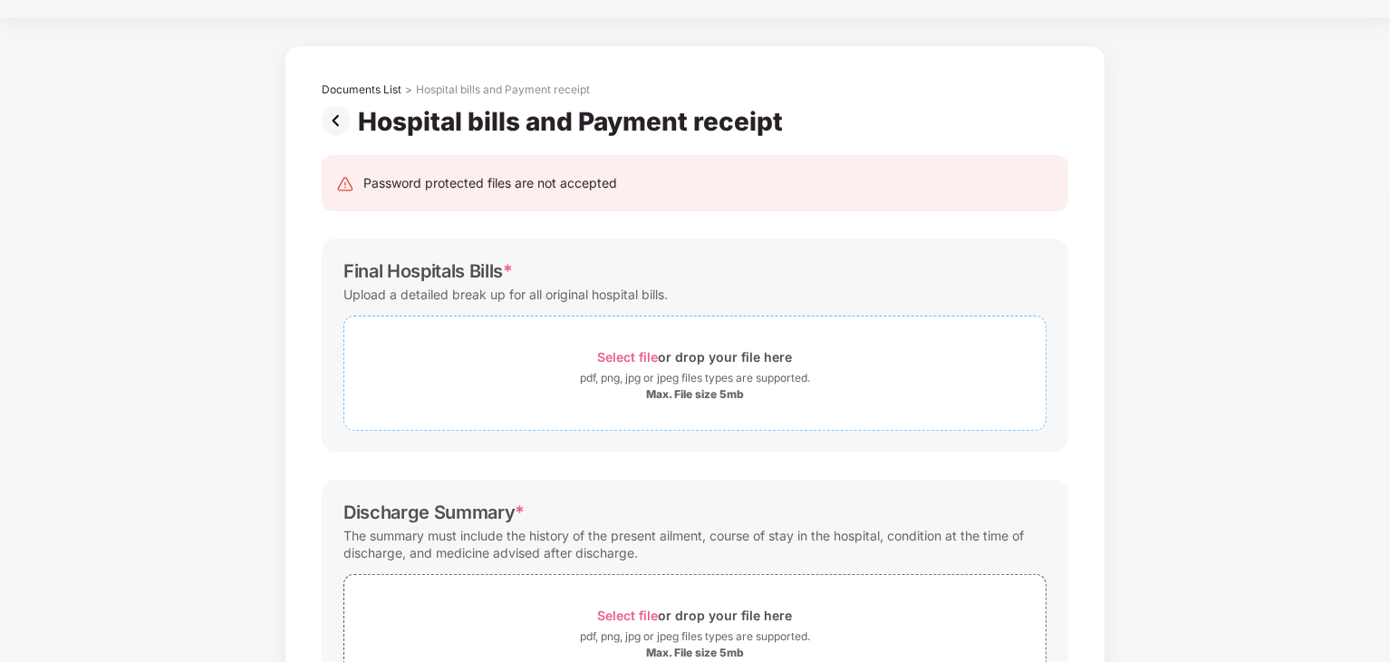
click at [627, 354] on span "Select file" at bounding box center [628, 356] width 61 height 15
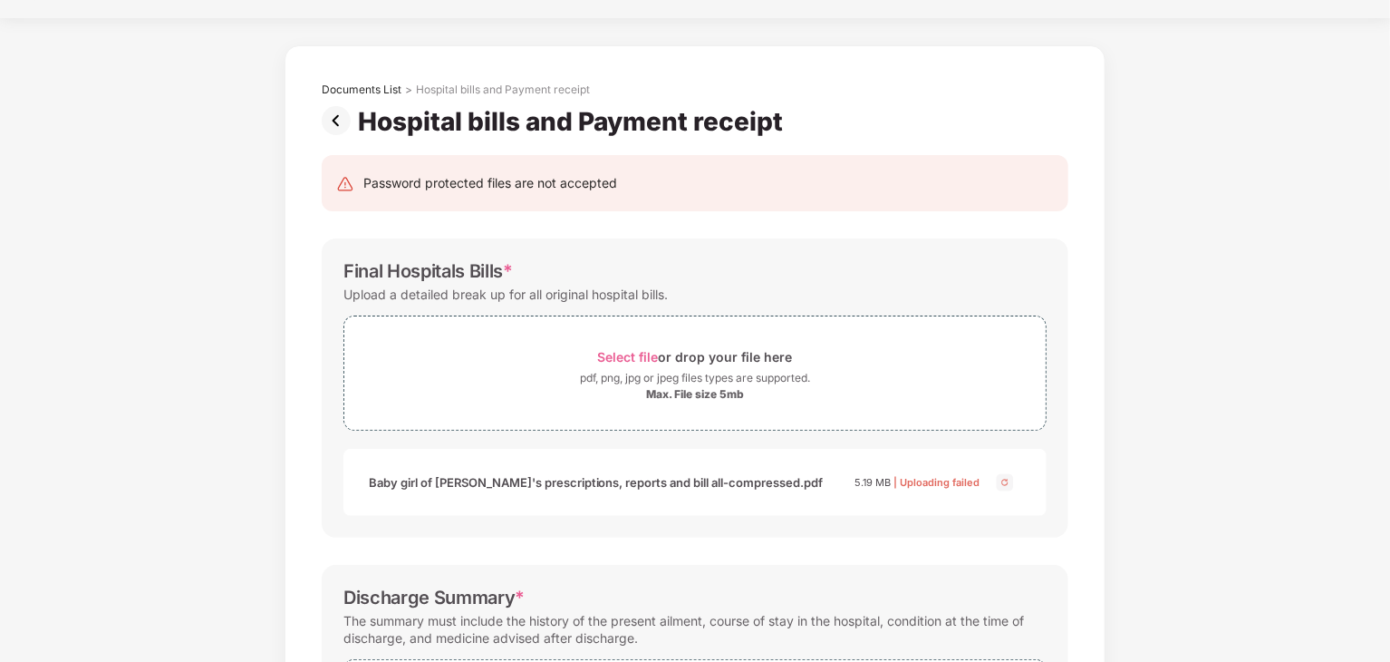
click at [1182, 374] on div "Documents List > Hospital bills and Payment receipt Hospital bills and Payment …" at bounding box center [695, 595] width 1390 height 1101
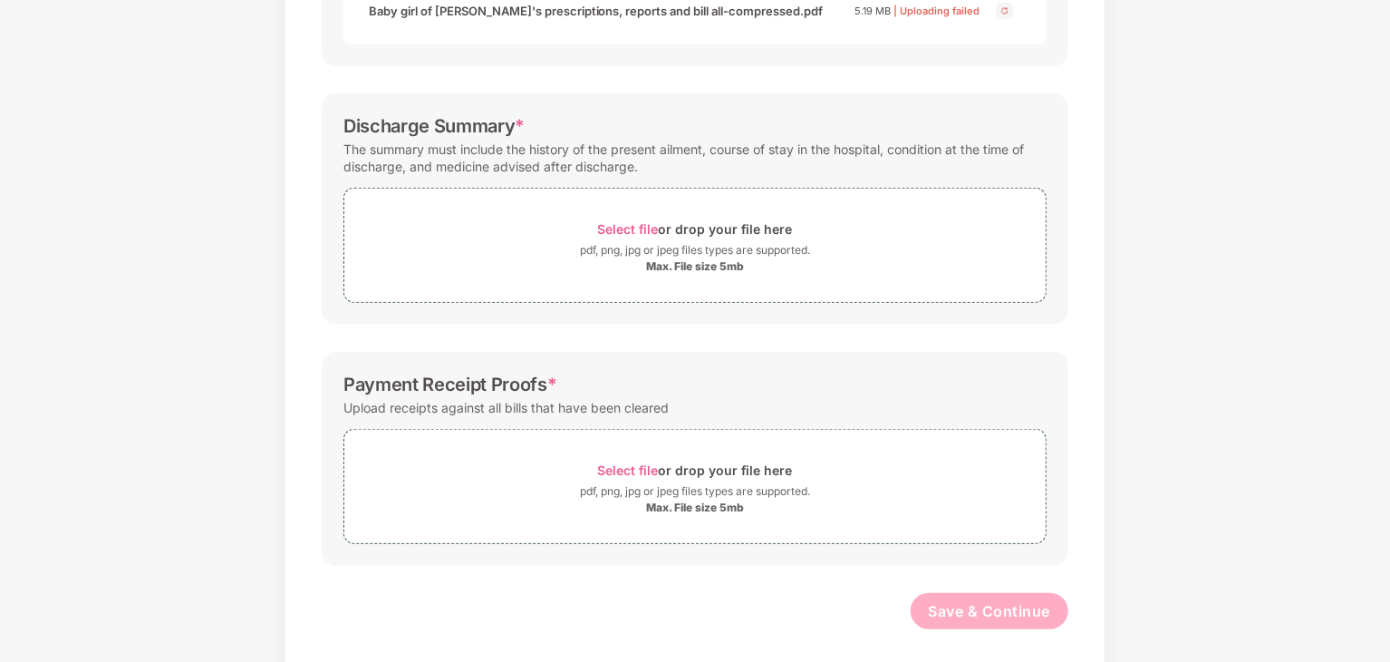
scroll to position [523, 0]
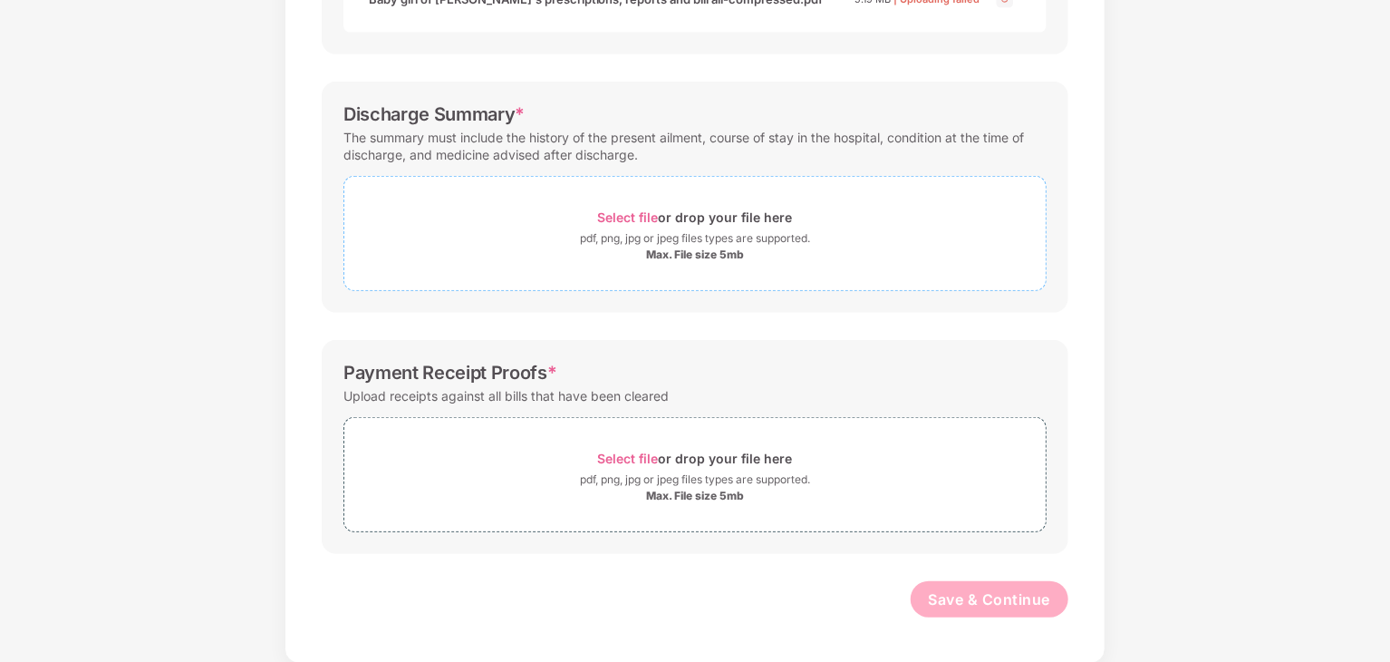
click at [631, 212] on span "Select file" at bounding box center [628, 216] width 61 height 15
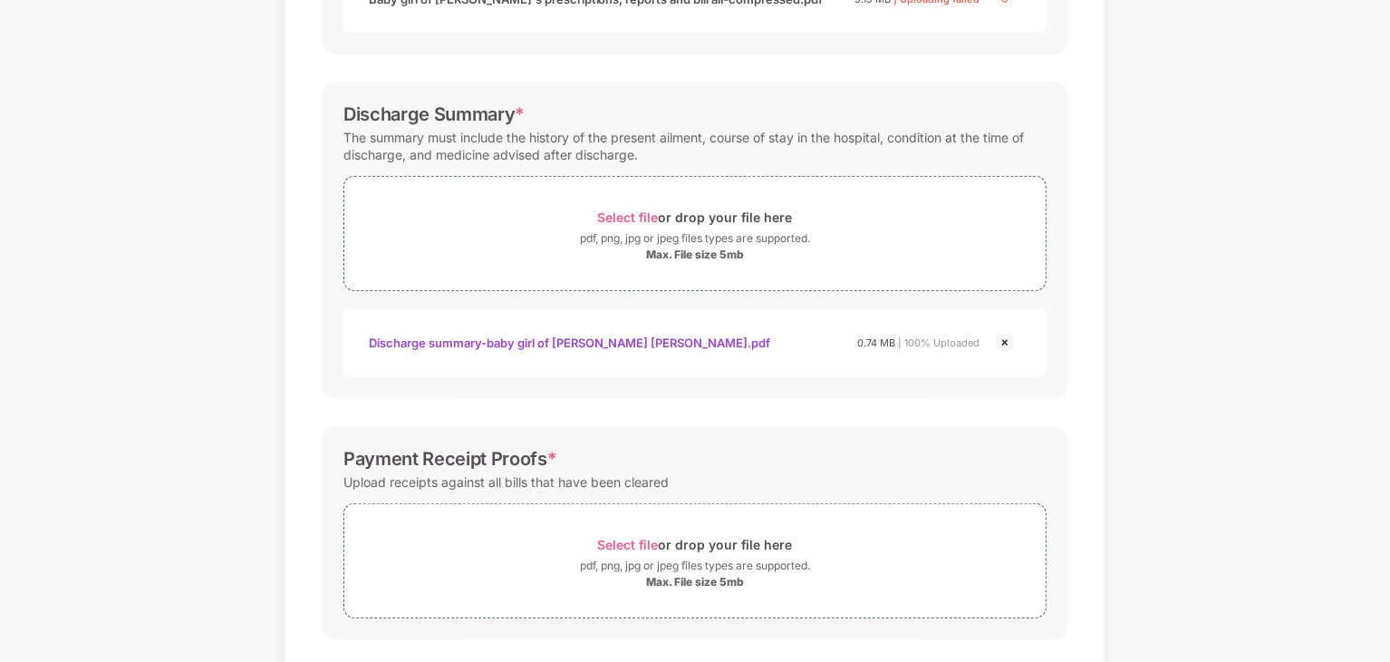
click at [1203, 421] on div "Documents List > Hospital bills and Payment receipt Hospital bills and Payment …" at bounding box center [695, 155] width 1390 height 1187
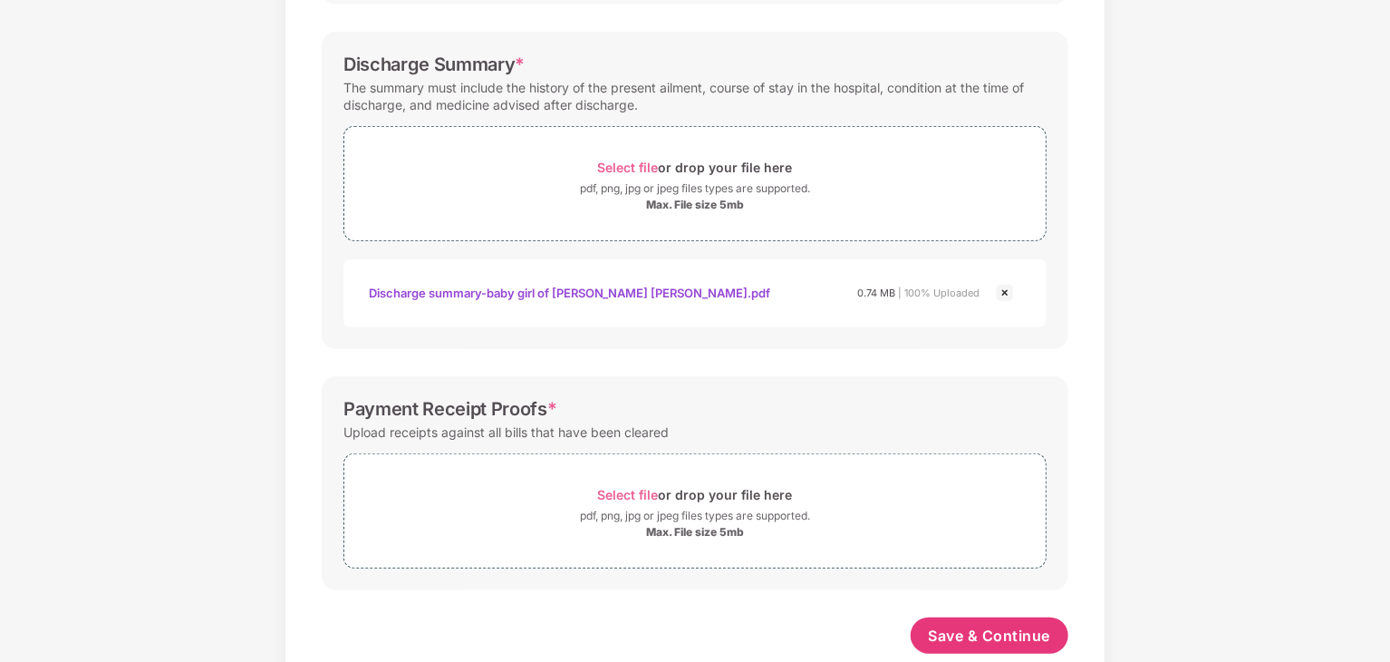
scroll to position [537, 0]
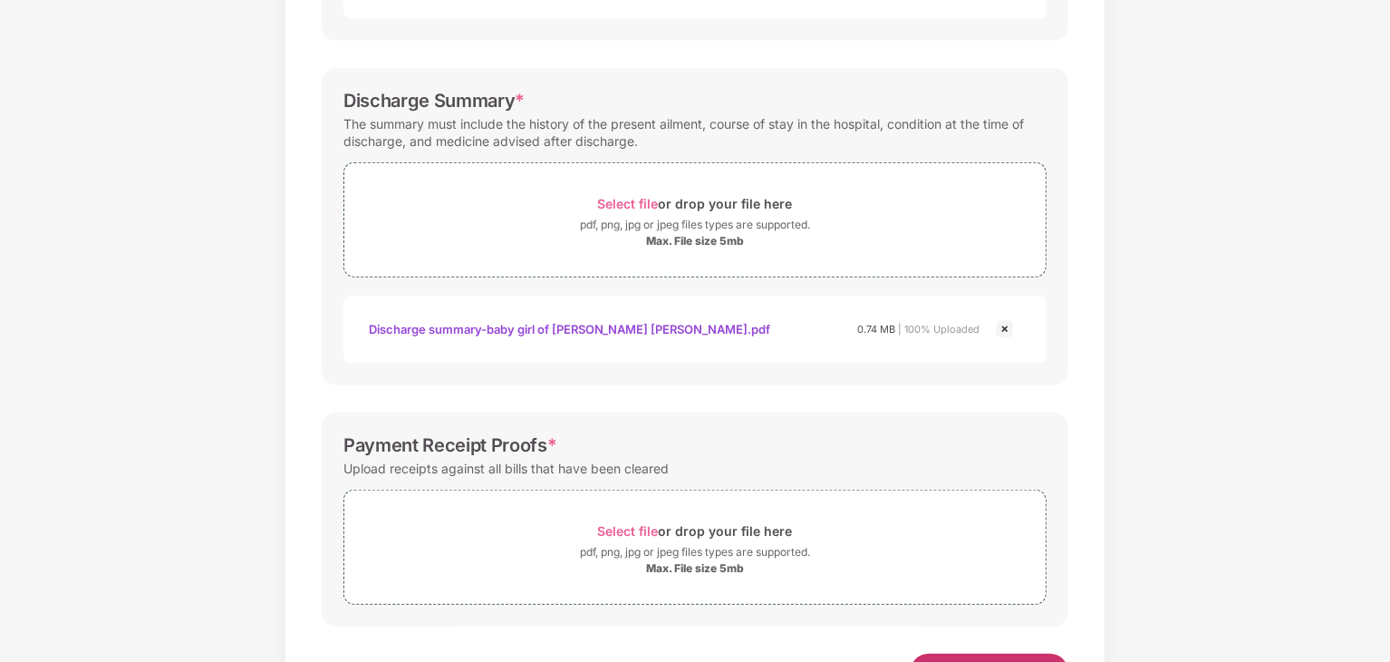
click at [1011, 653] on button "Save & Continue" at bounding box center [990, 671] width 159 height 36
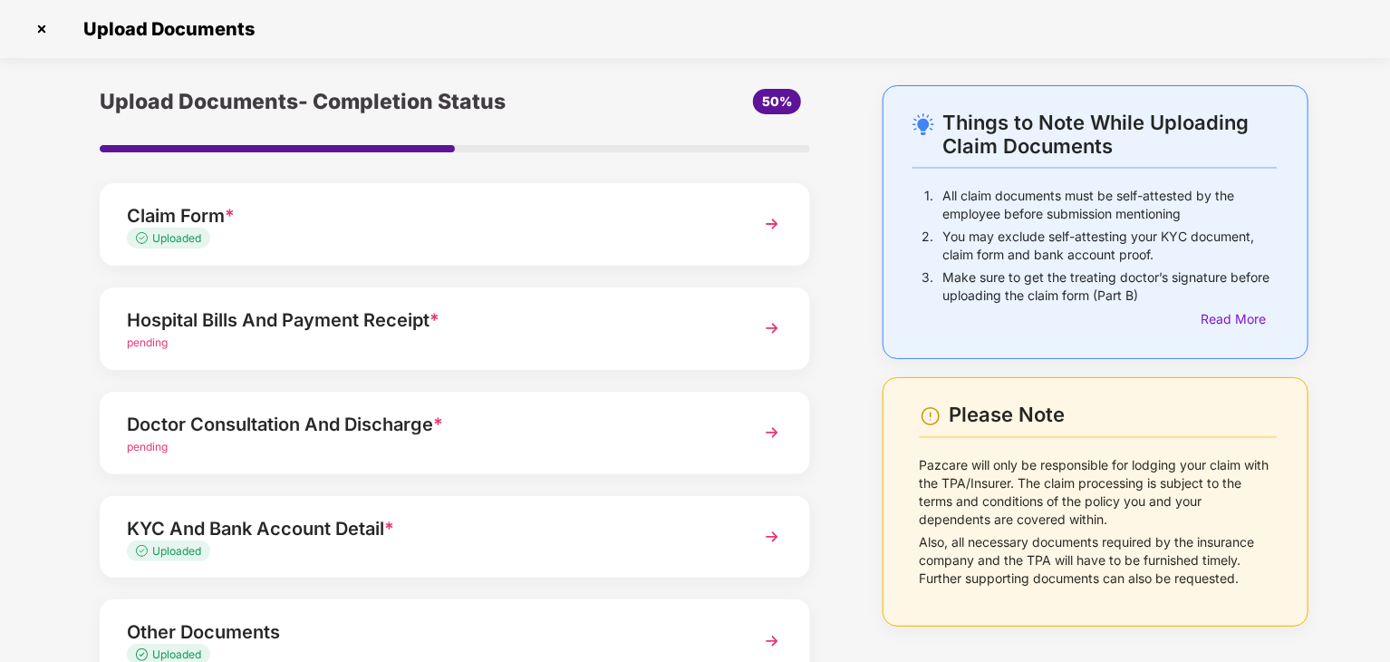
click at [771, 431] on img at bounding box center [772, 432] width 33 height 33
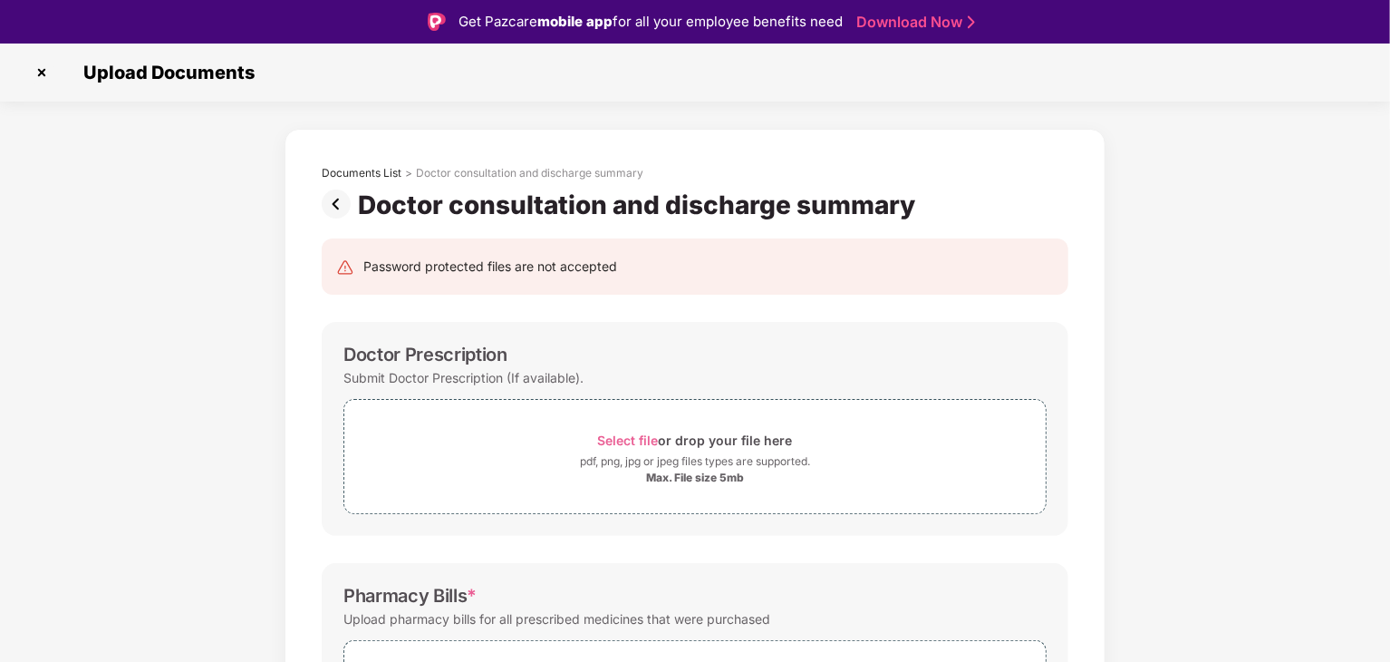
click at [1184, 375] on div "Documents List > Doctor consultation and discharge summary Doctor consultation …" at bounding box center [695, 637] width 1390 height 1016
click at [334, 203] on img at bounding box center [340, 203] width 36 height 29
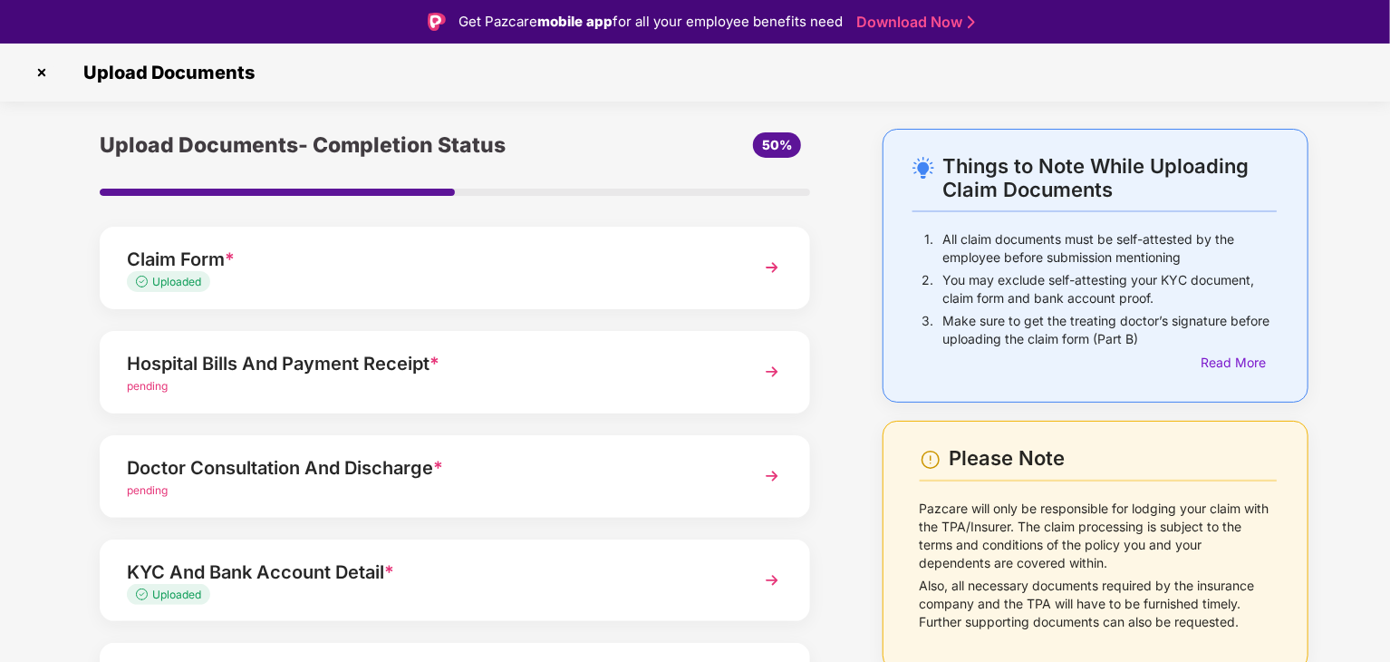
click at [772, 370] on img at bounding box center [772, 371] width 33 height 33
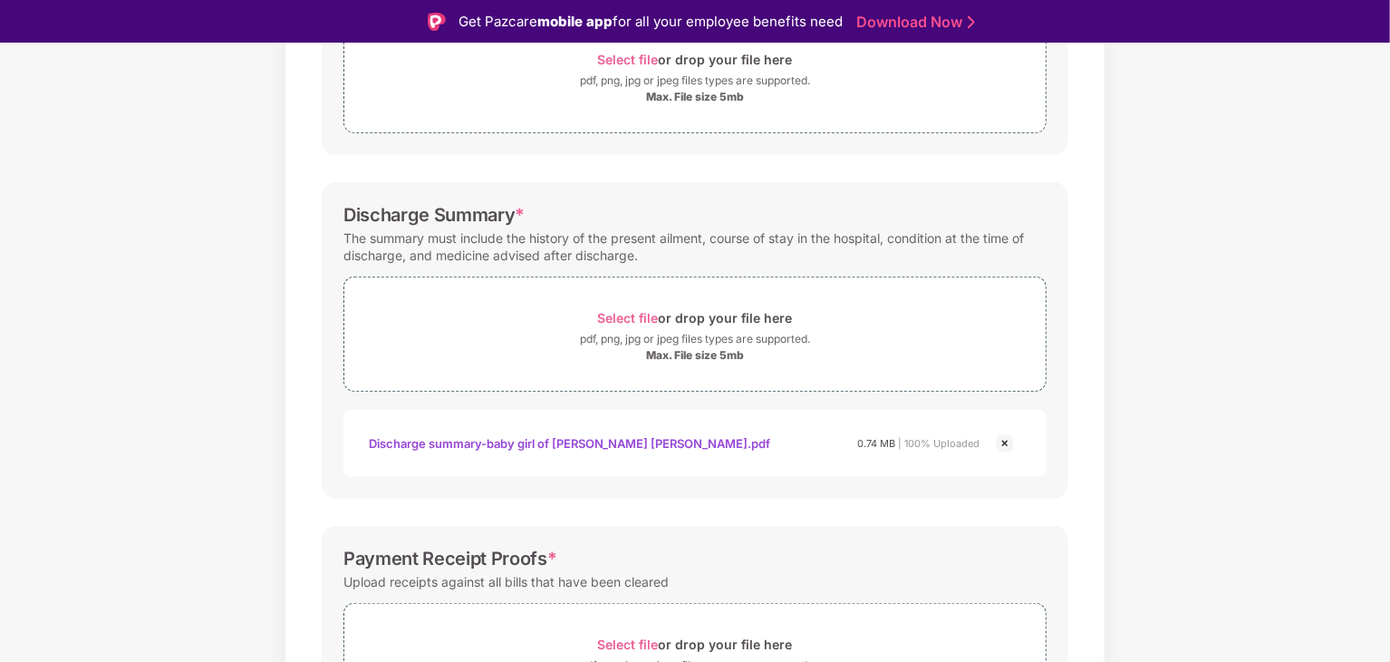
scroll to position [145, 0]
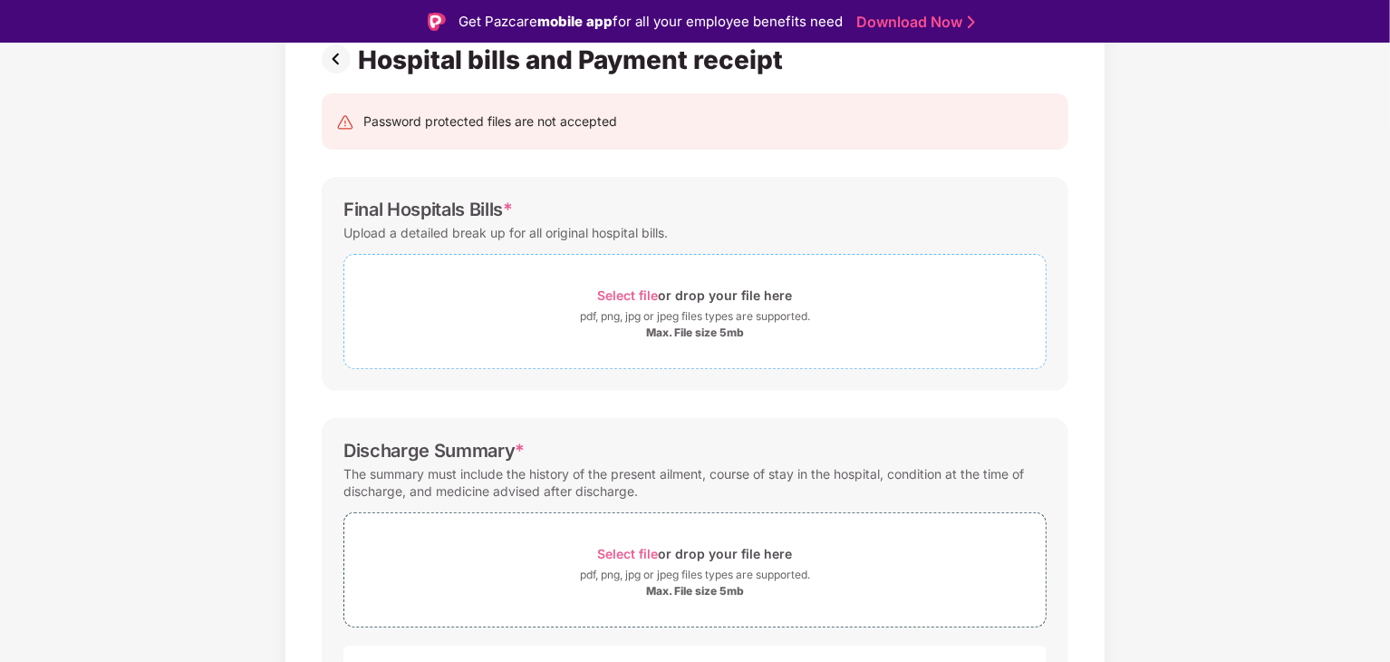
click at [647, 291] on span "Select file" at bounding box center [628, 294] width 61 height 15
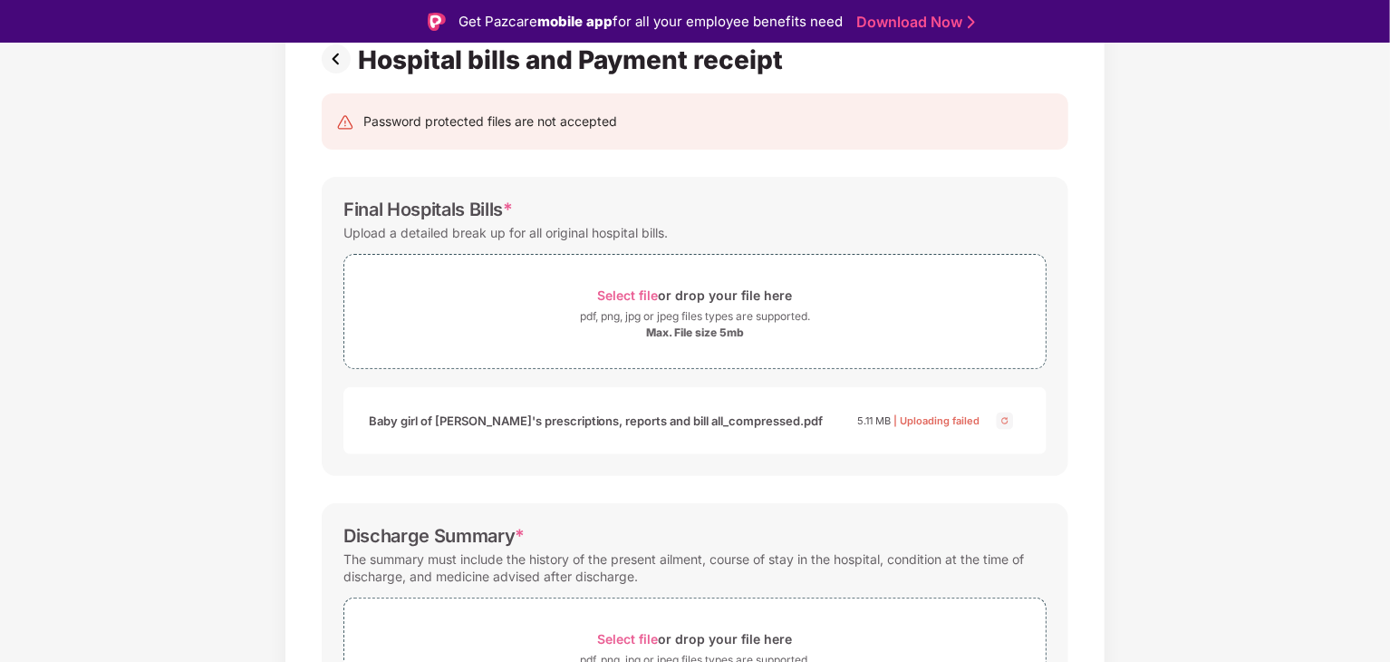
click at [1002, 421] on img at bounding box center [1005, 421] width 22 height 22
click at [614, 294] on span "Select file" at bounding box center [628, 294] width 61 height 15
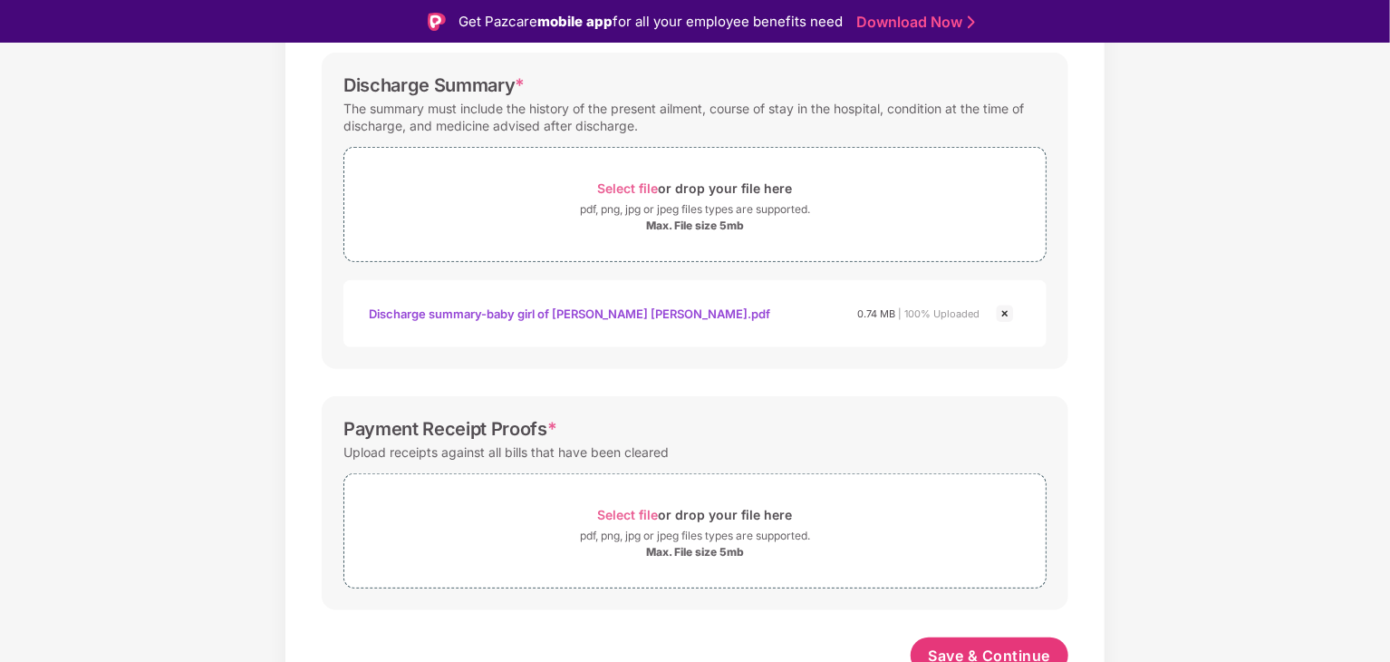
scroll to position [630, 0]
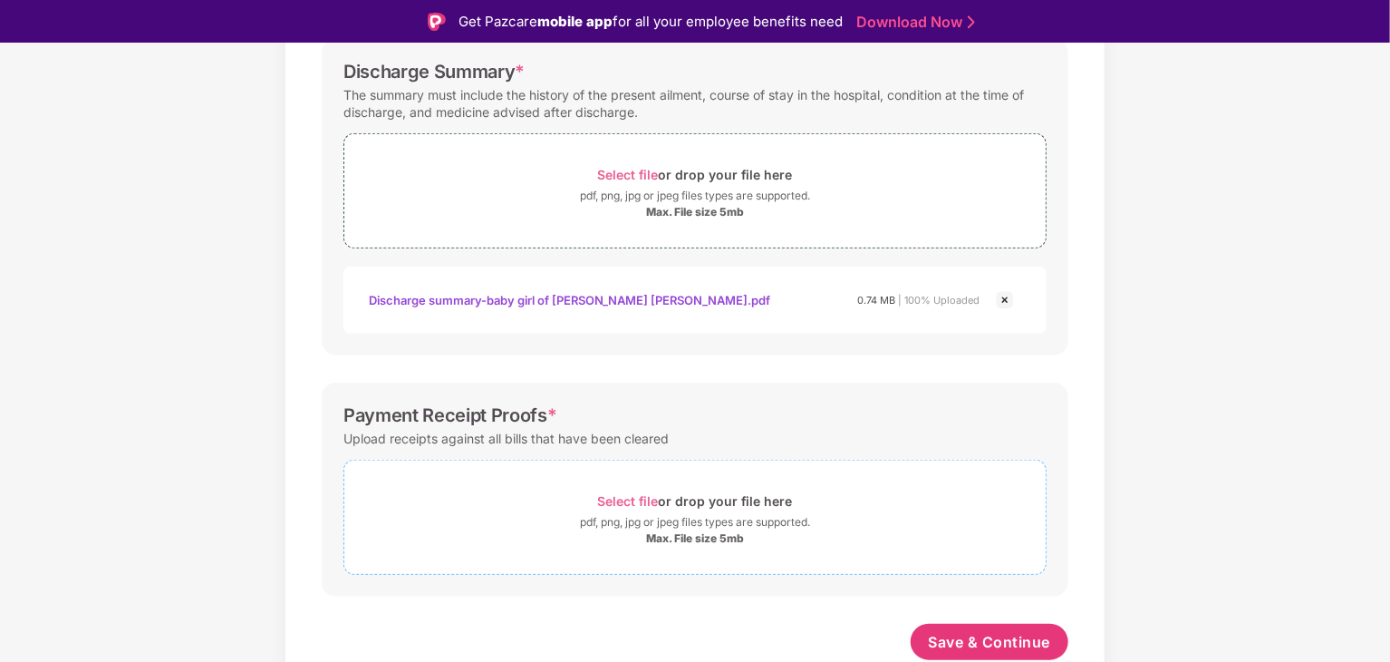
click at [629, 498] on span "Select file" at bounding box center [628, 500] width 61 height 15
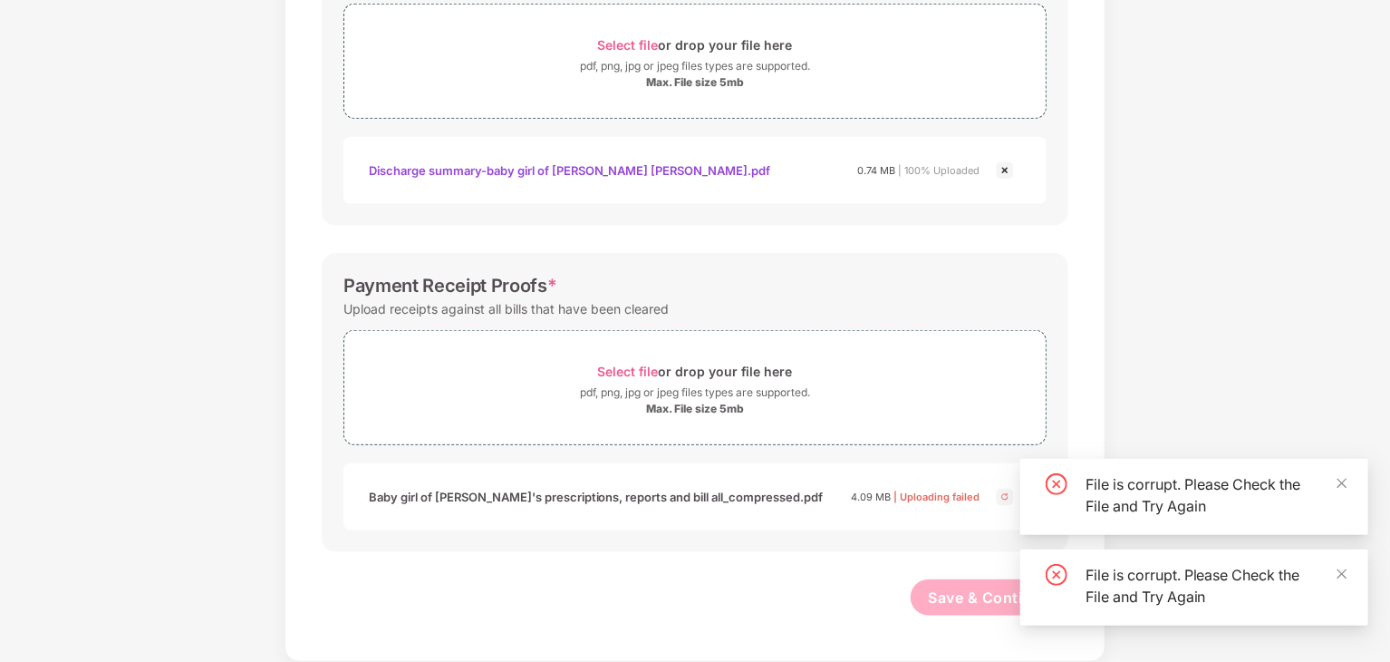
scroll to position [693, 0]
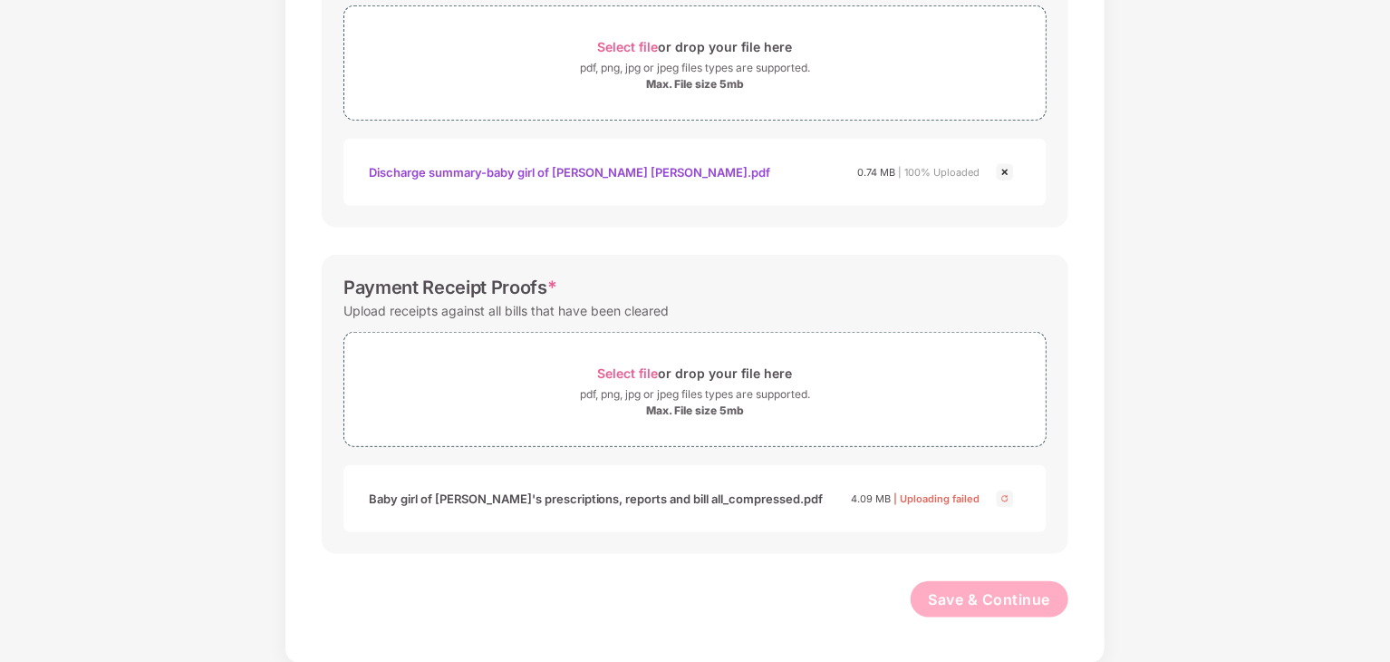
click at [1233, 334] on div "Documents List > Hospital bills and Payment receipt Hospital bills and Payment …" at bounding box center [695, 27] width 1390 height 1271
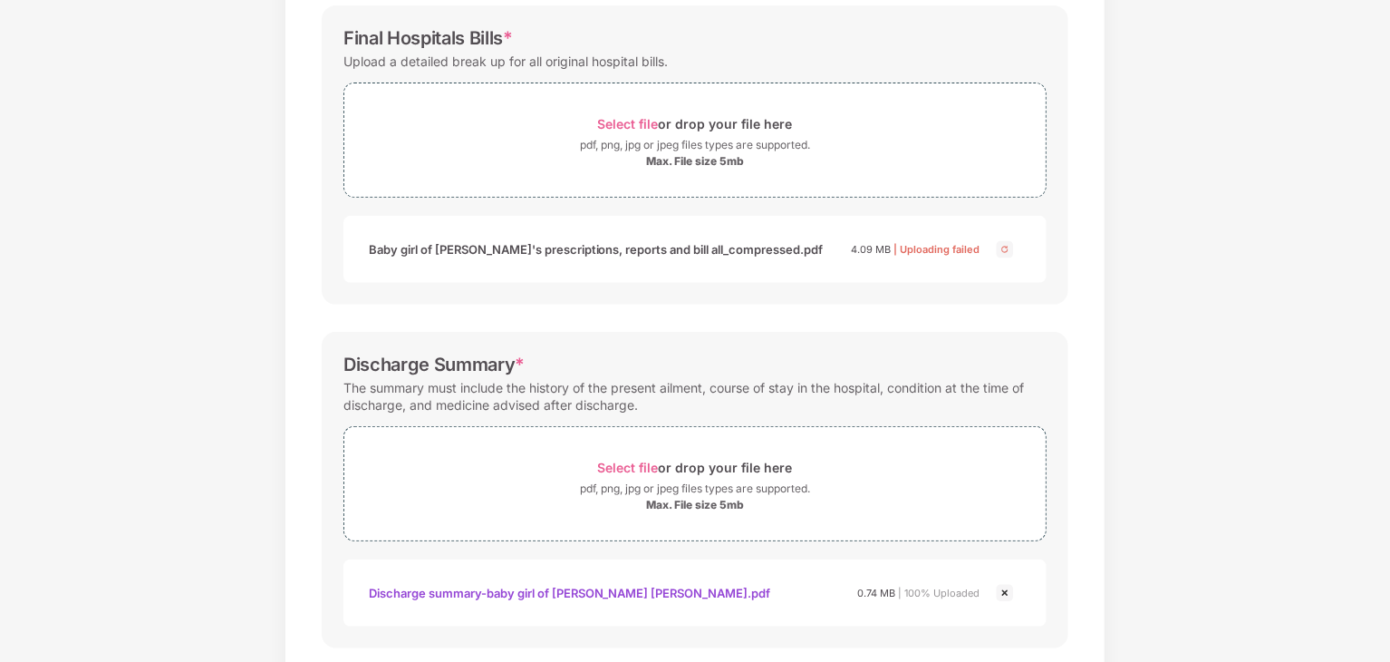
scroll to position [258, 0]
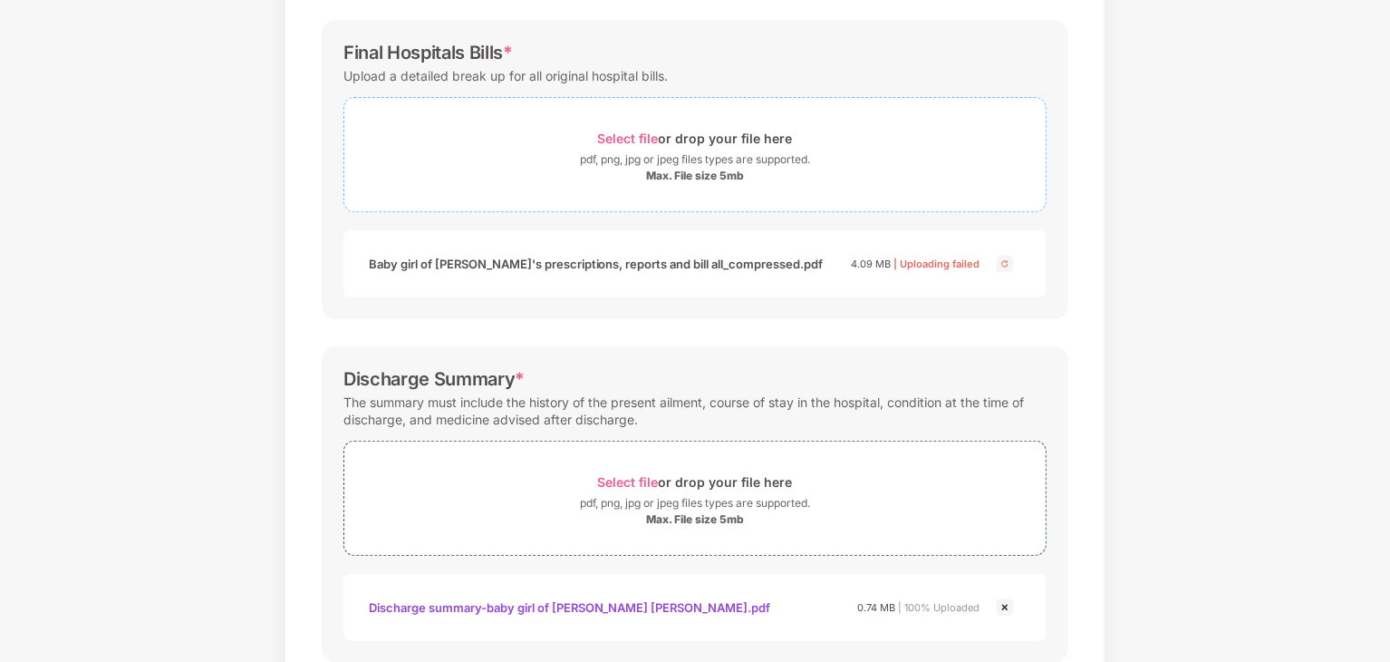
click at [639, 135] on span "Select file" at bounding box center [628, 138] width 61 height 15
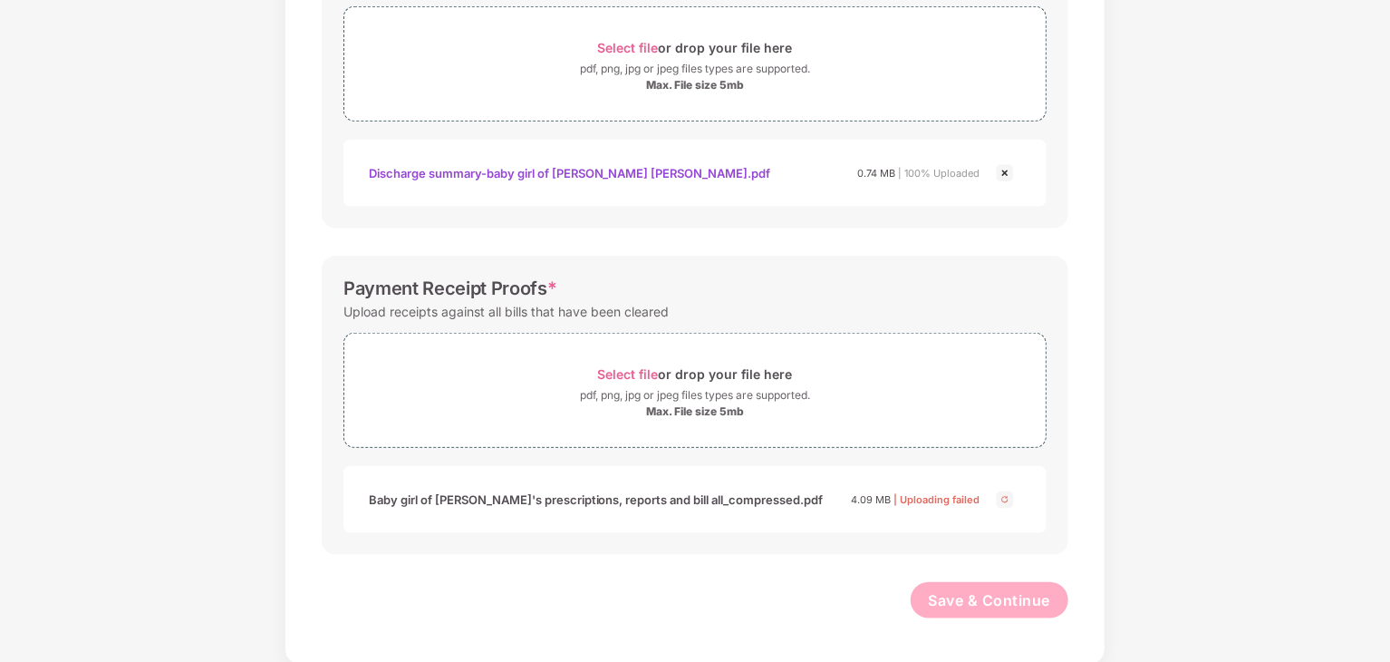
scroll to position [693, 0]
click at [627, 374] on span "Select file" at bounding box center [628, 372] width 61 height 15
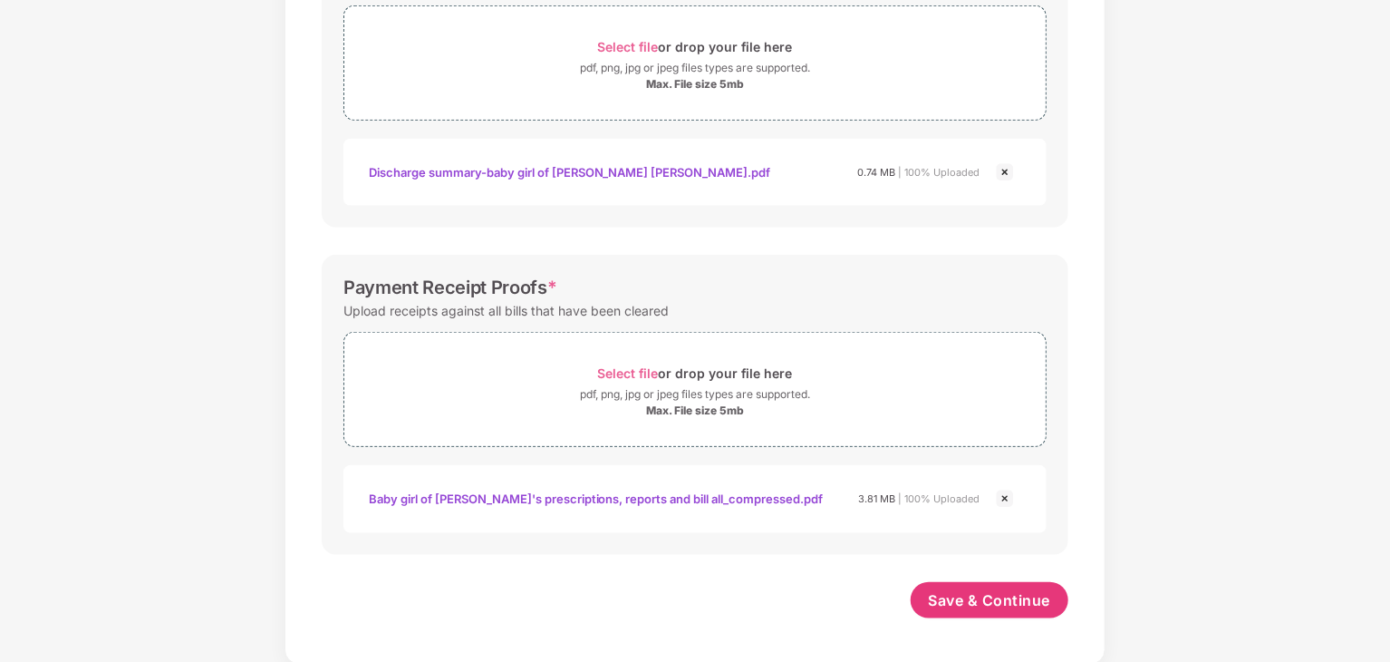
click at [1252, 199] on div "Documents List > Hospital bills and Payment receipt Hospital bills and Payment …" at bounding box center [695, 28] width 1390 height 1272
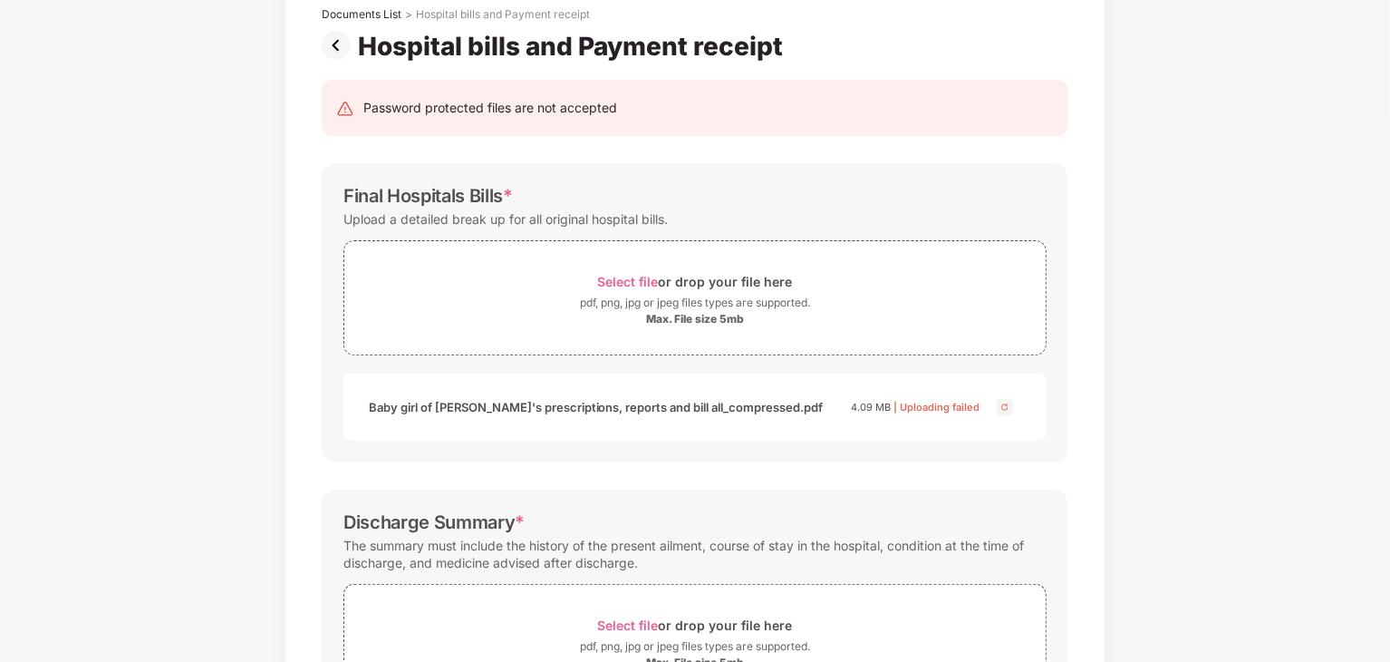
scroll to position [113, 0]
click at [652, 287] on span "Select file" at bounding box center [628, 283] width 61 height 15
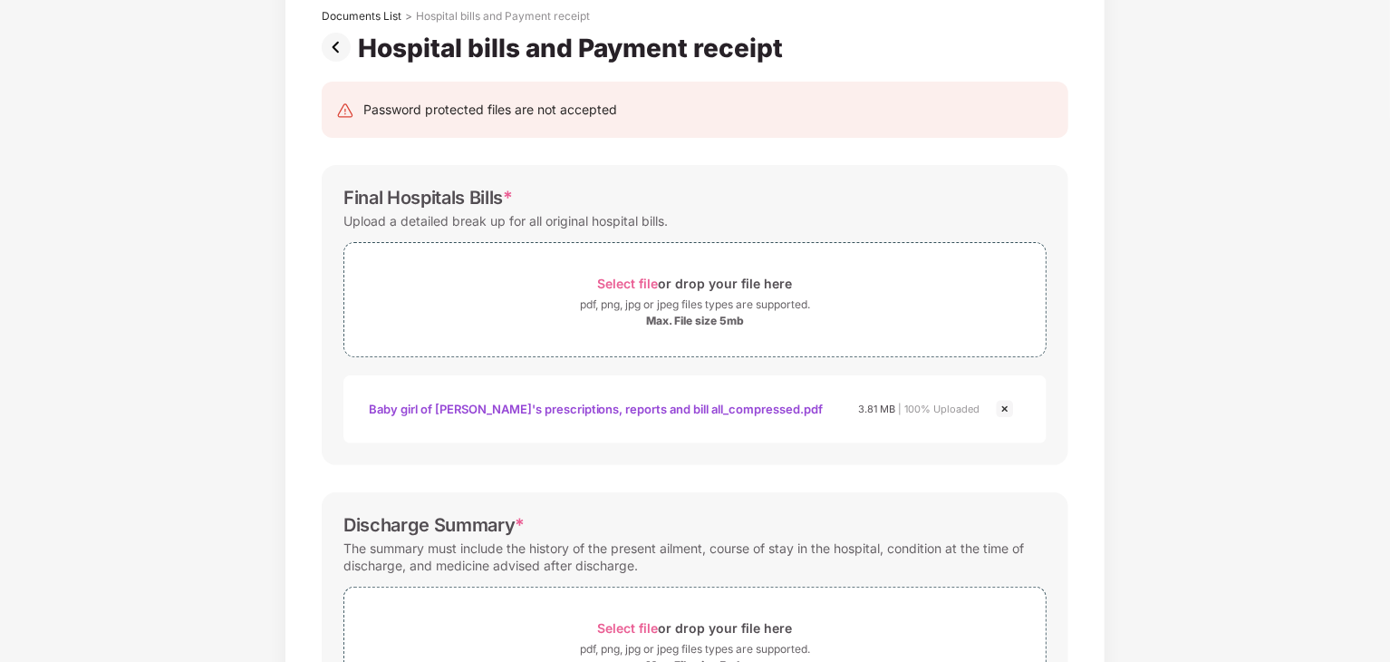
click at [714, 408] on div "Baby girl of [PERSON_NAME]'s prescriptions, reports and bill all_compressed.pdf" at bounding box center [596, 408] width 455 height 31
click at [1262, 174] on div "Documents List > Hospital bills and Payment receipt Hospital bills and Payment …" at bounding box center [695, 608] width 1390 height 1273
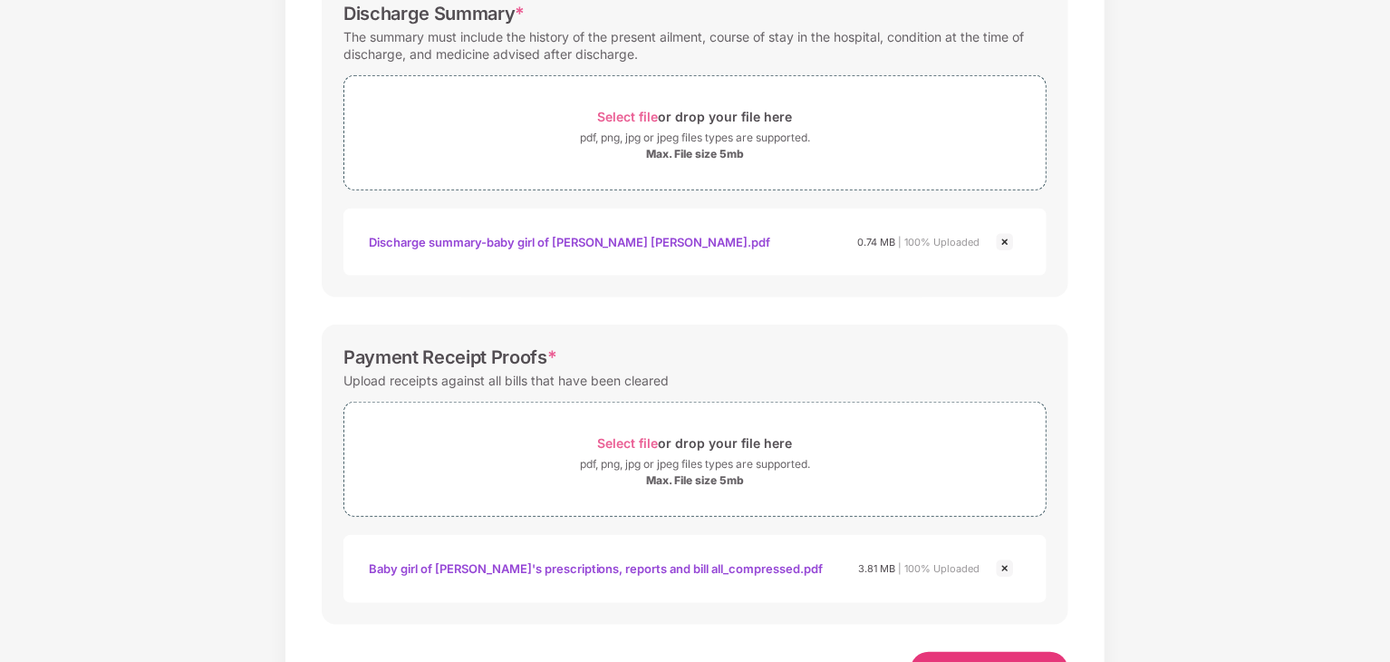
scroll to position [696, 0]
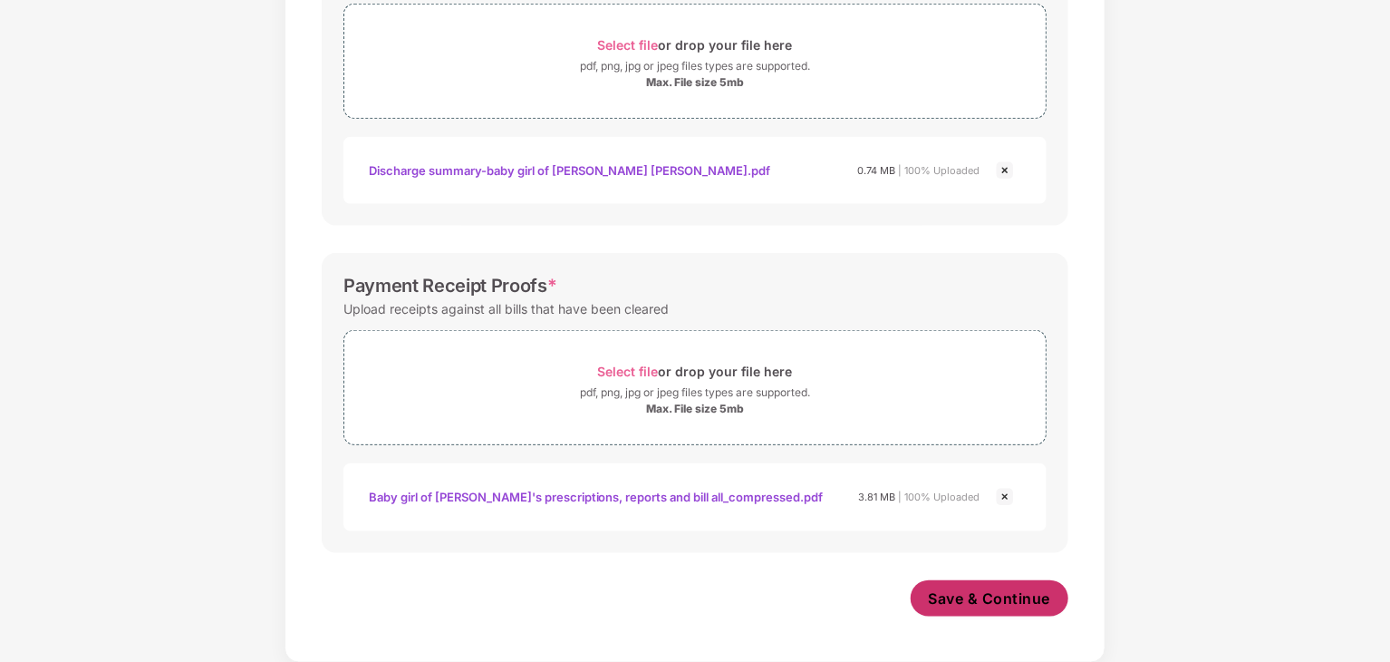
click at [970, 593] on span "Save & Continue" at bounding box center [990, 598] width 122 height 20
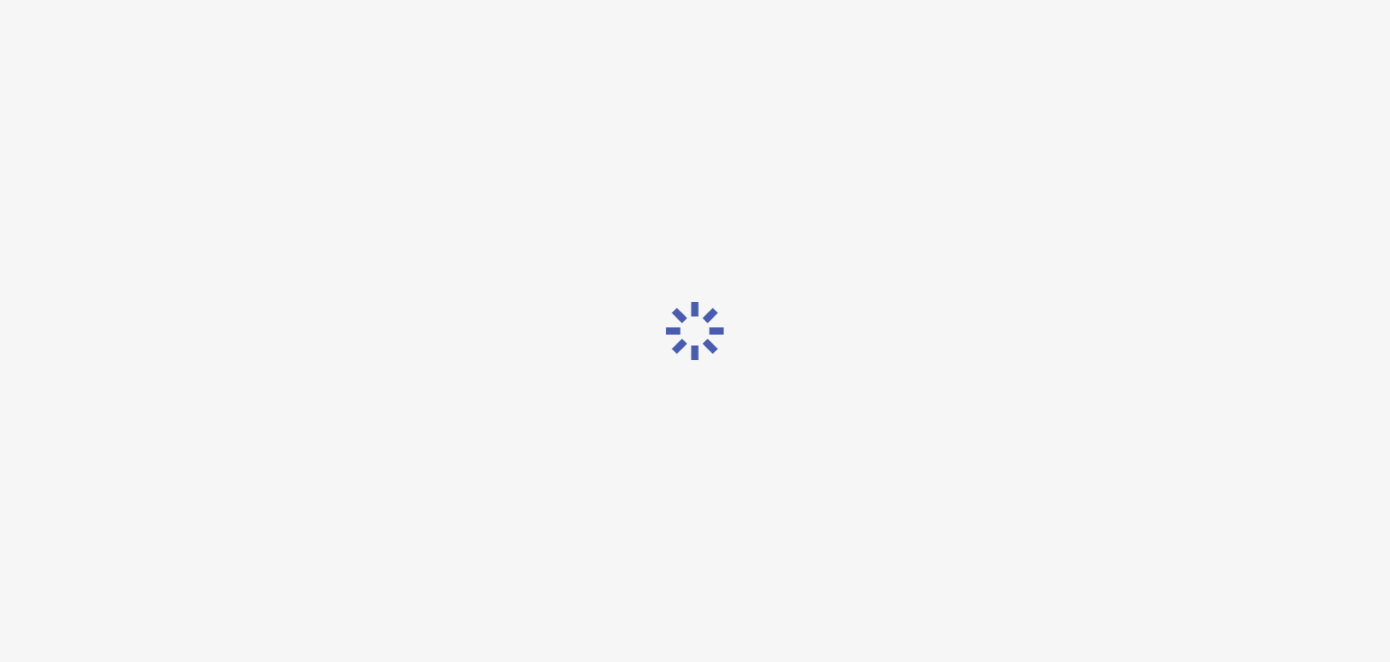
scroll to position [0, 0]
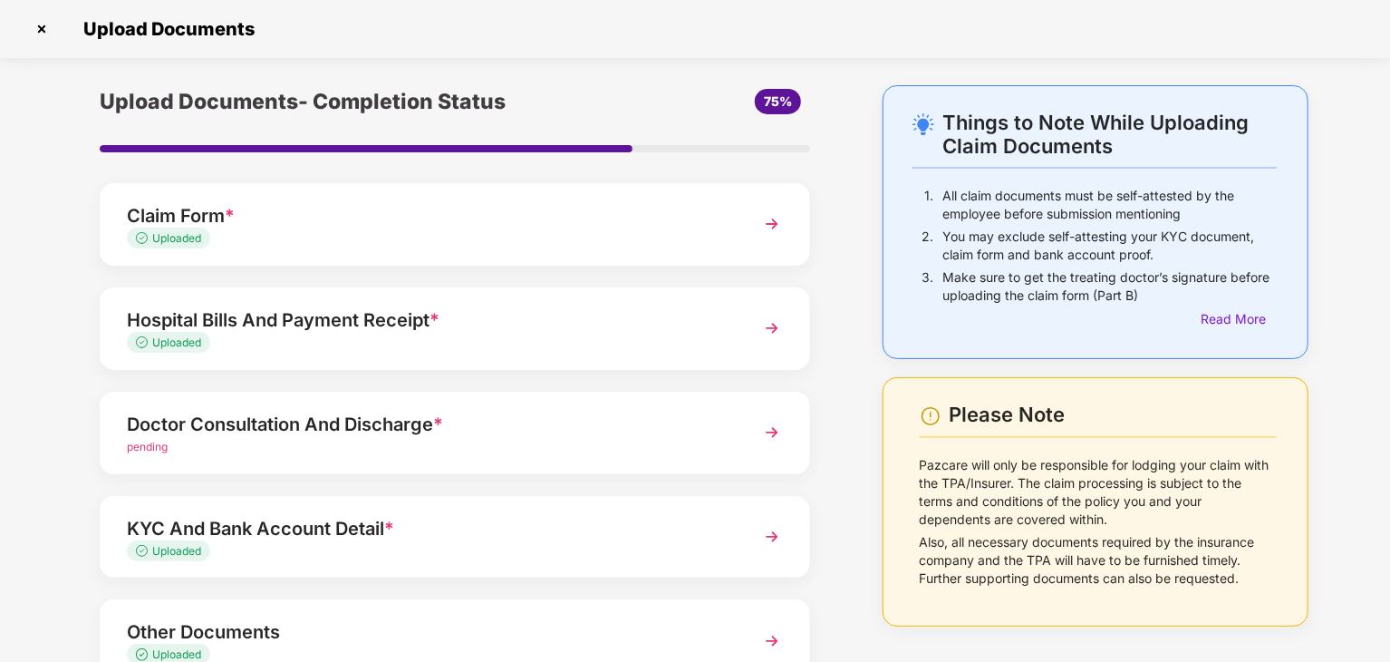
click at [772, 432] on img at bounding box center [772, 432] width 33 height 33
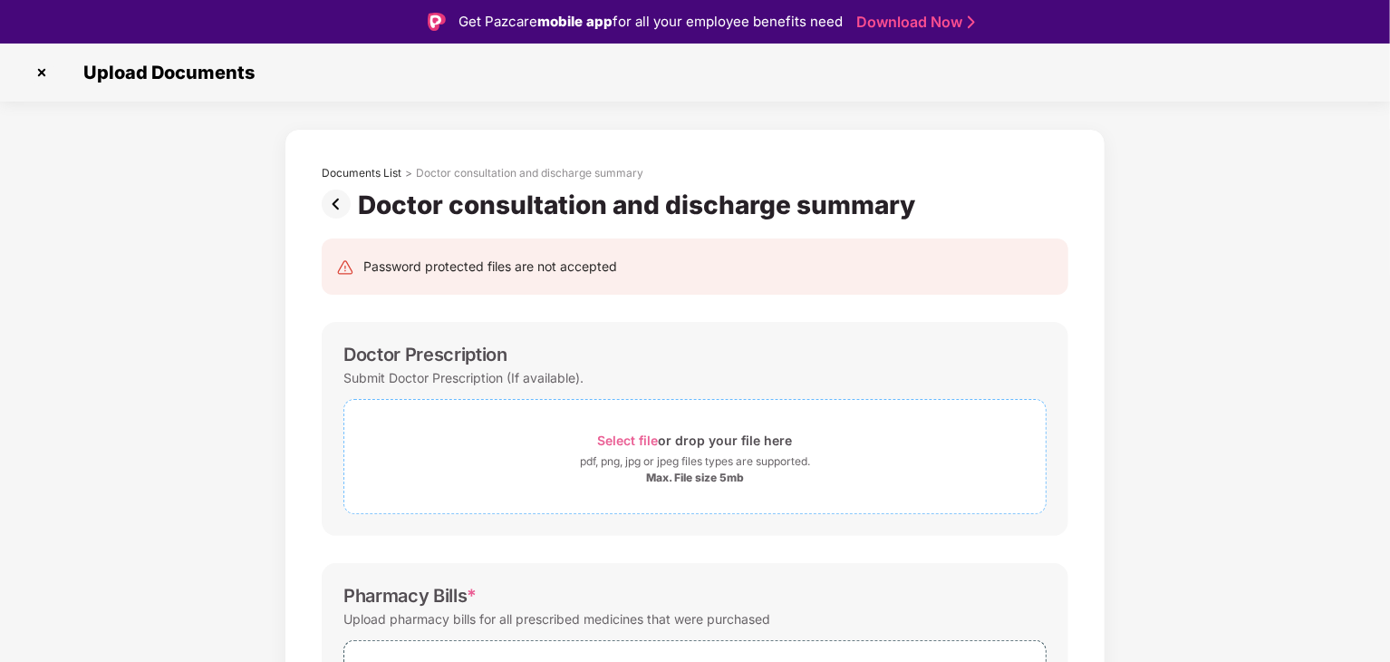
click at [638, 440] on span "Select file" at bounding box center [628, 439] width 61 height 15
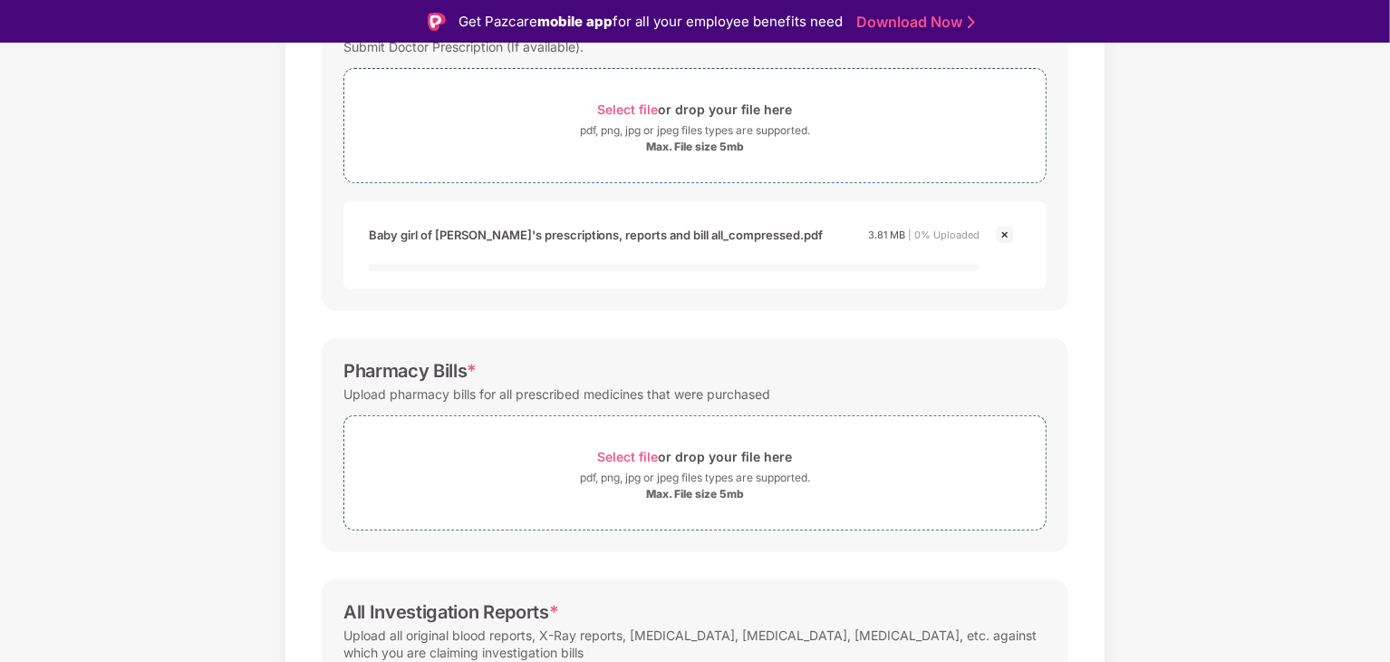
scroll to position [363, 0]
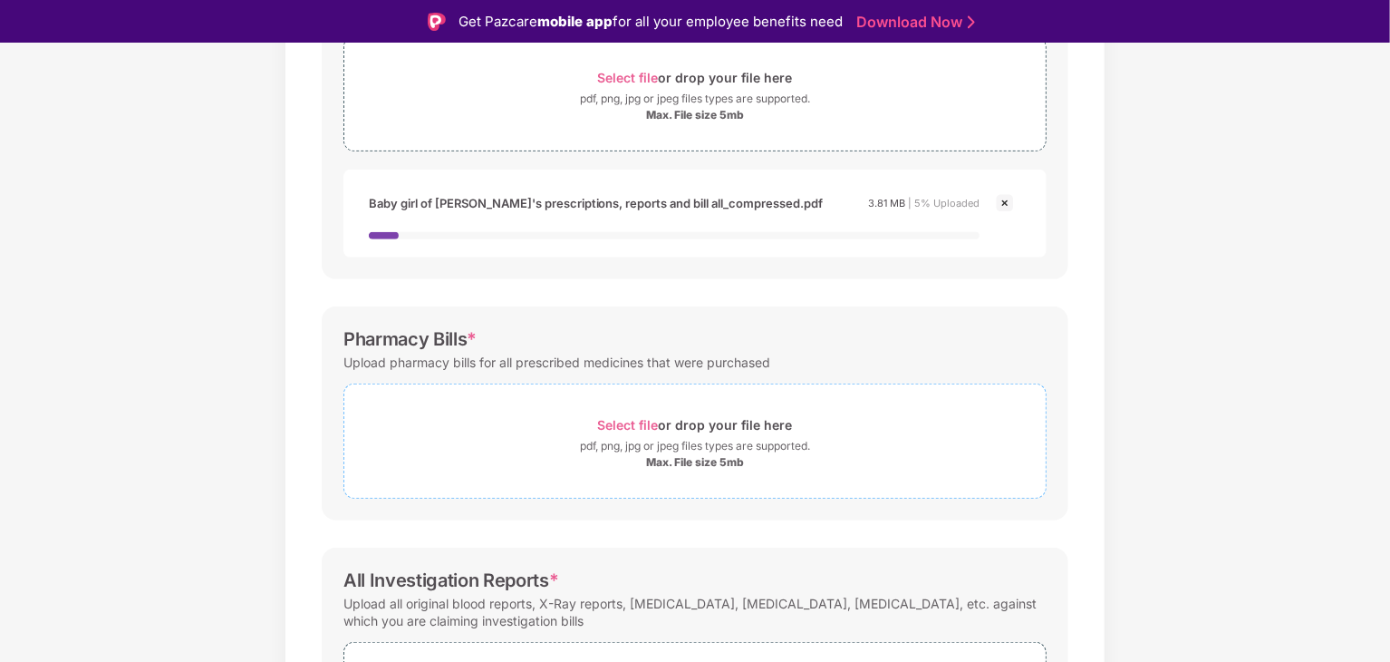
click at [636, 421] on span "Select file" at bounding box center [628, 424] width 61 height 15
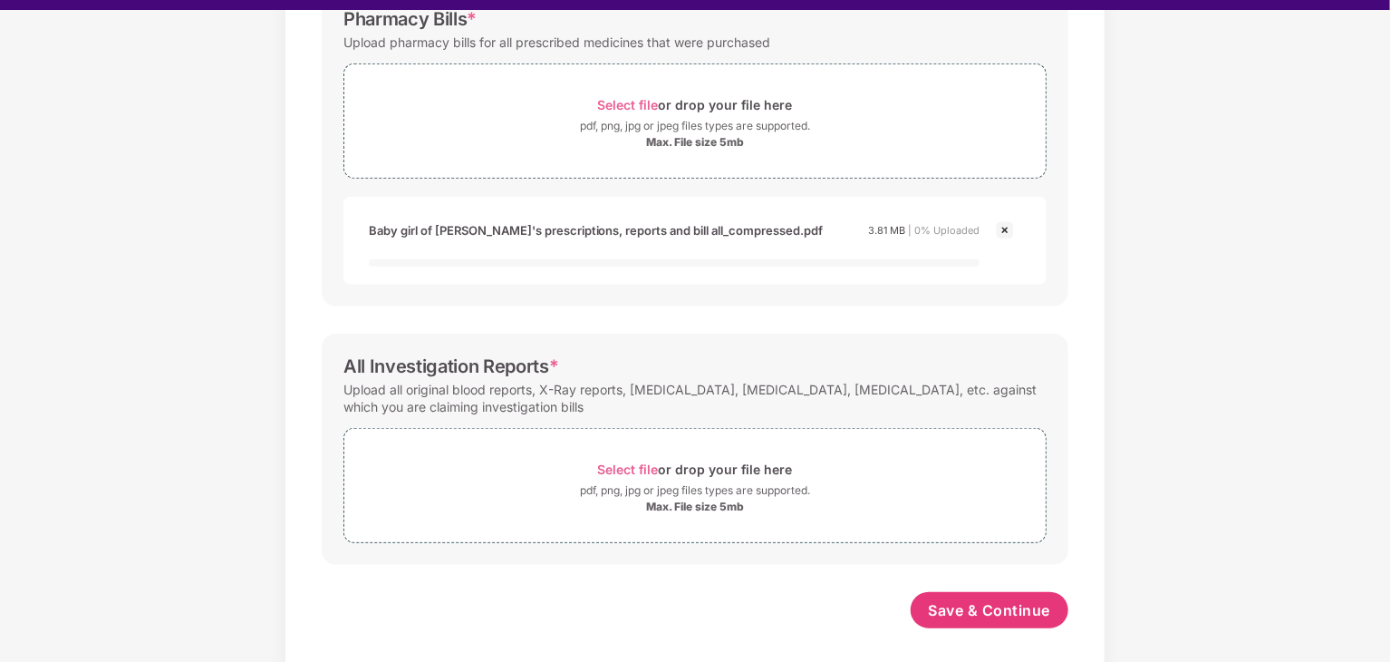
scroll to position [44, 0]
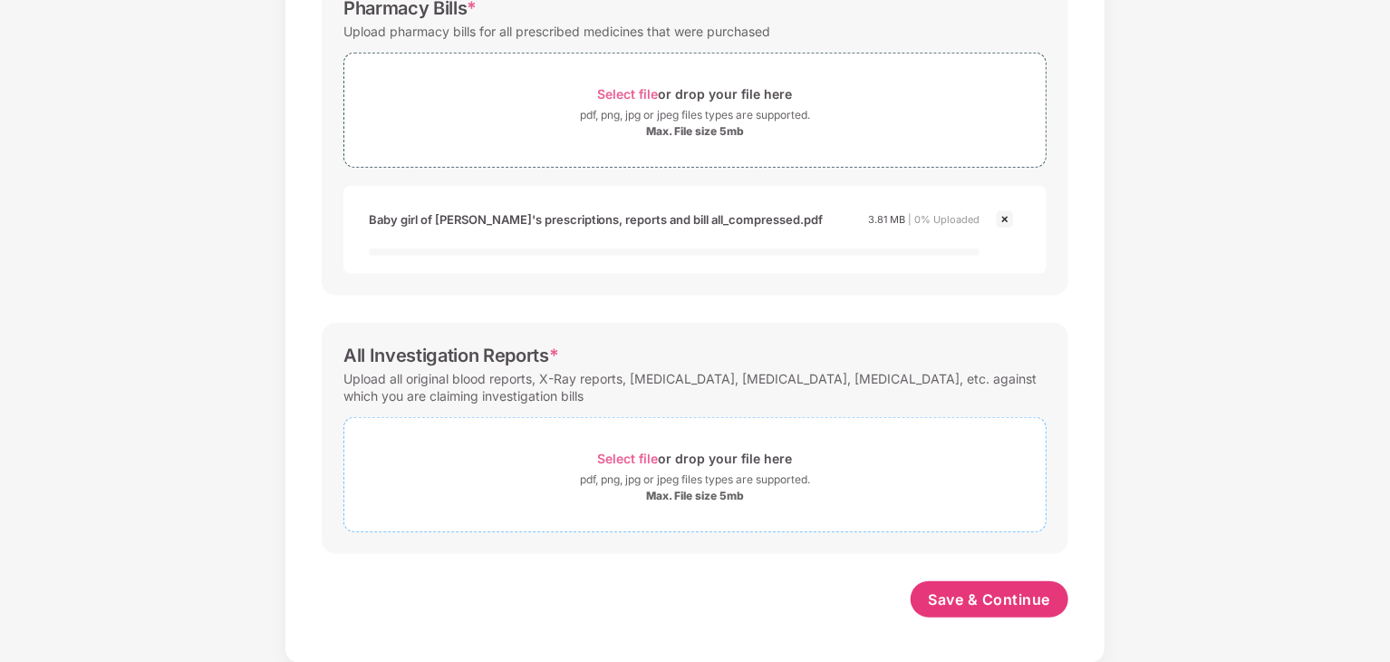
click at [624, 458] on span "Select file" at bounding box center [628, 457] width 61 height 15
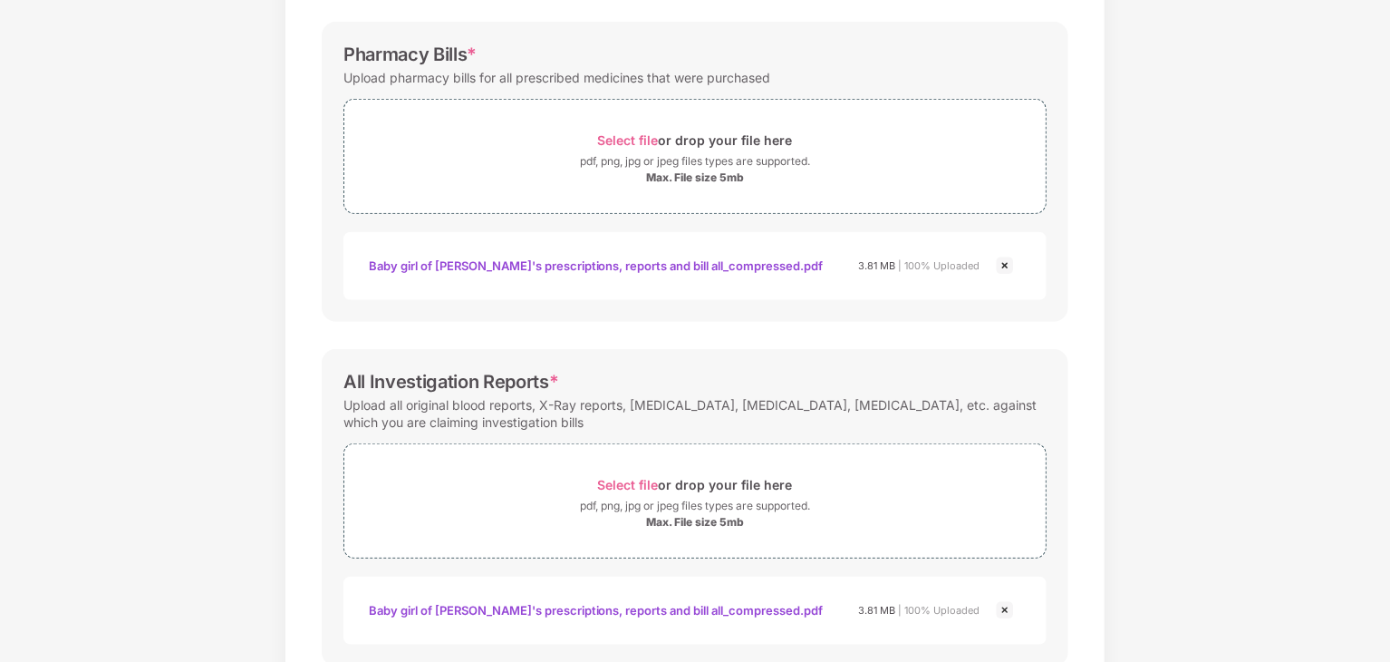
scroll to position [696, 0]
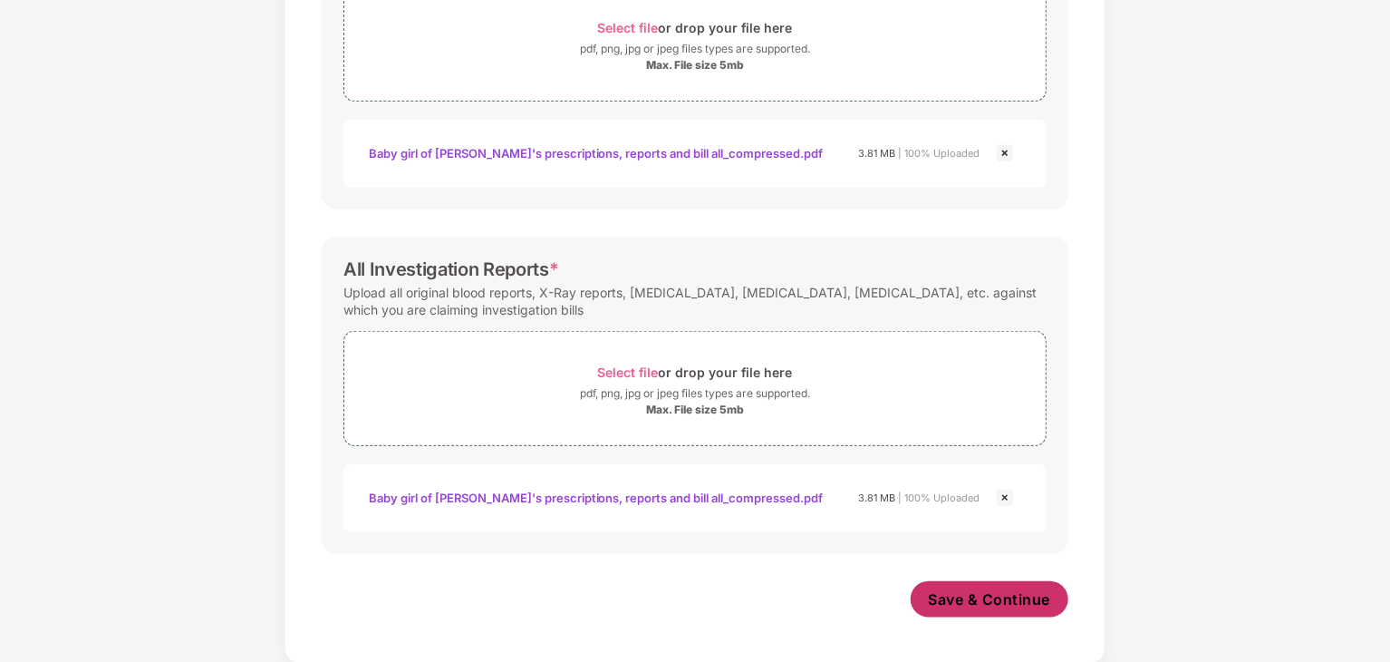
click at [935, 595] on span "Save & Continue" at bounding box center [990, 599] width 122 height 20
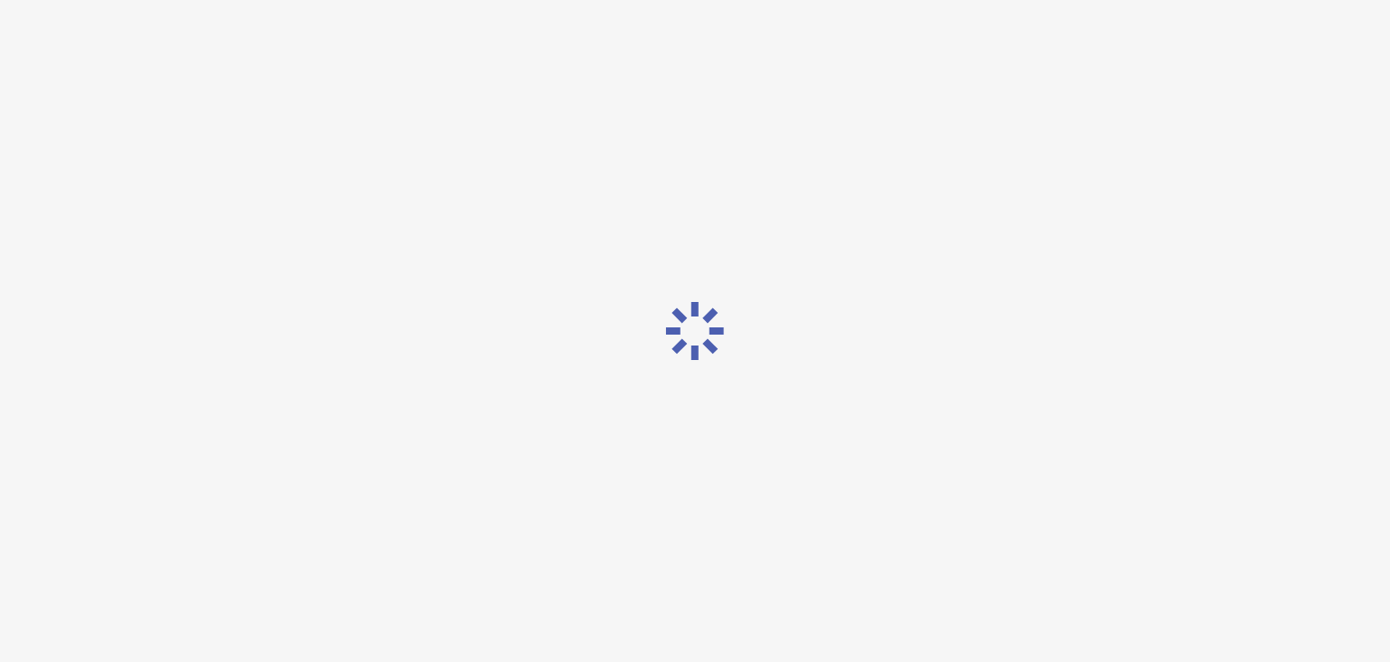
scroll to position [0, 0]
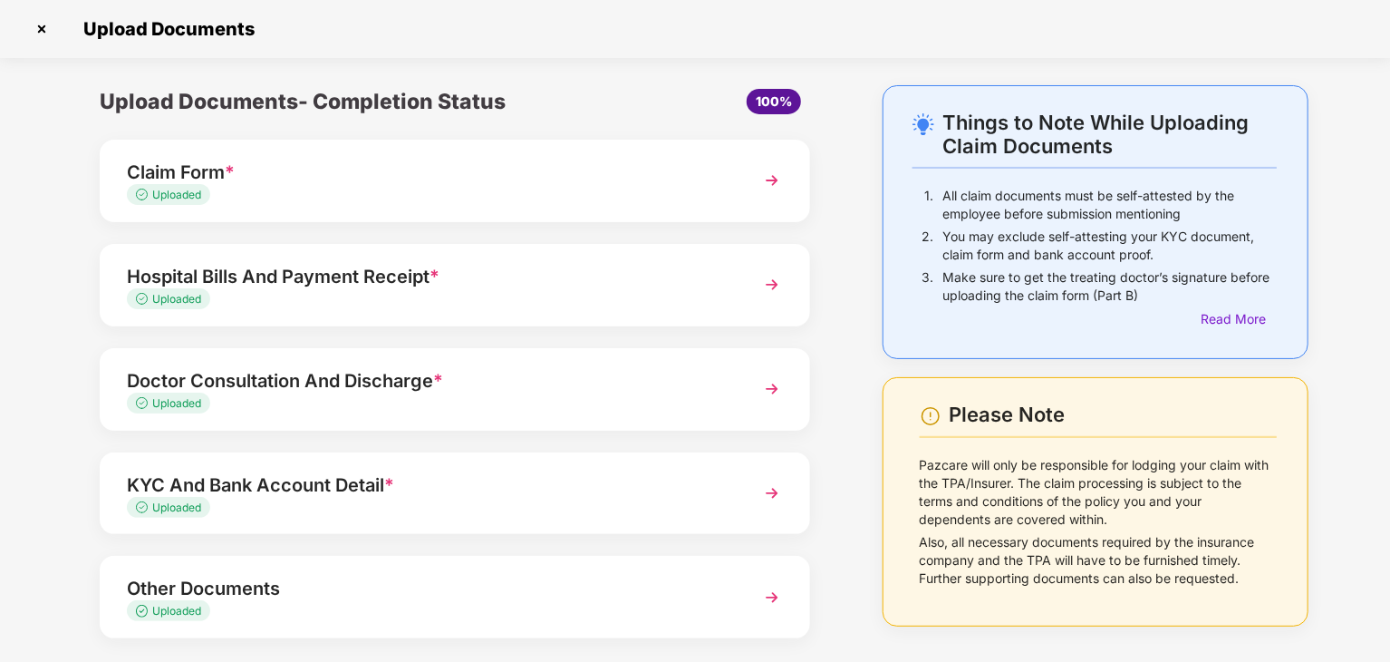
click at [810, 590] on div "Upload Documents- Completion Status 100% Claim Form * Uploaded Hospital Bills A…" at bounding box center [455, 417] width 747 height 665
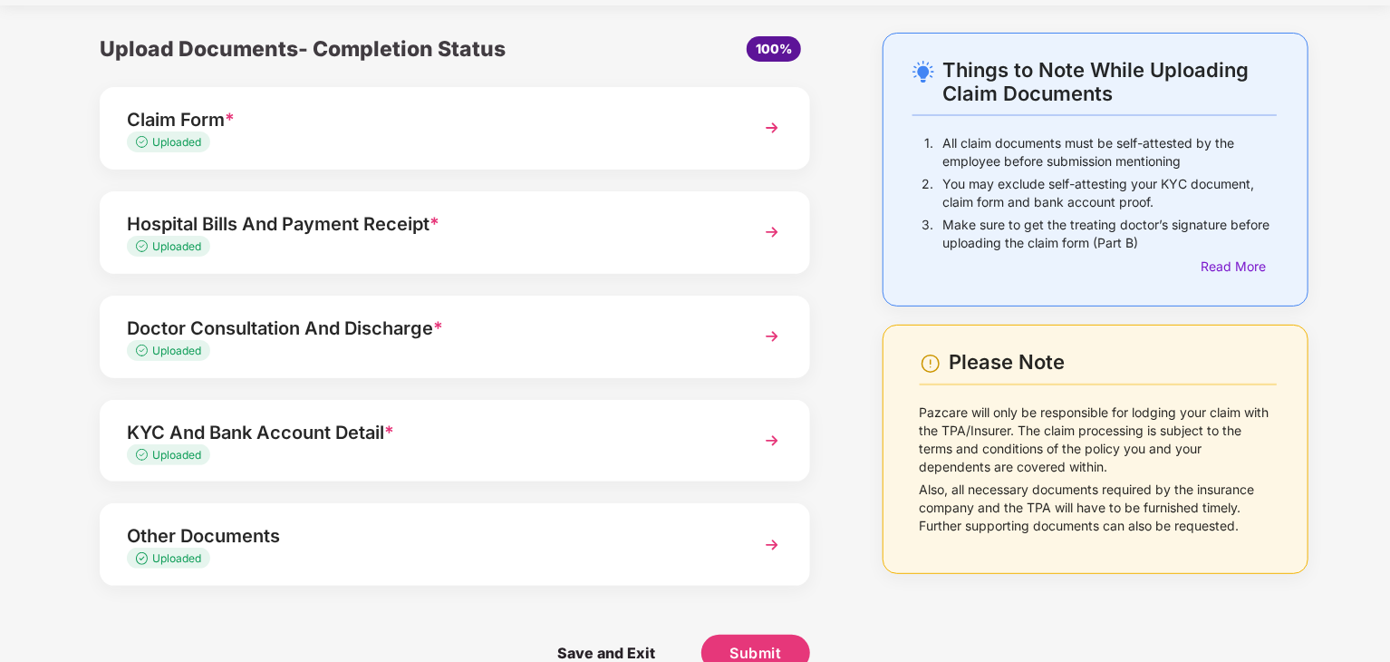
scroll to position [89, 0]
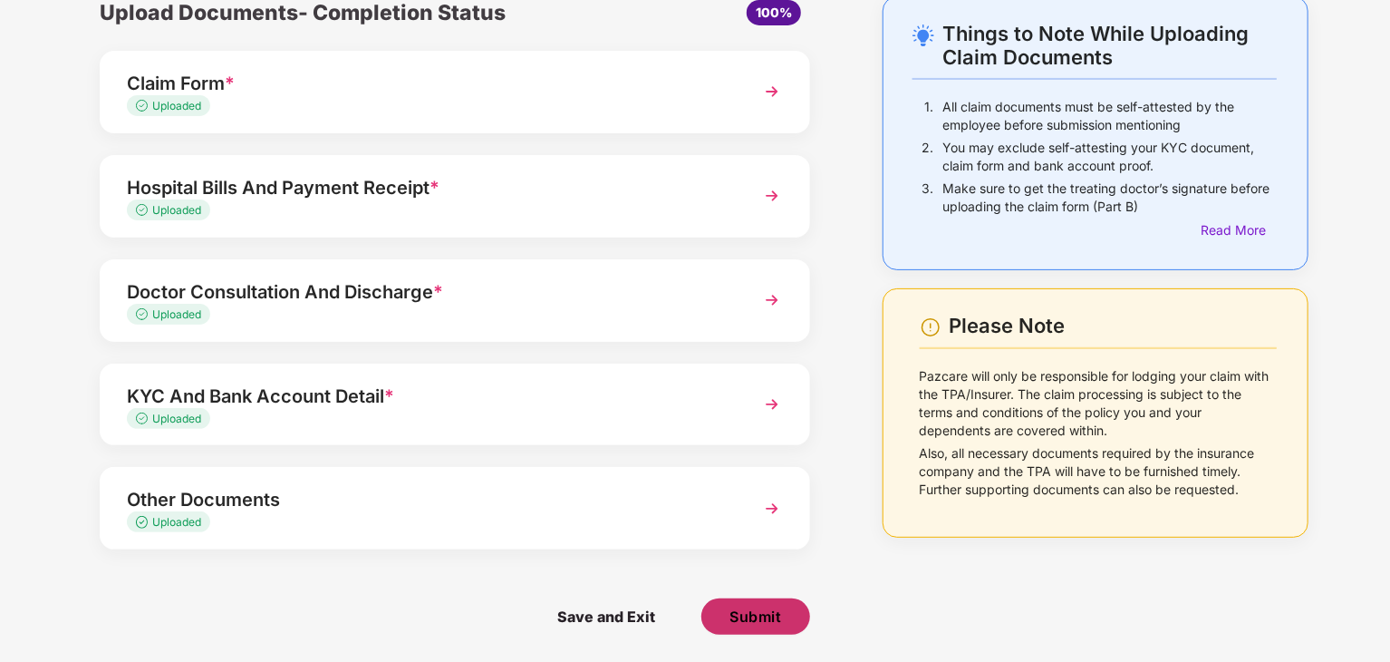
click at [762, 610] on span "Submit" at bounding box center [756, 616] width 52 height 20
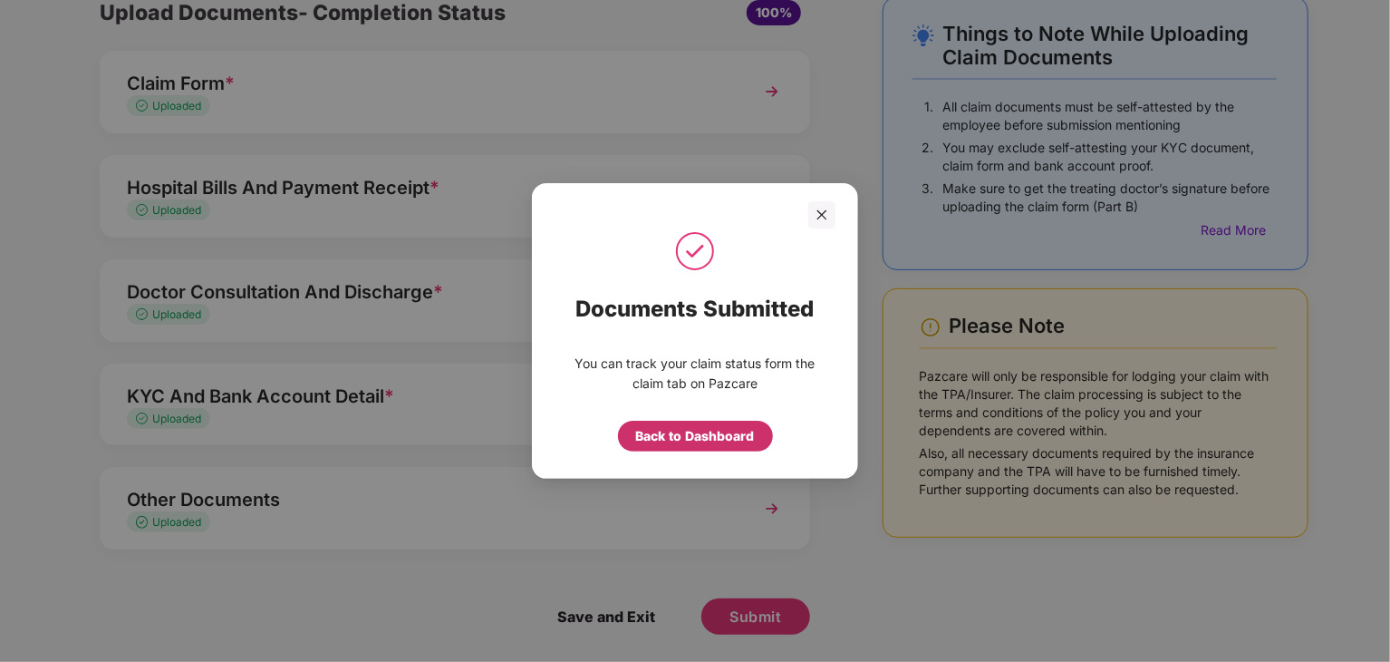
click at [691, 440] on div "Back to Dashboard" at bounding box center [695, 436] width 119 height 20
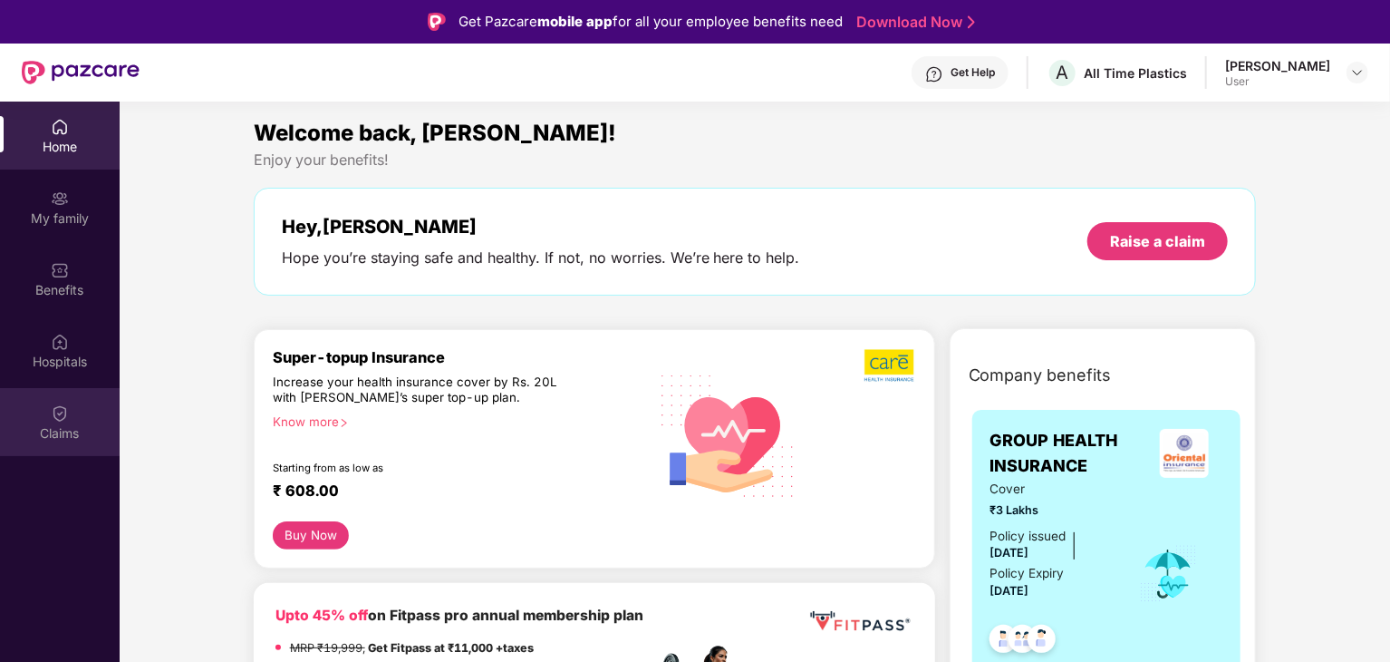
click at [73, 422] on div "Claims" at bounding box center [60, 422] width 120 height 68
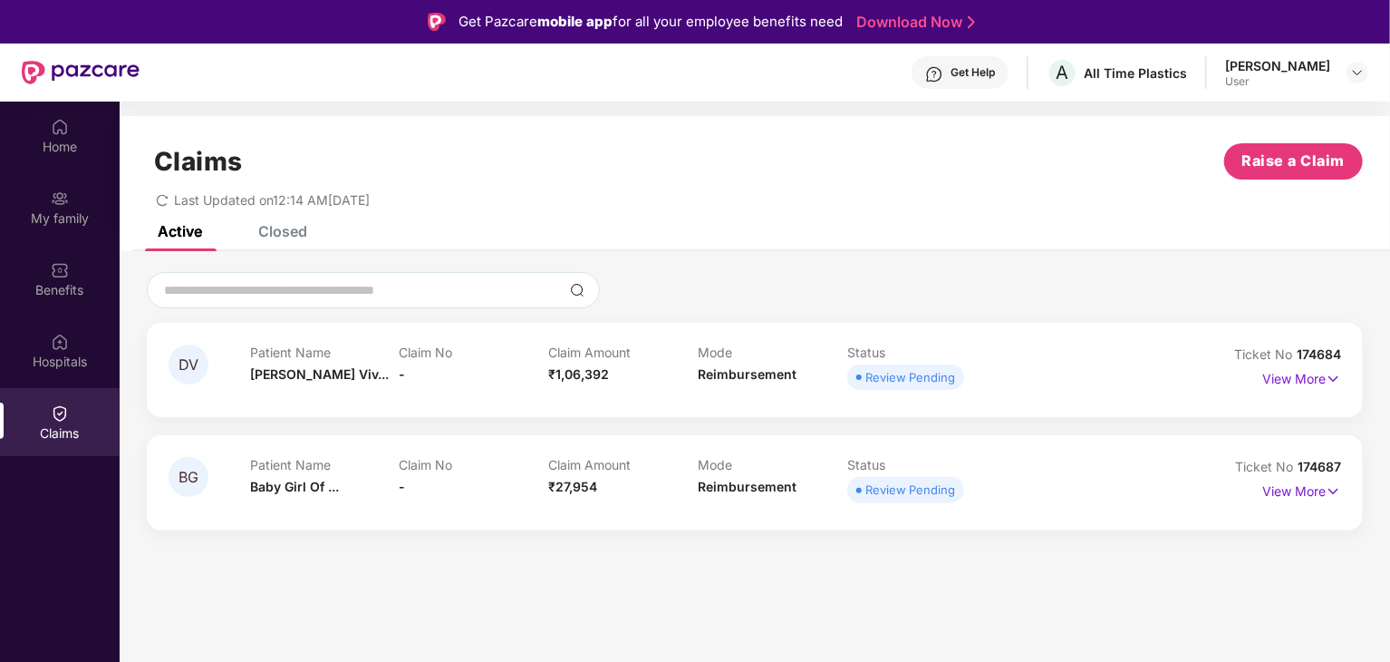
click at [291, 227] on div "Closed" at bounding box center [282, 231] width 49 height 18
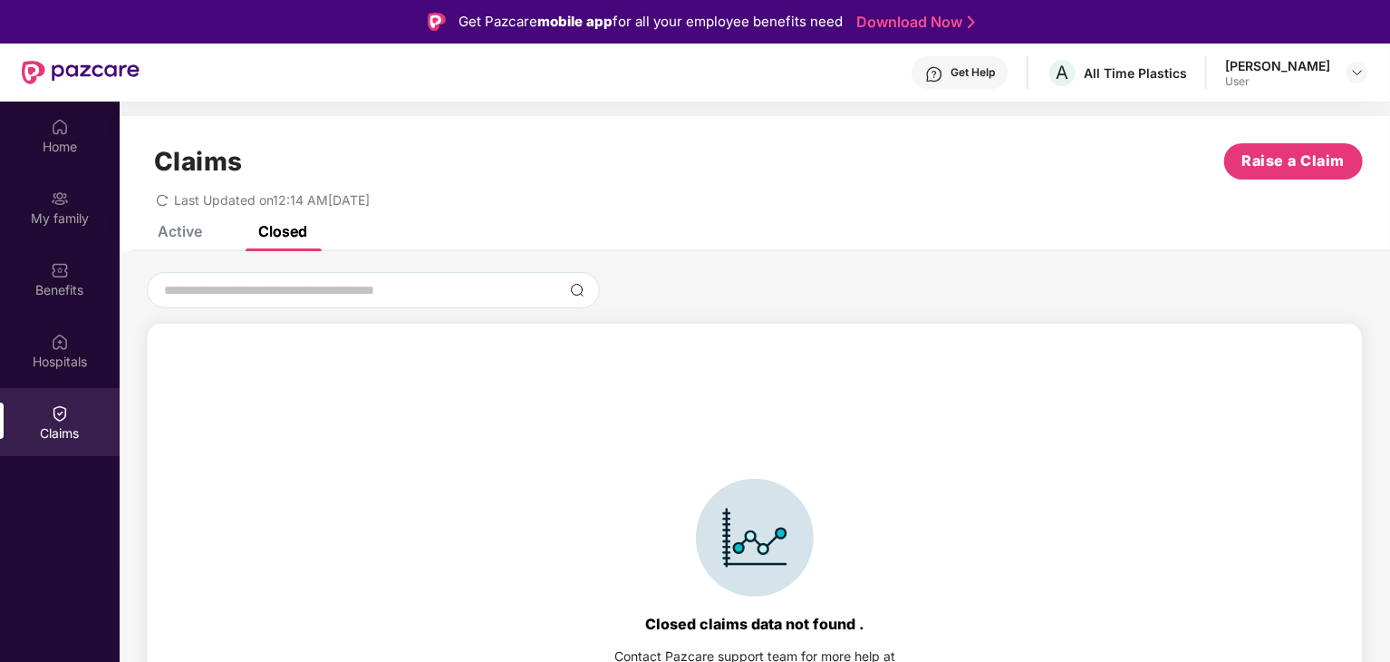
click at [176, 229] on div "Active" at bounding box center [180, 231] width 44 height 18
